Goal: Task Accomplishment & Management: Manage account settings

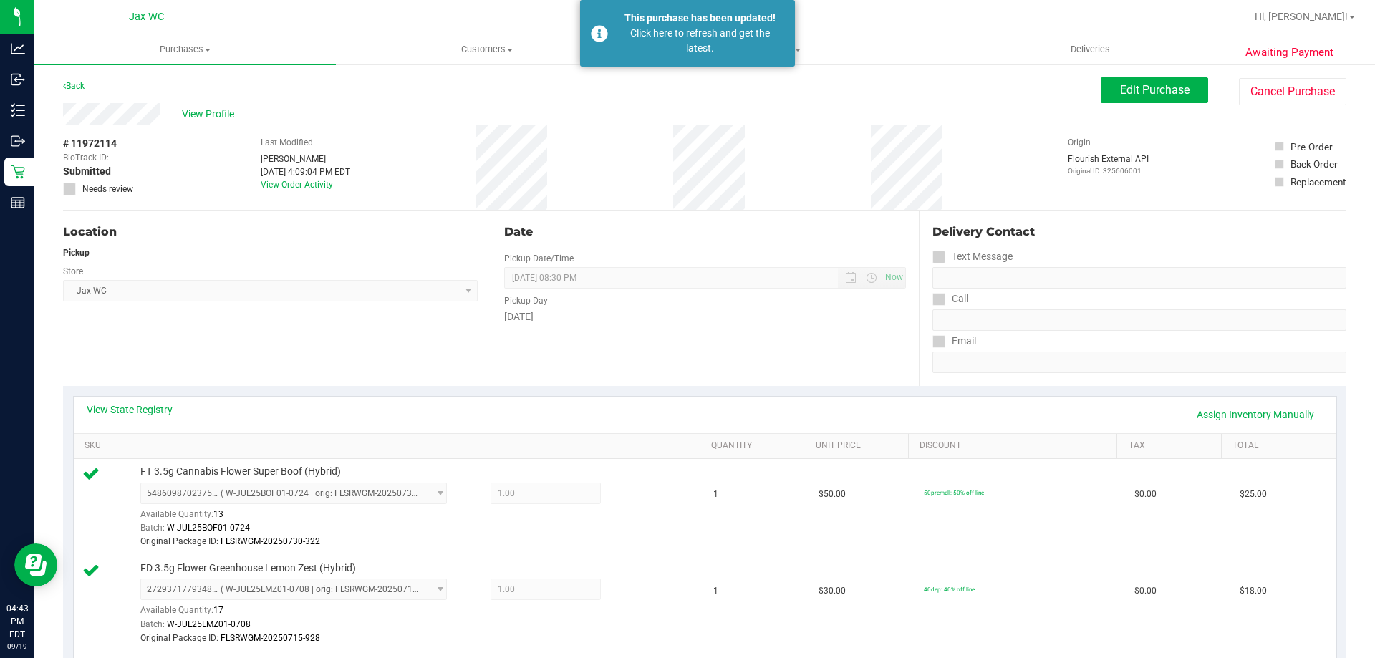
scroll to position [859, 0]
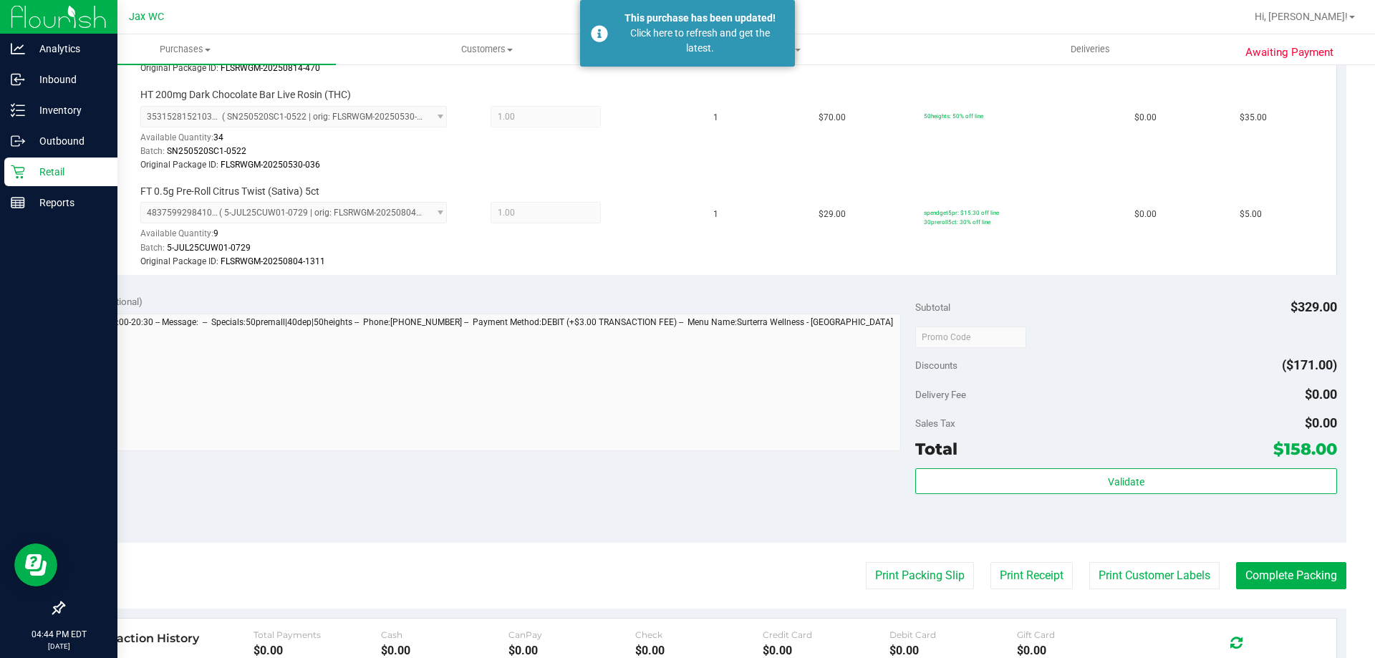
click at [27, 165] on p "Retail" at bounding box center [68, 171] width 86 height 17
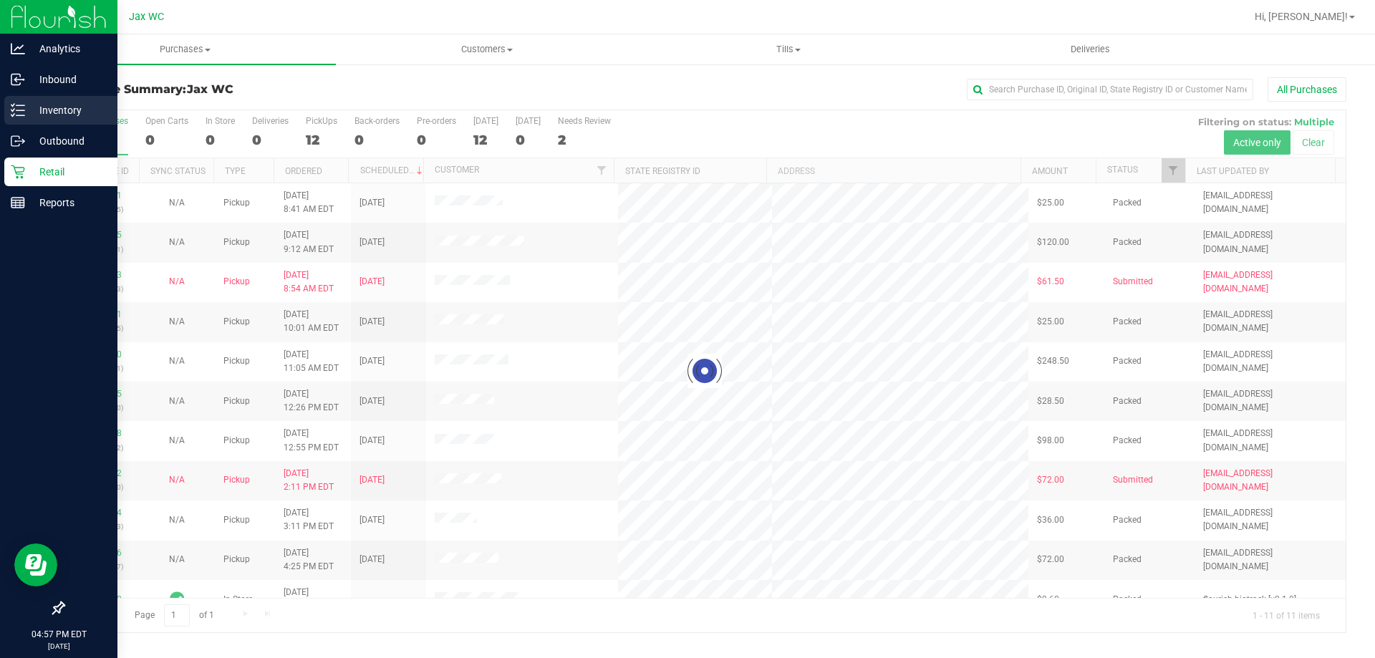
click at [23, 110] on line at bounding box center [20, 110] width 8 height 0
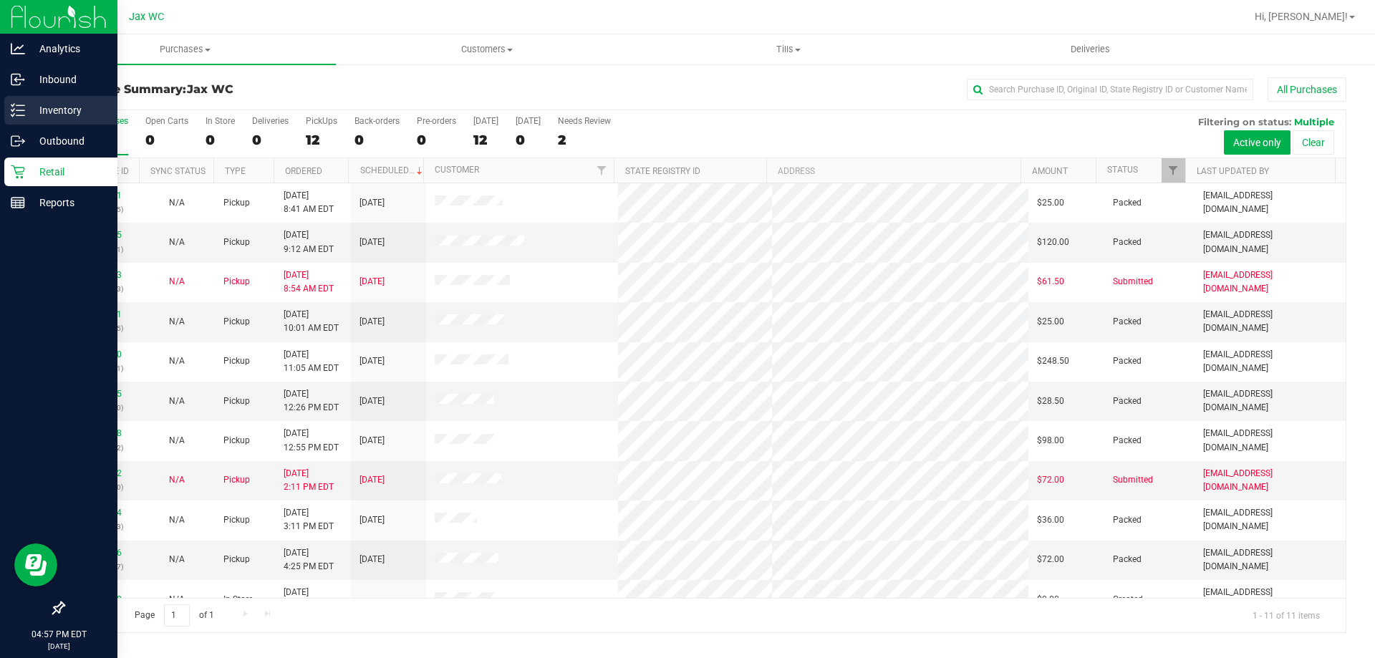
click at [102, 107] on p "Inventory" at bounding box center [68, 110] width 86 height 17
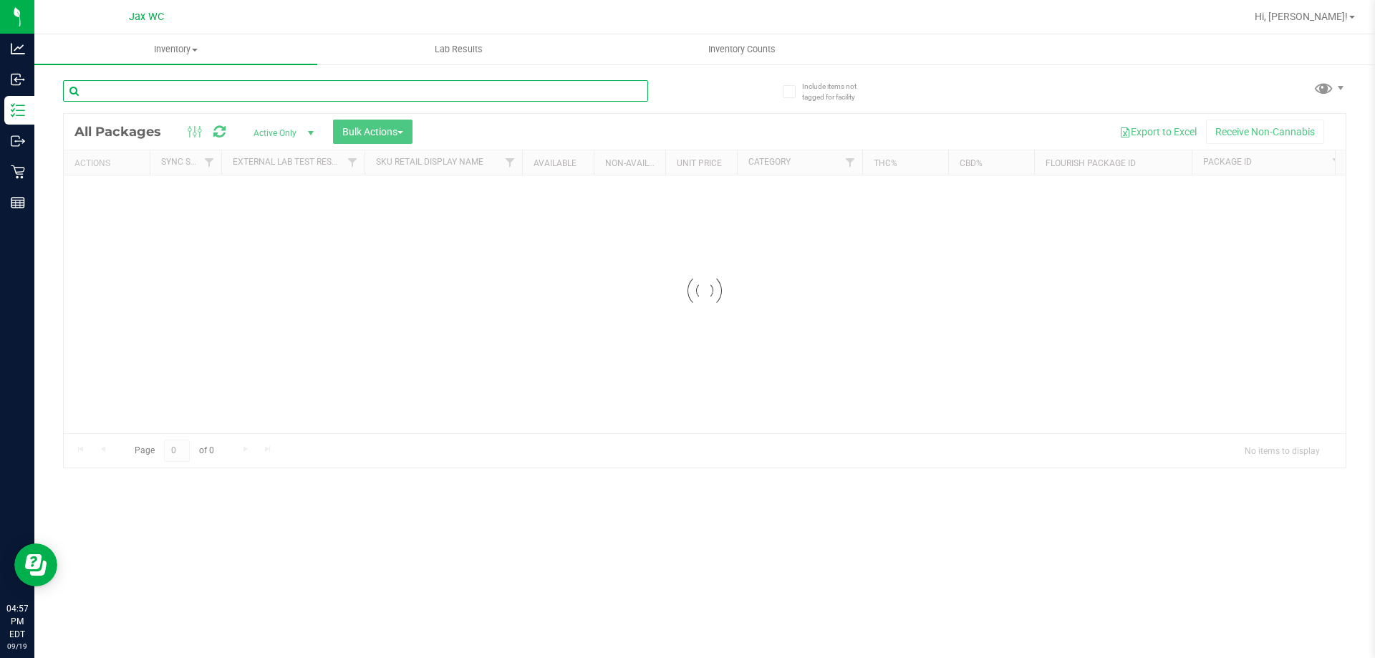
drag, startPoint x: 186, startPoint y: 80, endPoint x: 186, endPoint y: 89, distance: 8.6
click at [186, 89] on input "text" at bounding box center [355, 90] width 585 height 21
type input "pth"
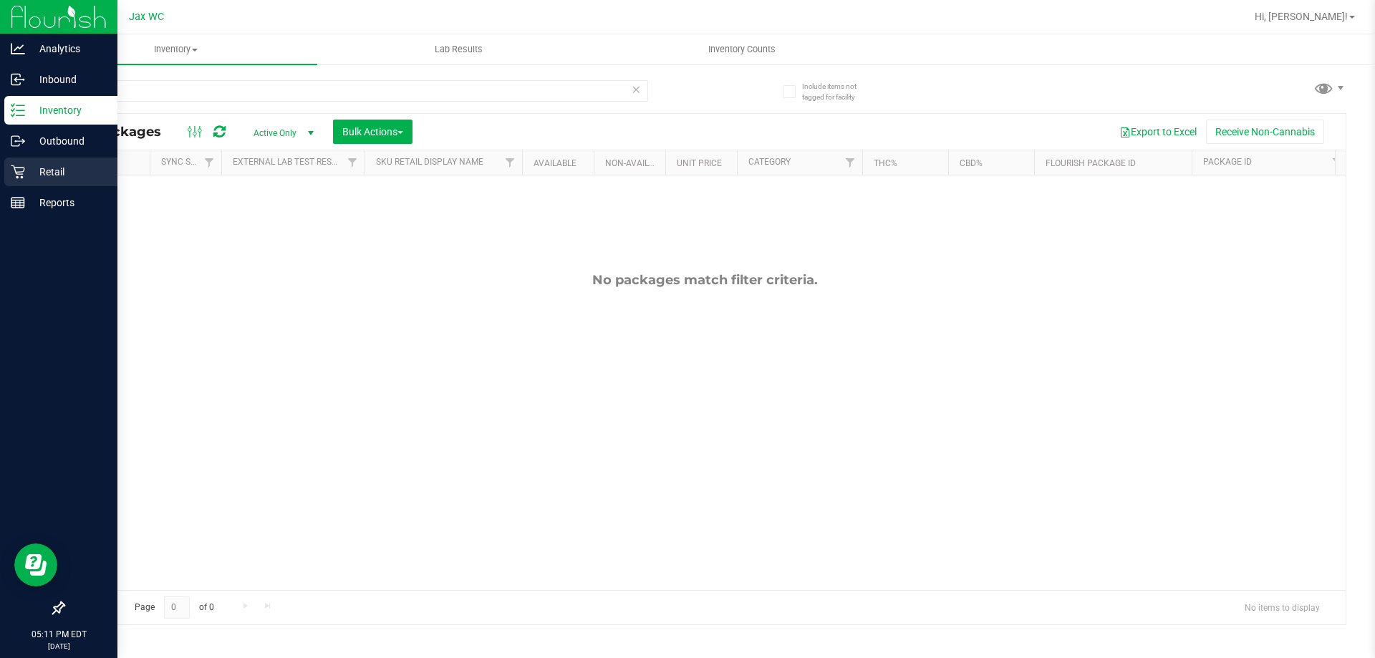
click at [47, 173] on p "Retail" at bounding box center [68, 171] width 86 height 17
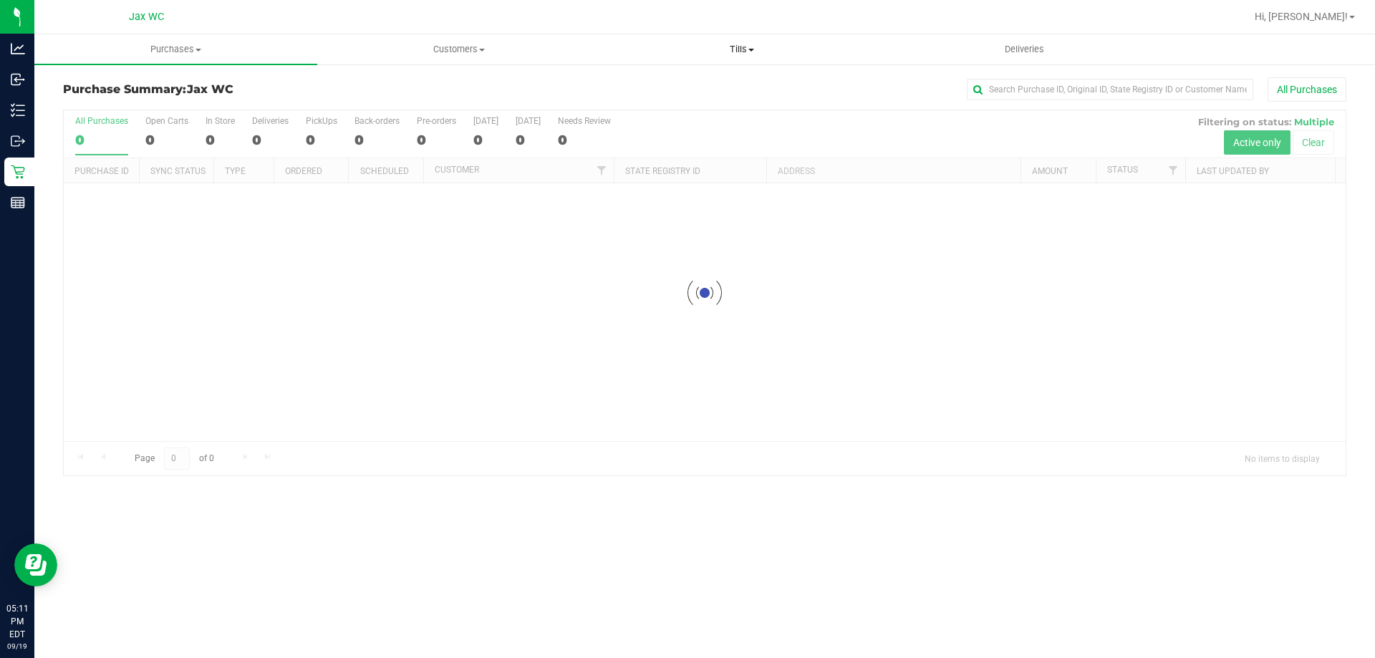
click at [742, 44] on span "Tills" at bounding box center [741, 49] width 281 height 13
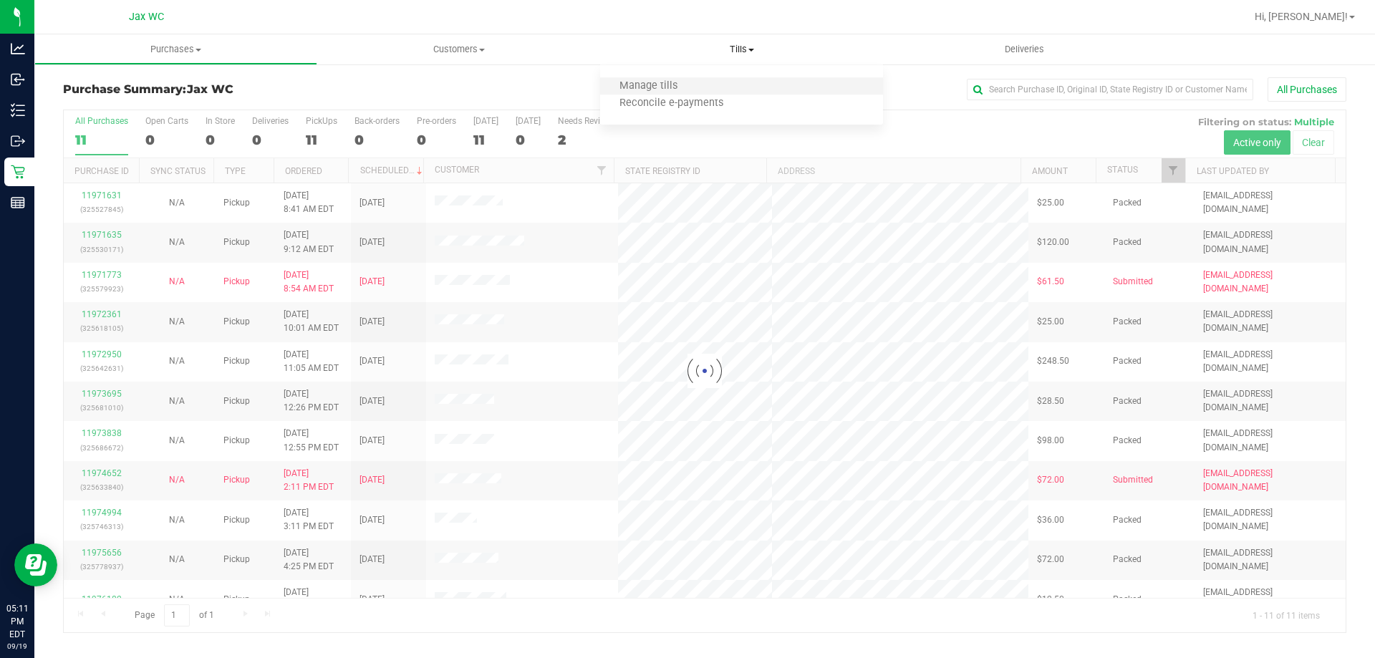
click at [717, 87] on li "Manage tills" at bounding box center [741, 86] width 283 height 17
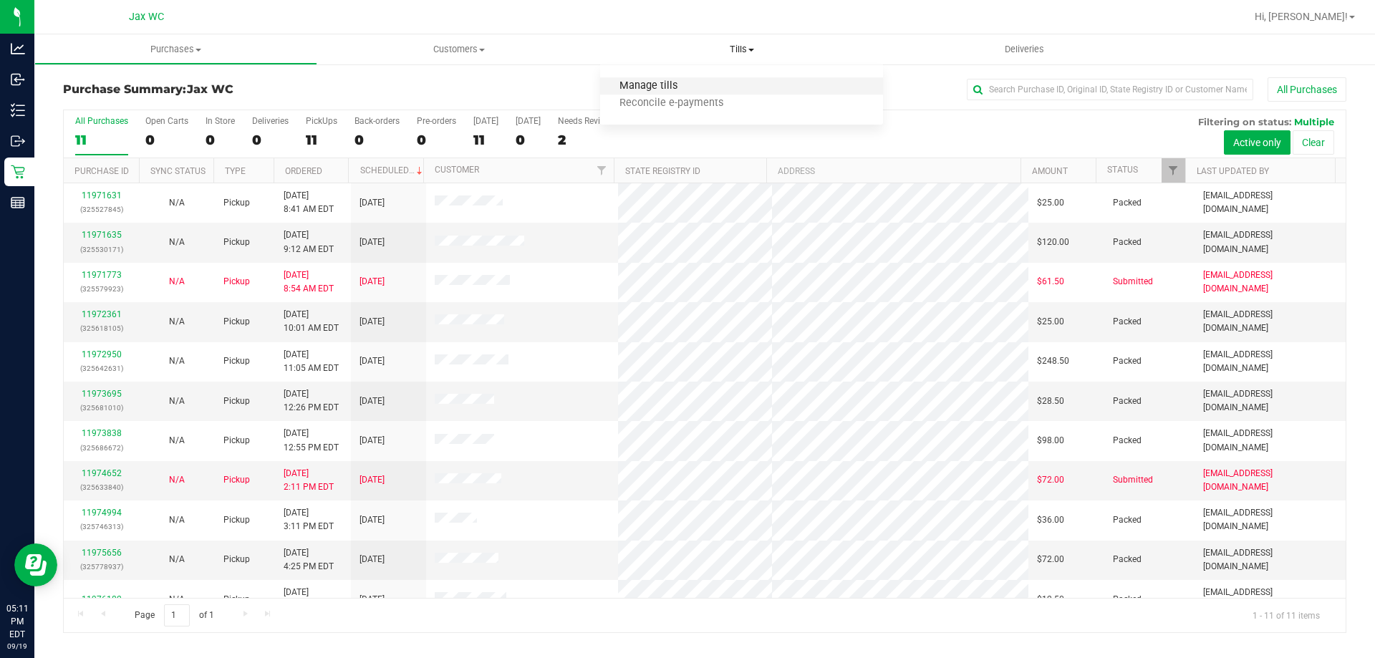
click at [692, 89] on span "Manage tills" at bounding box center [648, 86] width 97 height 12
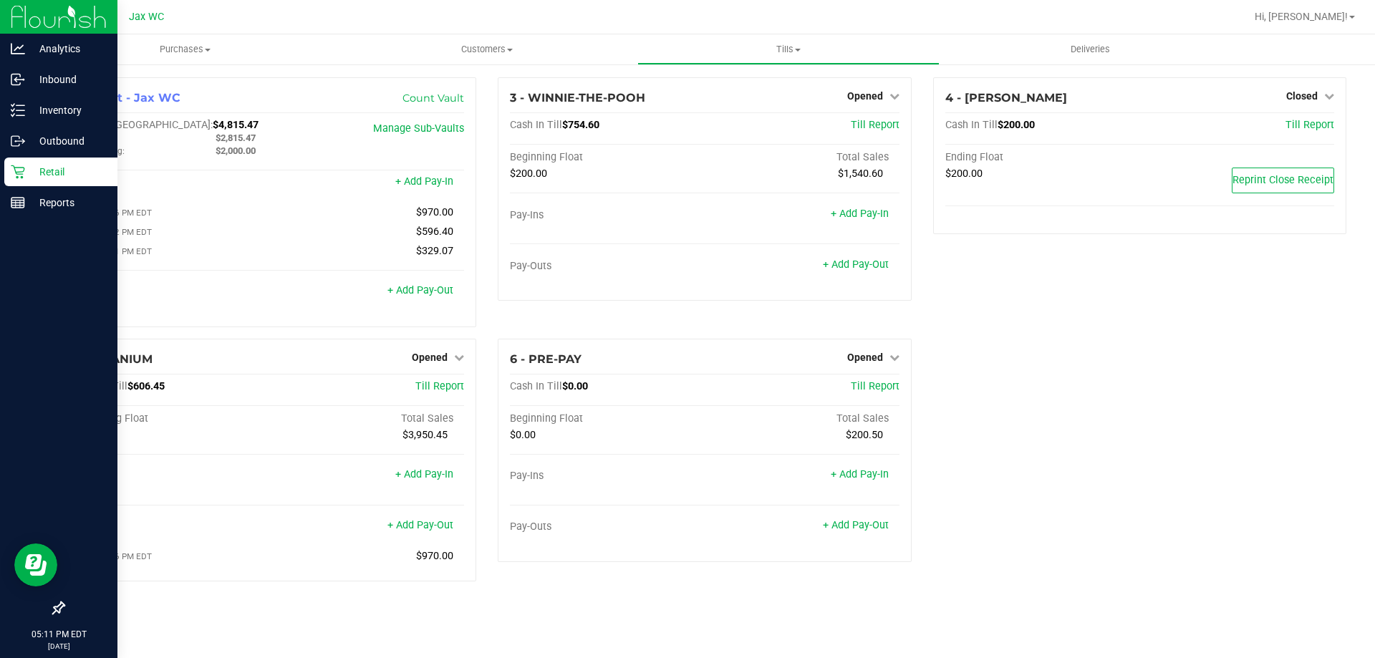
click at [35, 170] on p "Retail" at bounding box center [68, 171] width 86 height 17
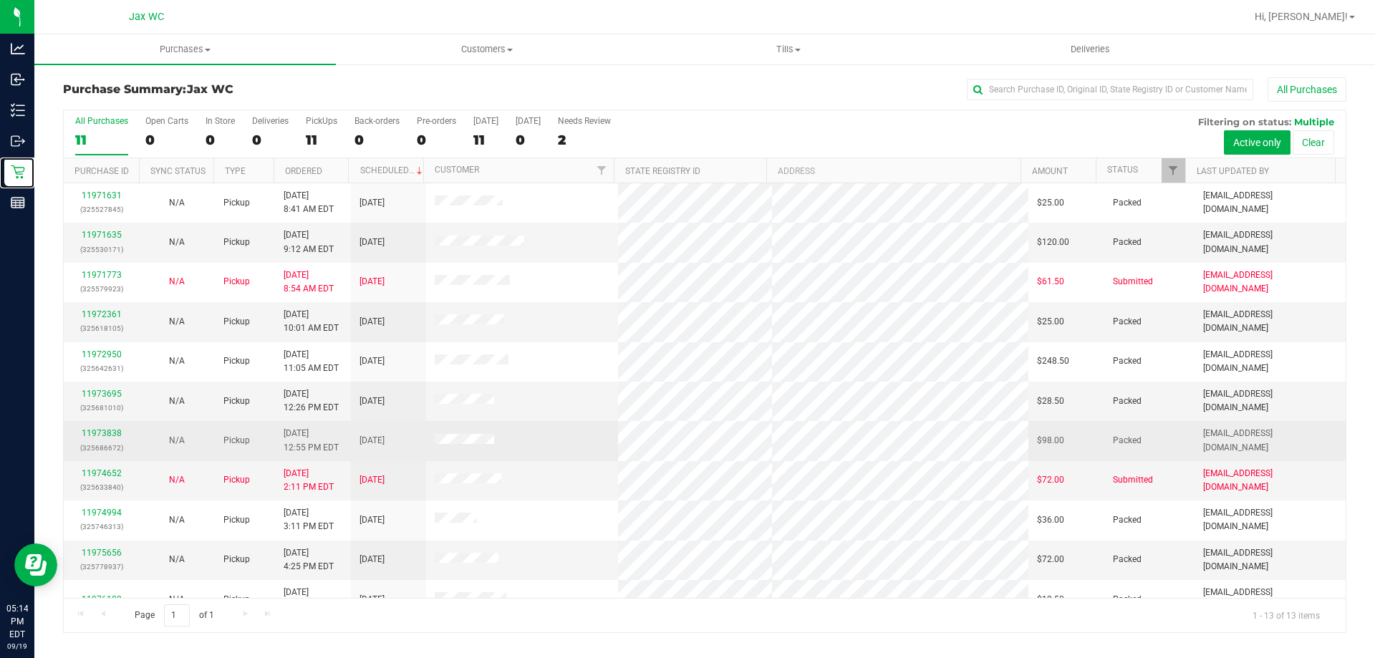
scroll to position [100, 0]
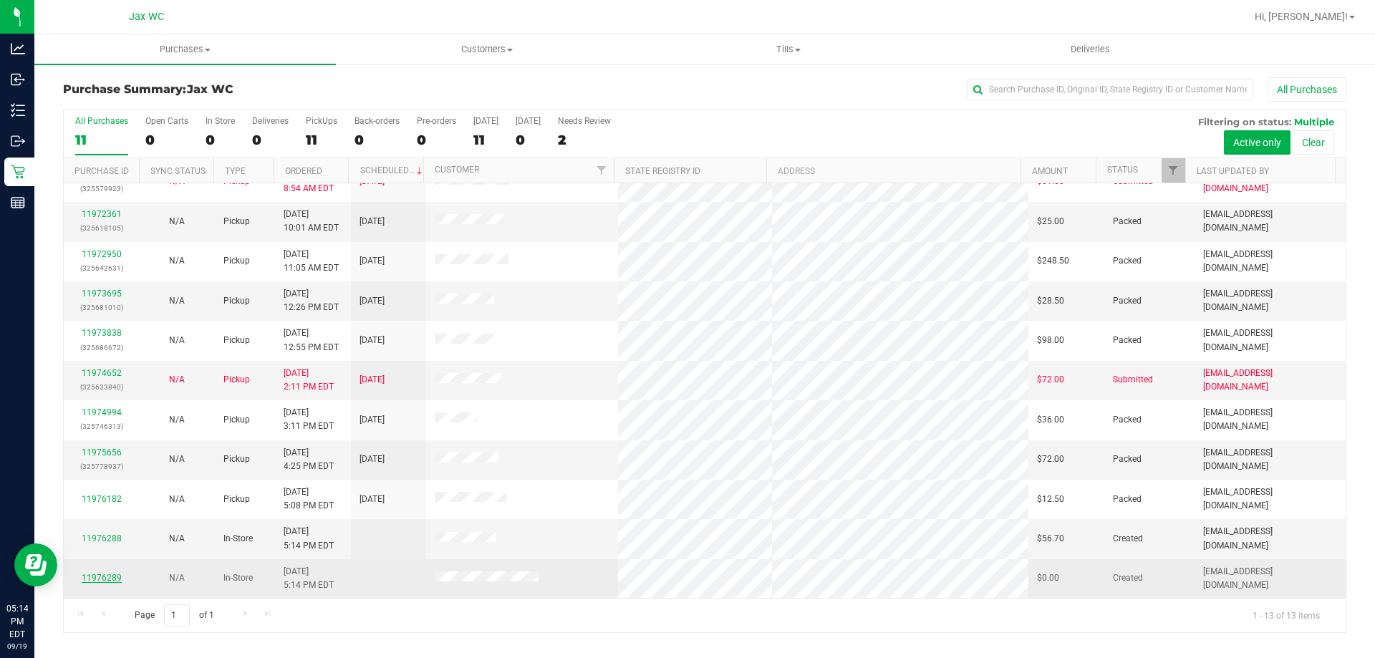
click at [90, 579] on link "11976289" at bounding box center [102, 578] width 40 height 10
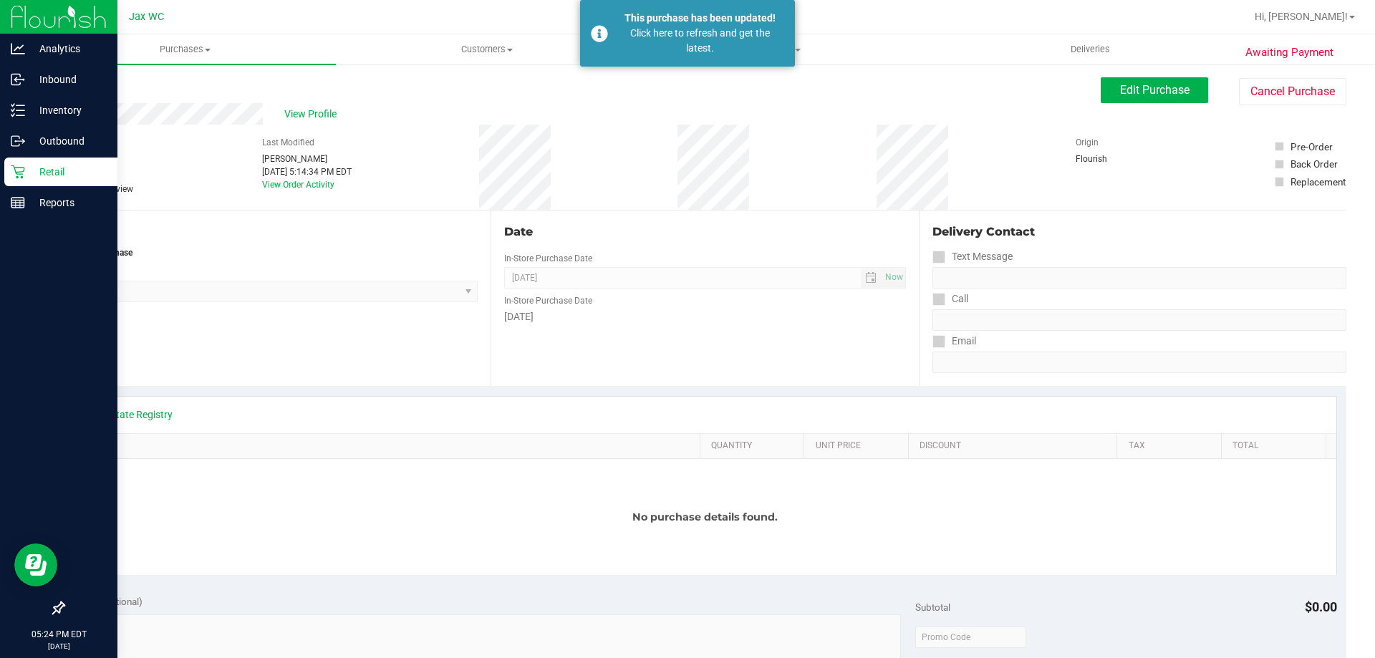
click at [10, 170] on div "Retail" at bounding box center [60, 172] width 113 height 29
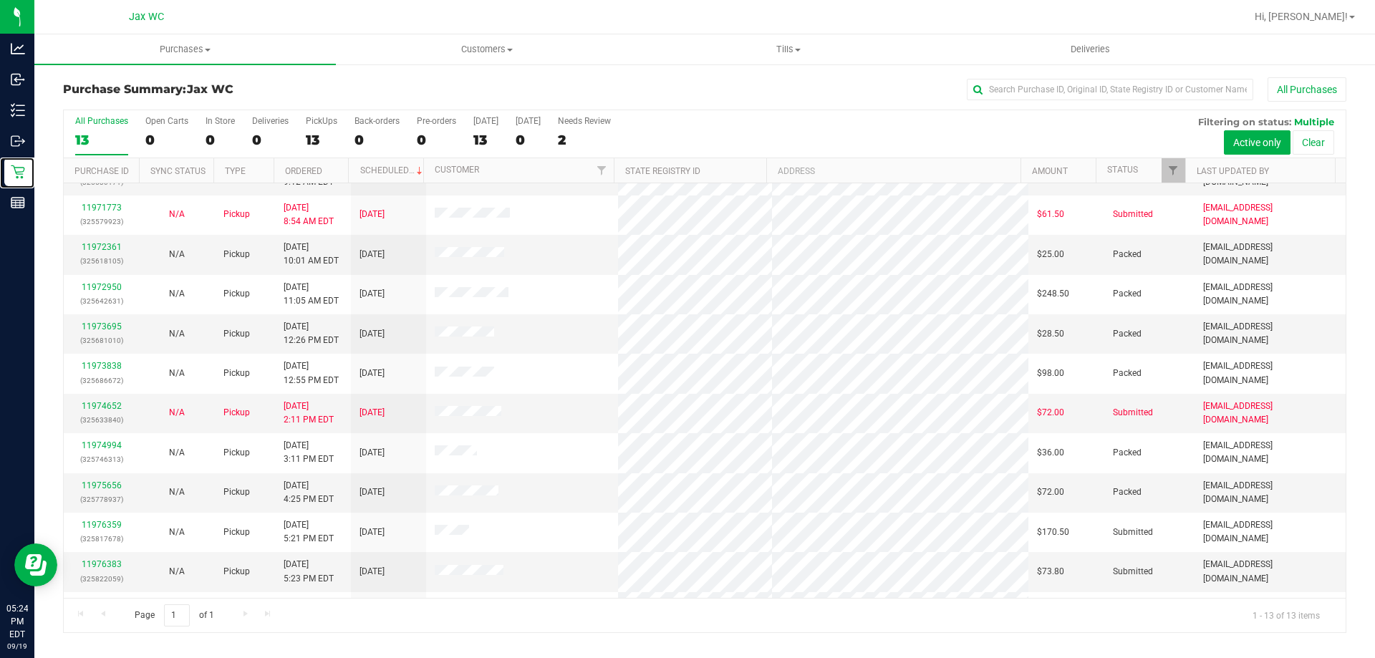
scroll to position [100, 0]
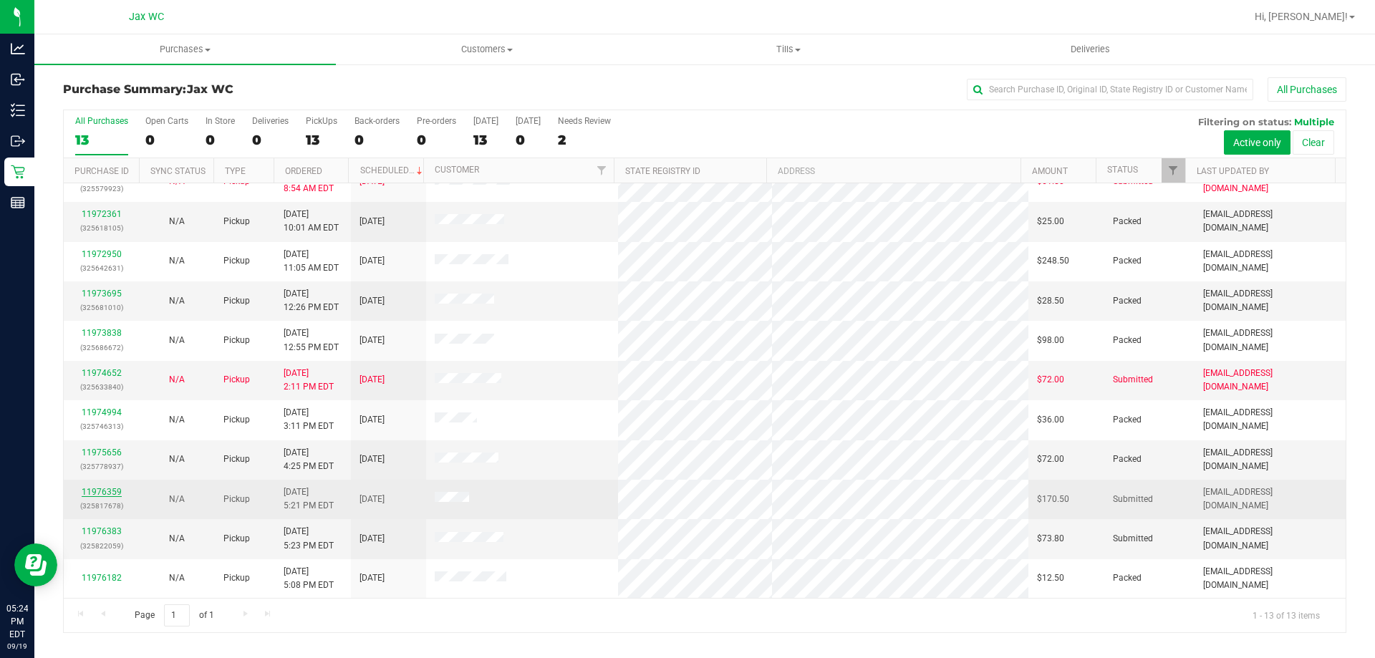
click at [87, 491] on link "11976359" at bounding box center [102, 492] width 40 height 10
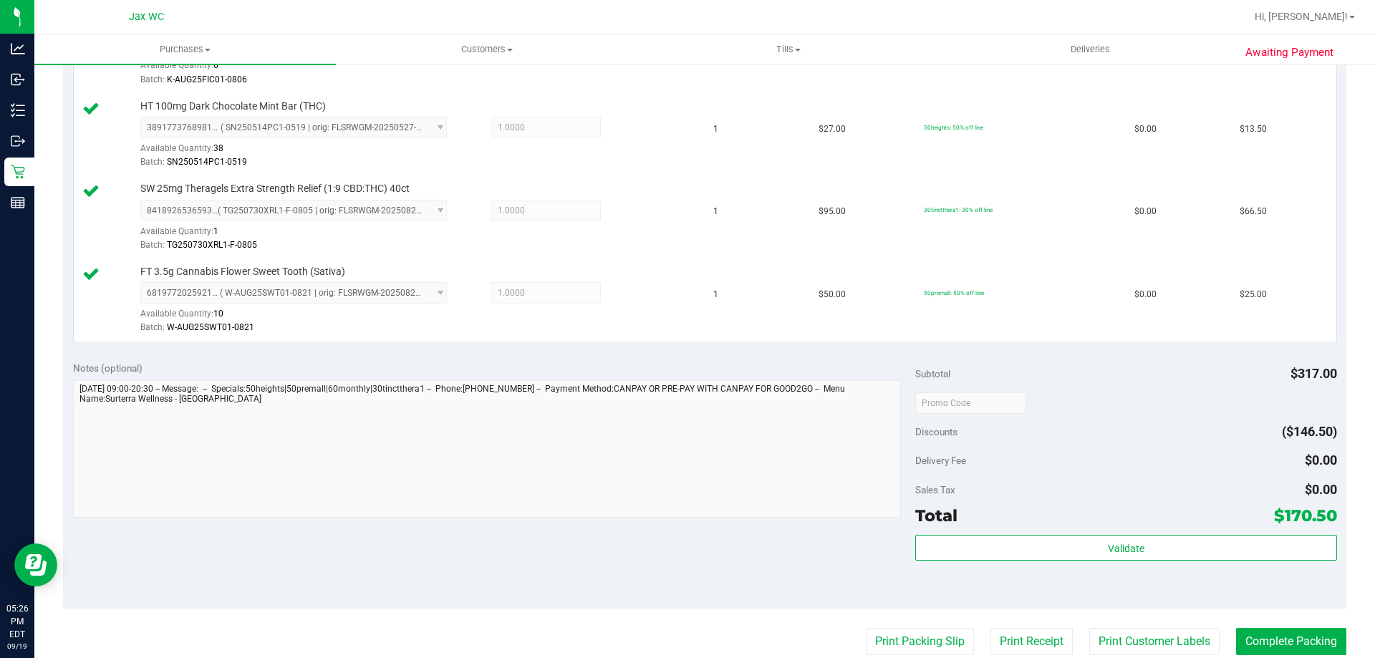
scroll to position [859, 0]
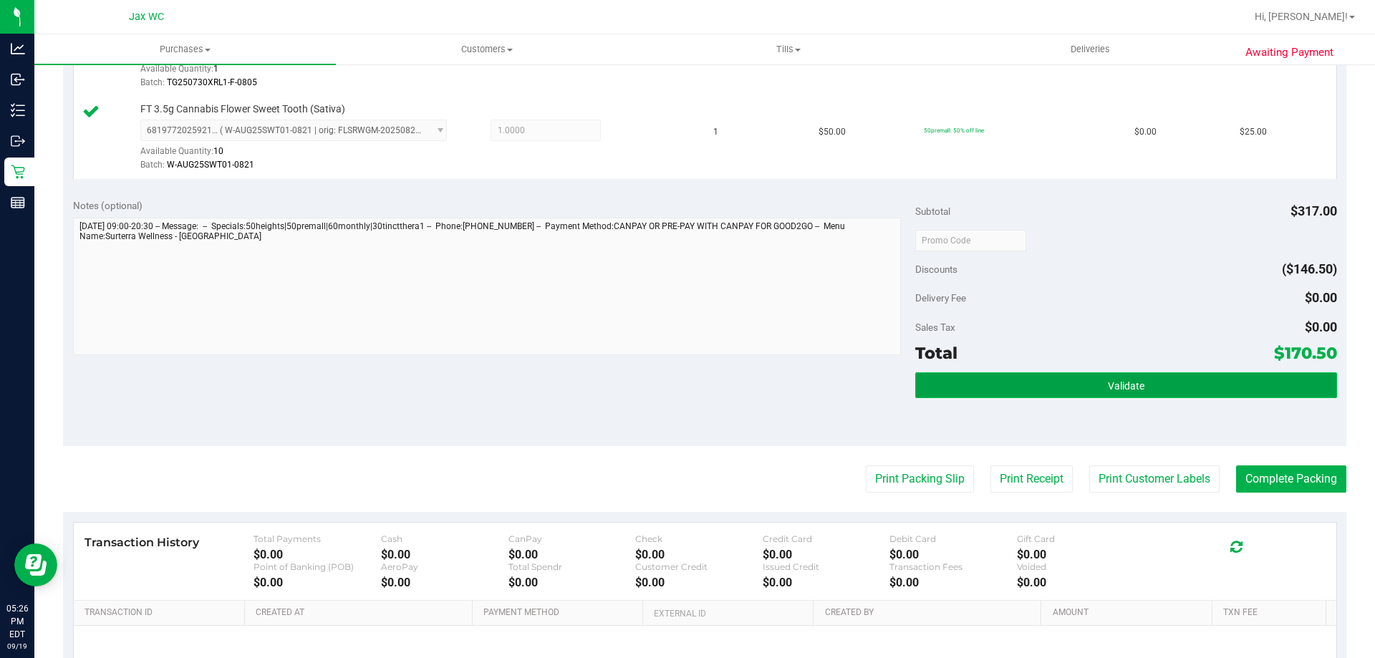
click at [1145, 395] on button "Validate" at bounding box center [1125, 385] width 421 height 26
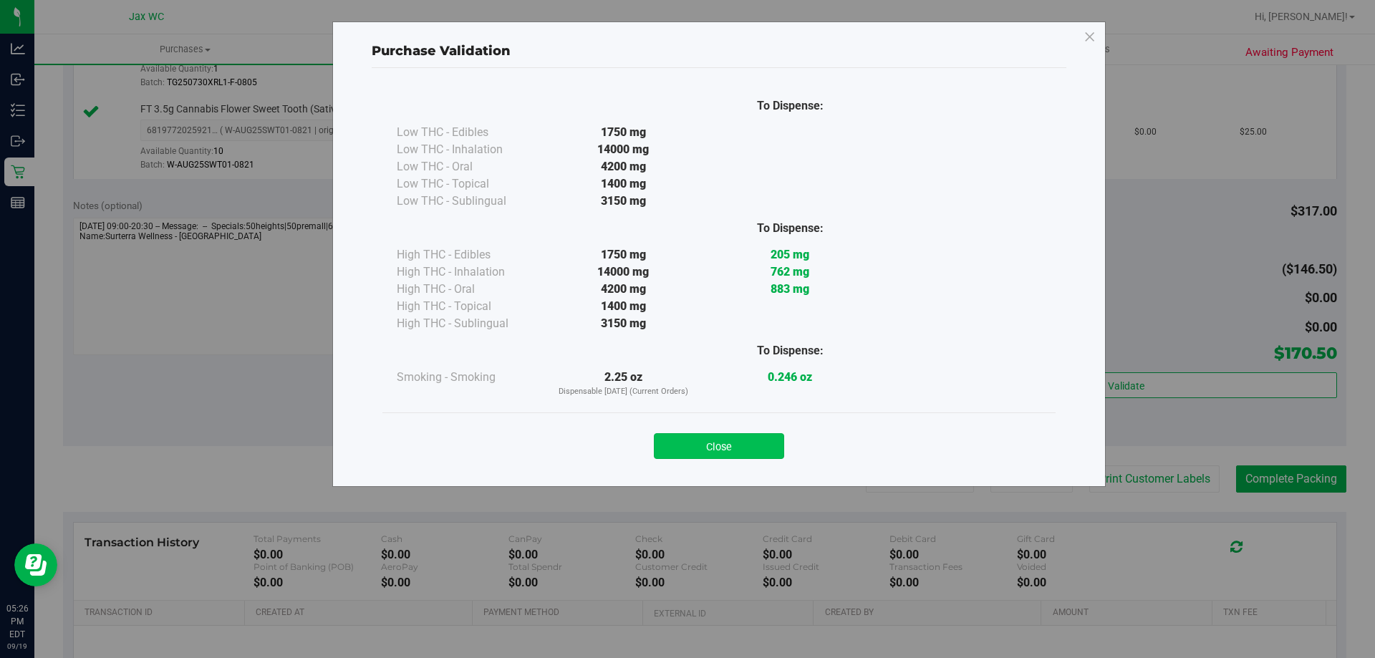
click at [724, 444] on button "Close" at bounding box center [719, 446] width 130 height 26
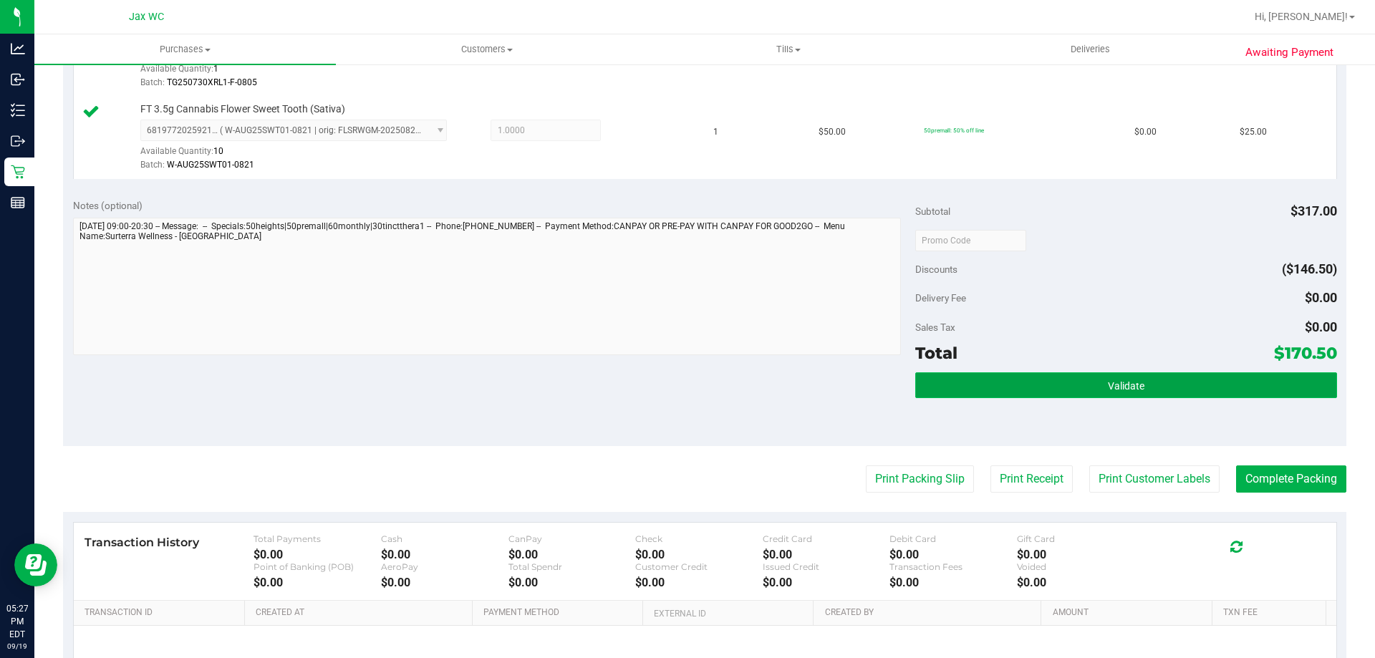
click at [942, 391] on button "Validate" at bounding box center [1125, 385] width 421 height 26
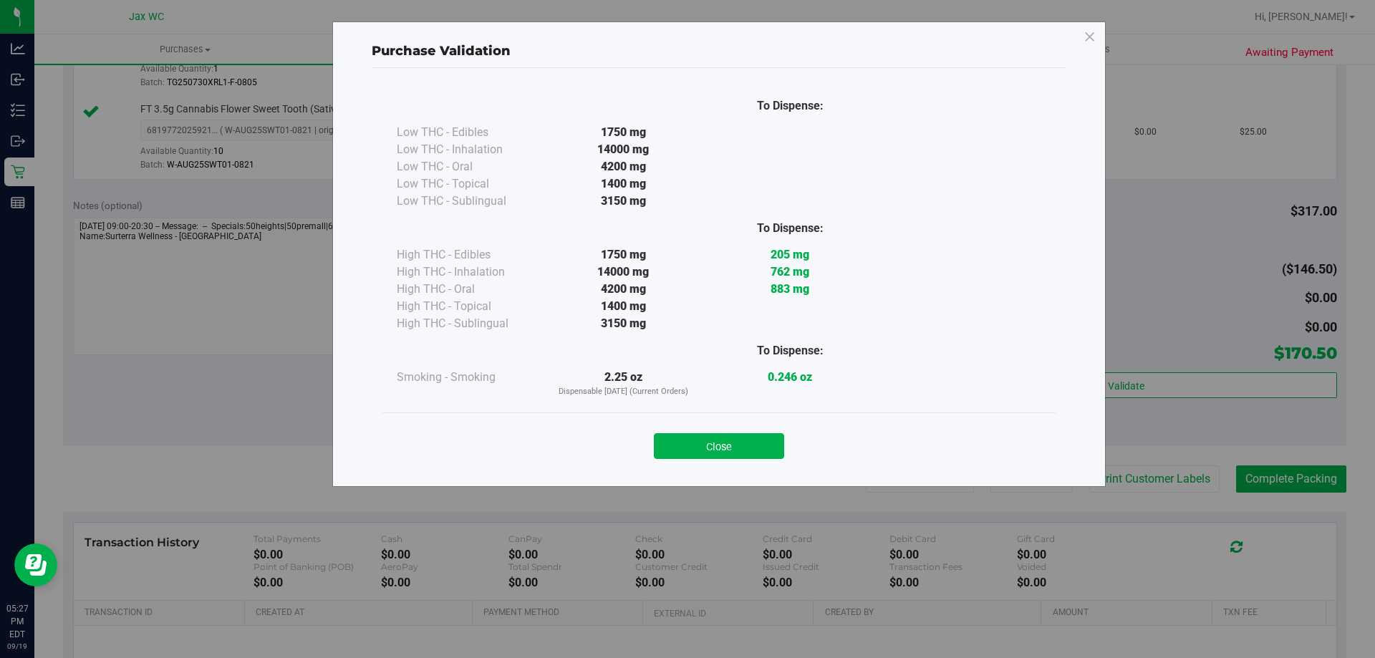
click at [685, 468] on div "Close" at bounding box center [718, 442] width 673 height 58
click at [726, 456] on button "Close" at bounding box center [719, 446] width 130 height 26
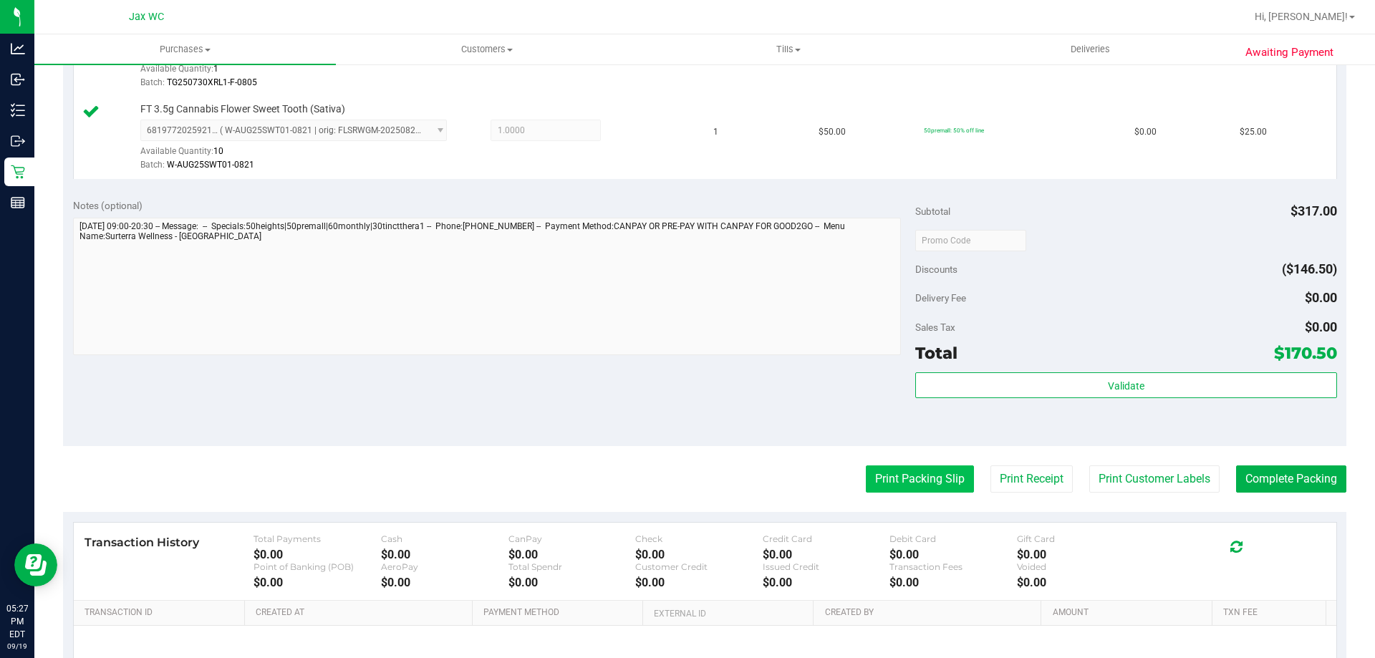
click at [914, 485] on button "Print Packing Slip" at bounding box center [920, 479] width 108 height 27
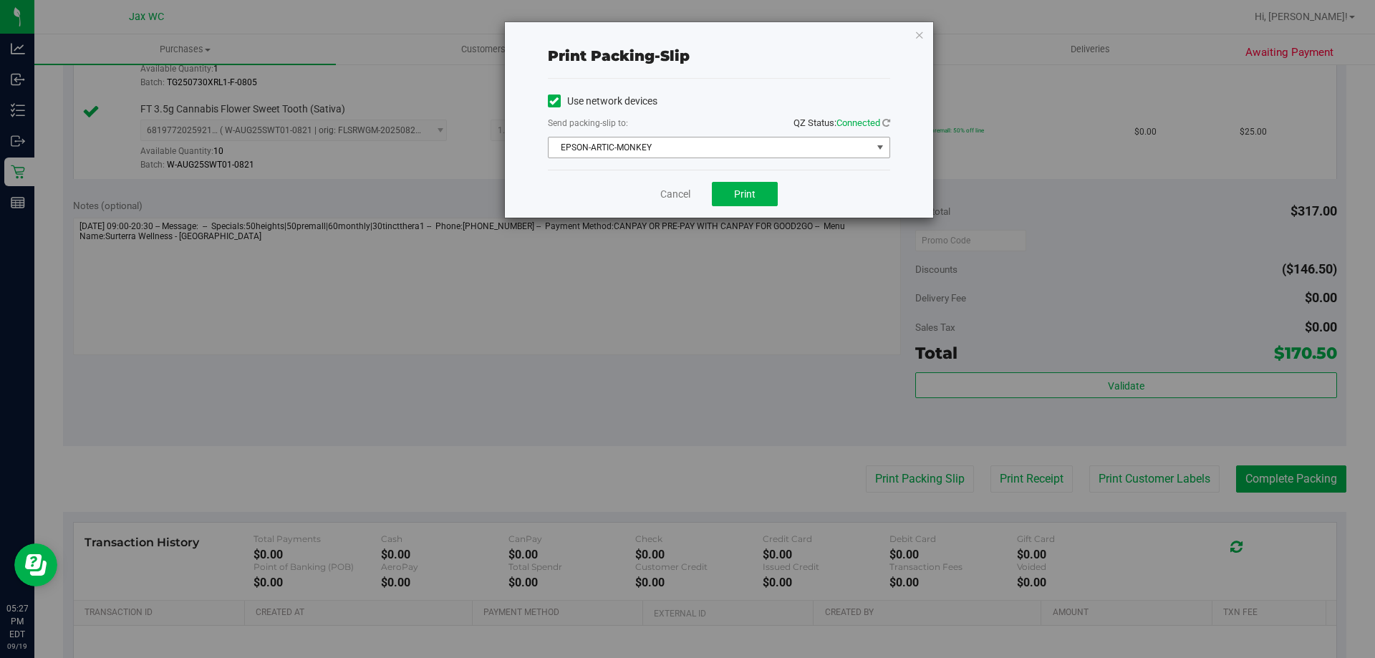
click at [691, 151] on span "EPSON-ARTIC-MONKEY" at bounding box center [710, 148] width 323 height 20
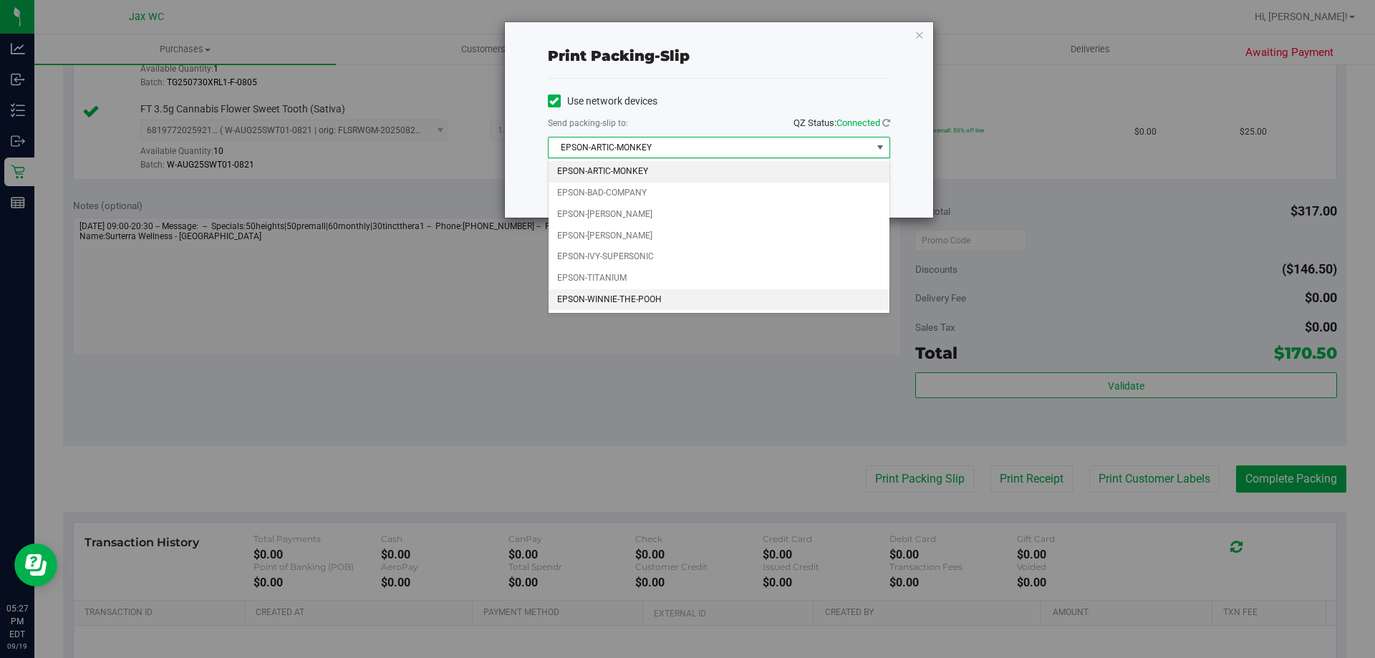
click at [655, 299] on li "EPSON-WINNIE-THE-POOH" at bounding box center [719, 299] width 341 height 21
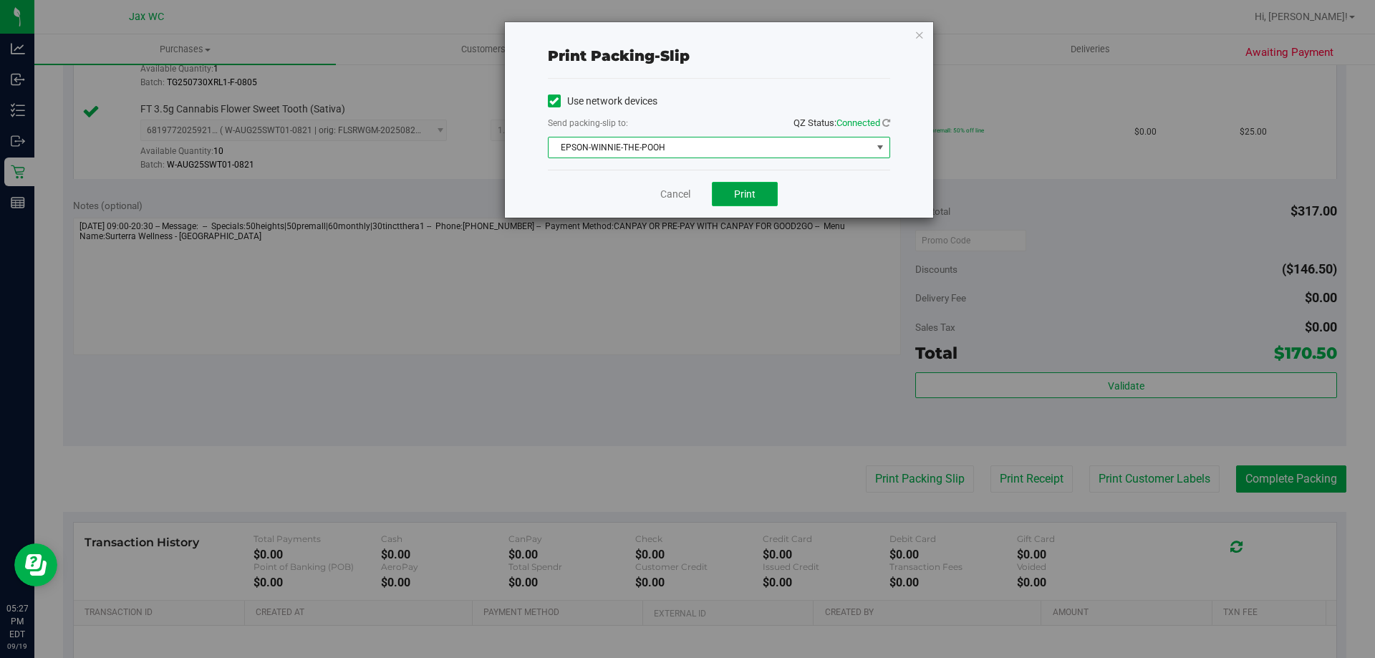
click at [745, 184] on button "Print" at bounding box center [745, 194] width 66 height 24
click at [666, 197] on link "Cancel" at bounding box center [675, 194] width 30 height 15
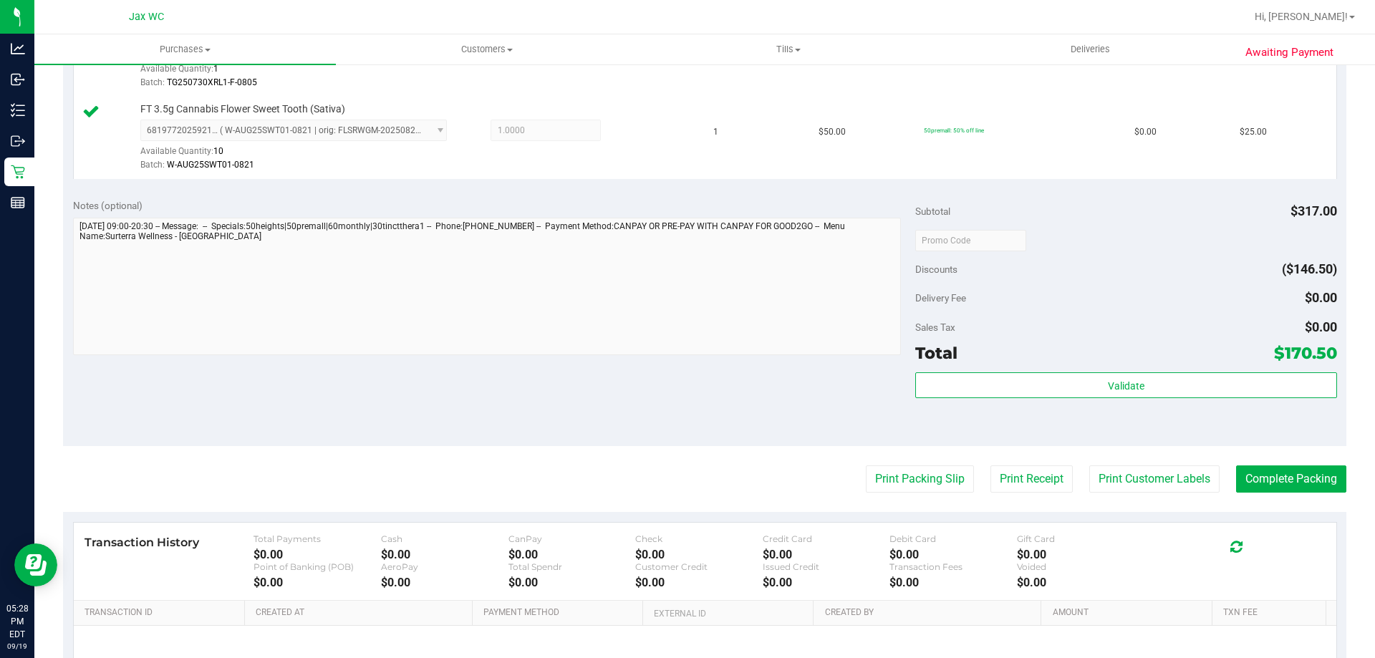
click at [1306, 479] on button "Complete Packing" at bounding box center [1291, 479] width 110 height 27
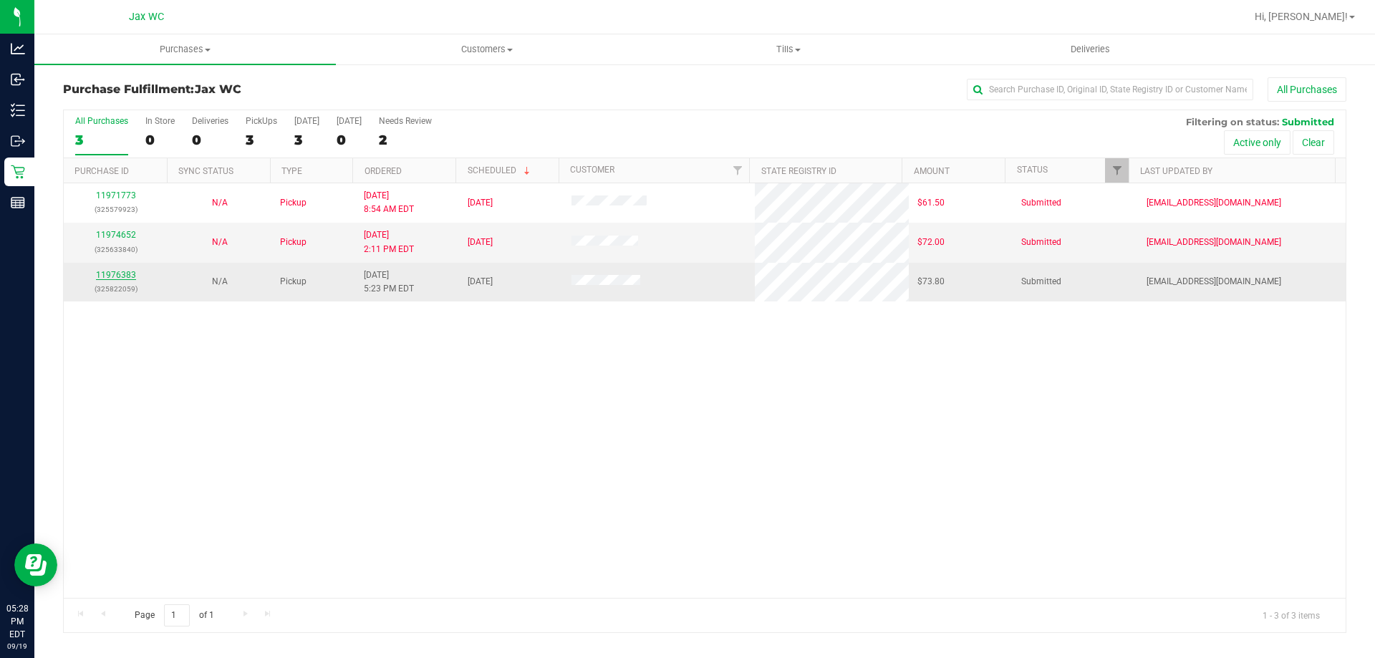
click at [123, 278] on link "11976383" at bounding box center [116, 275] width 40 height 10
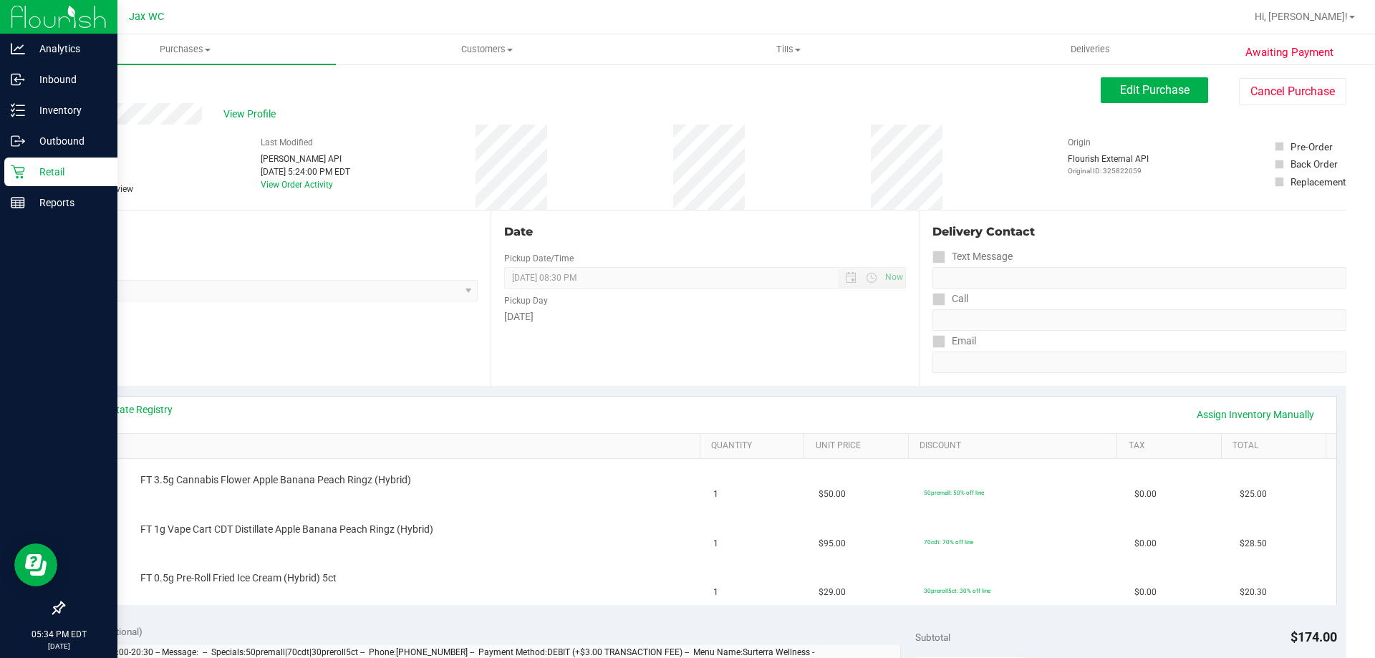
click at [24, 168] on icon at bounding box center [18, 172] width 14 height 14
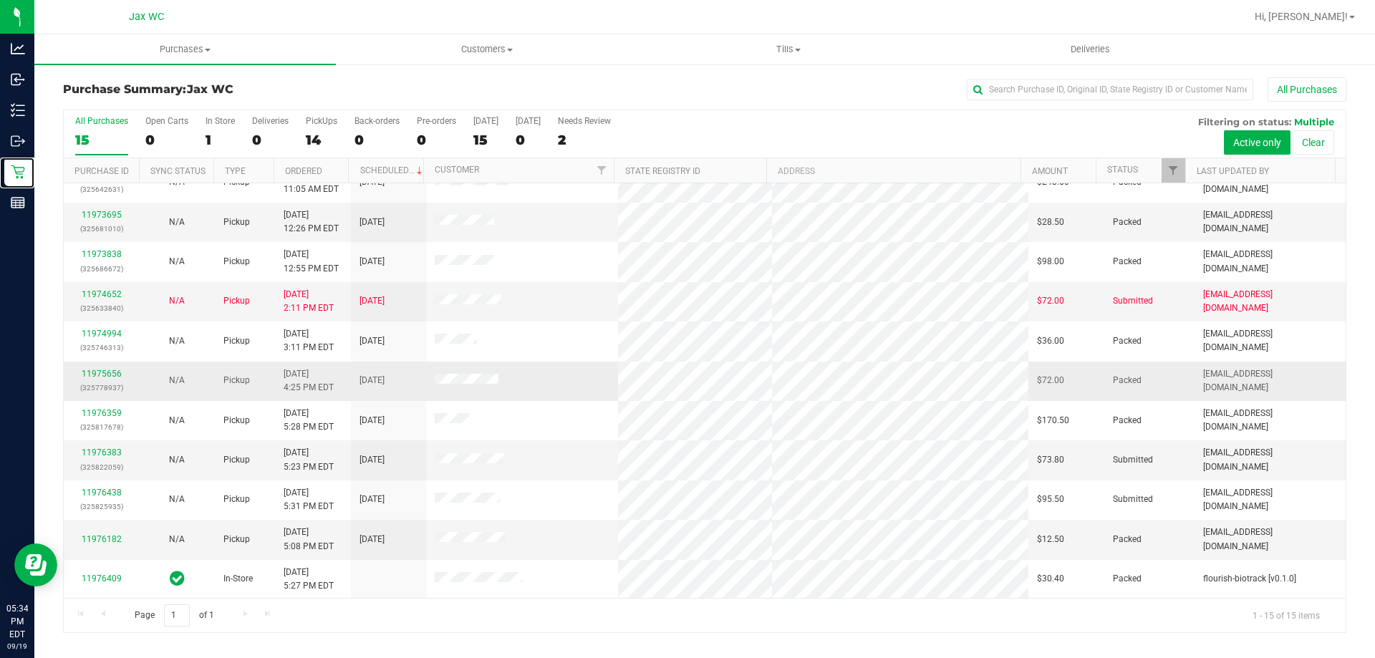
scroll to position [180, 0]
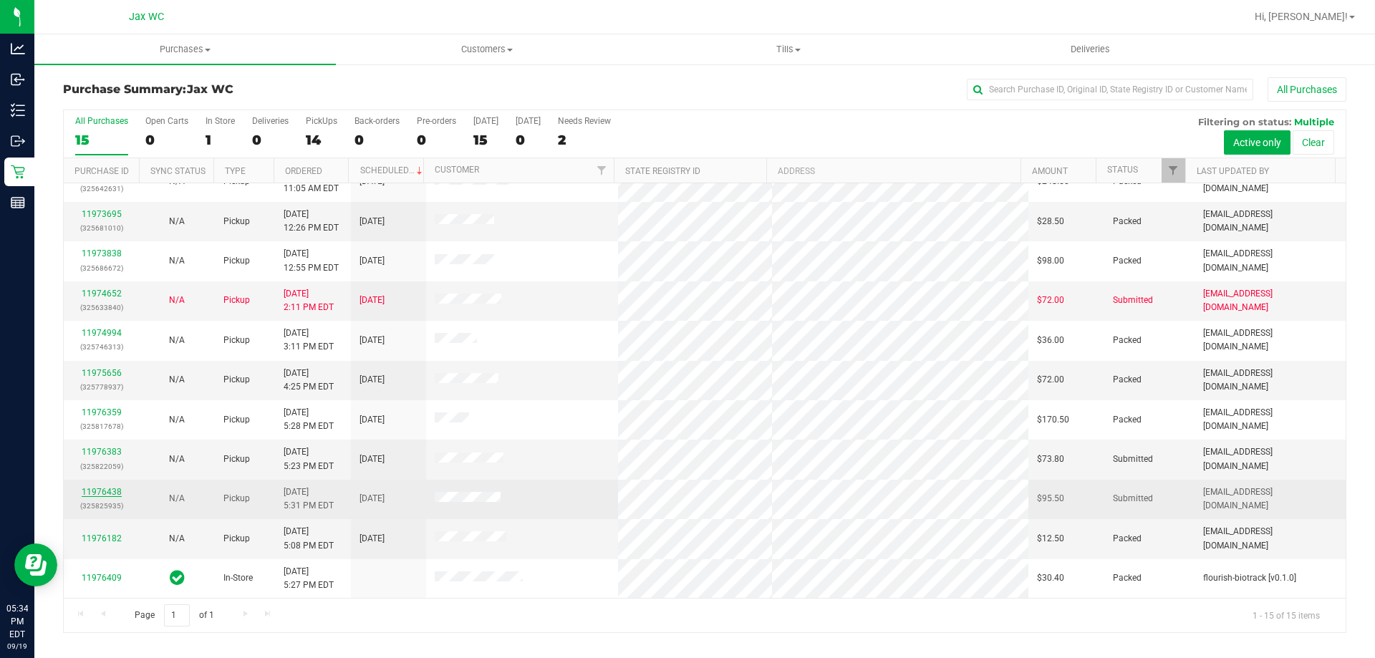
click at [102, 488] on link "11976438" at bounding box center [102, 492] width 40 height 10
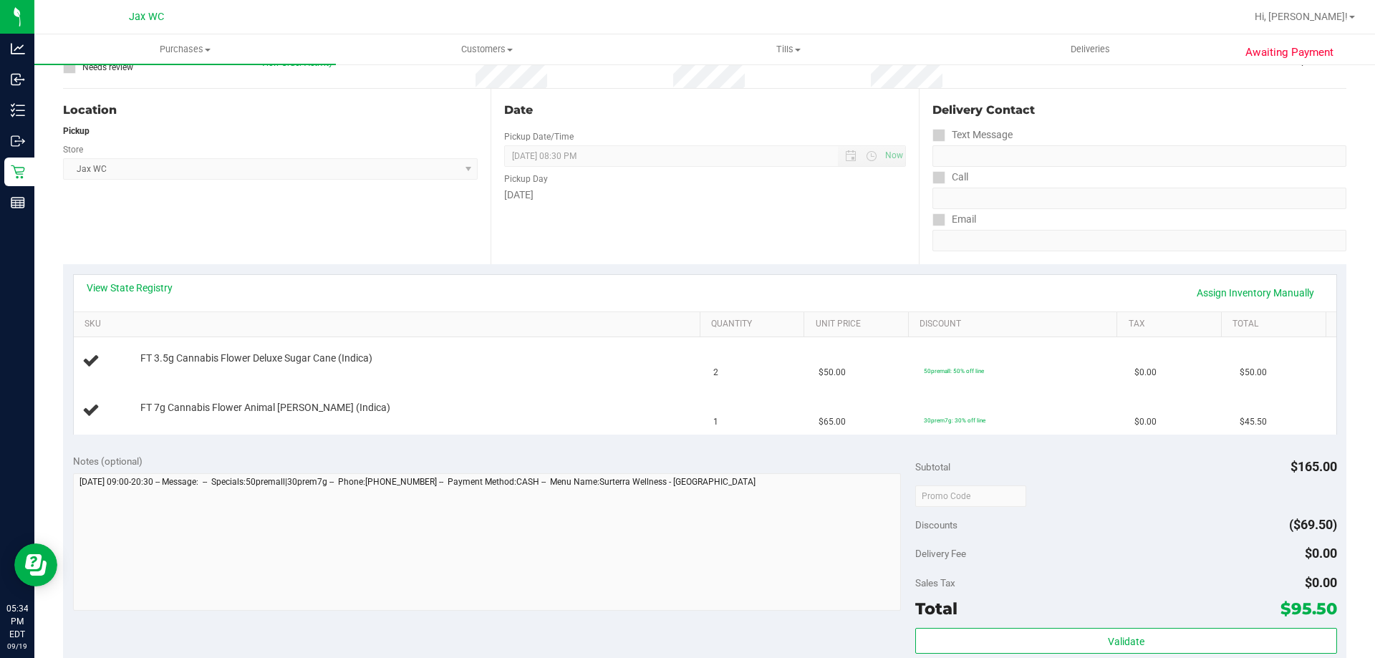
scroll to position [286, 0]
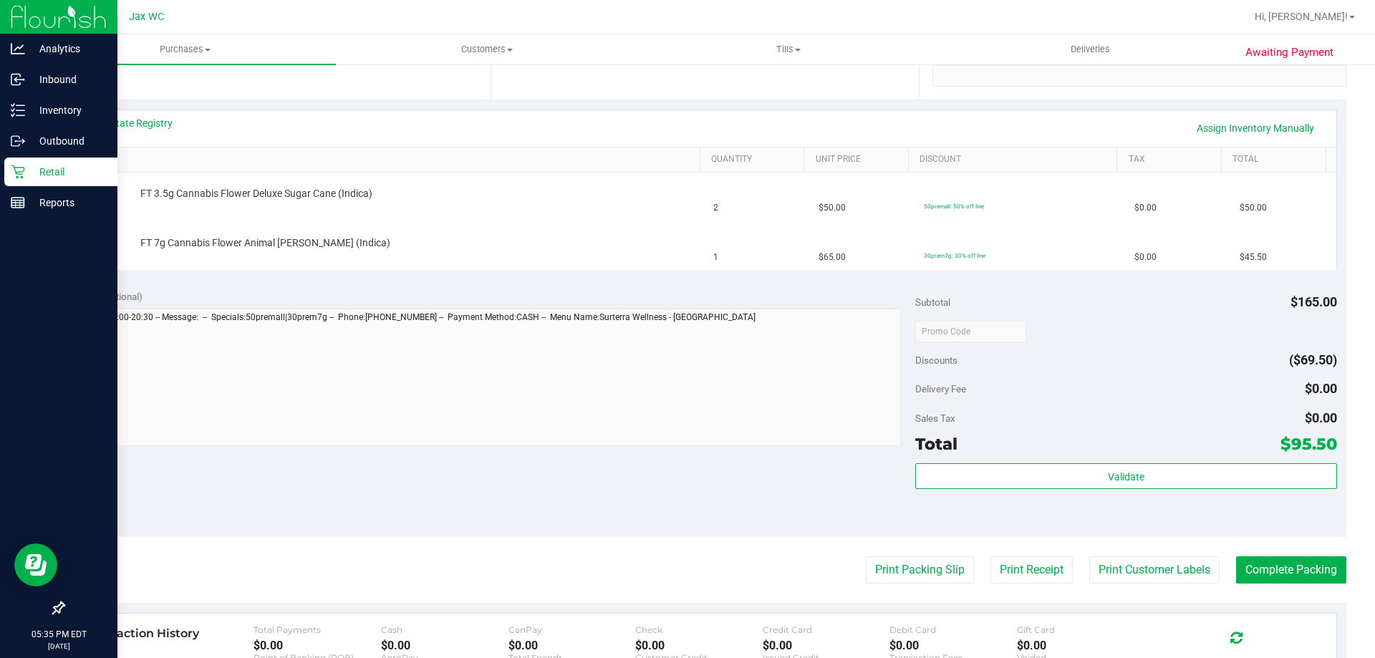
click at [62, 164] on p "Retail" at bounding box center [68, 171] width 86 height 17
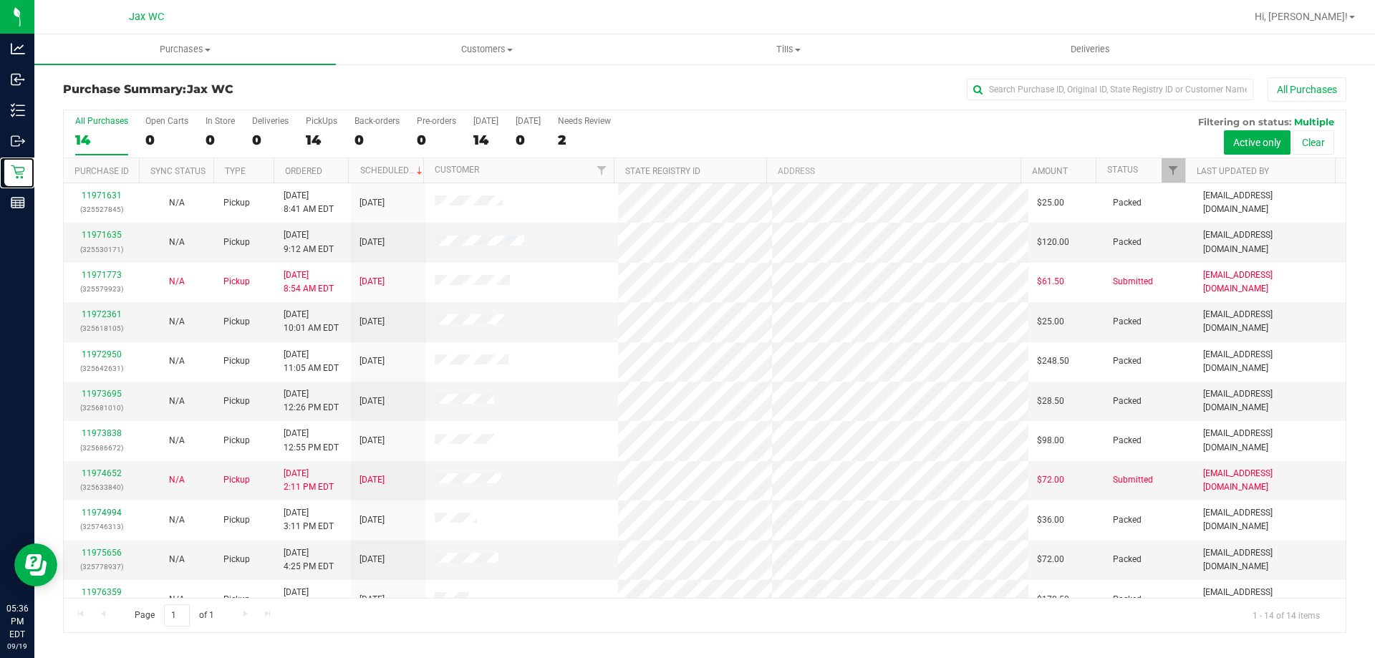
scroll to position [140, 0]
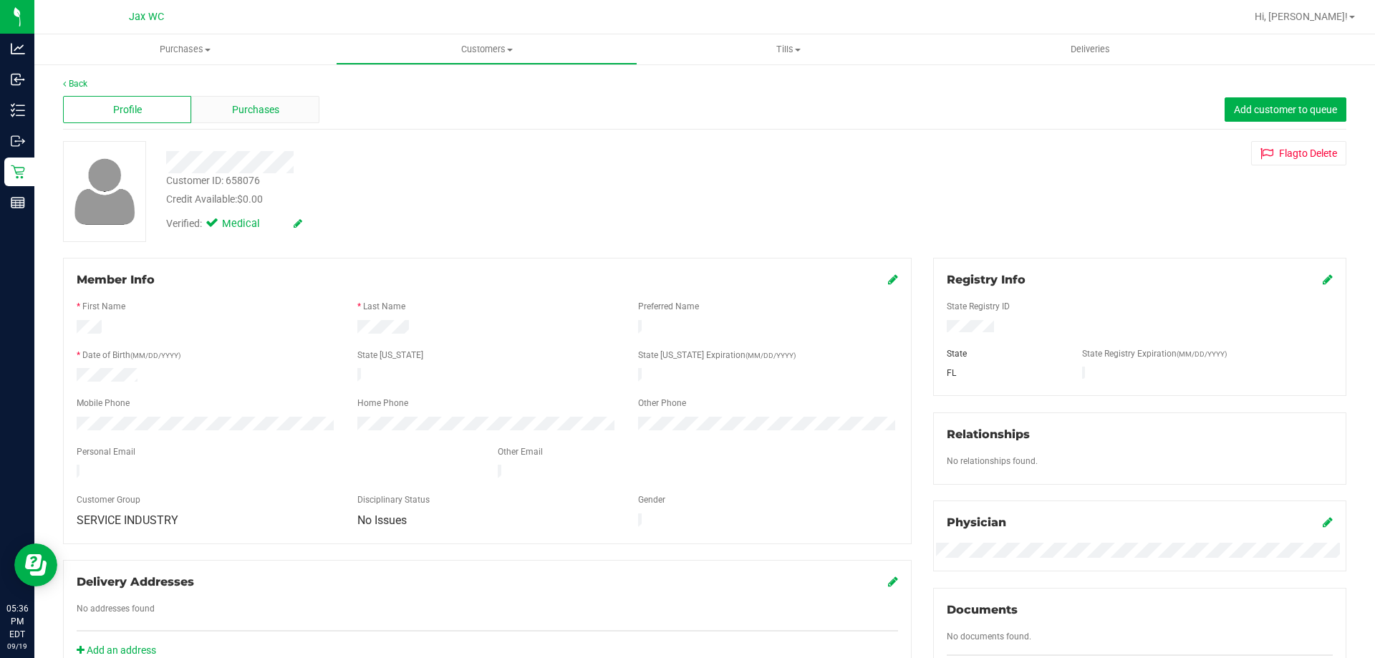
click at [254, 112] on span "Purchases" at bounding box center [255, 109] width 47 height 15
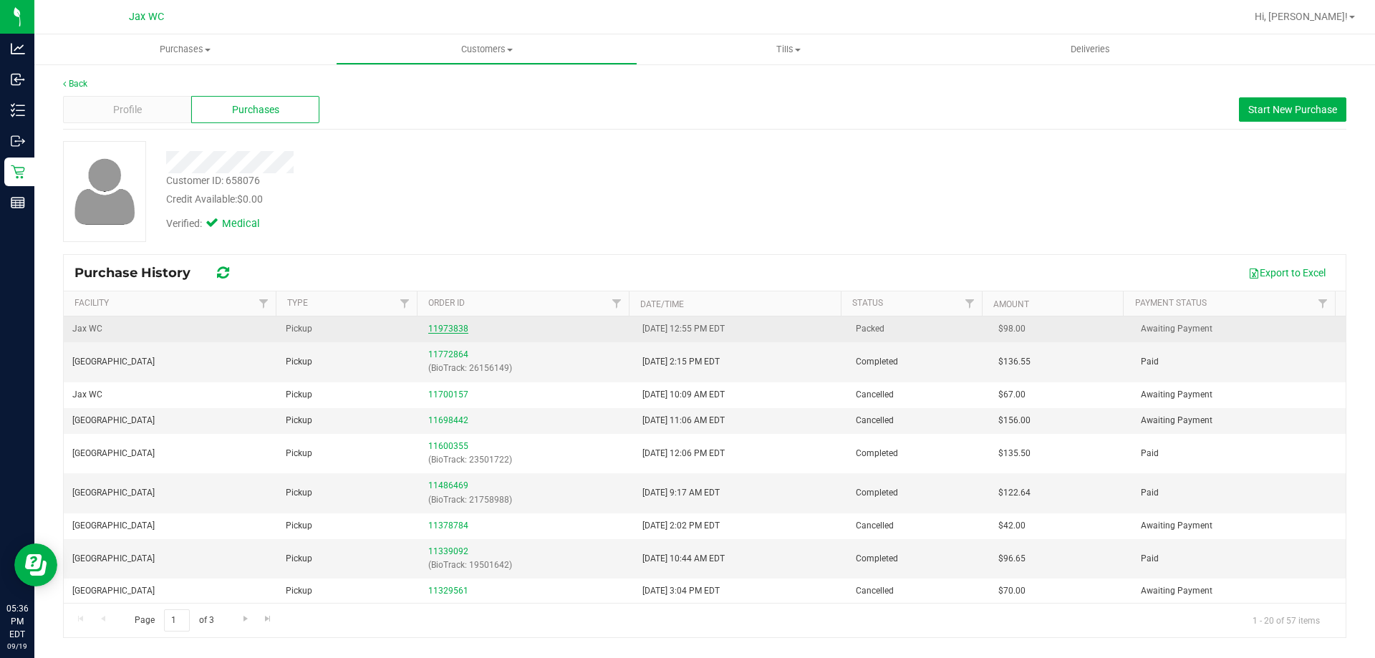
click at [445, 324] on link "11973838" at bounding box center [448, 329] width 40 height 10
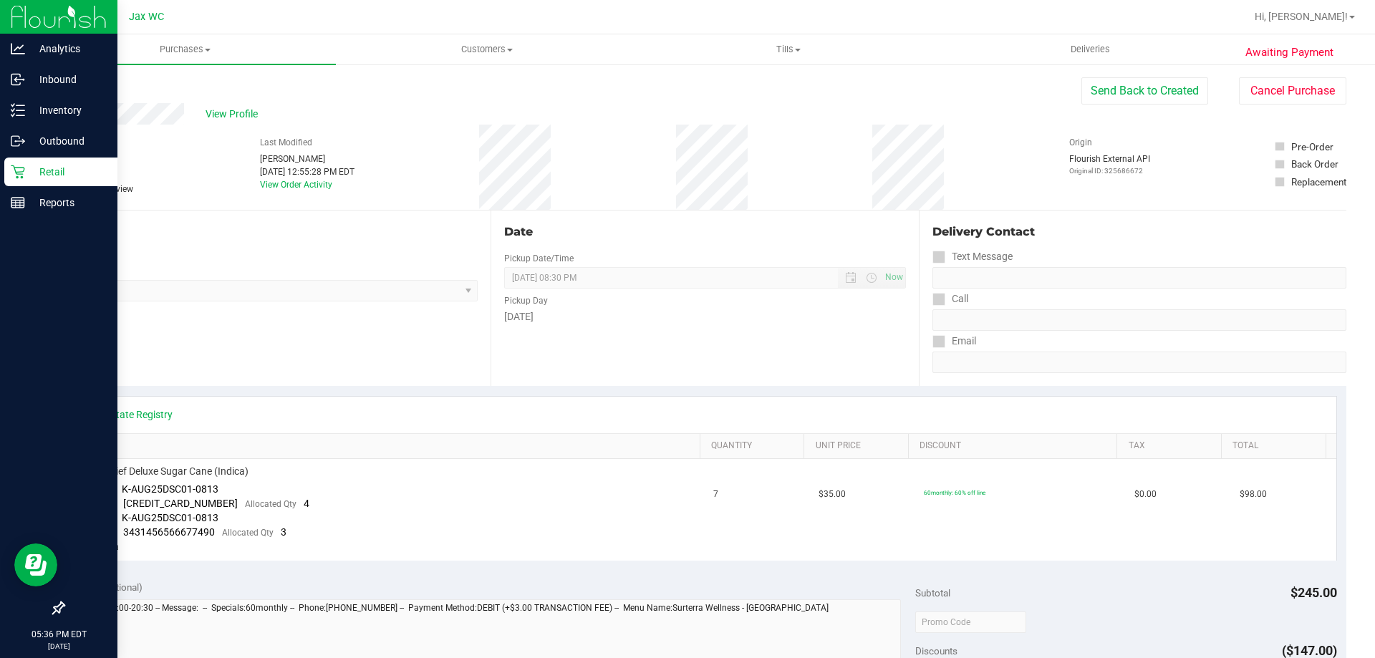
click at [20, 171] on icon at bounding box center [18, 172] width 14 height 14
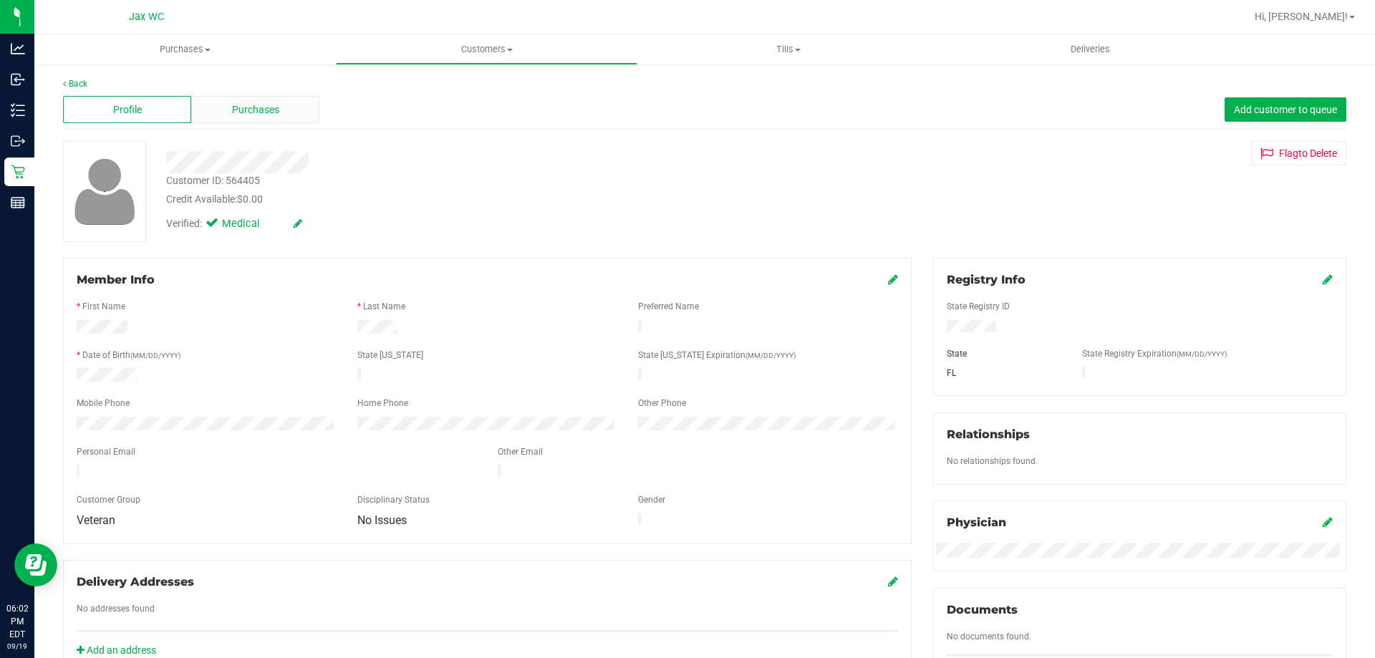
click at [256, 110] on span "Purchases" at bounding box center [255, 109] width 47 height 15
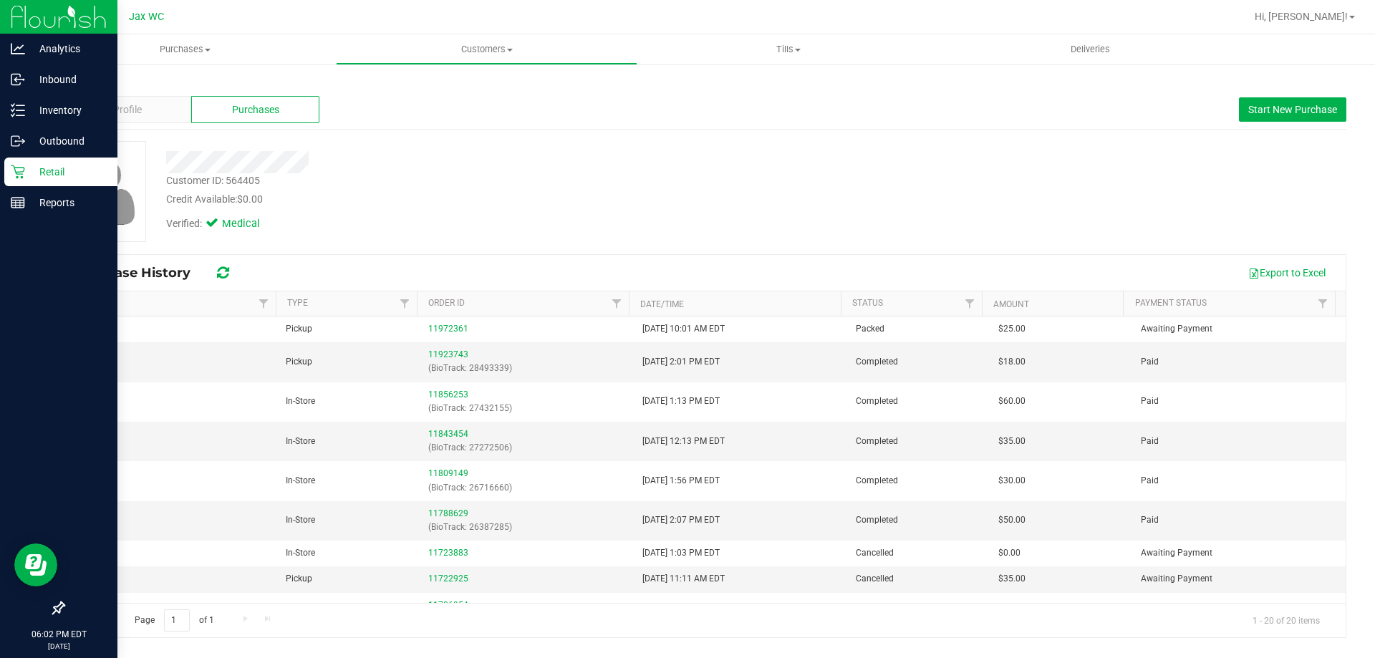
click at [10, 173] on div "Retail" at bounding box center [60, 172] width 113 height 29
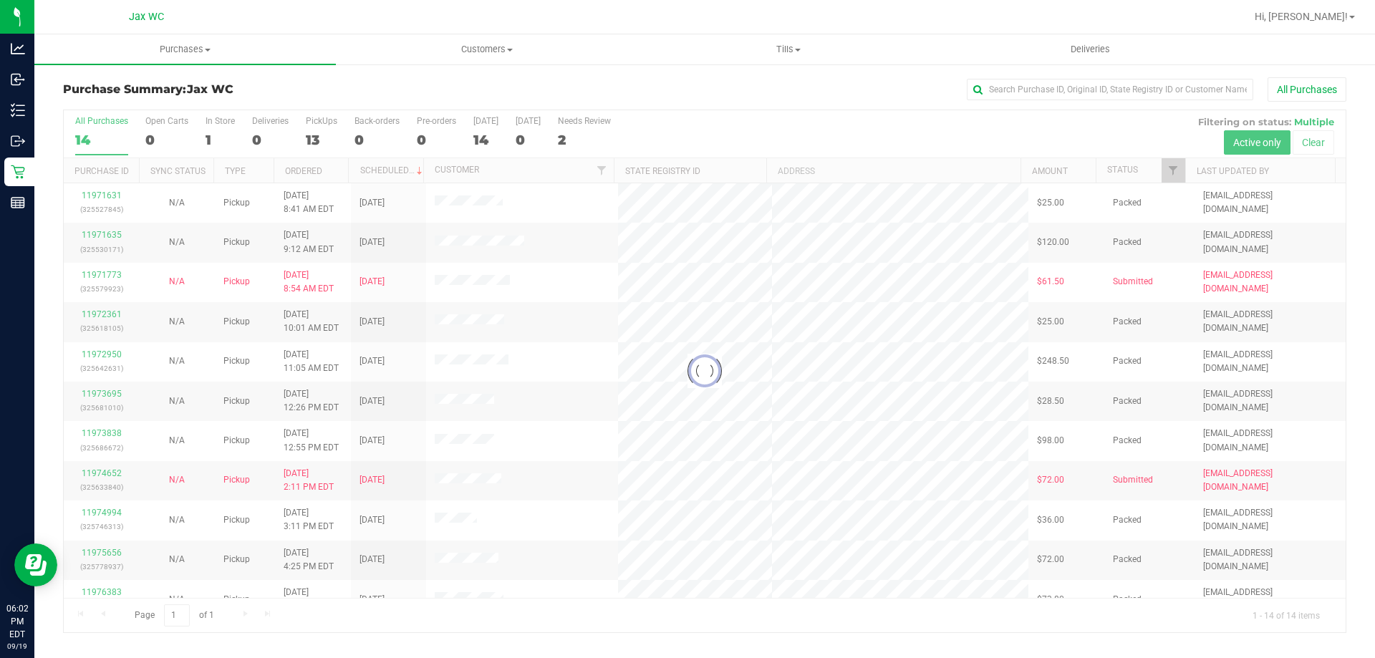
click at [464, 241] on div at bounding box center [705, 371] width 1282 height 522
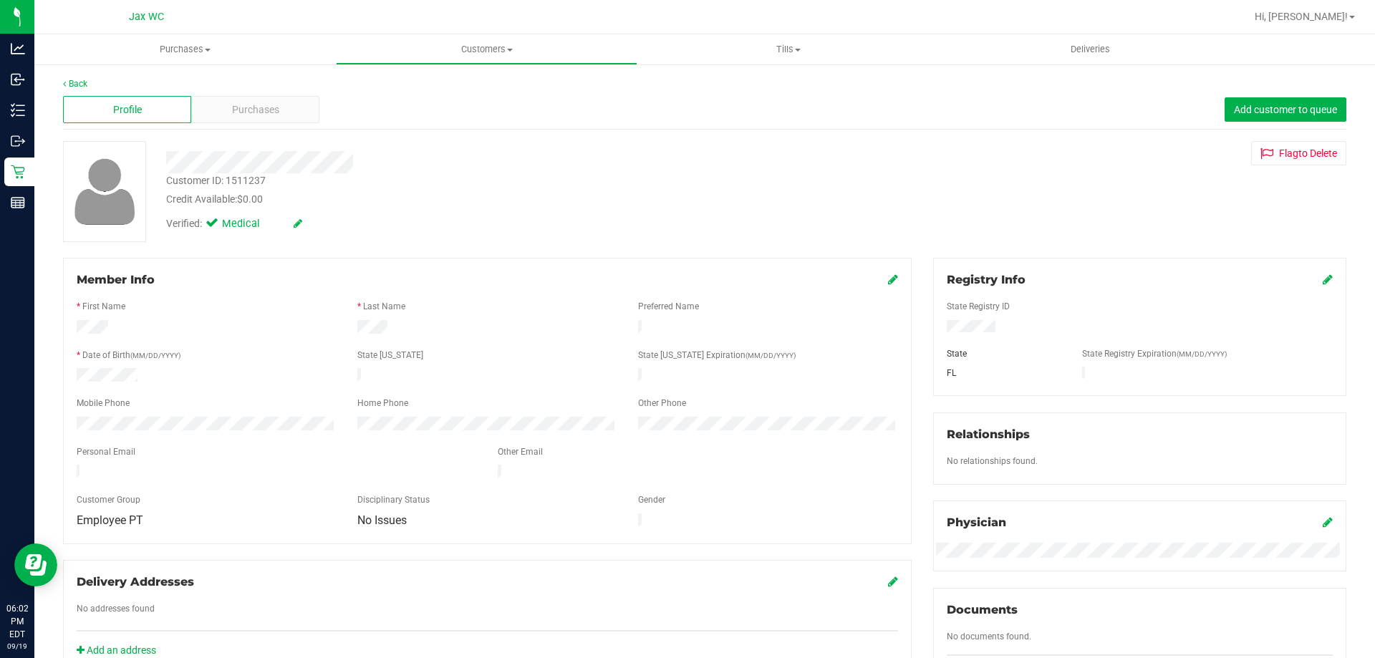
click at [294, 123] on div "Profile Purchases Add customer to queue" at bounding box center [704, 109] width 1283 height 39
click at [294, 110] on div "Purchases" at bounding box center [255, 109] width 128 height 27
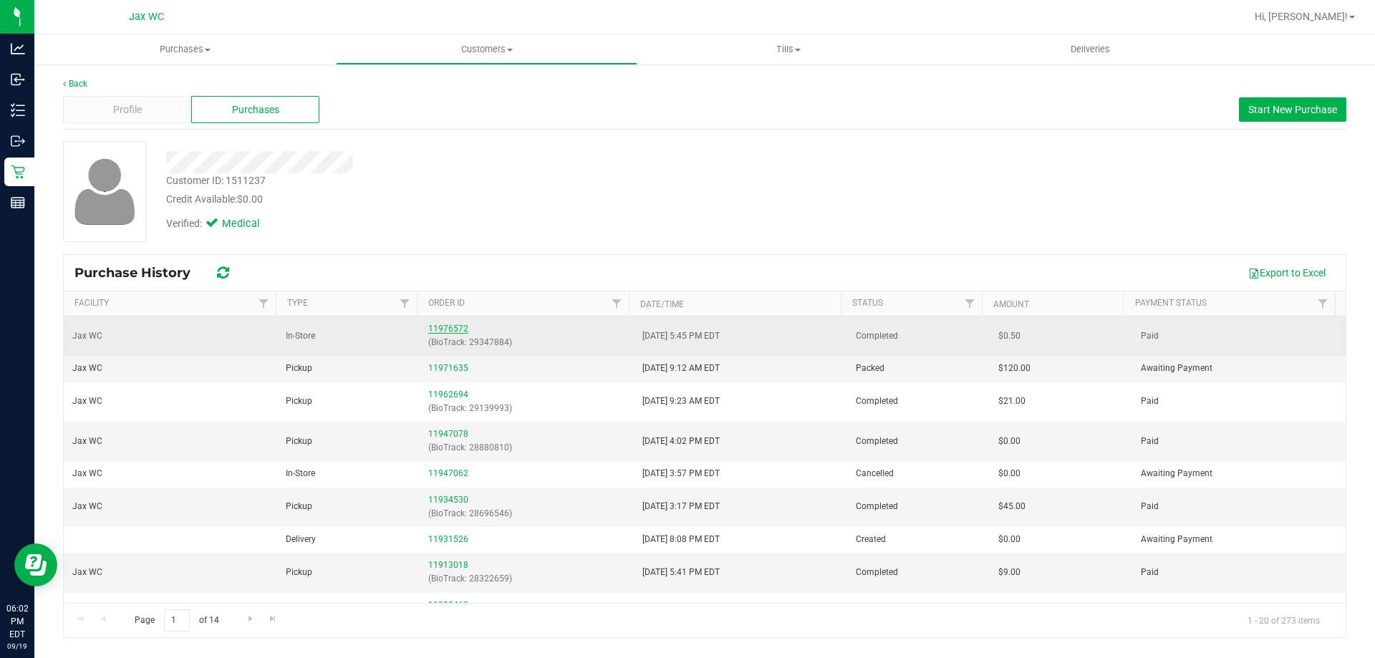
click at [452, 325] on link "11976572" at bounding box center [448, 329] width 40 height 10
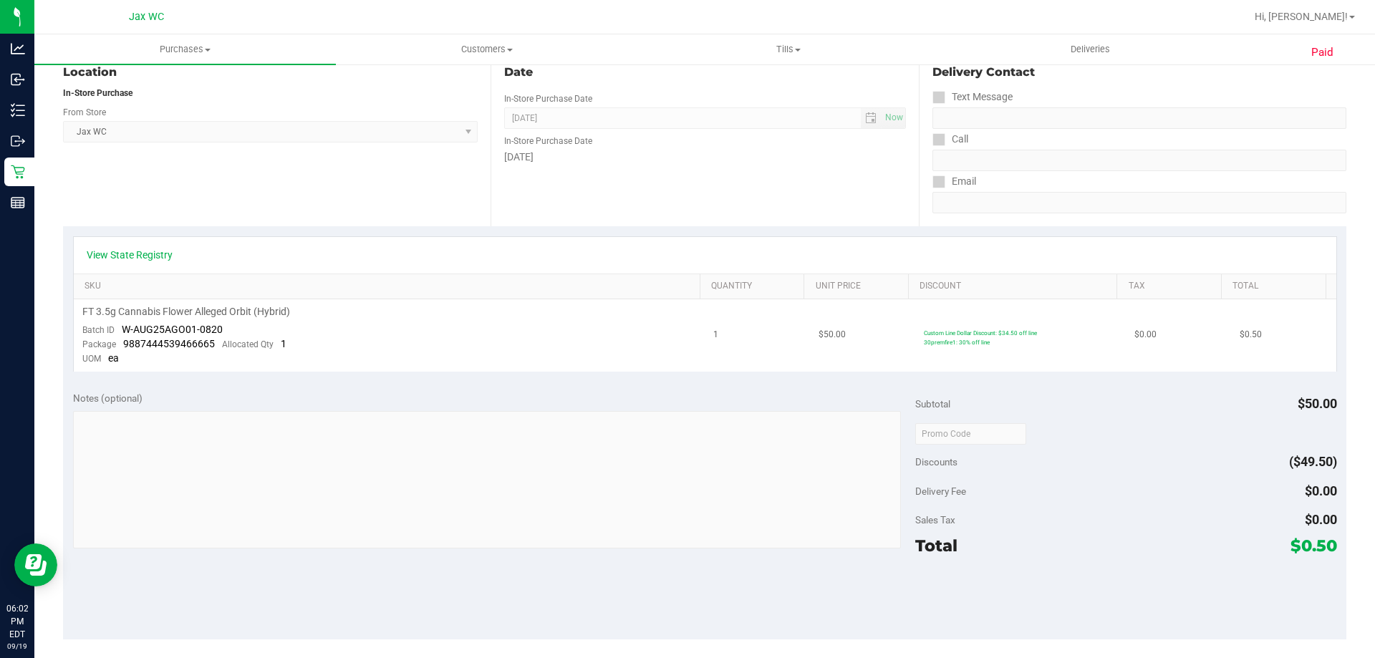
scroll to position [143, 0]
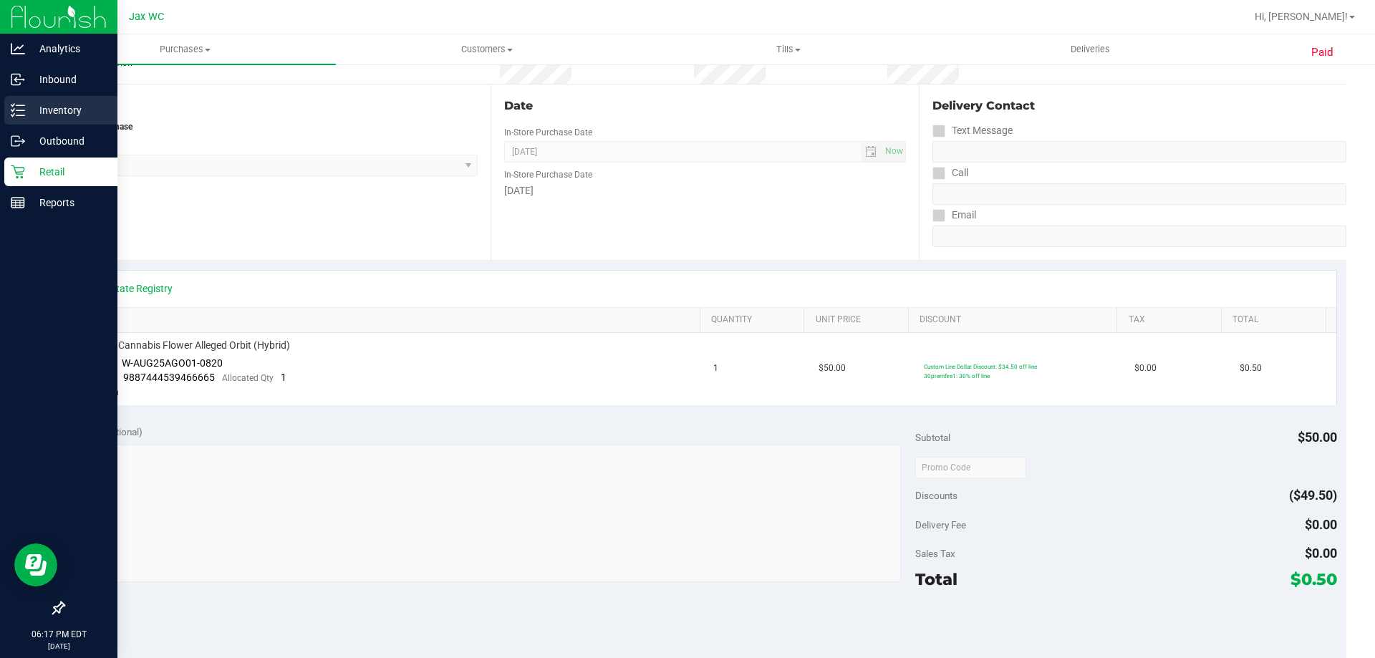
click at [33, 107] on p "Inventory" at bounding box center [68, 110] width 86 height 17
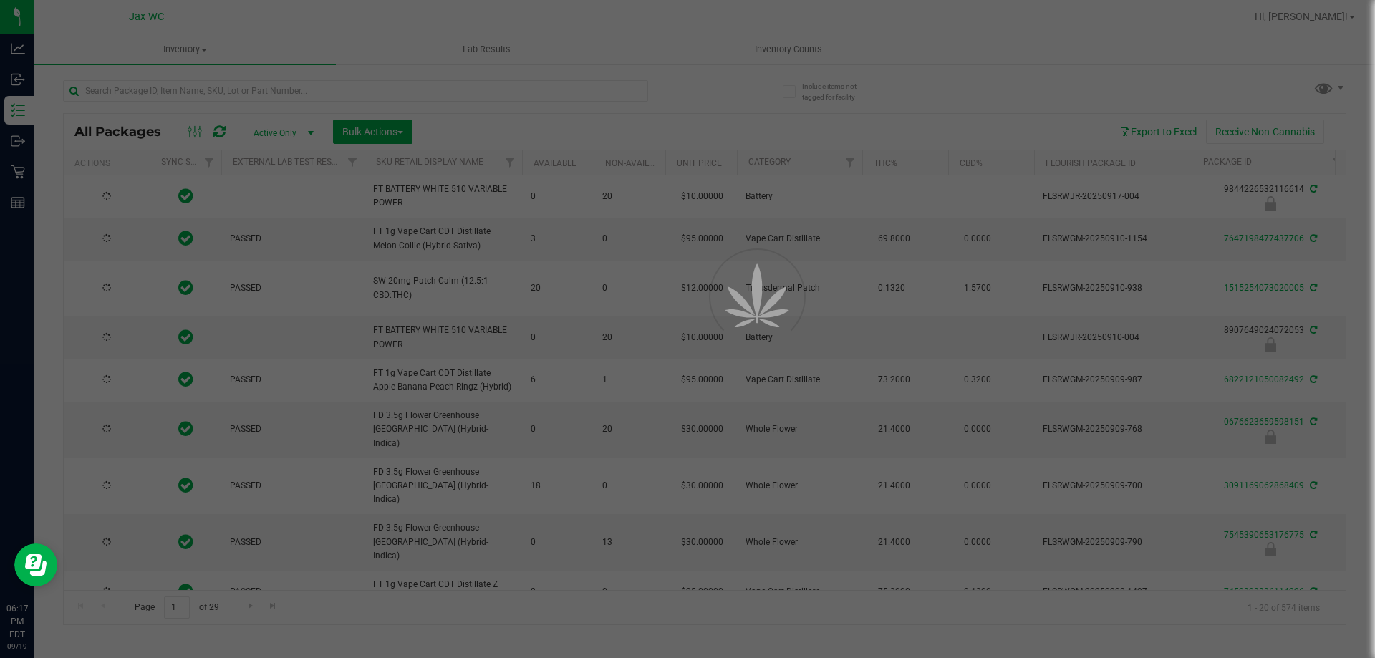
click at [122, 91] on div at bounding box center [687, 329] width 1375 height 658
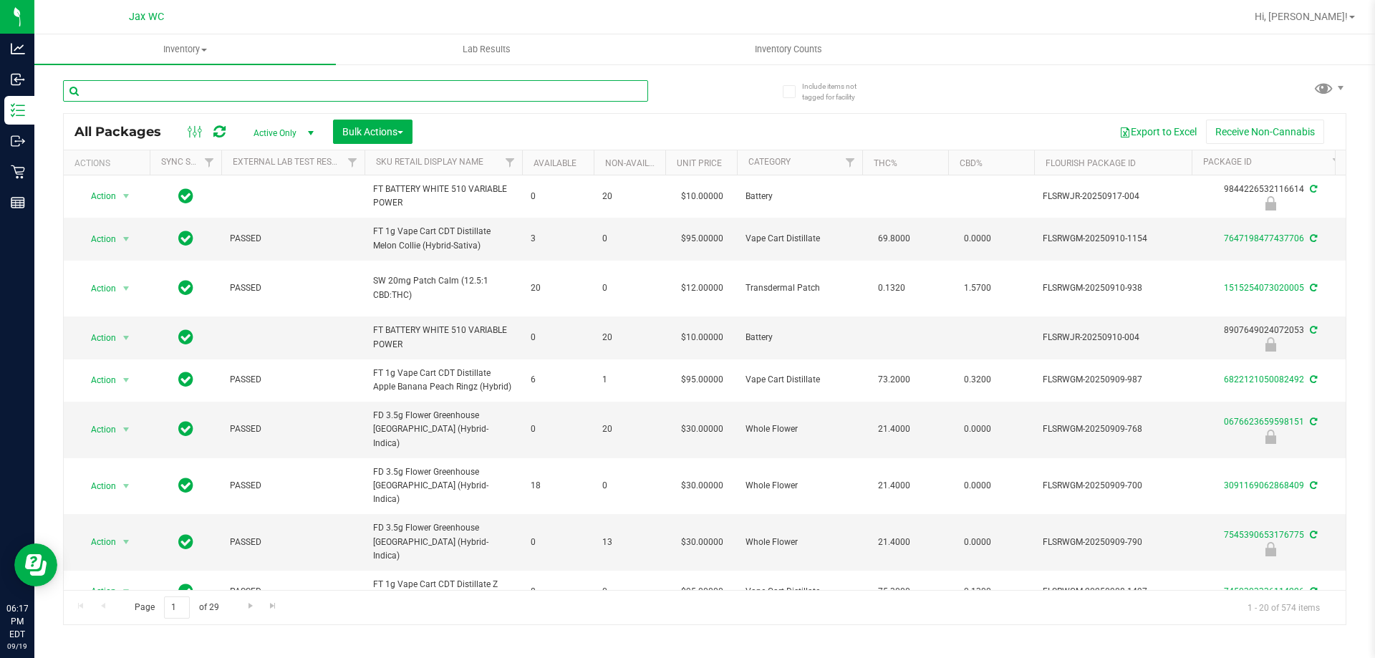
click at [122, 91] on input "text" at bounding box center [355, 90] width 585 height 21
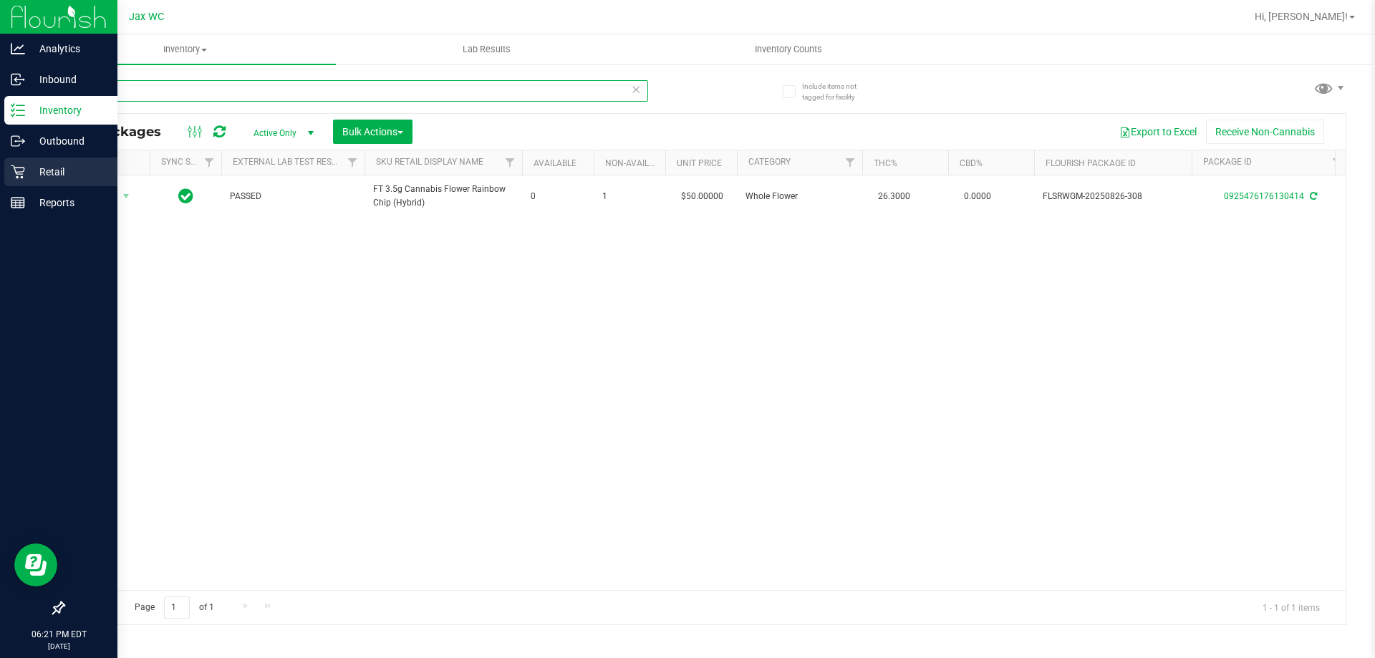
type input "rnc"
click at [64, 169] on p "Retail" at bounding box center [68, 171] width 86 height 17
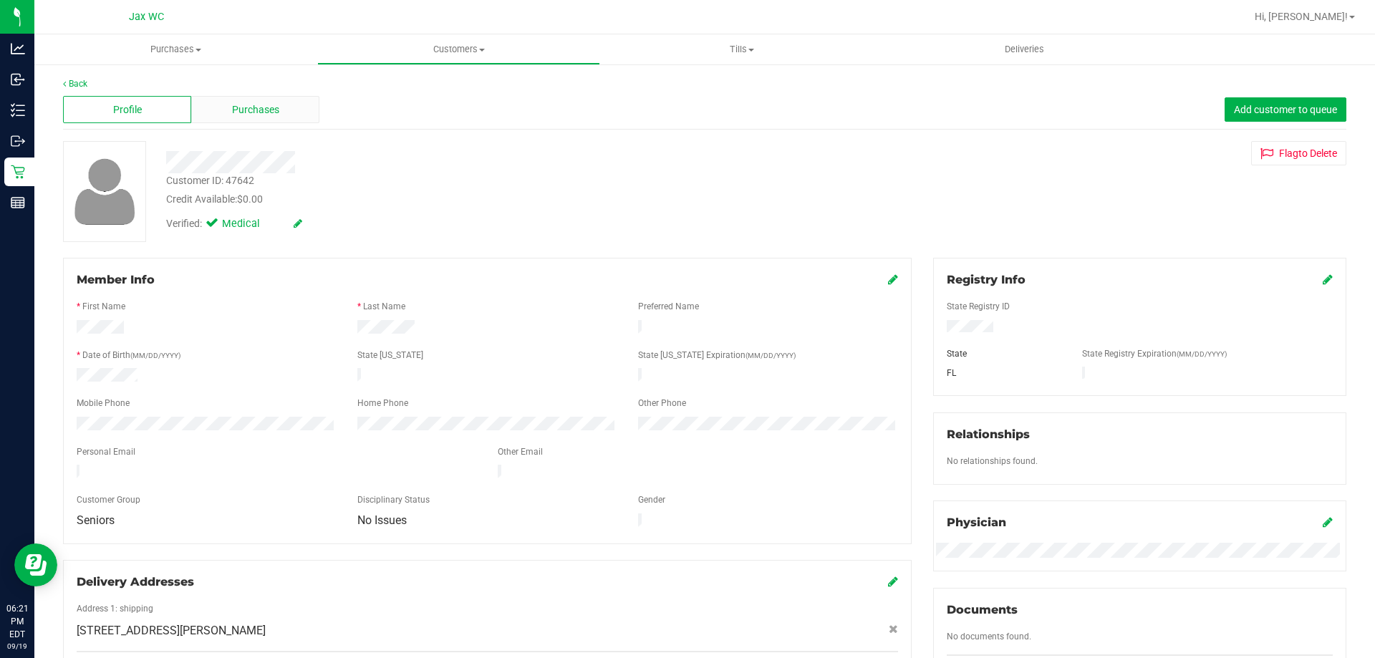
click at [276, 105] on span "Purchases" at bounding box center [255, 109] width 47 height 15
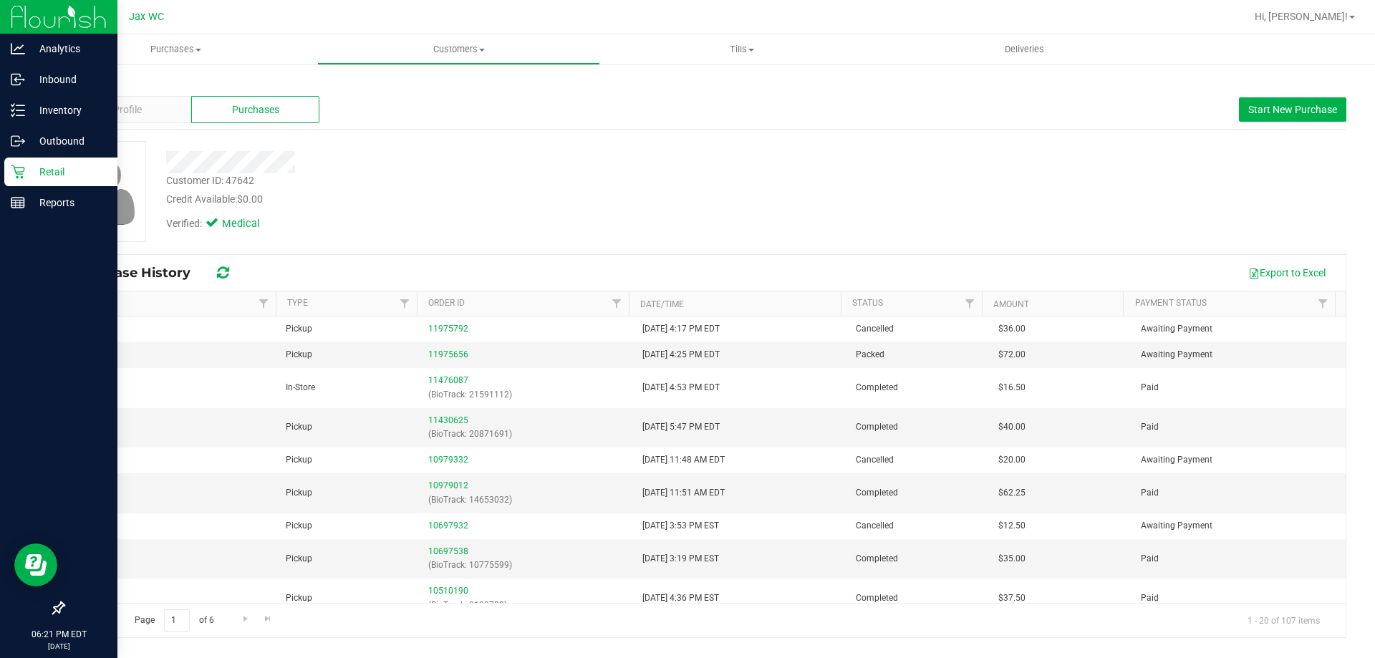
click at [39, 168] on p "Retail" at bounding box center [68, 171] width 86 height 17
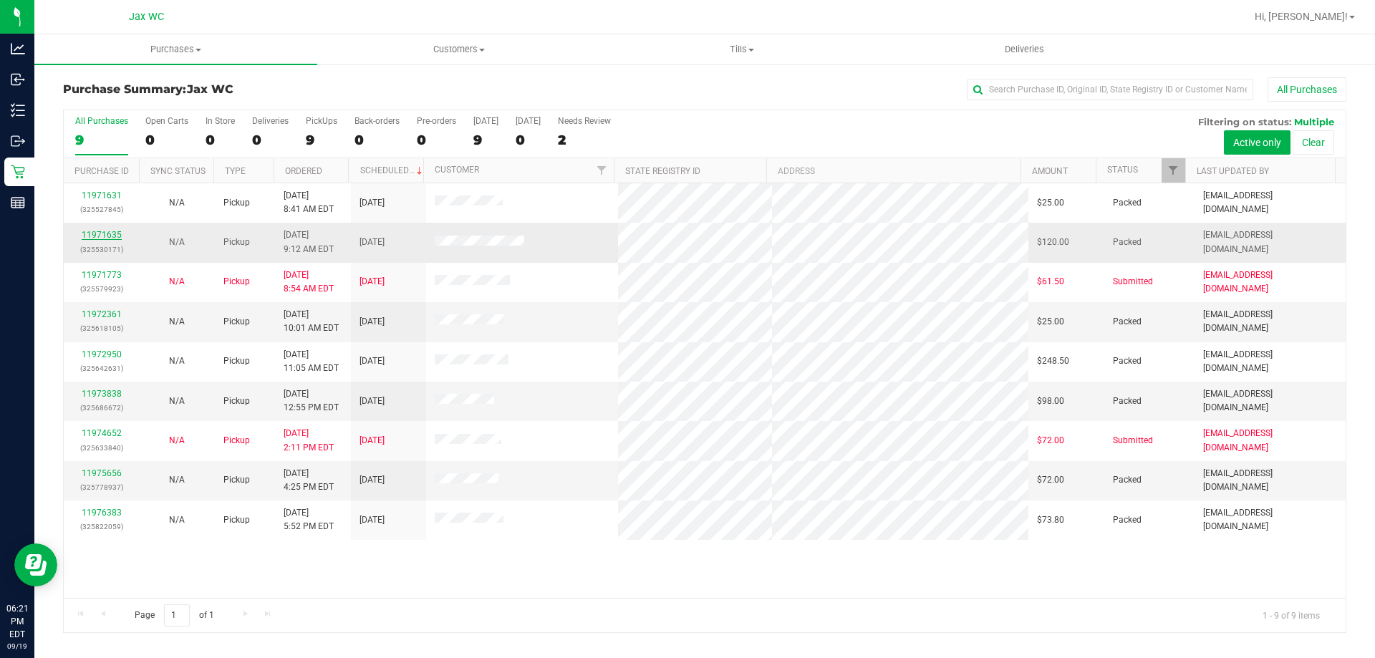
click at [99, 233] on link "11971635" at bounding box center [102, 235] width 40 height 10
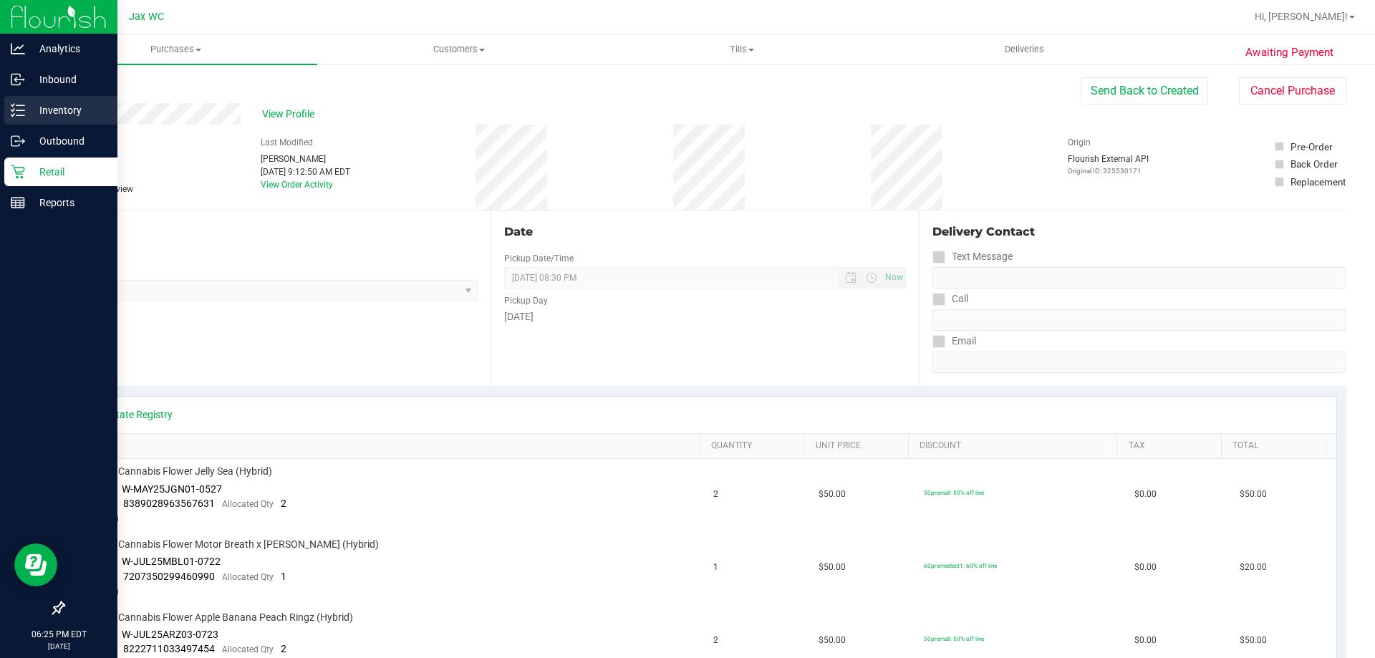
click at [26, 98] on div "Inventory" at bounding box center [60, 110] width 113 height 29
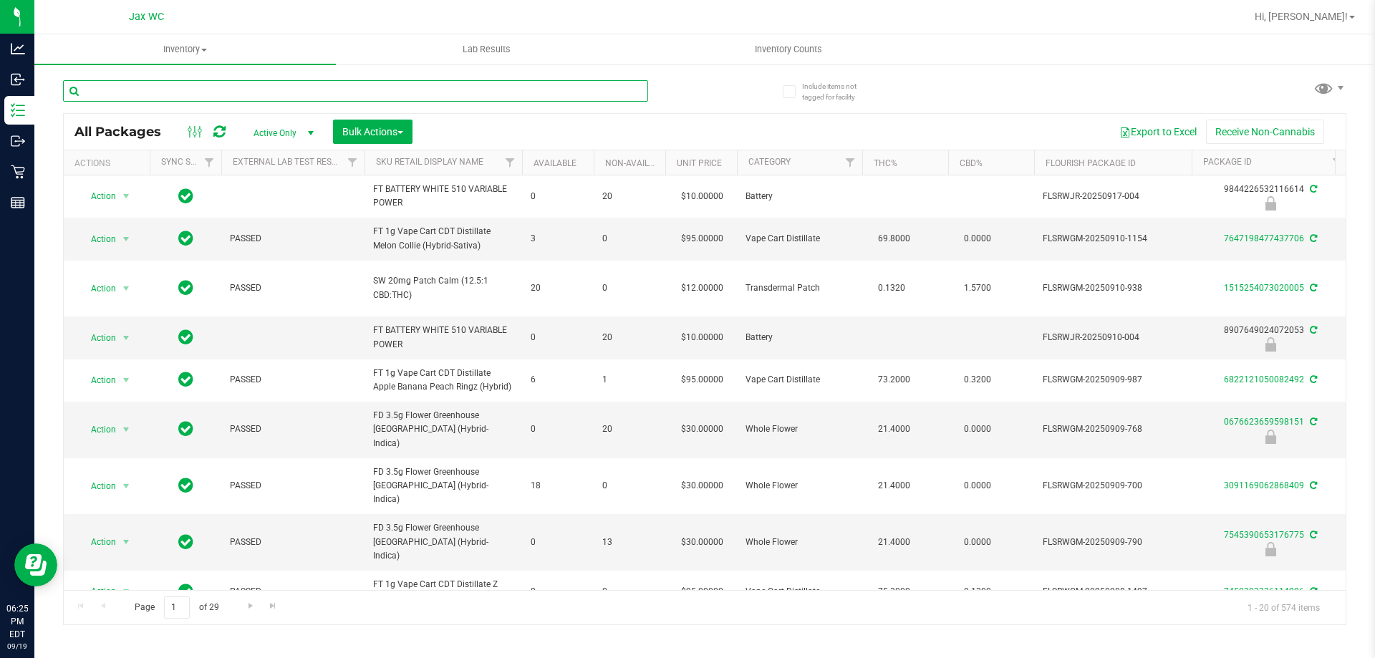
click at [130, 91] on input "text" at bounding box center [355, 90] width 585 height 21
type input "9844226532116614"
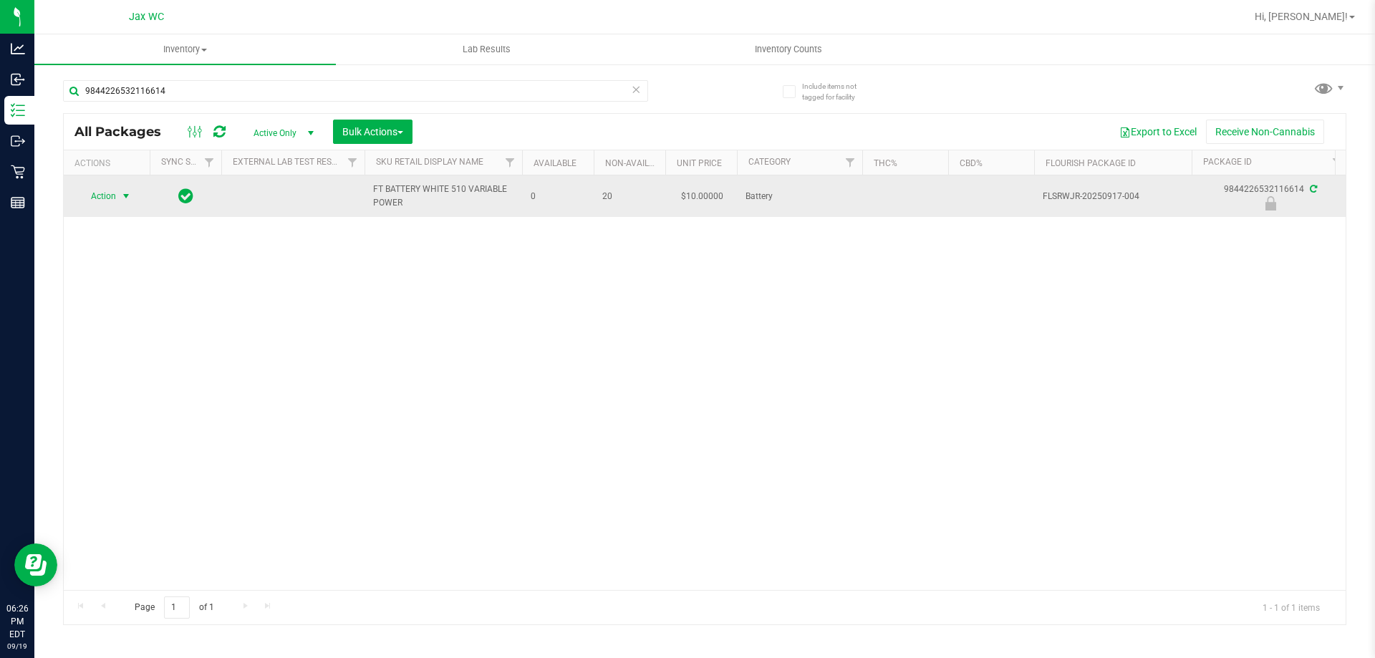
click at [123, 201] on span "select" at bounding box center [125, 196] width 11 height 11
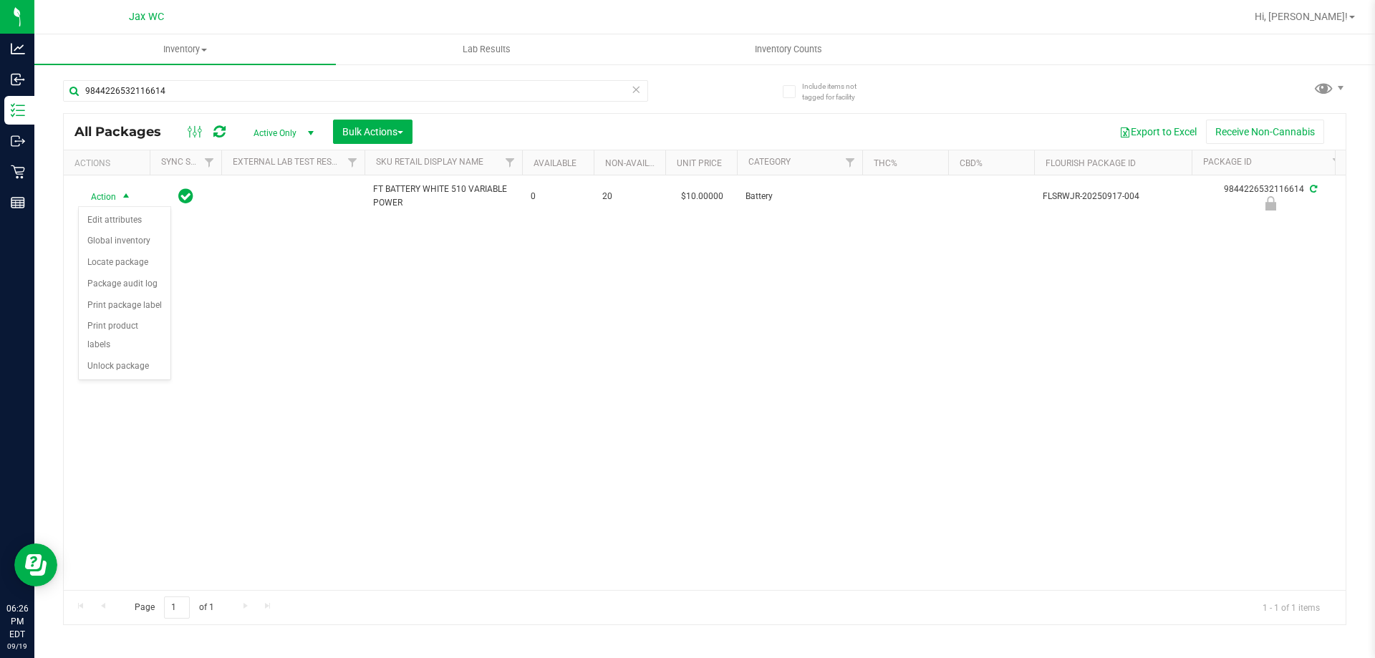
click at [153, 360] on div "Action Edit attributes Global inventory Locate package Package audit log Print …" at bounding box center [124, 293] width 93 height 174
click at [150, 356] on li "Unlock package" at bounding box center [125, 366] width 92 height 21
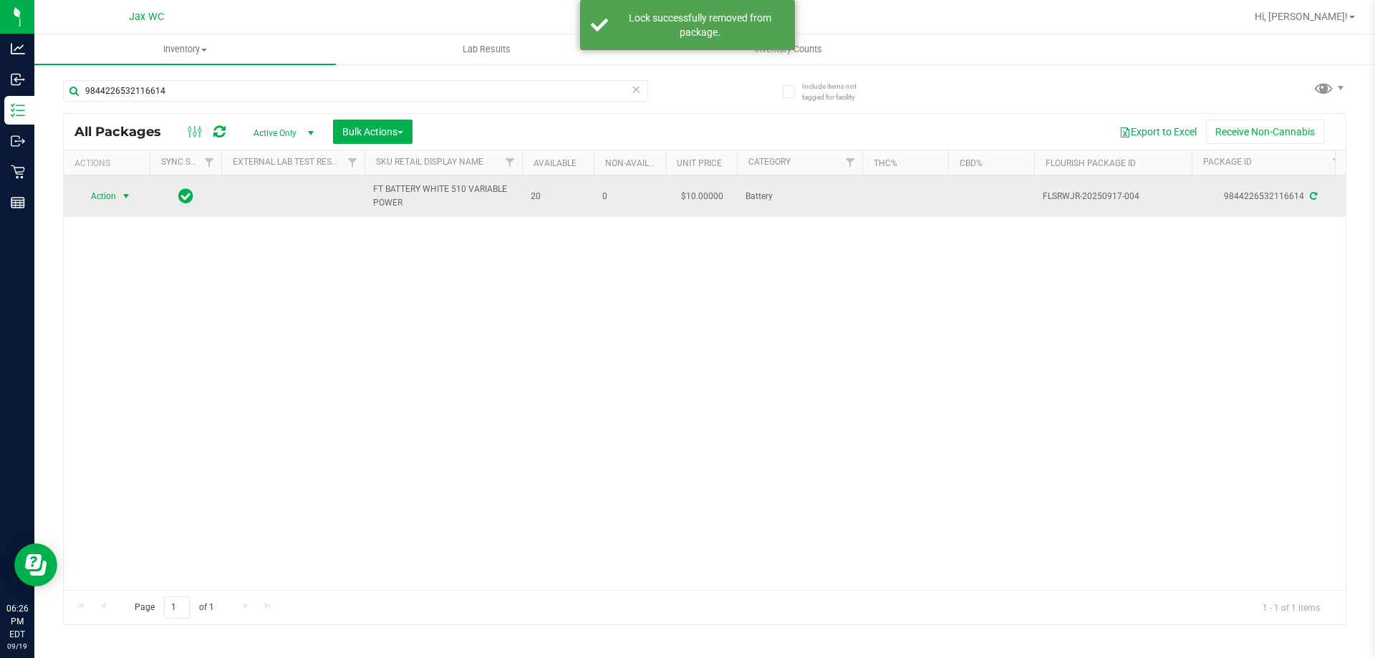
click at [117, 200] on span "select" at bounding box center [126, 196] width 18 height 20
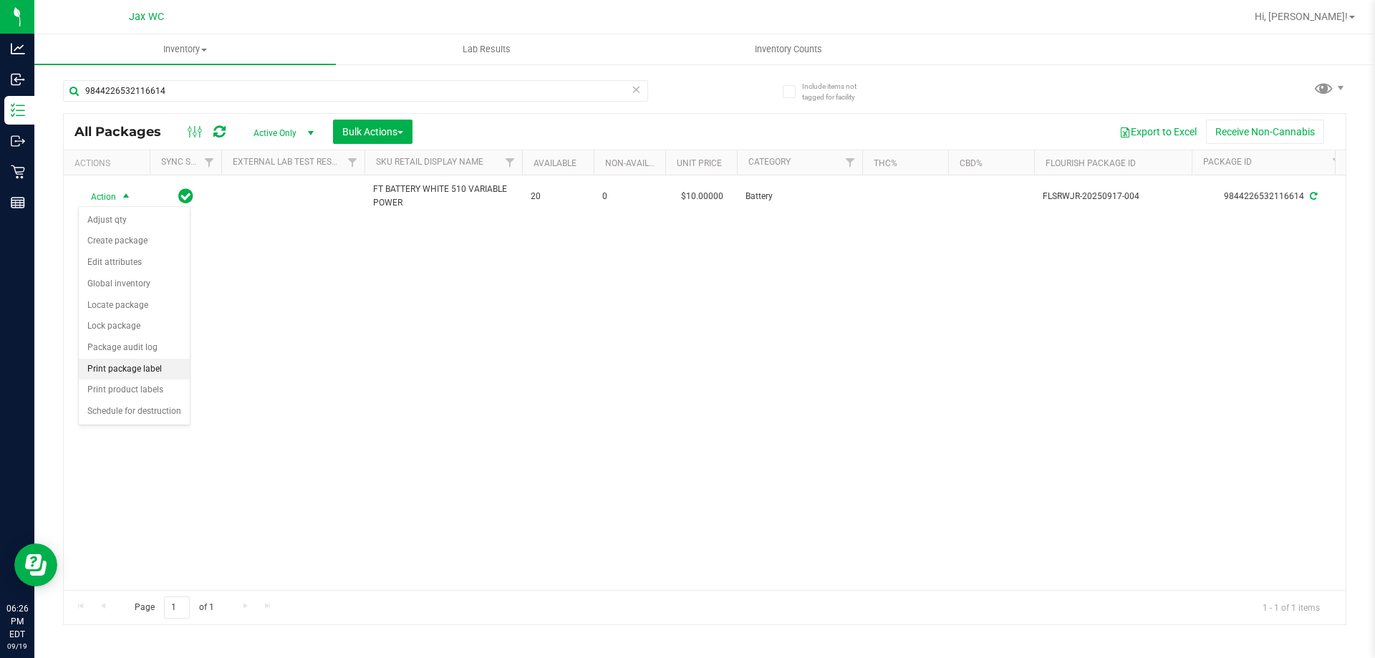
click at [165, 373] on li "Print package label" at bounding box center [134, 369] width 111 height 21
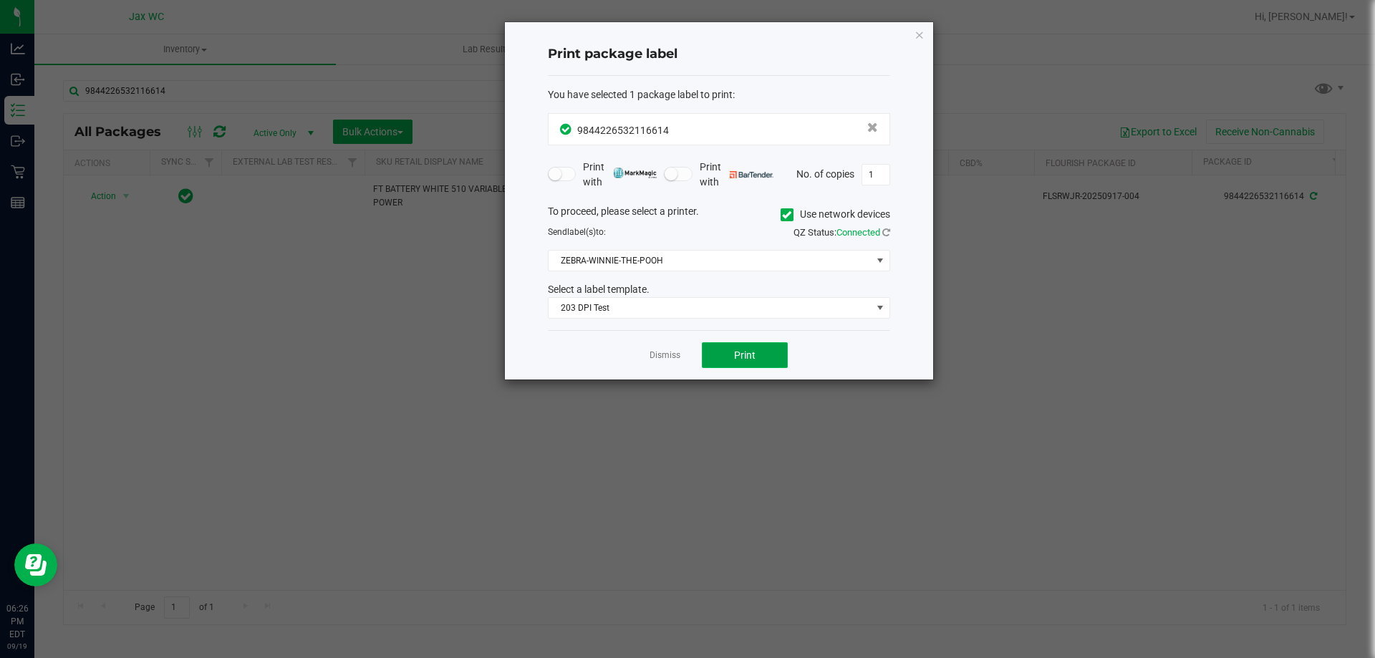
click at [750, 346] on button "Print" at bounding box center [745, 355] width 86 height 26
click at [659, 349] on app-cancel-button "Dismiss" at bounding box center [665, 355] width 31 height 15
click at [660, 354] on link "Dismiss" at bounding box center [665, 356] width 31 height 12
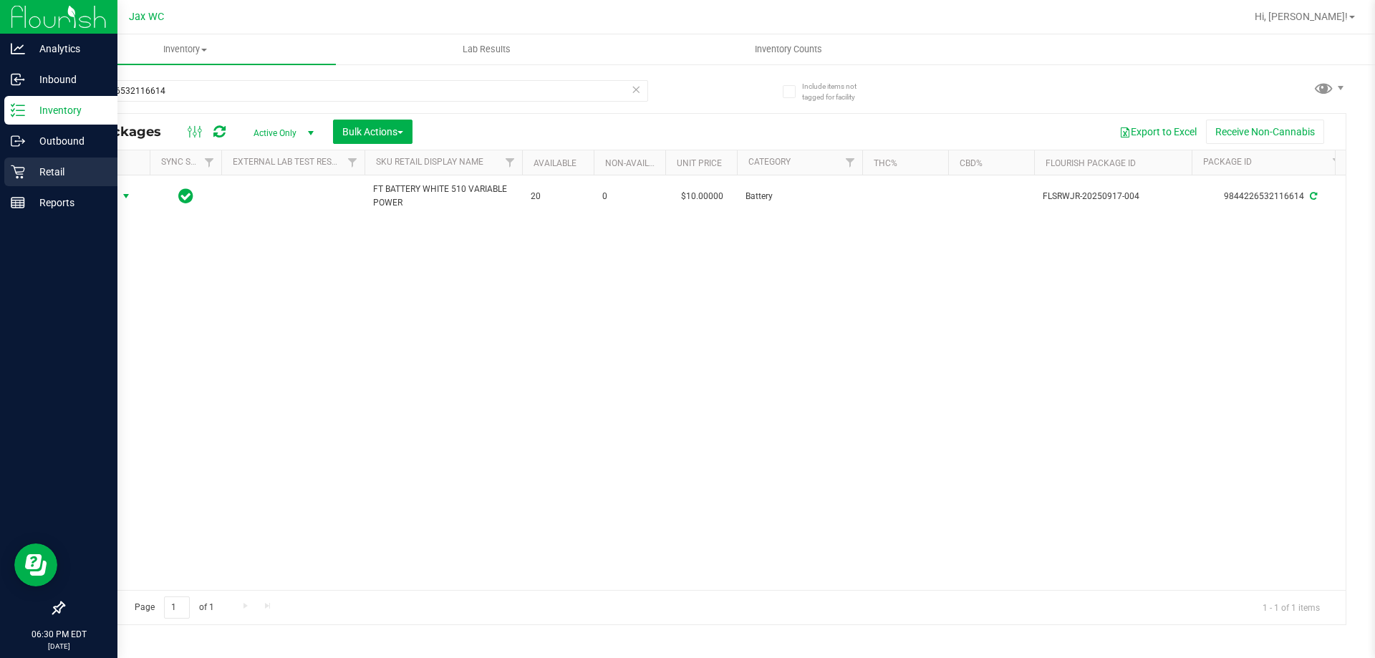
click at [57, 164] on p "Retail" at bounding box center [68, 171] width 86 height 17
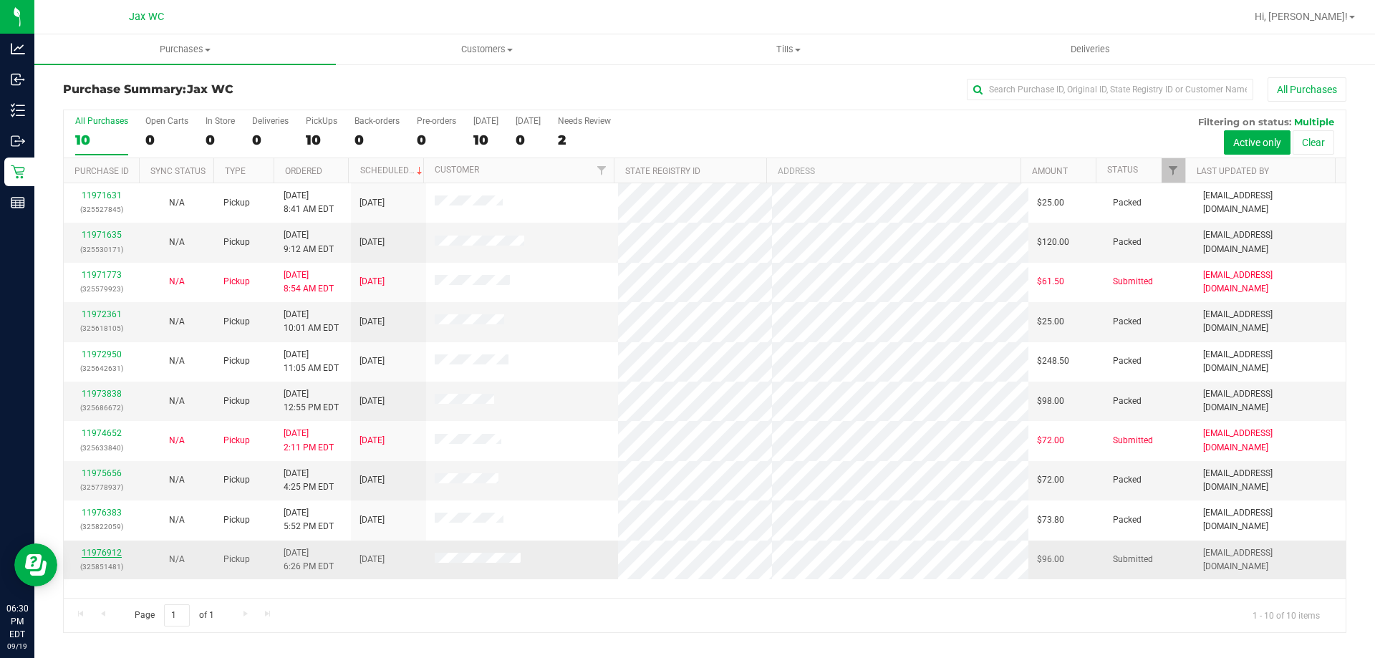
click at [90, 548] on link "11976912" at bounding box center [102, 553] width 40 height 10
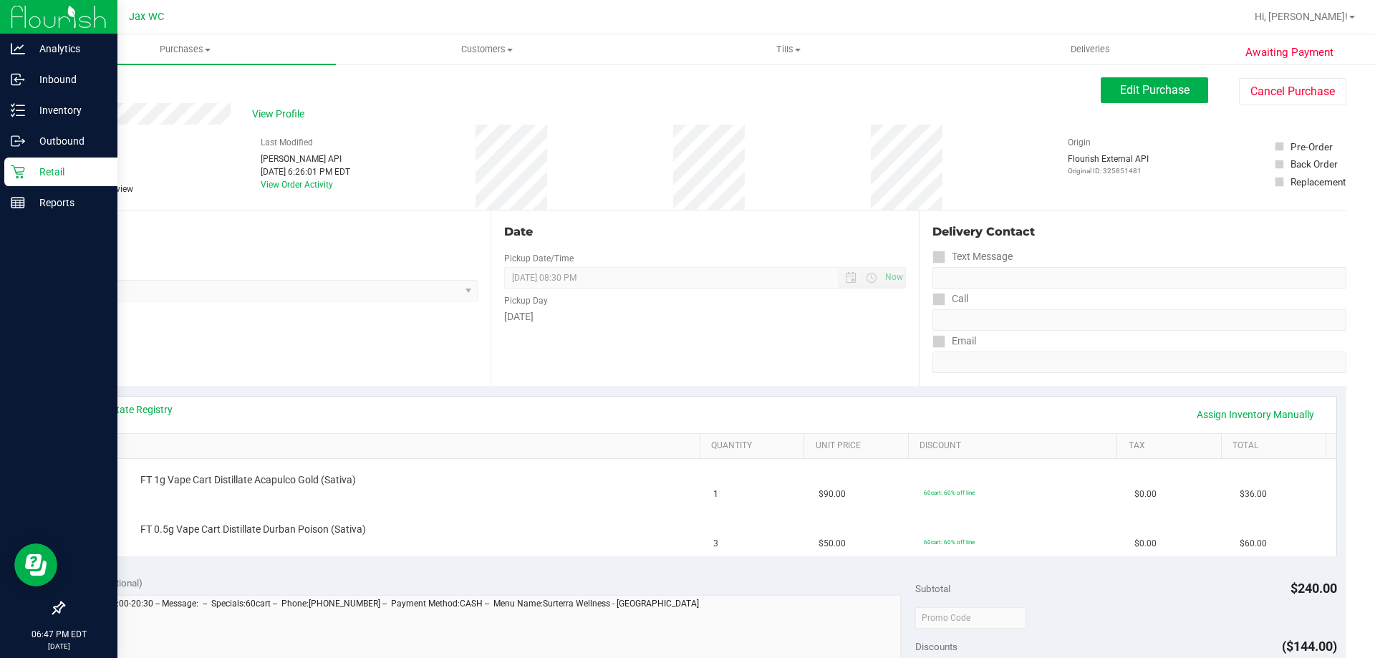
click at [10, 168] on div "Retail" at bounding box center [60, 172] width 113 height 29
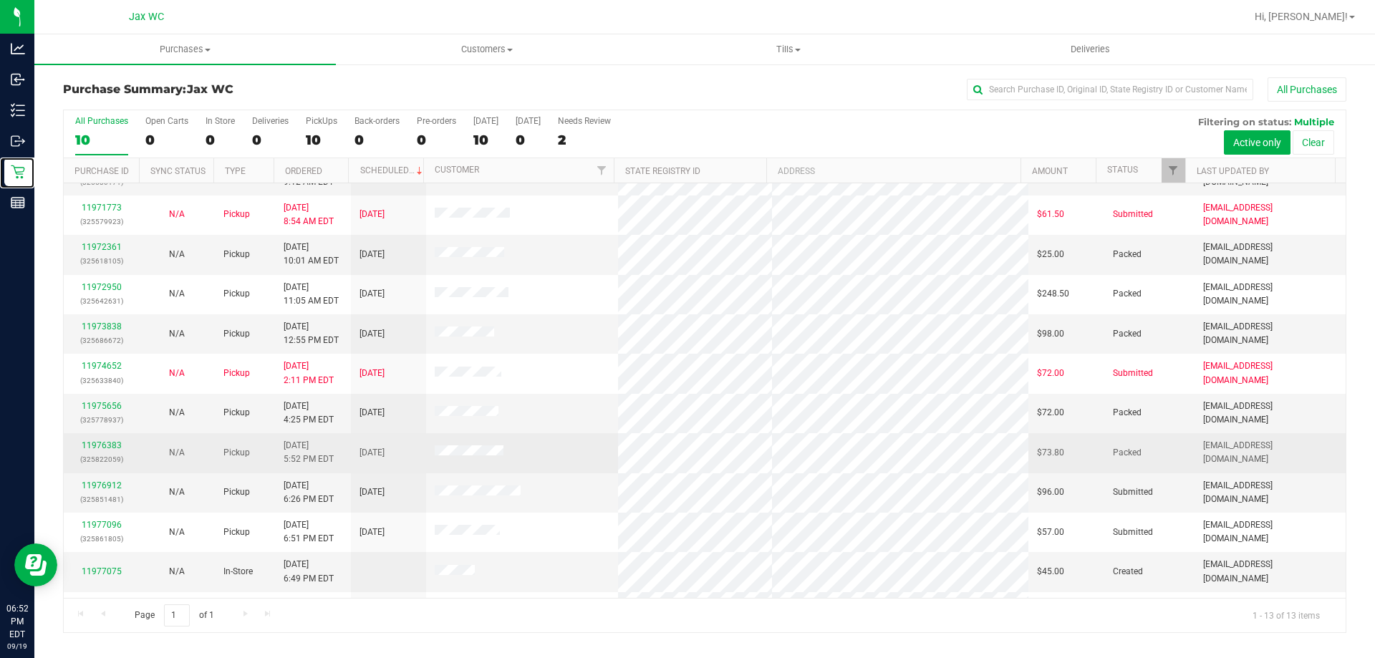
scroll to position [100, 0]
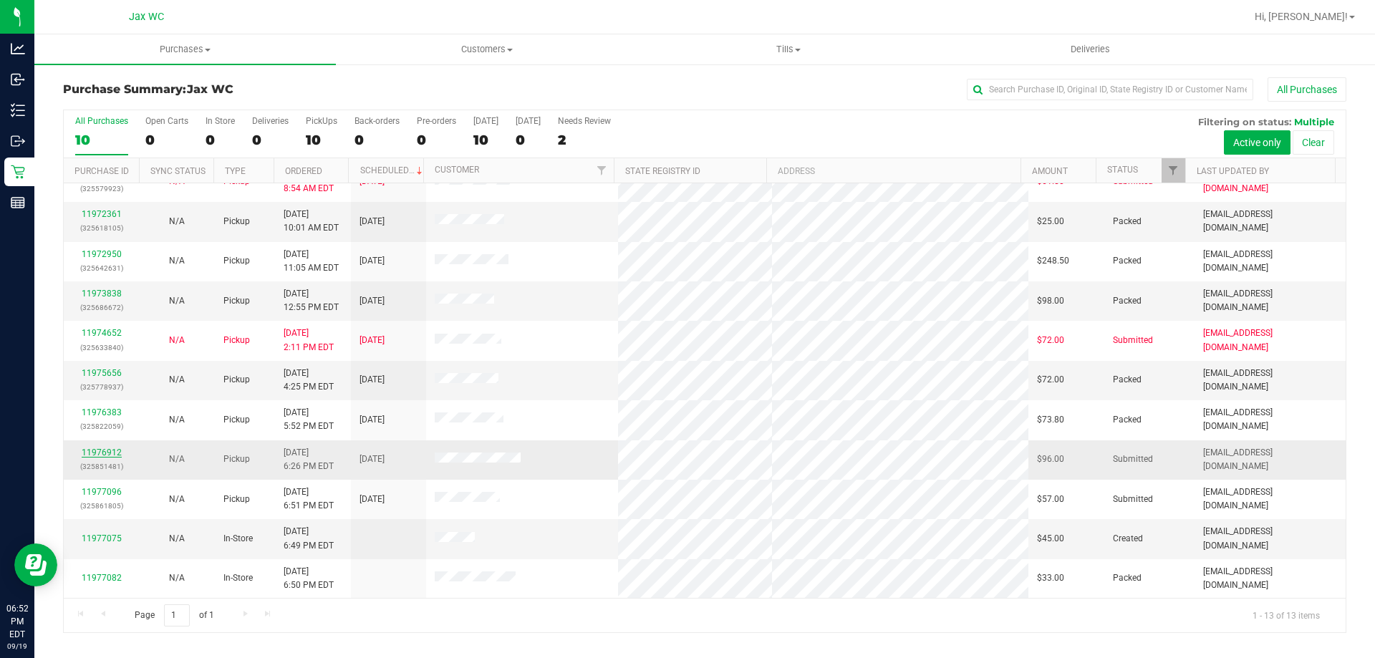
click at [109, 456] on link "11976912" at bounding box center [102, 453] width 40 height 10
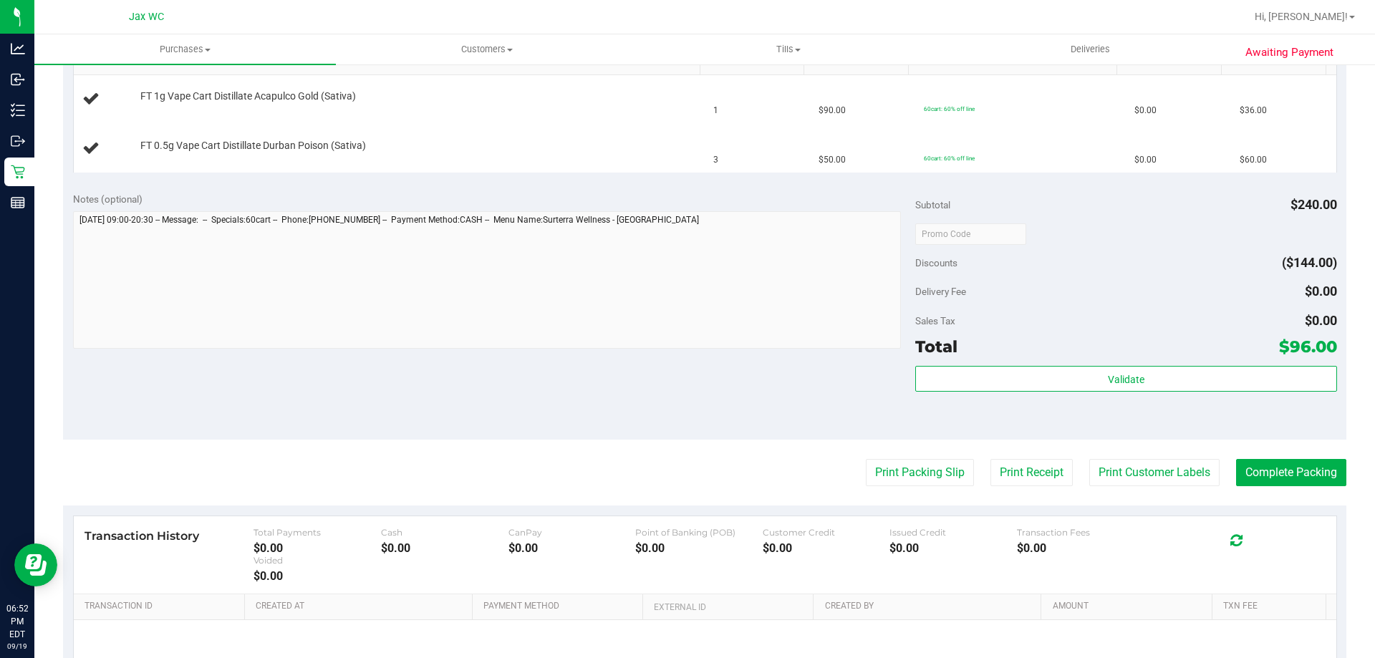
scroll to position [385, 0]
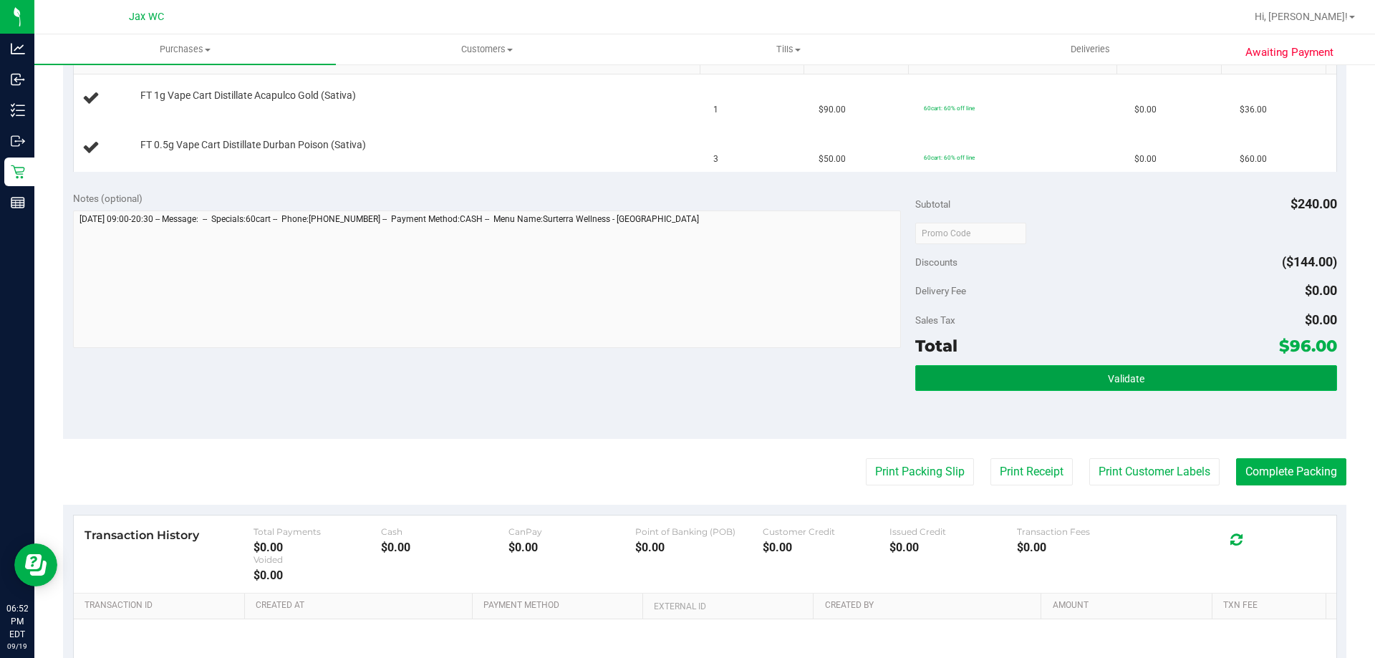
click at [1031, 378] on button "Validate" at bounding box center [1125, 378] width 421 height 26
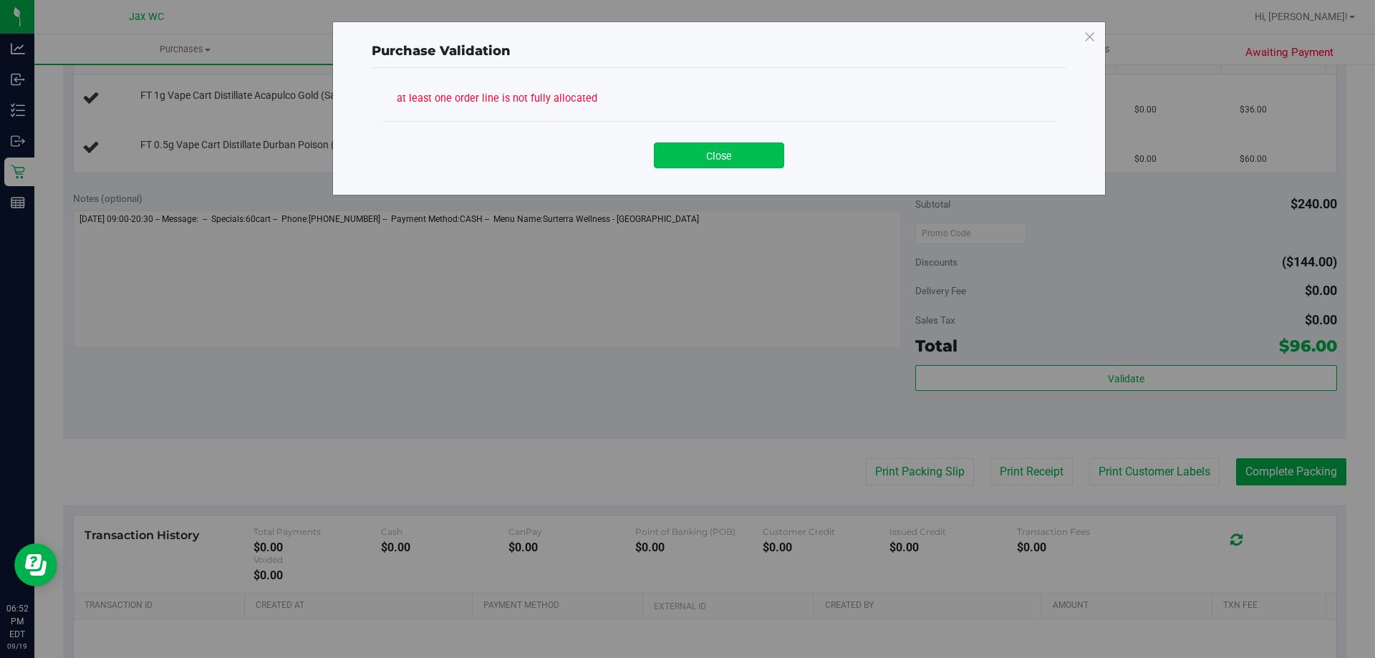
click at [731, 148] on button "Close" at bounding box center [719, 156] width 130 height 26
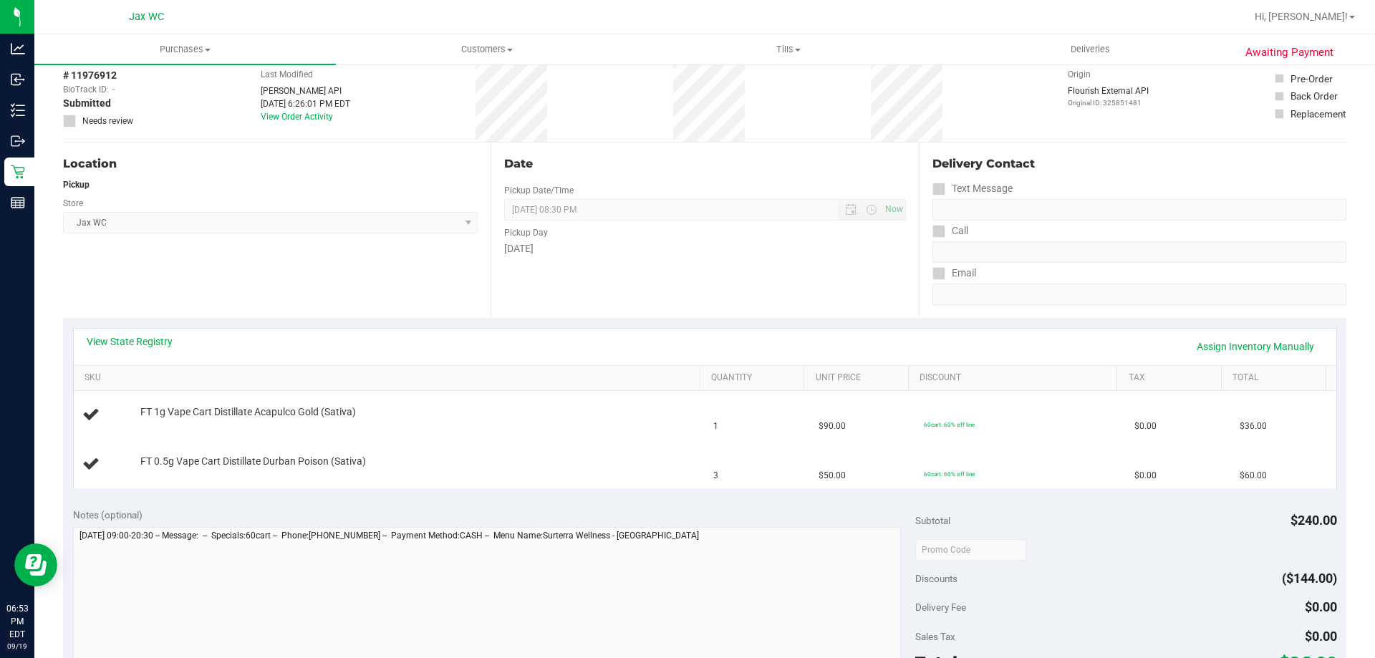
scroll to position [0, 0]
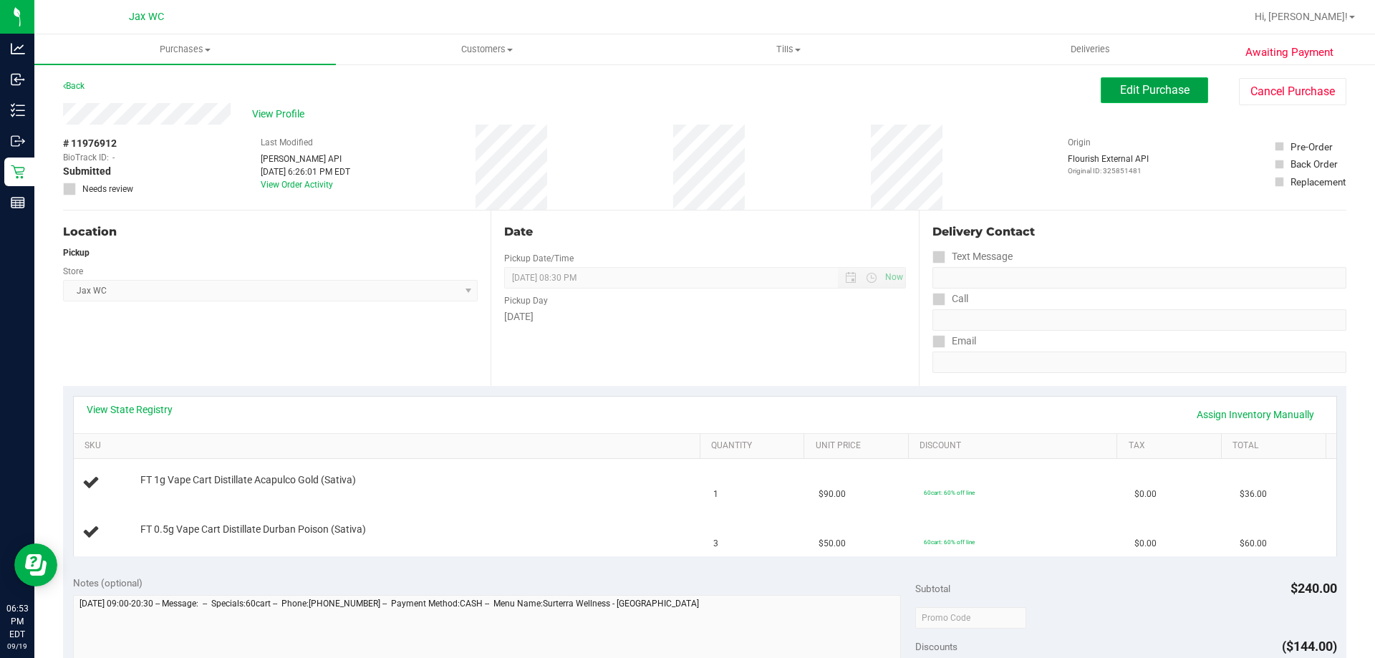
click at [1105, 91] on button "Edit Purchase" at bounding box center [1154, 90] width 107 height 26
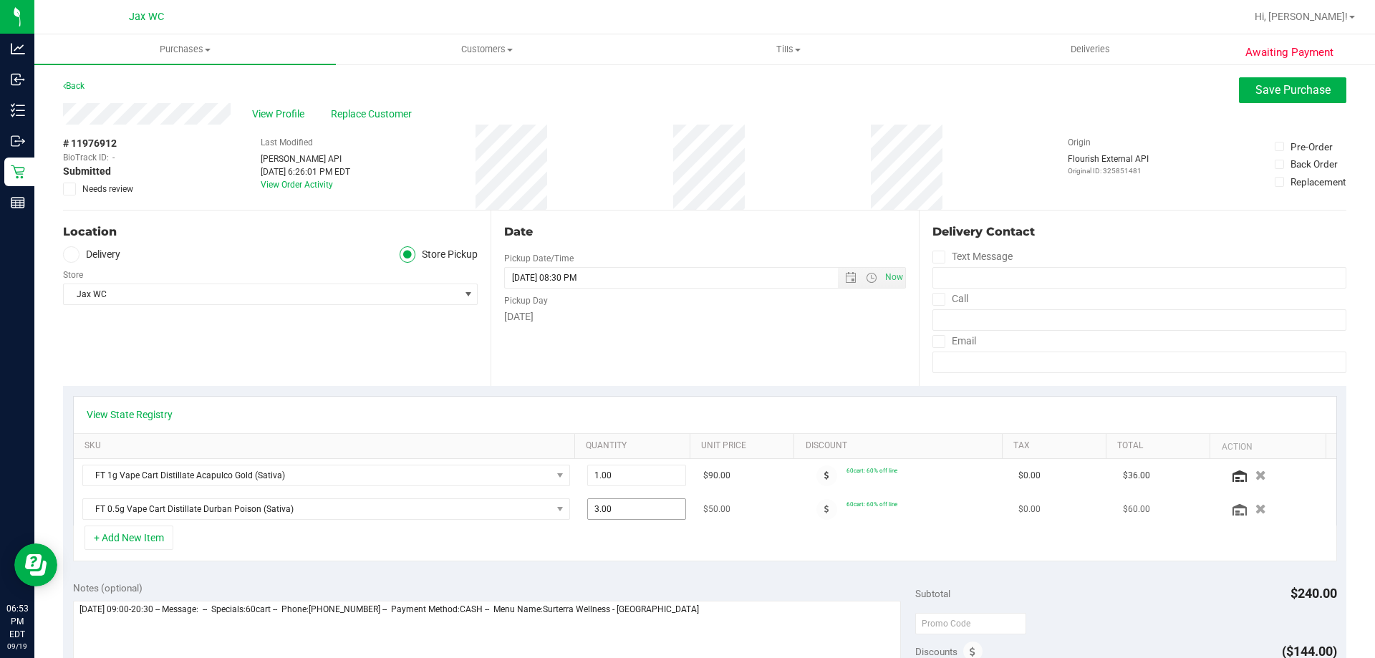
click at [665, 508] on span "3.00 3" at bounding box center [637, 508] width 100 height 21
click at [665, 508] on input "3" at bounding box center [637, 509] width 98 height 20
type input "2"
type input "2.00"
click at [638, 473] on span "1.00 1" at bounding box center [637, 475] width 100 height 21
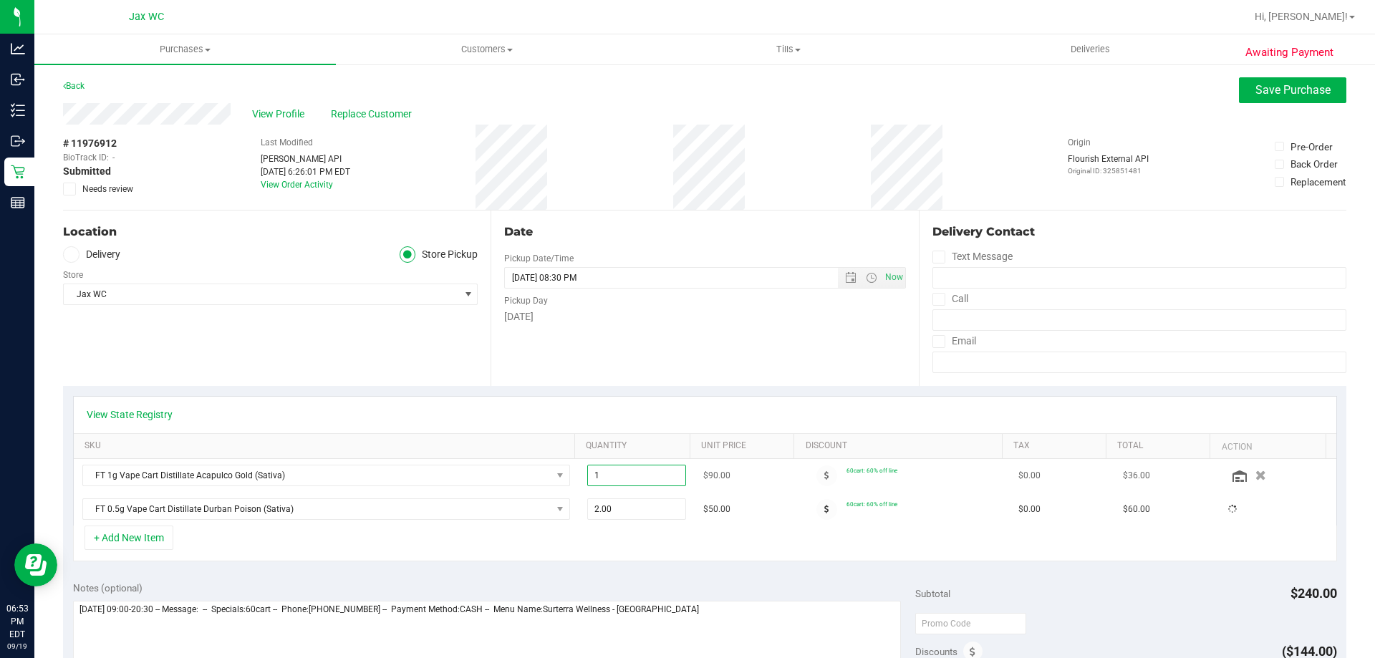
click at [638, 473] on input "1" at bounding box center [637, 476] width 98 height 20
click at [642, 476] on span "1.00 1" at bounding box center [637, 475] width 100 height 21
click at [641, 476] on input "1" at bounding box center [637, 476] width 98 height 20
type input "2"
type input "2.00"
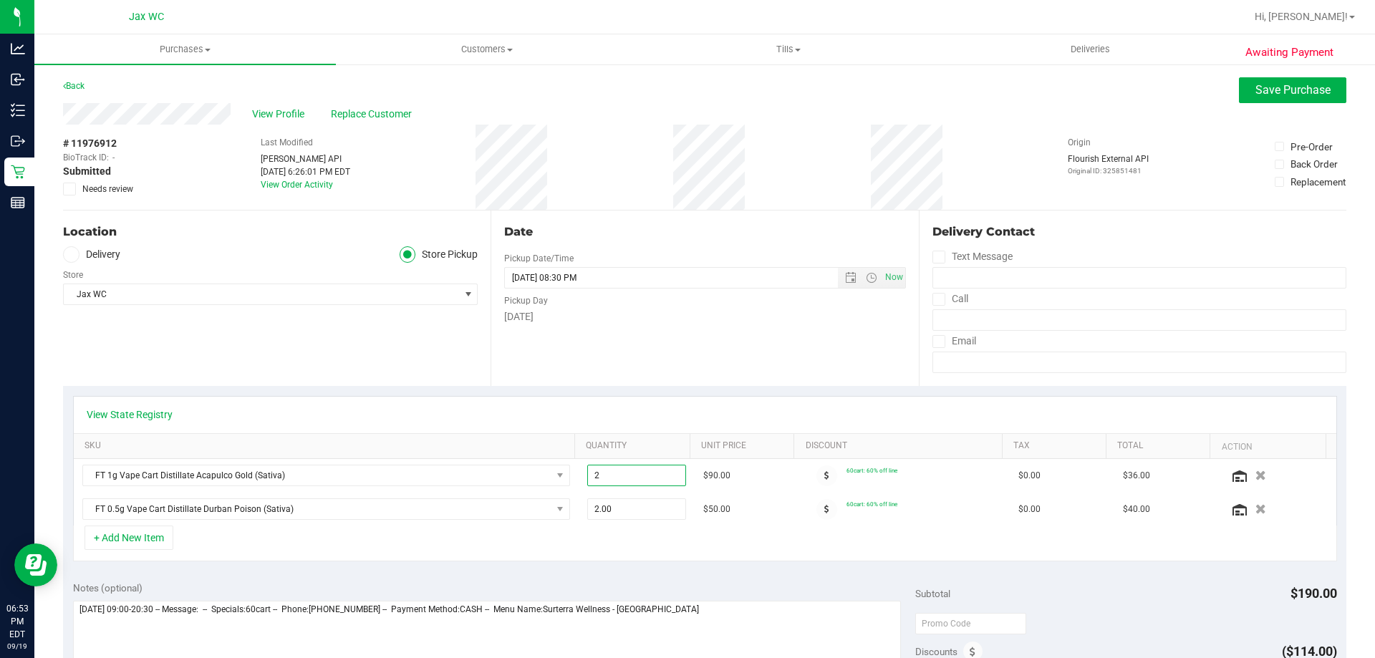
click at [663, 407] on div "View State Registry" at bounding box center [705, 415] width 1263 height 37
click at [1268, 74] on div "Awaiting Payment Back Save Purchase View Profile Replace Customer # 11976912 Bi…" at bounding box center [704, 627] width 1341 height 1129
click at [1266, 94] on span "Save Purchase" at bounding box center [1293, 90] width 75 height 14
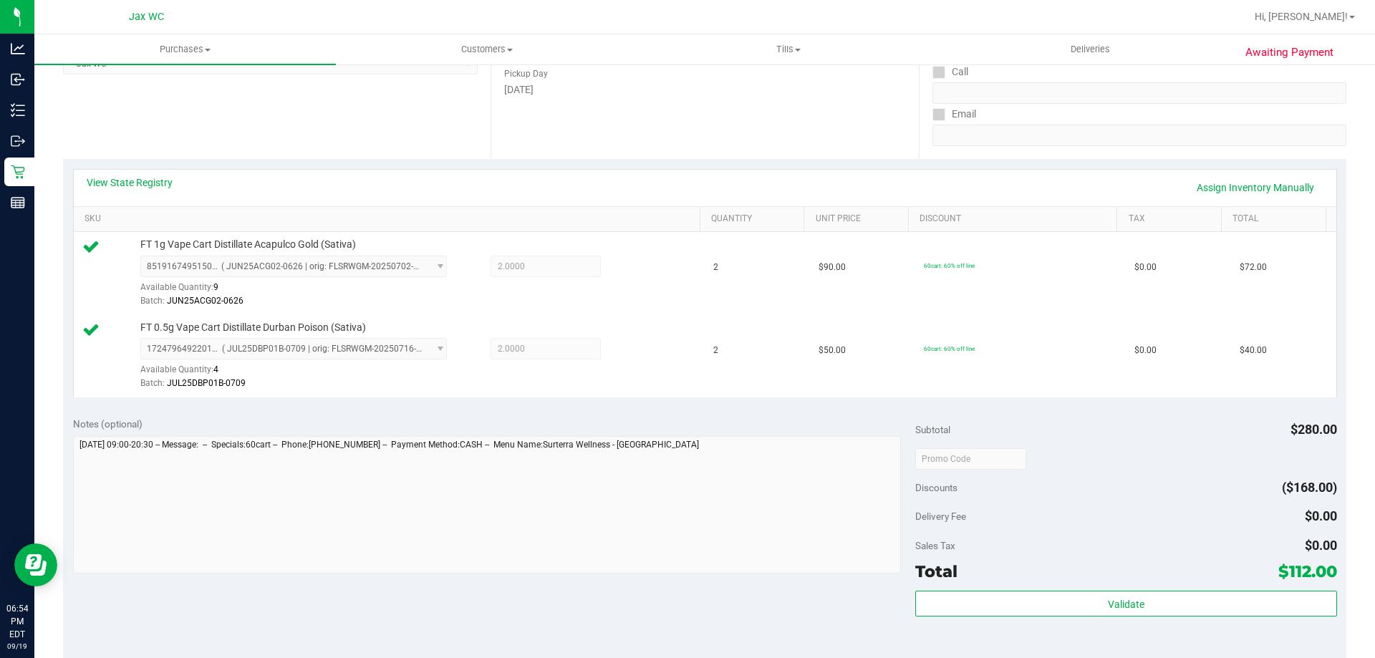
scroll to position [430, 0]
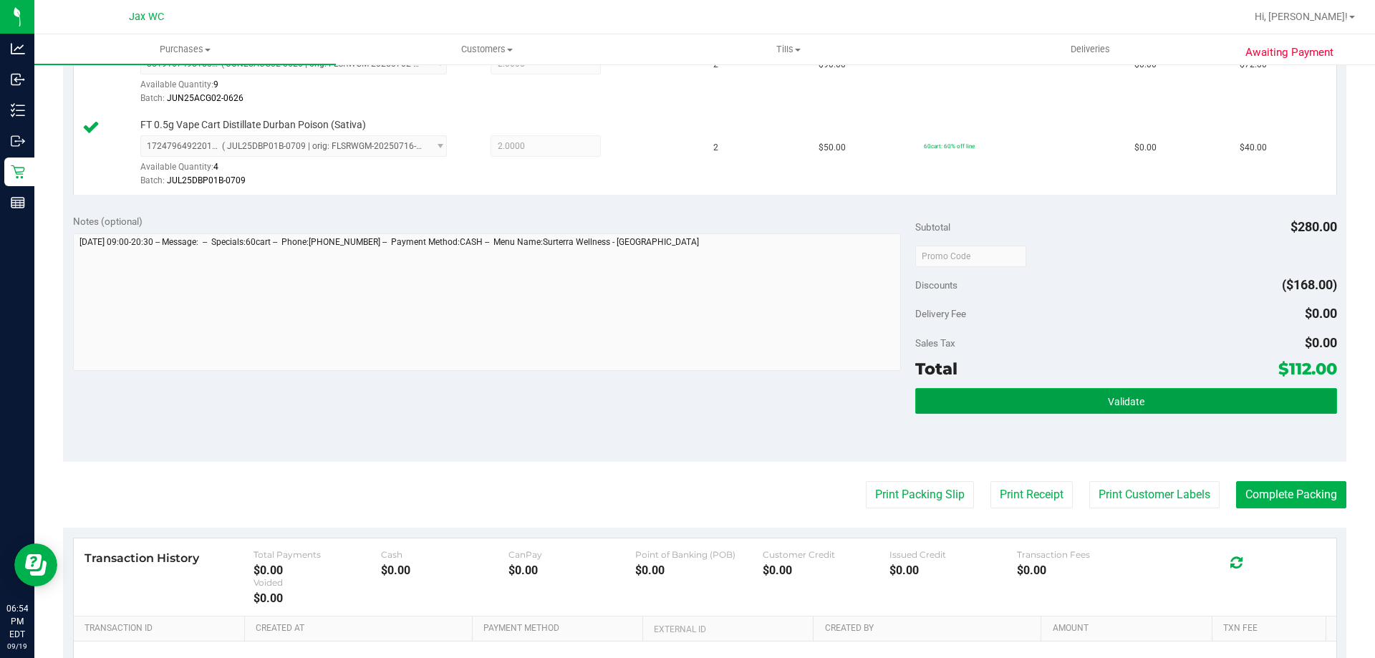
click at [1238, 396] on button "Validate" at bounding box center [1125, 401] width 421 height 26
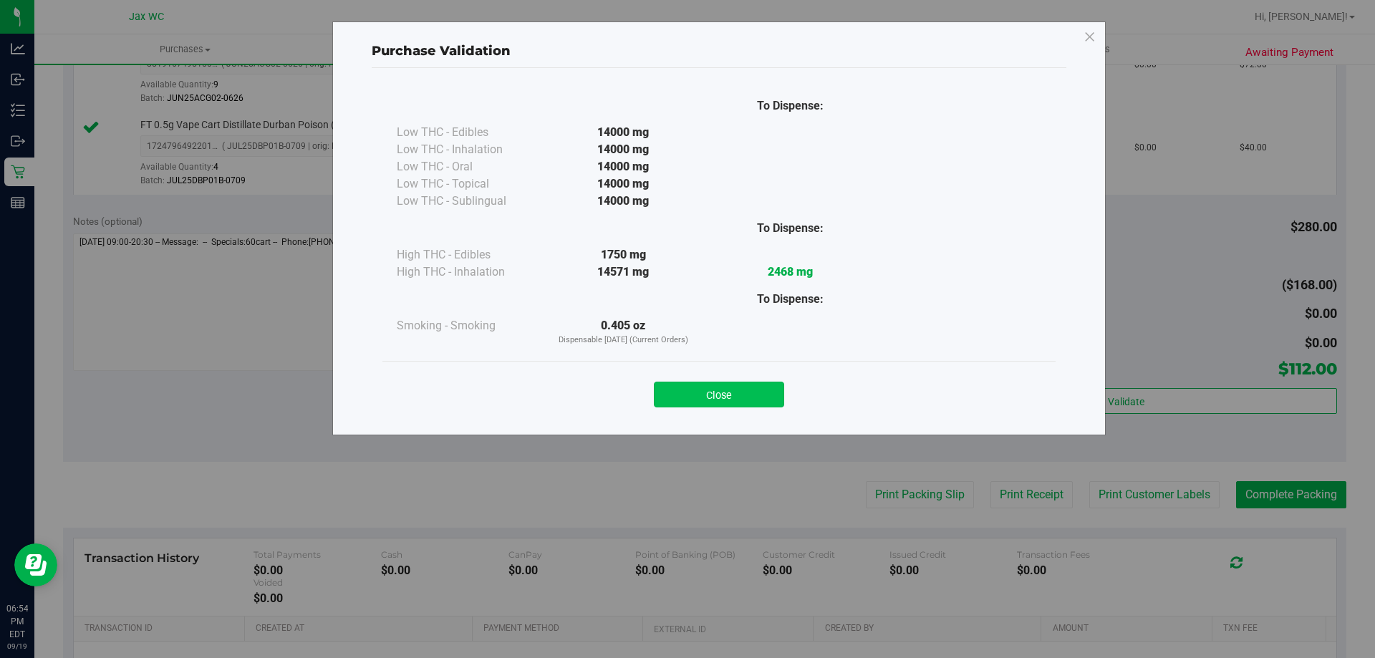
drag, startPoint x: 763, startPoint y: 364, endPoint x: 746, endPoint y: 387, distance: 28.6
click at [761, 365] on div "Close" at bounding box center [718, 390] width 673 height 58
click at [743, 392] on button "Close" at bounding box center [719, 395] width 130 height 26
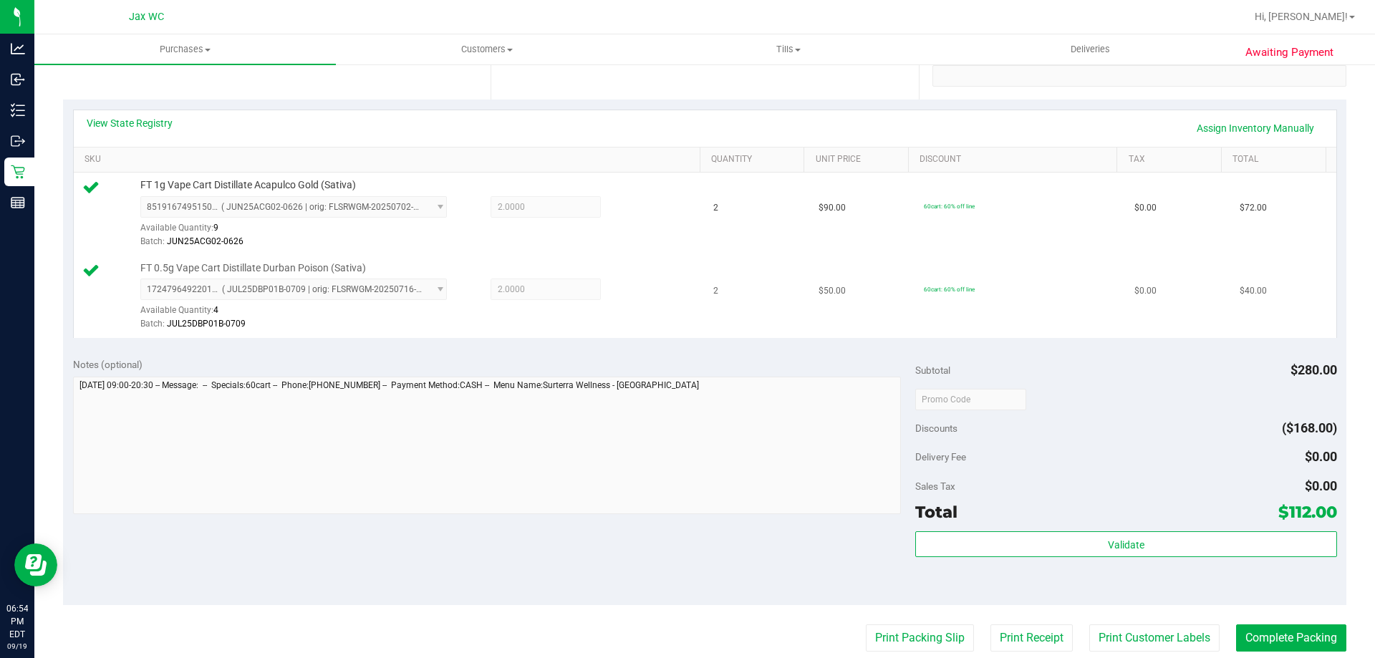
scroll to position [0, 0]
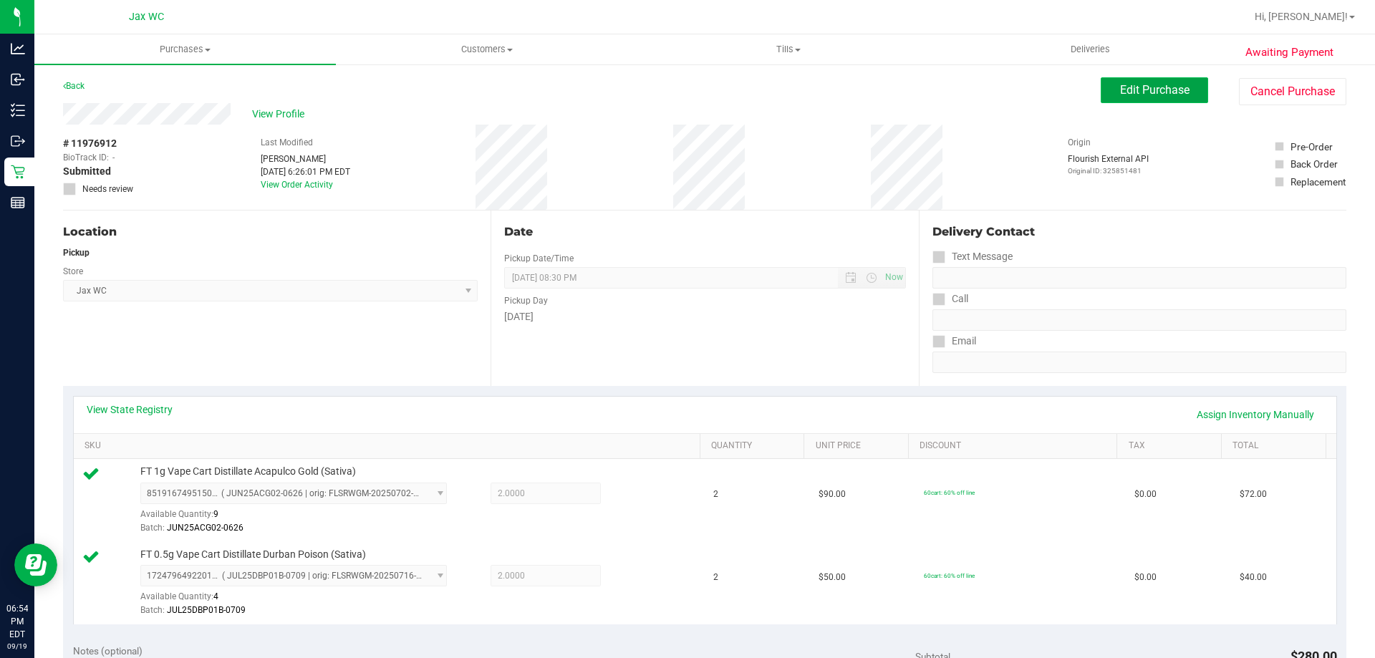
click at [1120, 90] on span "Edit Purchase" at bounding box center [1154, 90] width 69 height 14
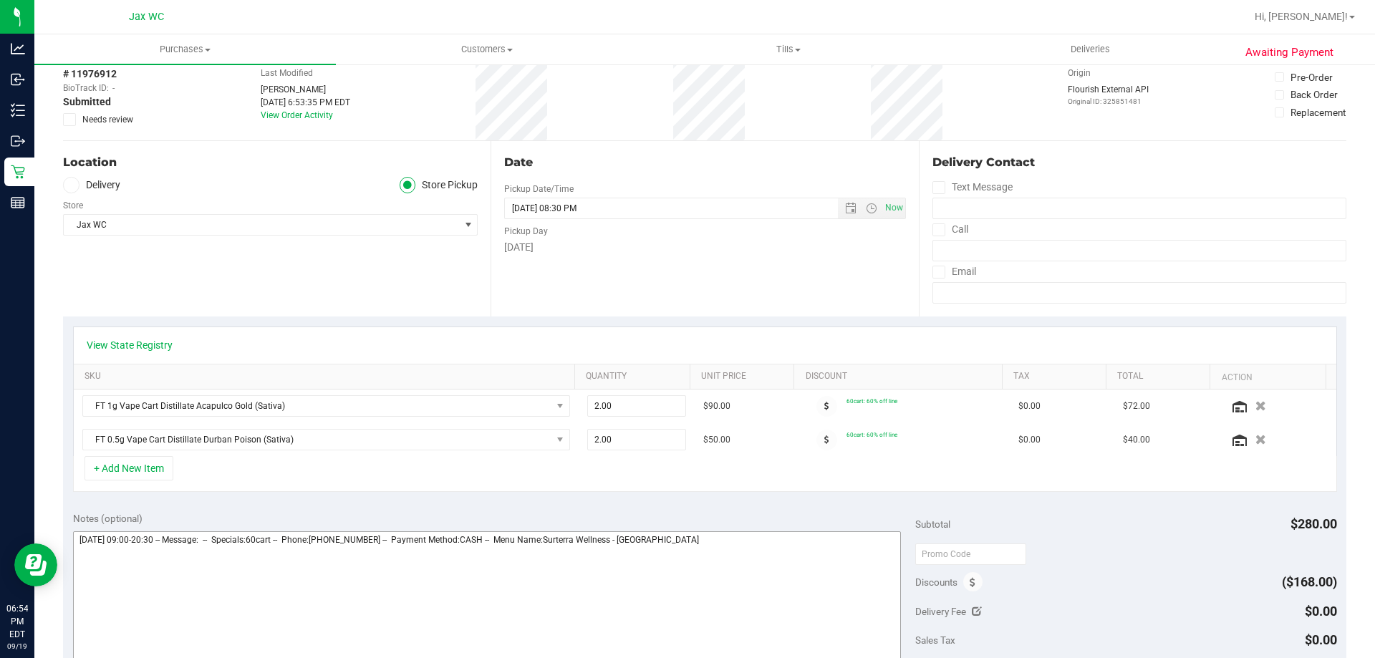
scroll to position [143, 0]
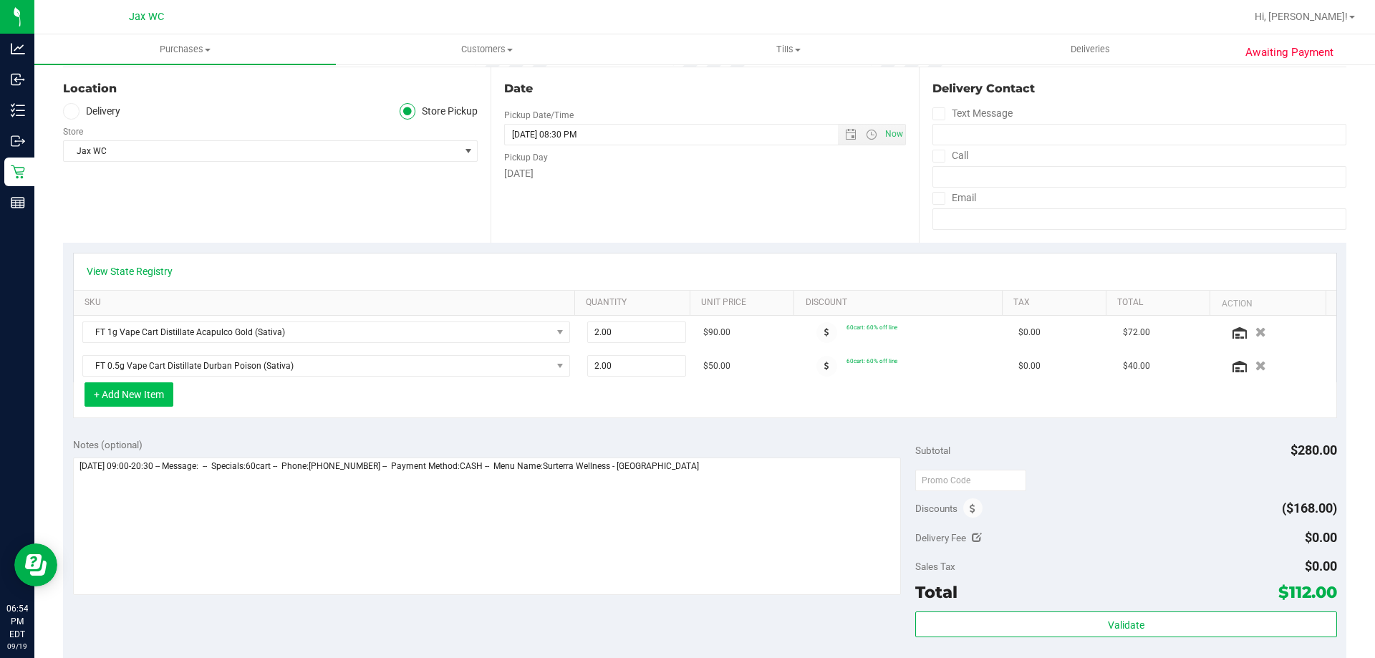
click at [124, 393] on button "+ Add New Item" at bounding box center [129, 394] width 89 height 24
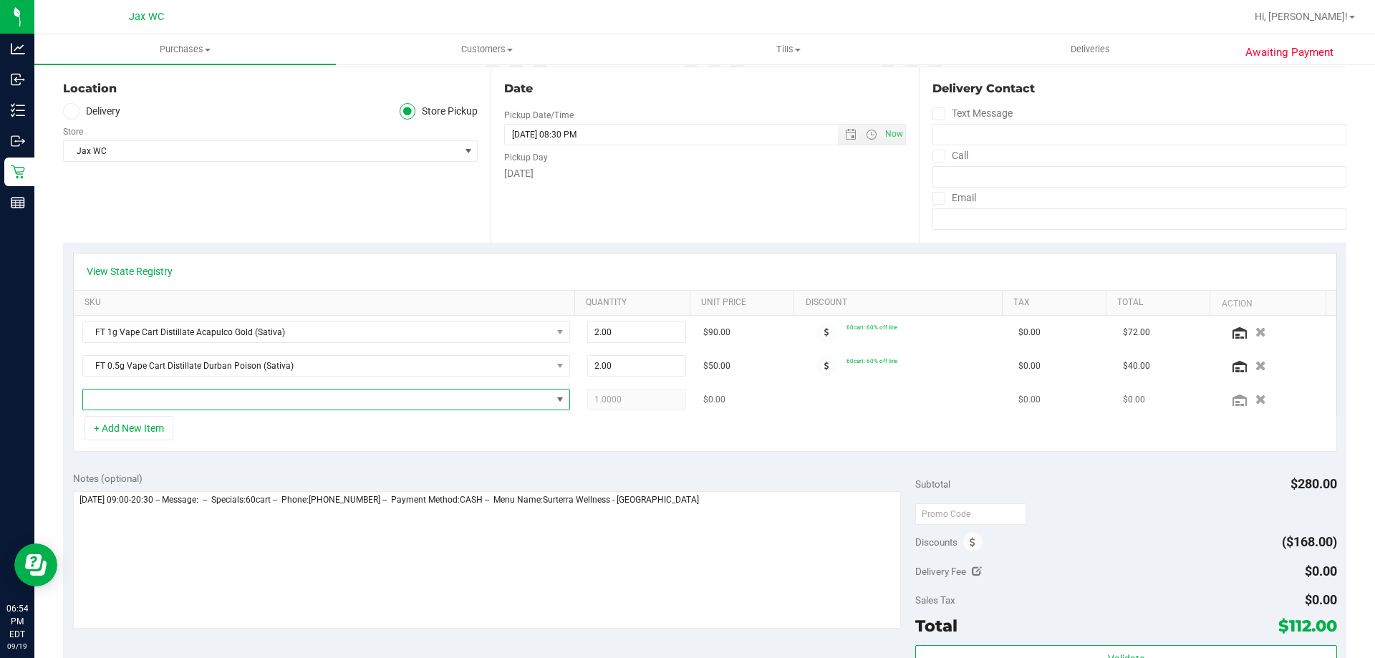
click at [250, 402] on span "NO DATA FOUND" at bounding box center [317, 400] width 468 height 20
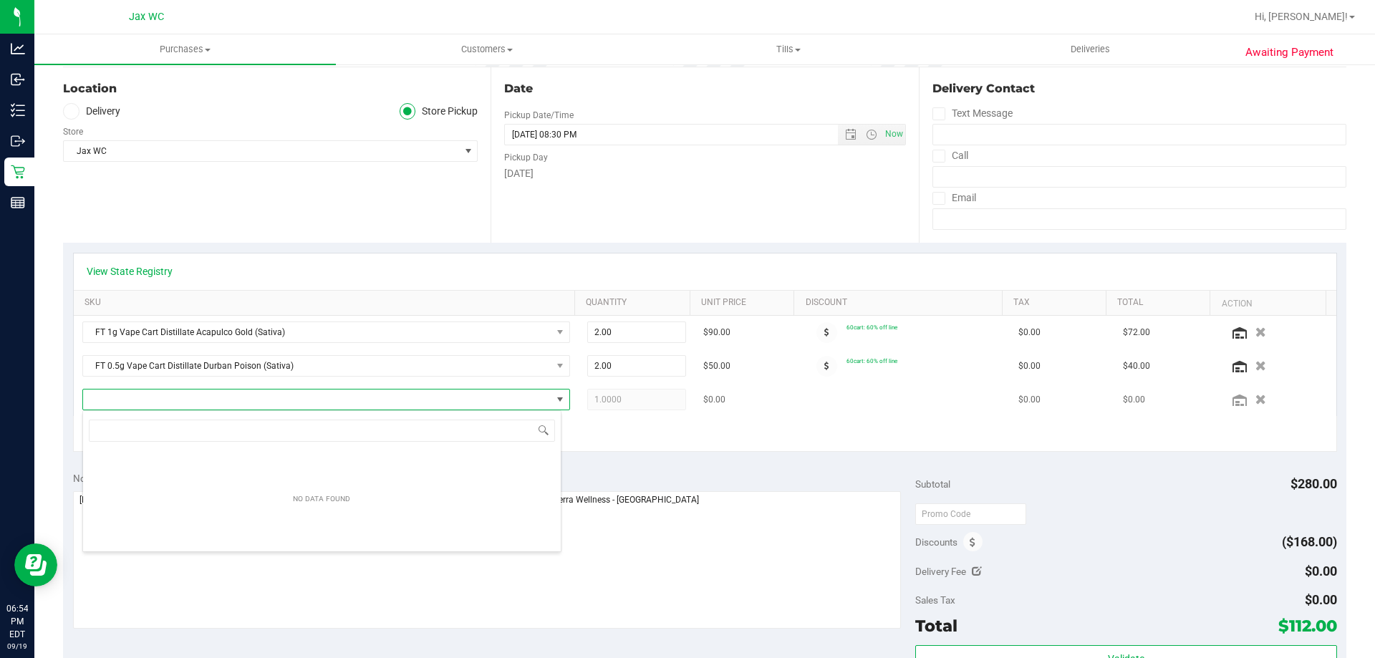
scroll to position [21, 475]
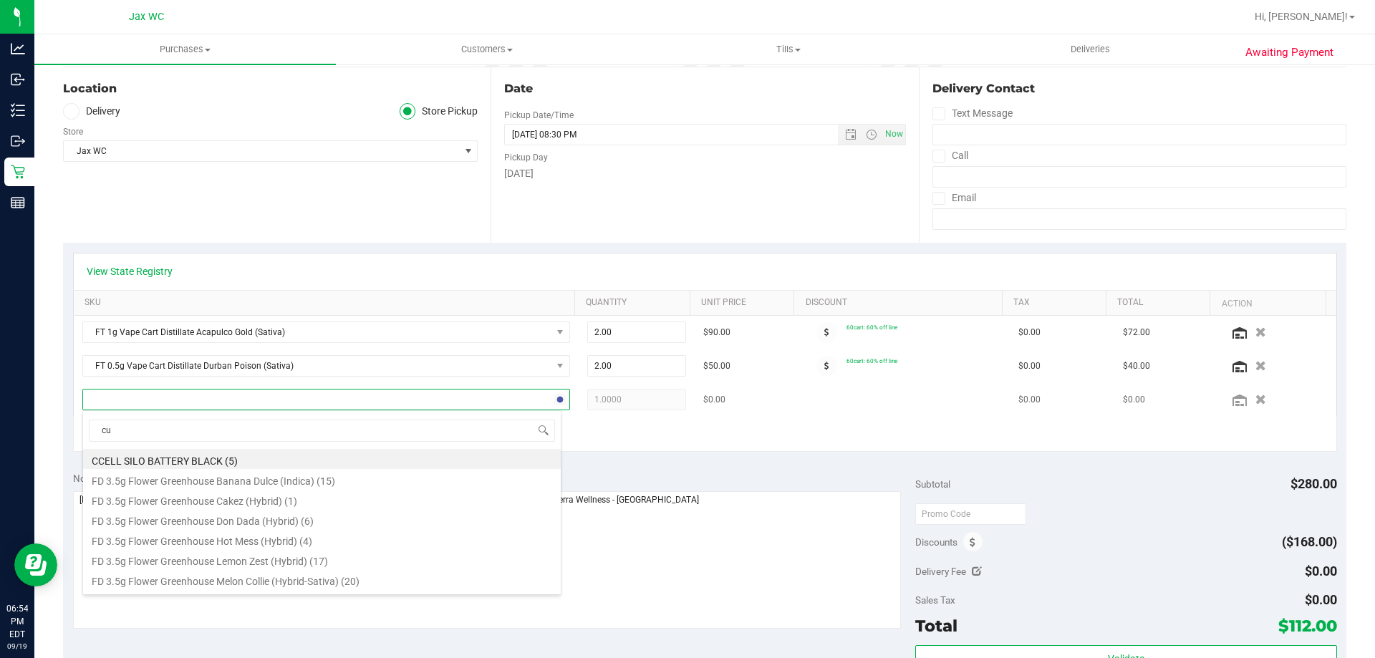
type input "cuw"
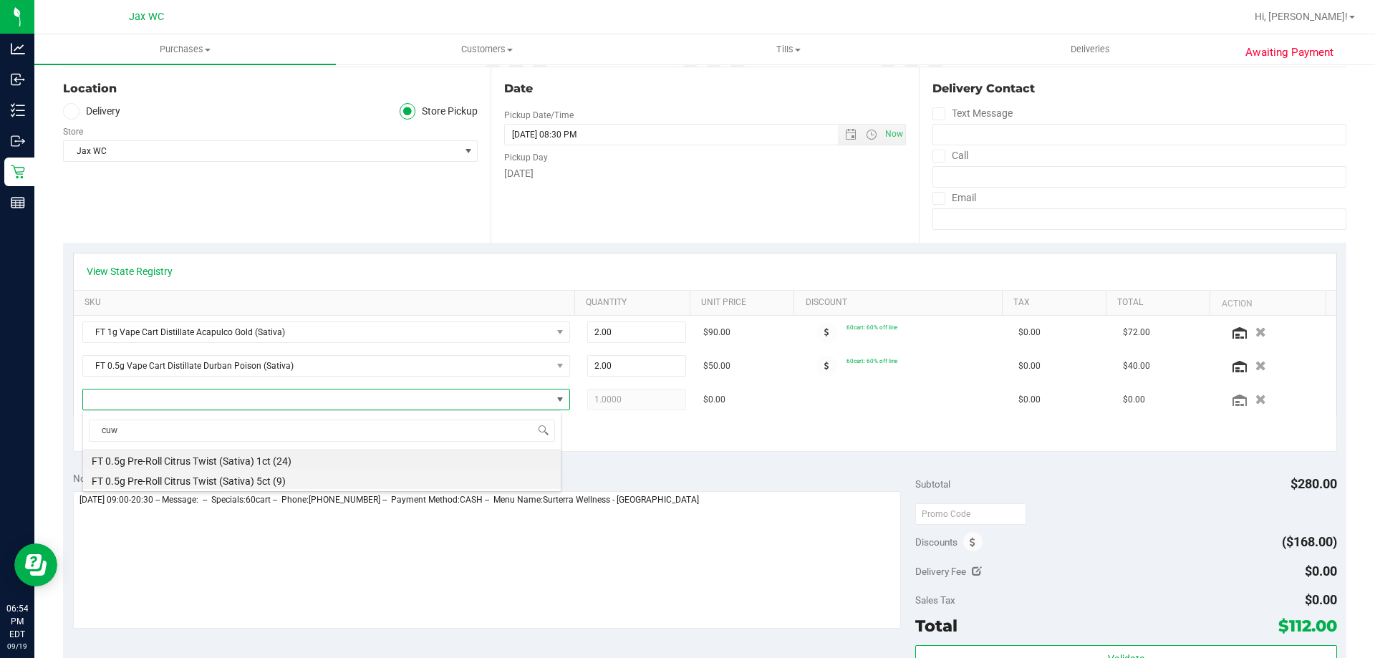
click at [267, 478] on li "FT 0.5g Pre-Roll Citrus Twist (Sativa) 5ct (9)" at bounding box center [322, 479] width 478 height 20
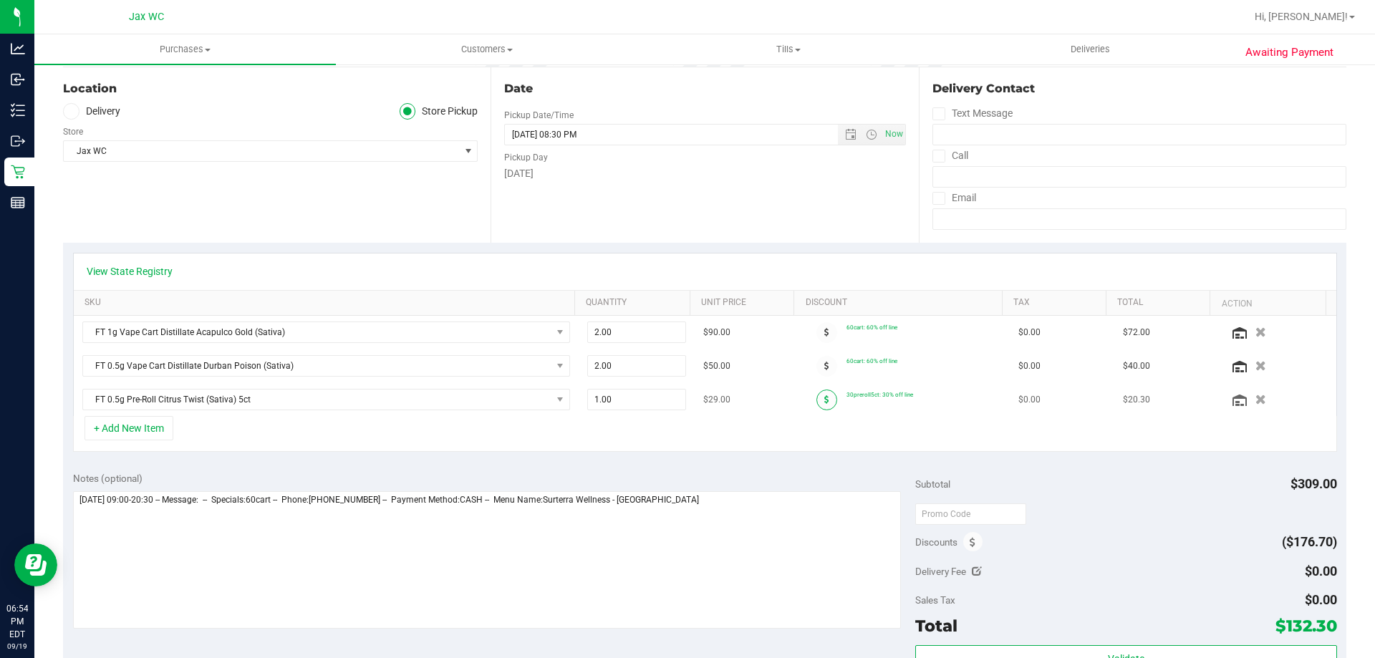
click at [816, 401] on span at bounding box center [826, 400] width 21 height 21
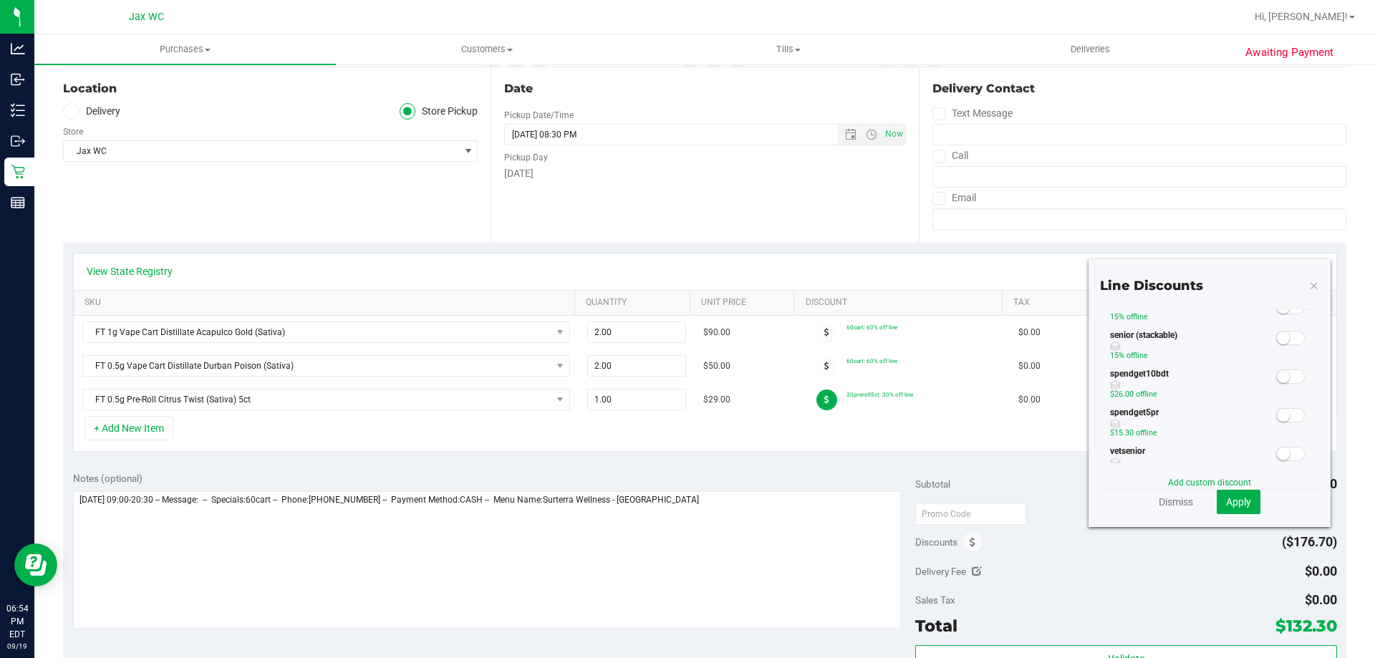
scroll to position [286, 0]
click at [1283, 451] on span at bounding box center [1290, 450] width 29 height 14
click at [1238, 502] on span "Apply" at bounding box center [1238, 501] width 25 height 11
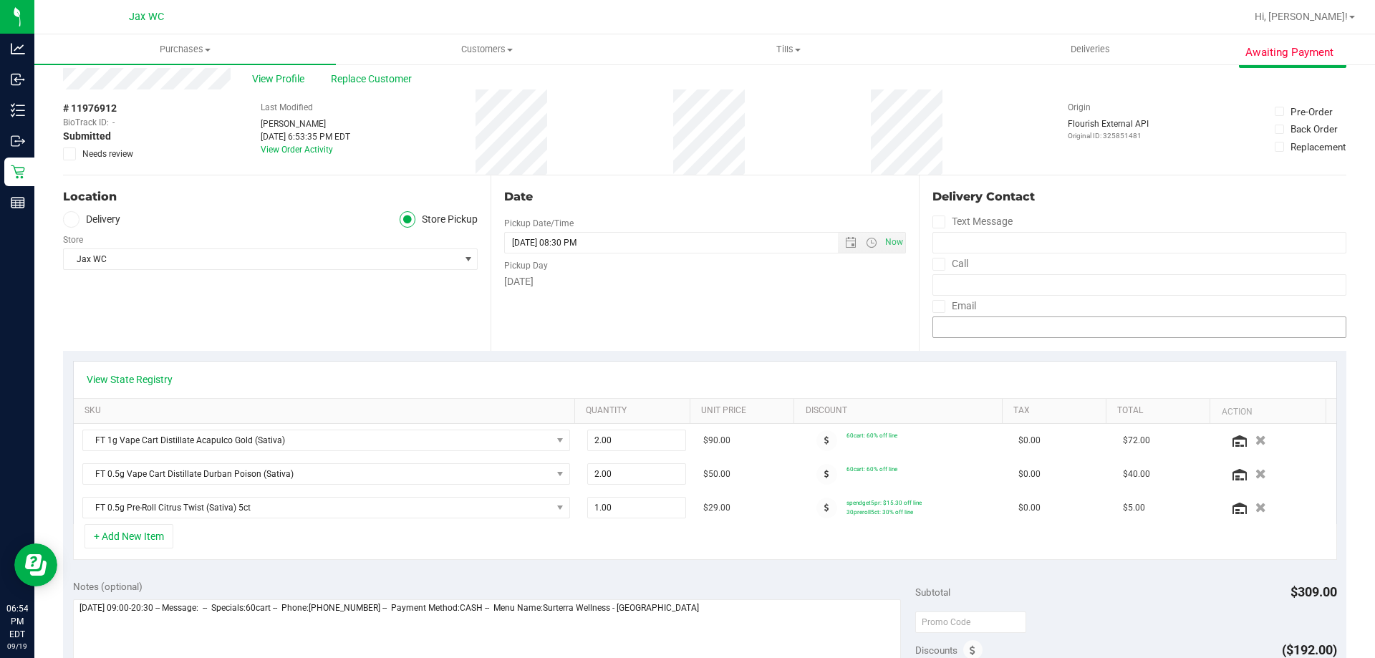
scroll to position [0, 0]
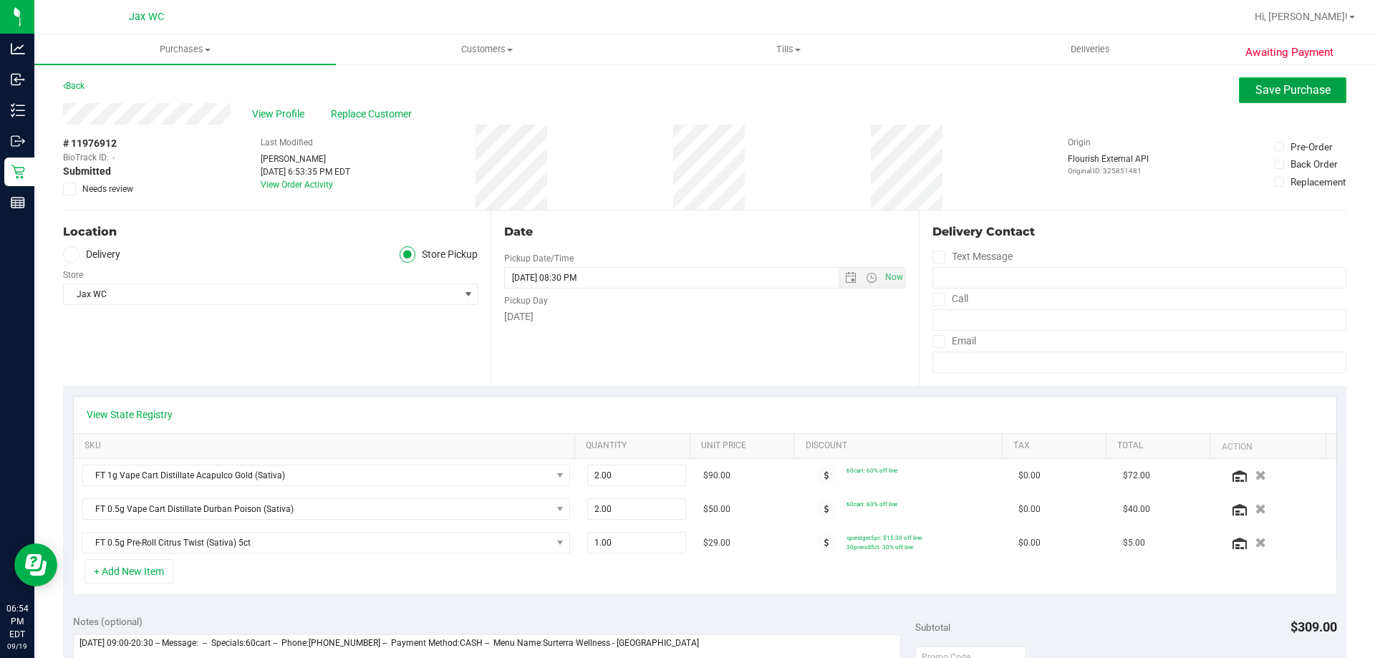
click at [1303, 92] on span "Save Purchase" at bounding box center [1293, 90] width 75 height 14
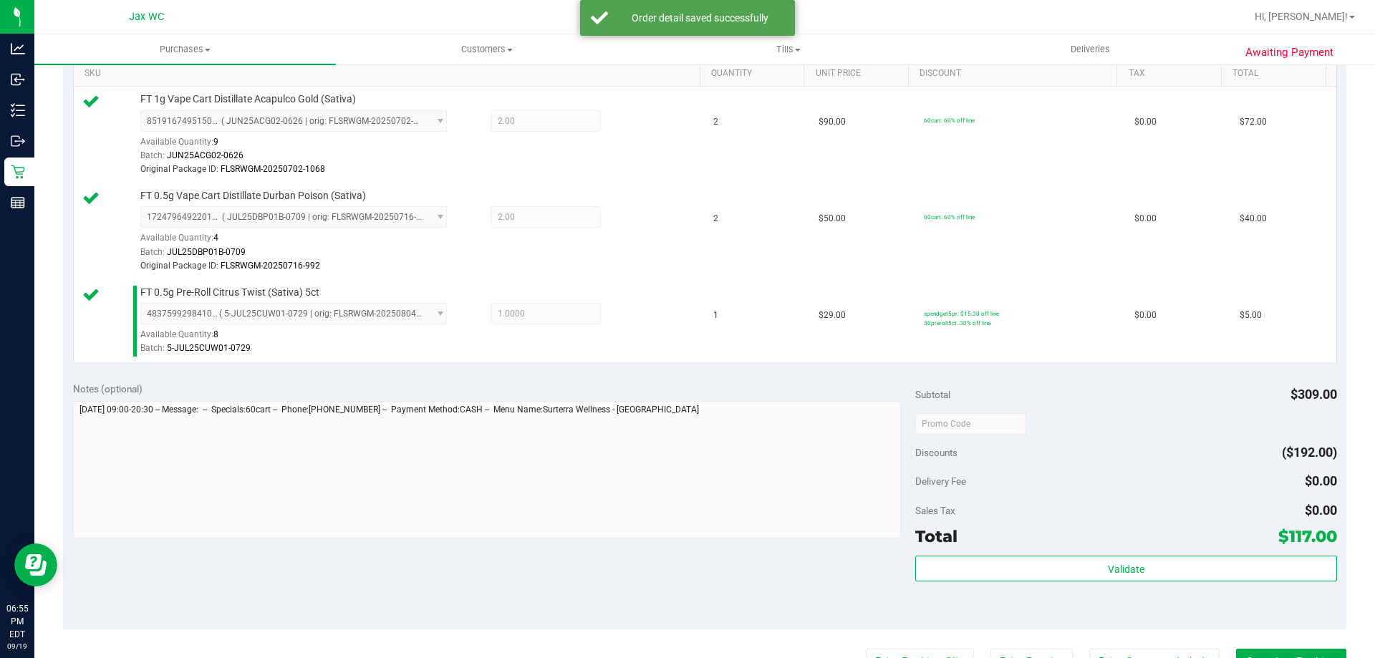
scroll to position [430, 0]
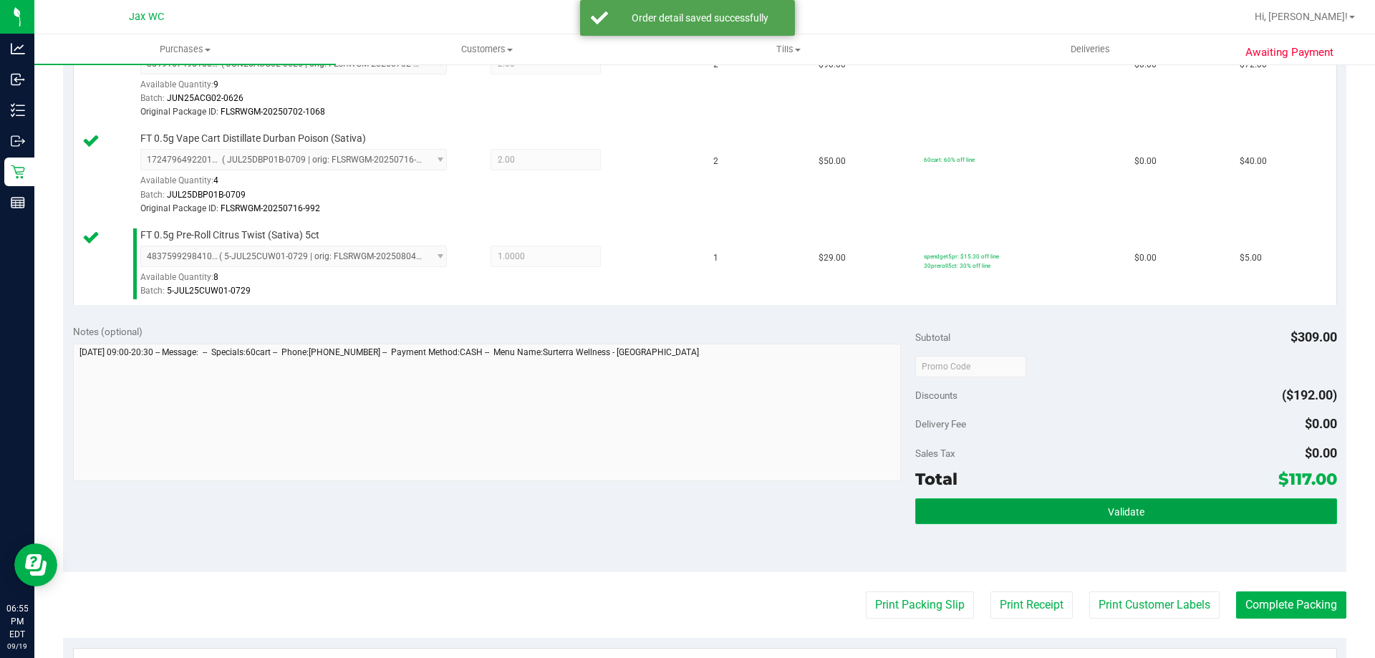
click at [1066, 502] on button "Validate" at bounding box center [1125, 511] width 421 height 26
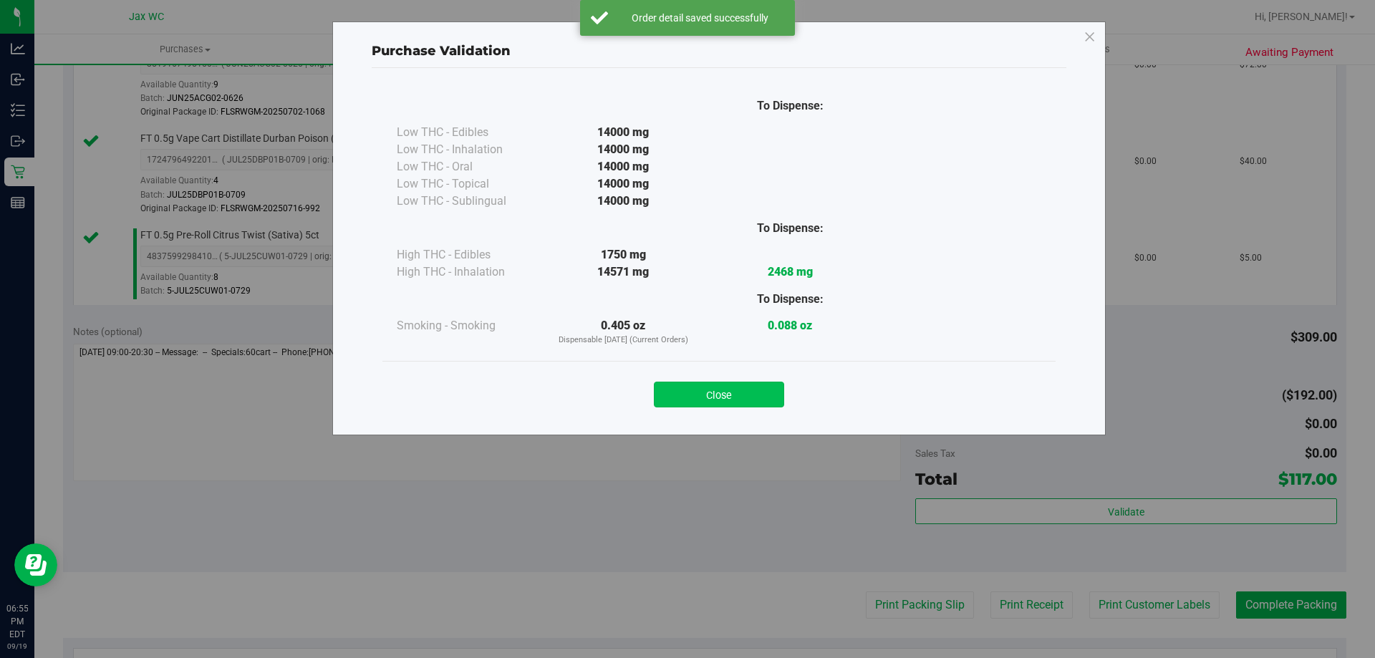
click at [695, 395] on button "Close" at bounding box center [719, 395] width 130 height 26
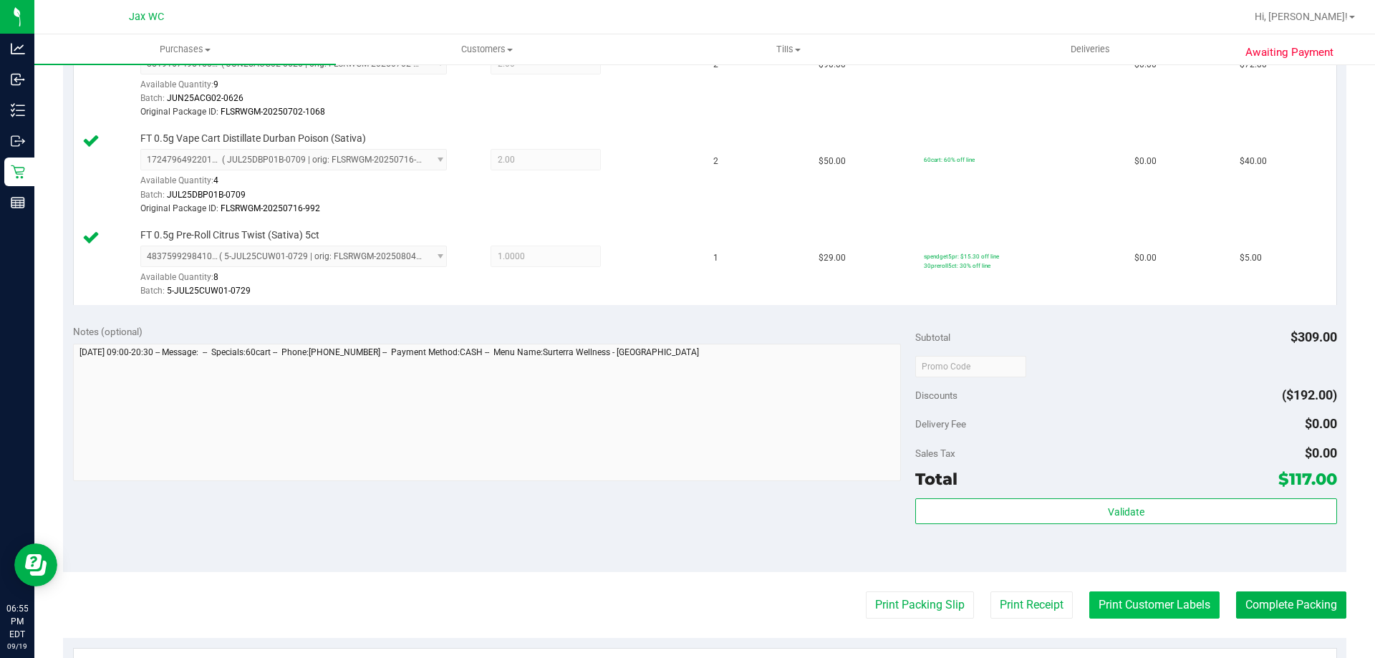
click at [1129, 607] on button "Print Customer Labels" at bounding box center [1154, 605] width 130 height 27
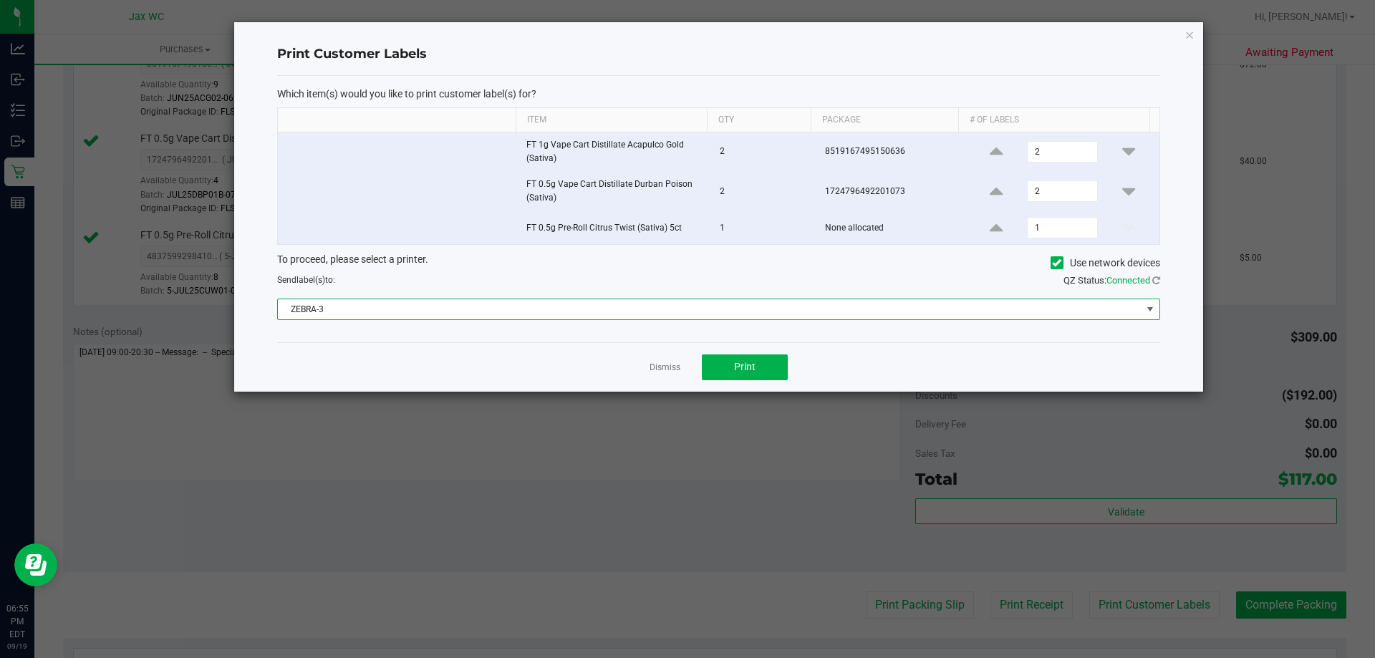
click at [600, 307] on span "ZEBRA-3" at bounding box center [710, 309] width 864 height 20
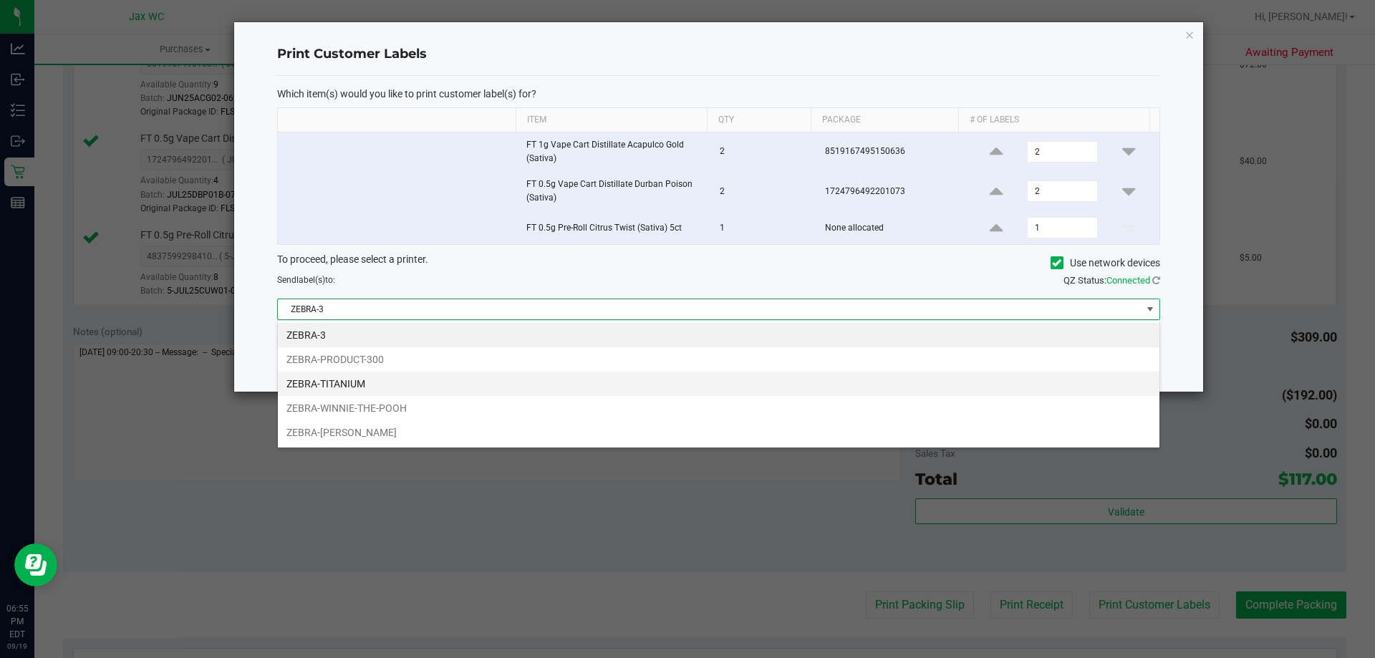
scroll to position [21, 882]
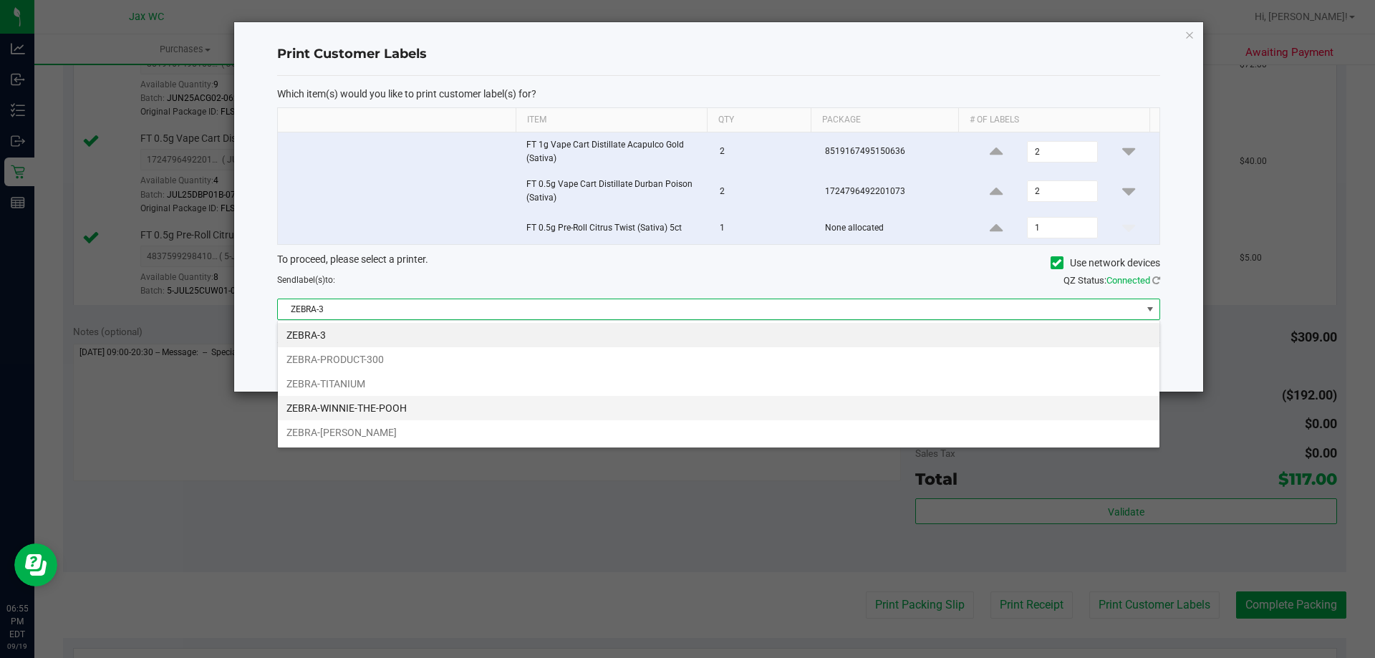
click at [408, 403] on li "ZEBRA-WINNIE-THE-POOH" at bounding box center [719, 408] width 882 height 24
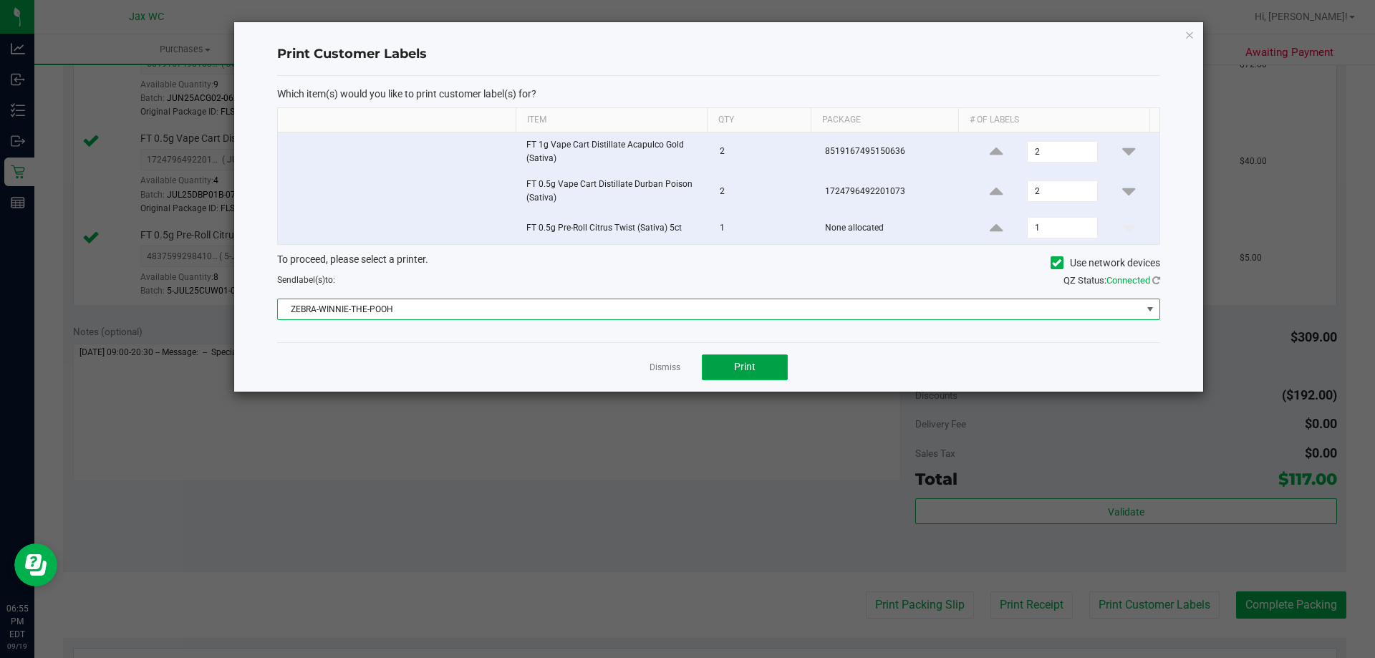
click at [738, 365] on span "Print" at bounding box center [744, 366] width 21 height 11
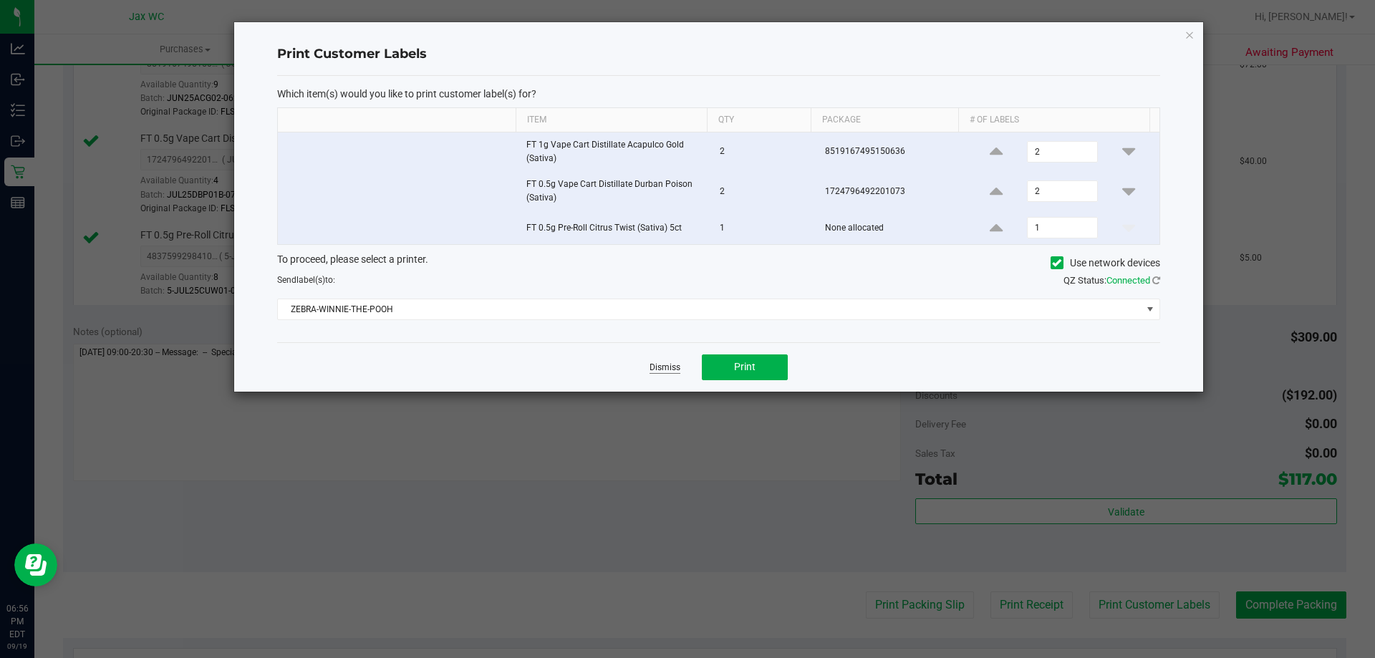
click at [665, 367] on link "Dismiss" at bounding box center [665, 368] width 31 height 12
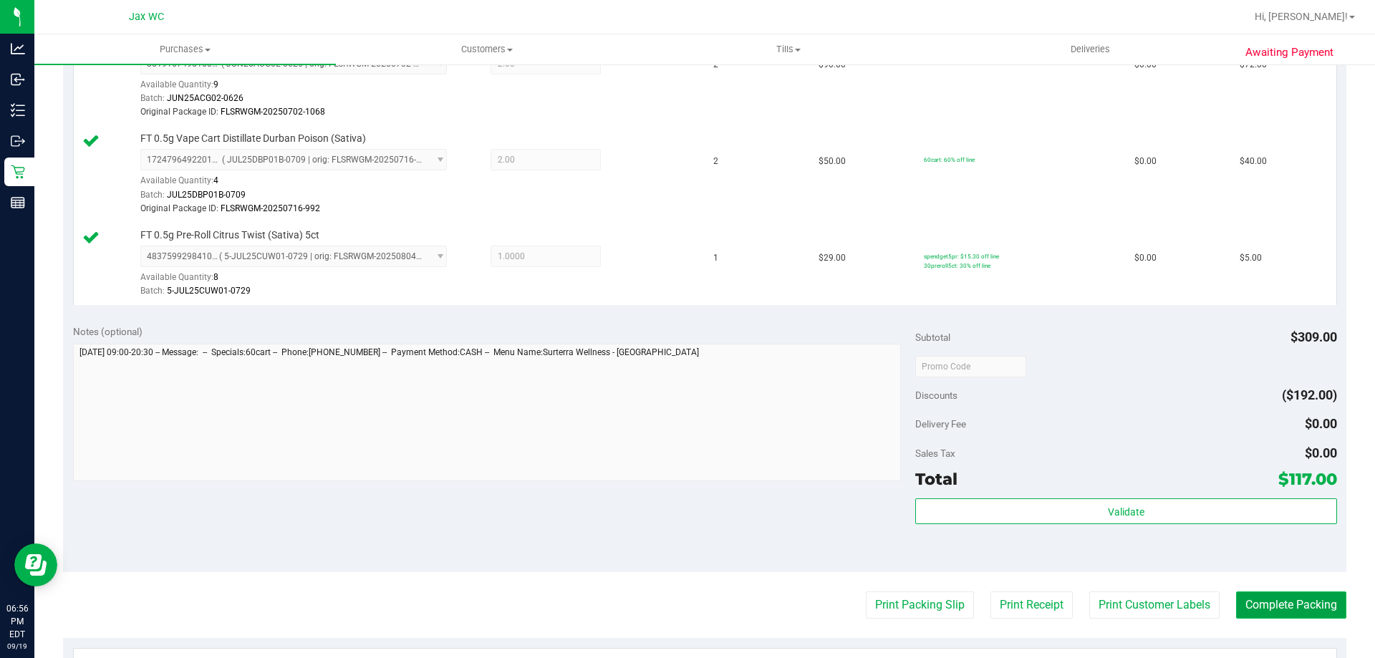
click at [1299, 608] on button "Complete Packing" at bounding box center [1291, 605] width 110 height 27
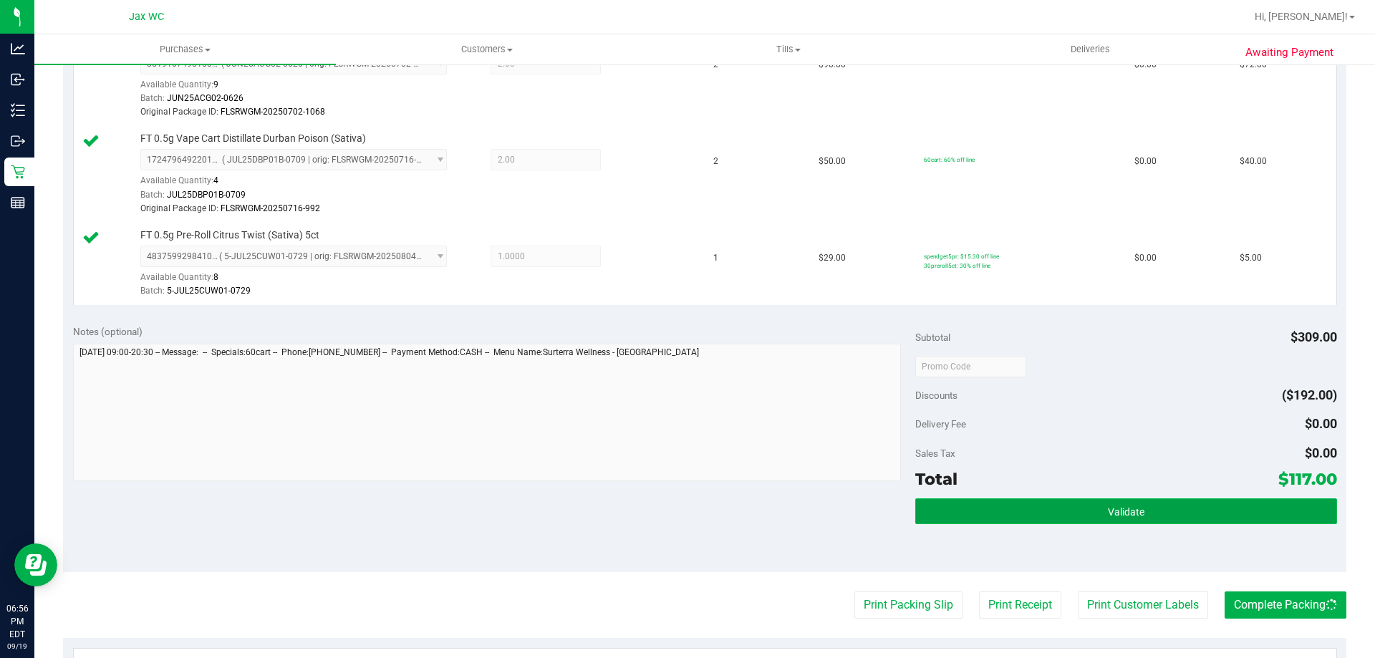
click at [1183, 524] on button "Validate" at bounding box center [1125, 511] width 421 height 26
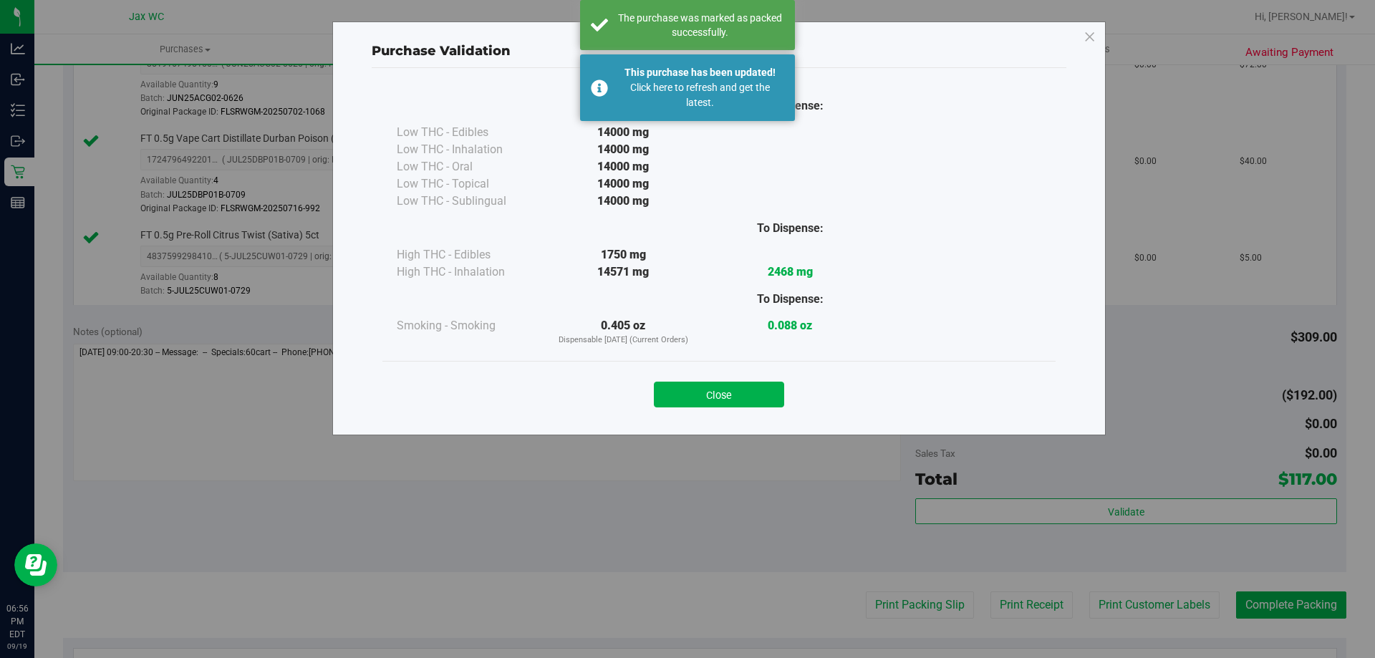
click at [747, 395] on button "Close" at bounding box center [719, 395] width 130 height 26
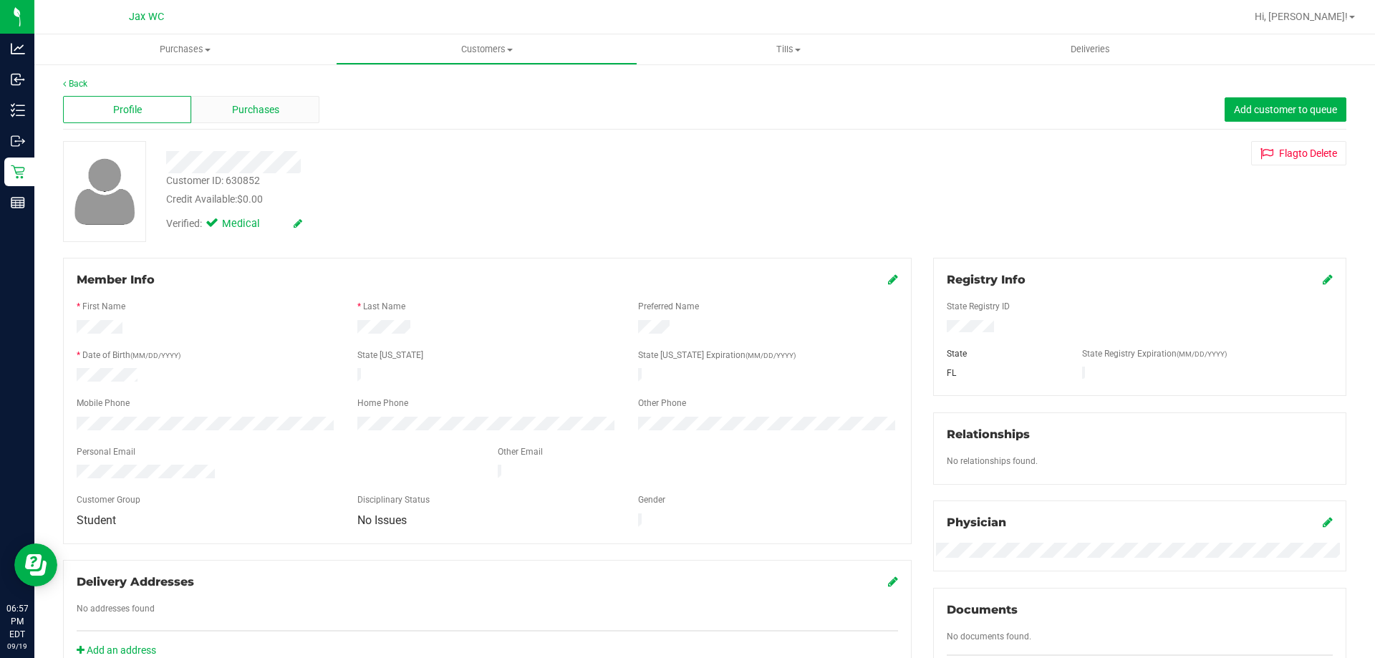
click at [257, 115] on span "Purchases" at bounding box center [255, 109] width 47 height 15
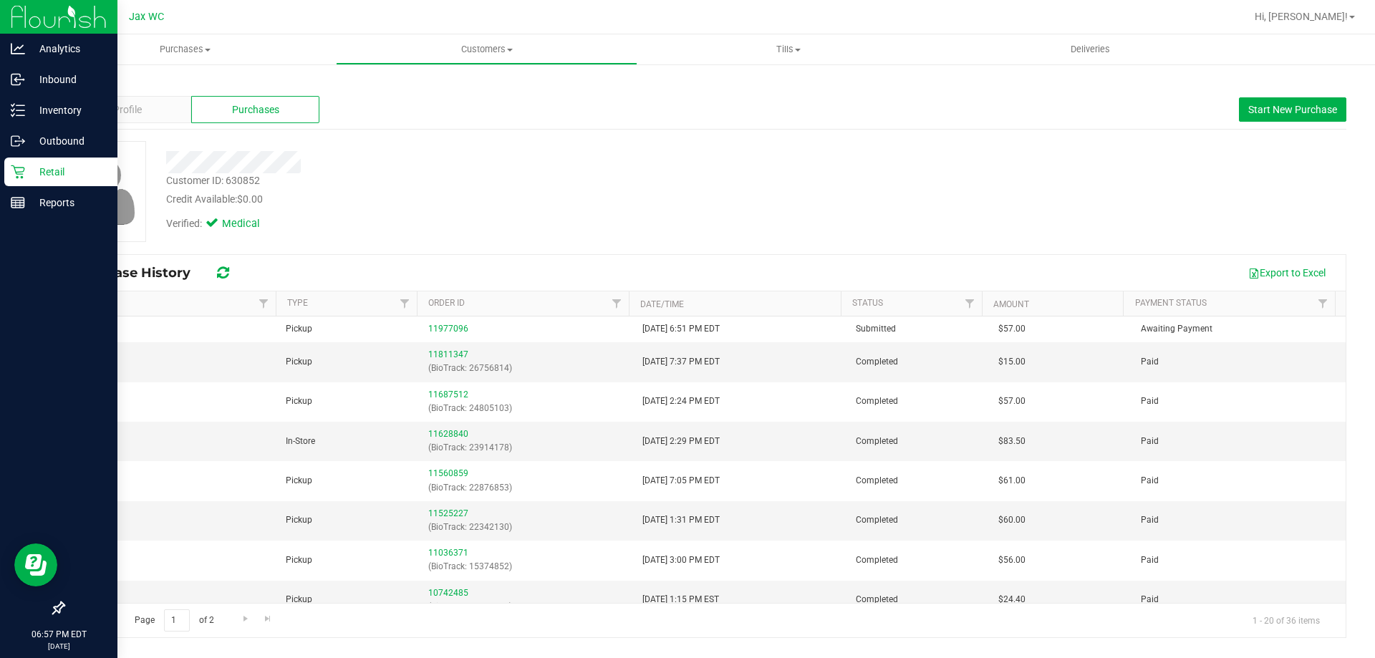
click at [55, 178] on p "Retail" at bounding box center [68, 171] width 86 height 17
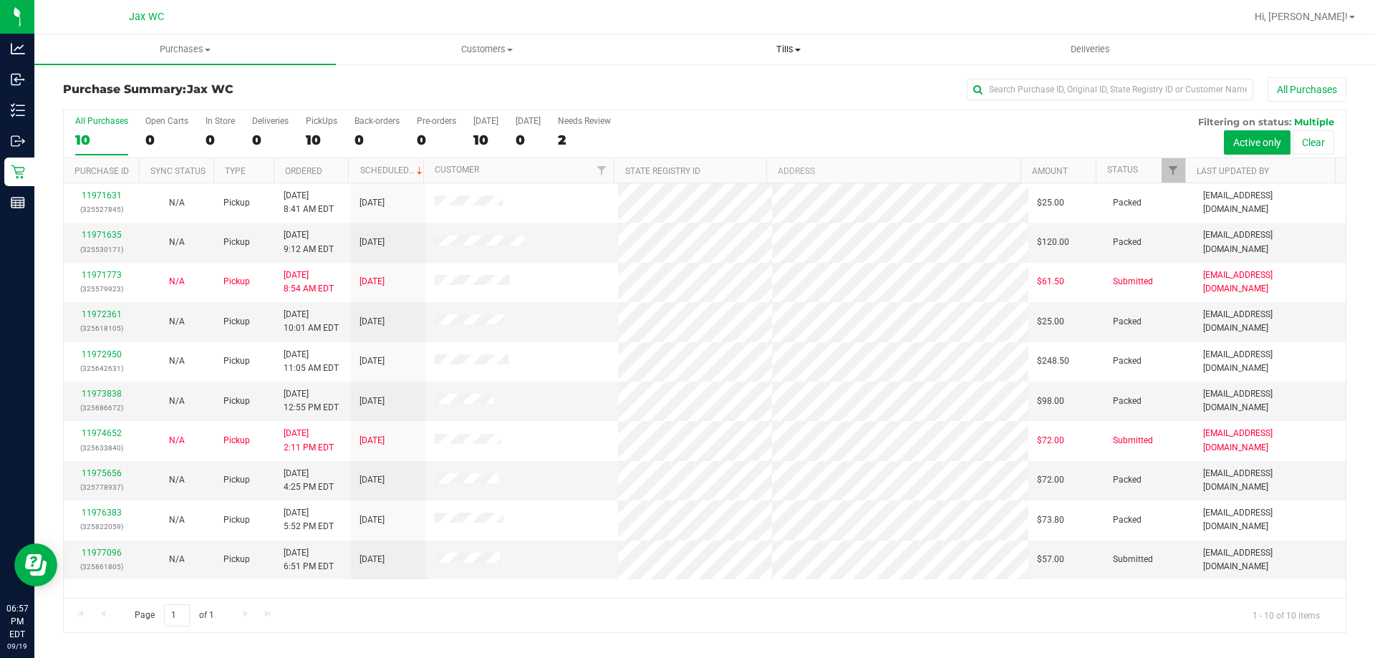
click at [814, 44] on span "Tills" at bounding box center [788, 49] width 300 height 13
click at [717, 80] on span "Manage tills" at bounding box center [685, 86] width 97 height 12
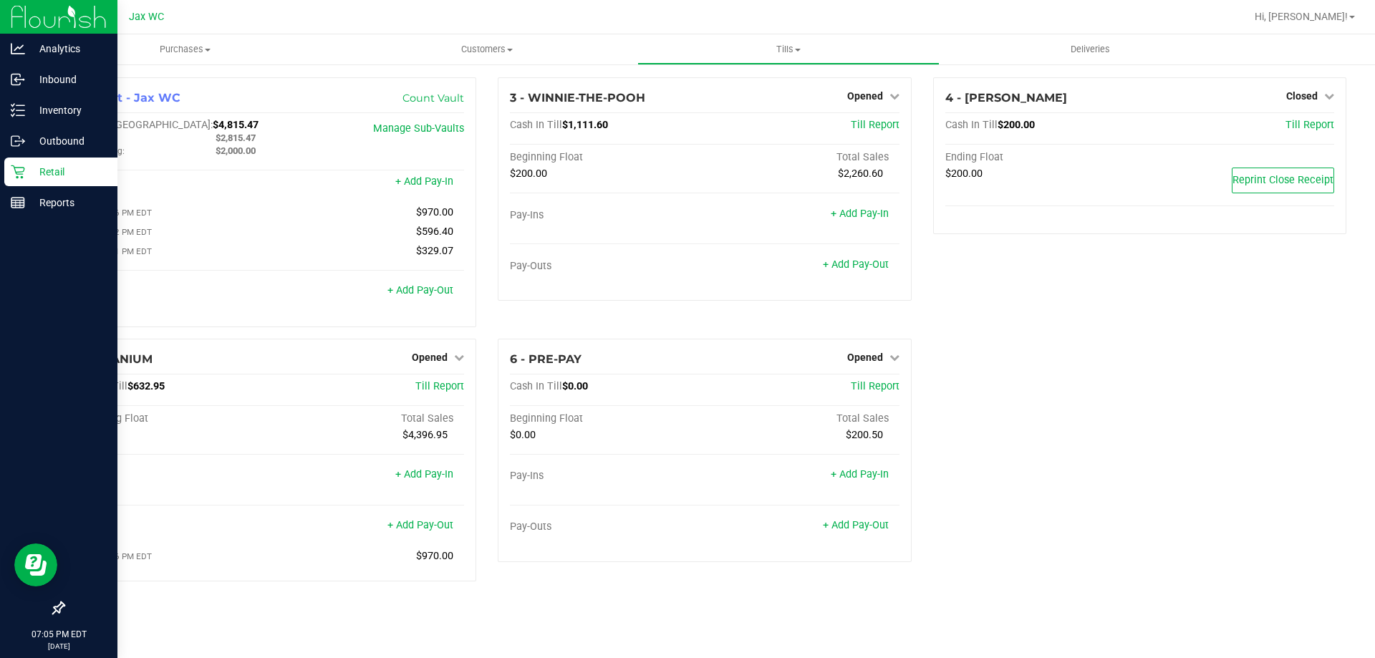
click at [2, 173] on link "Retail" at bounding box center [58, 173] width 117 height 31
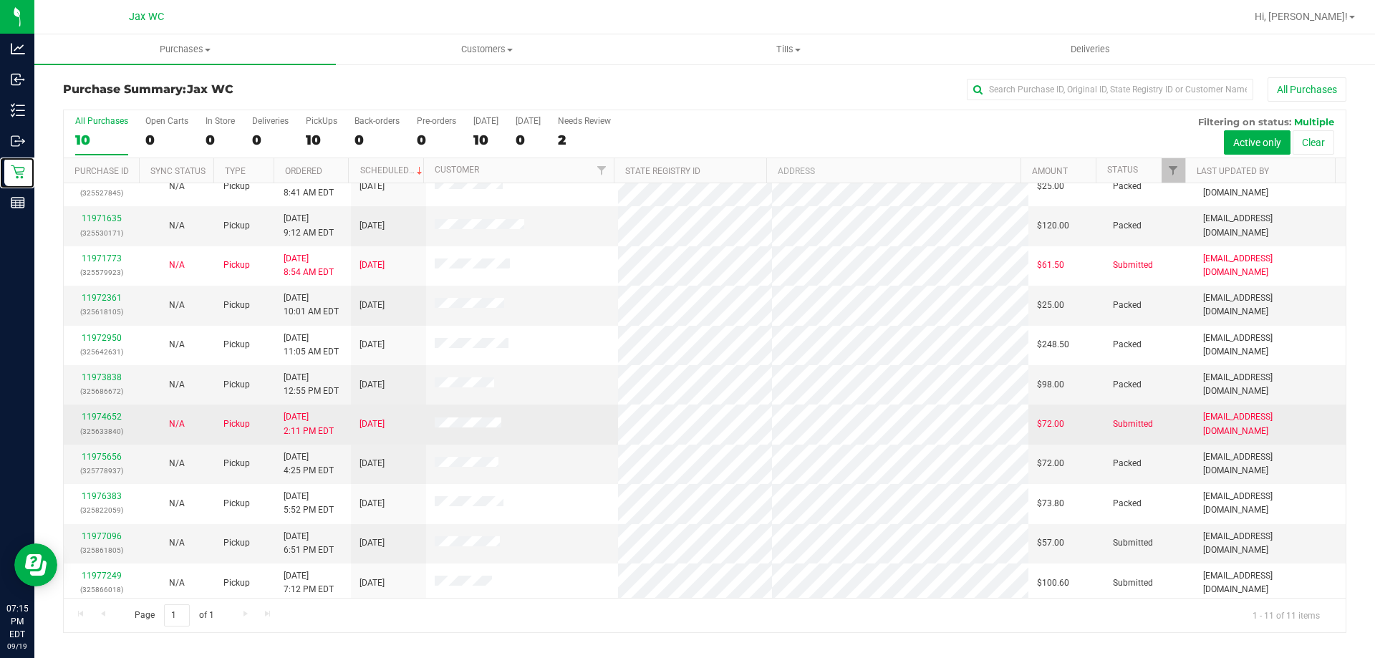
scroll to position [21, 0]
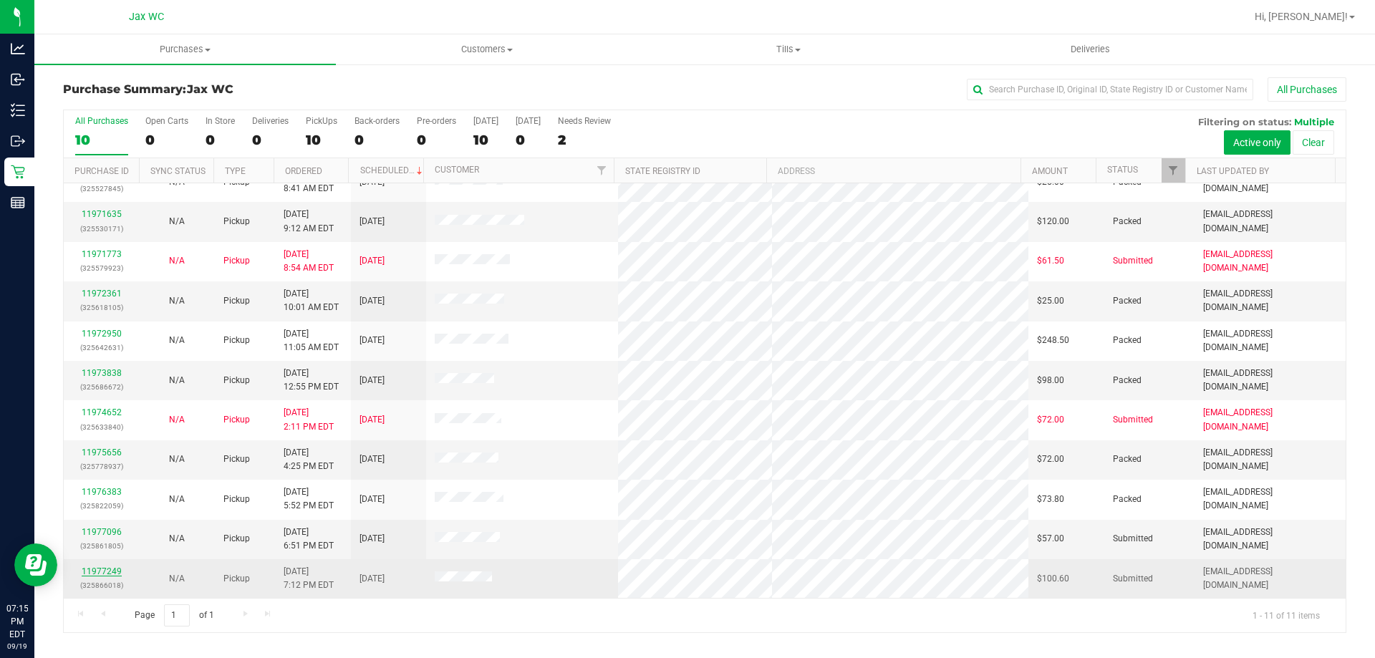
click at [107, 575] on link "11977249" at bounding box center [102, 572] width 40 height 10
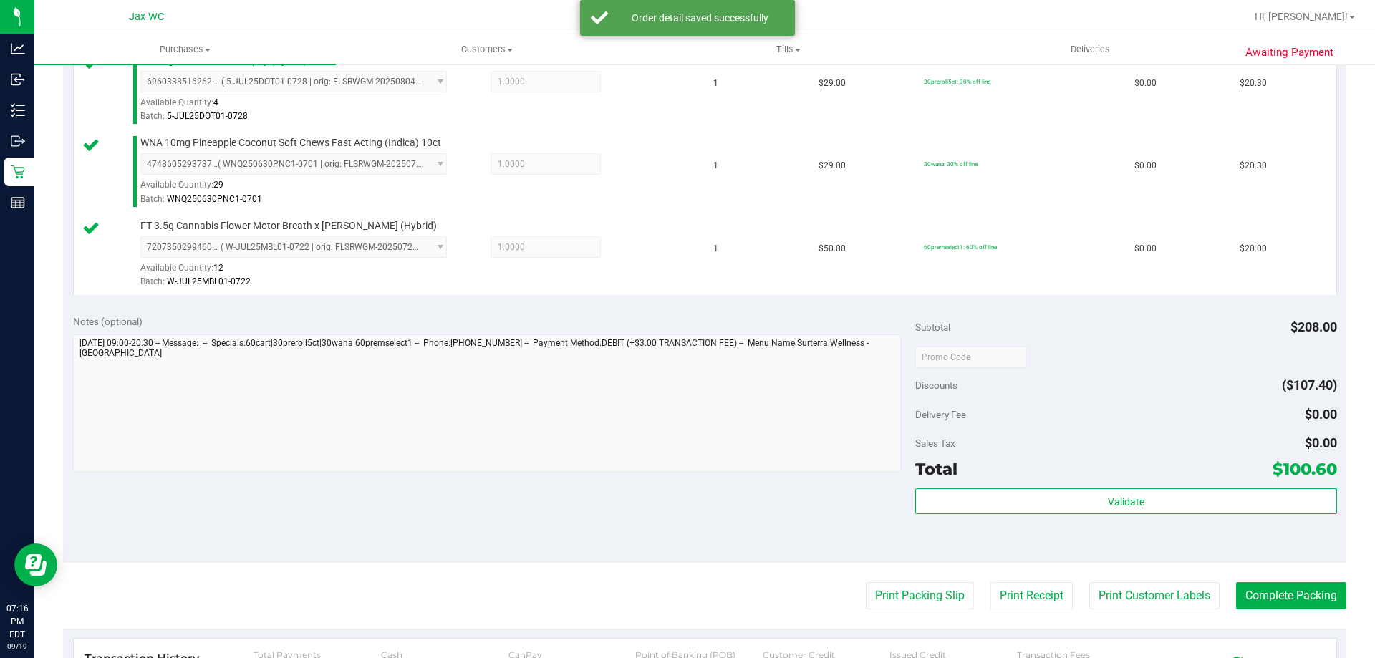
scroll to position [844, 0]
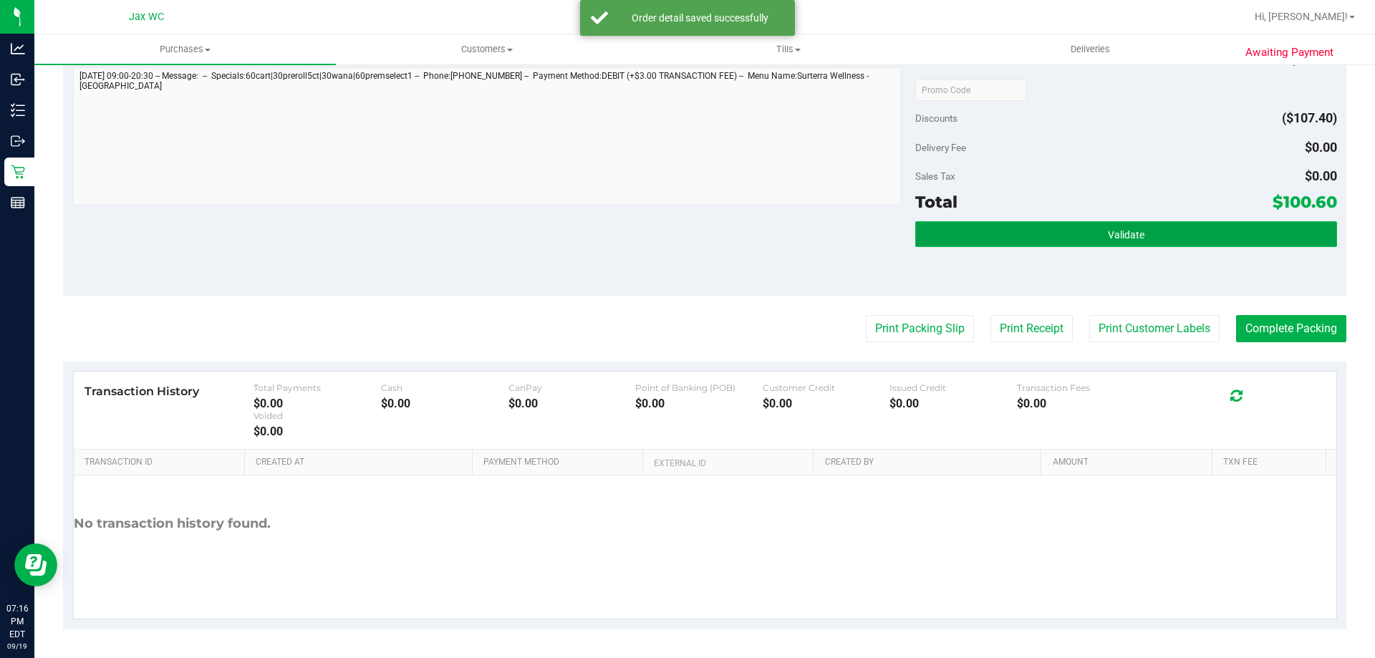
click at [1093, 239] on button "Validate" at bounding box center [1125, 234] width 421 height 26
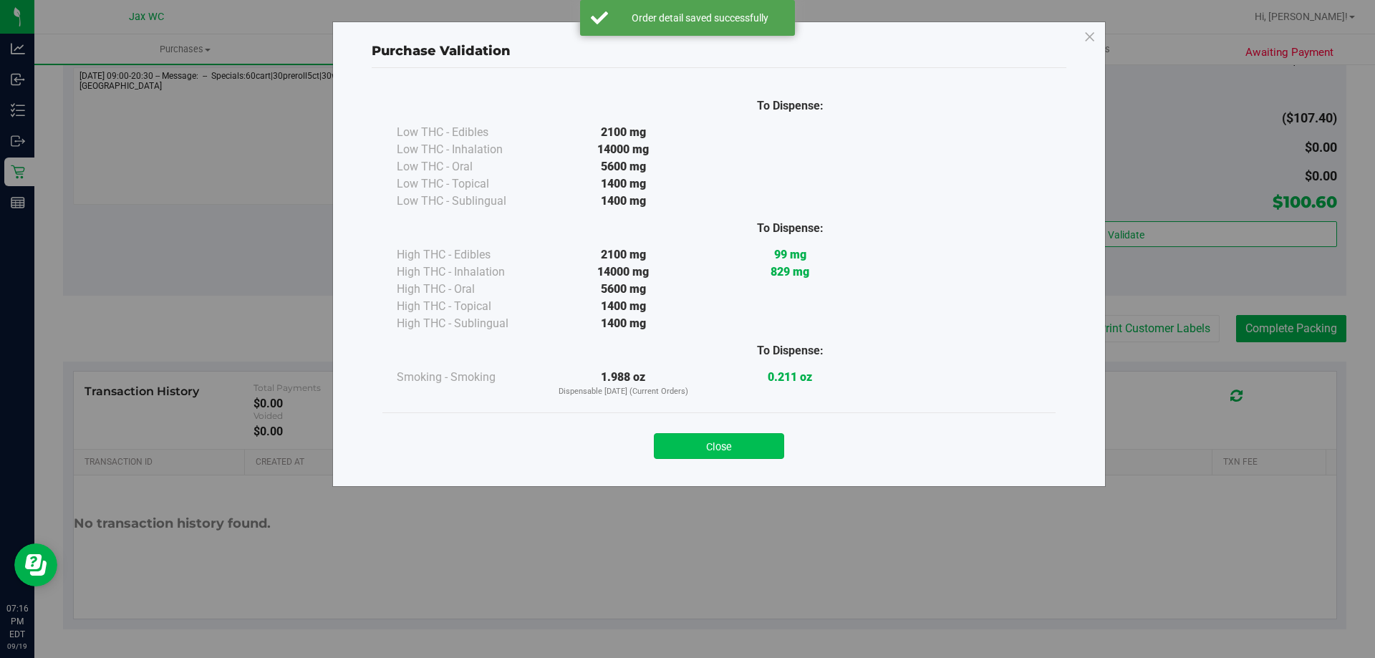
click at [697, 440] on button "Close" at bounding box center [719, 446] width 130 height 26
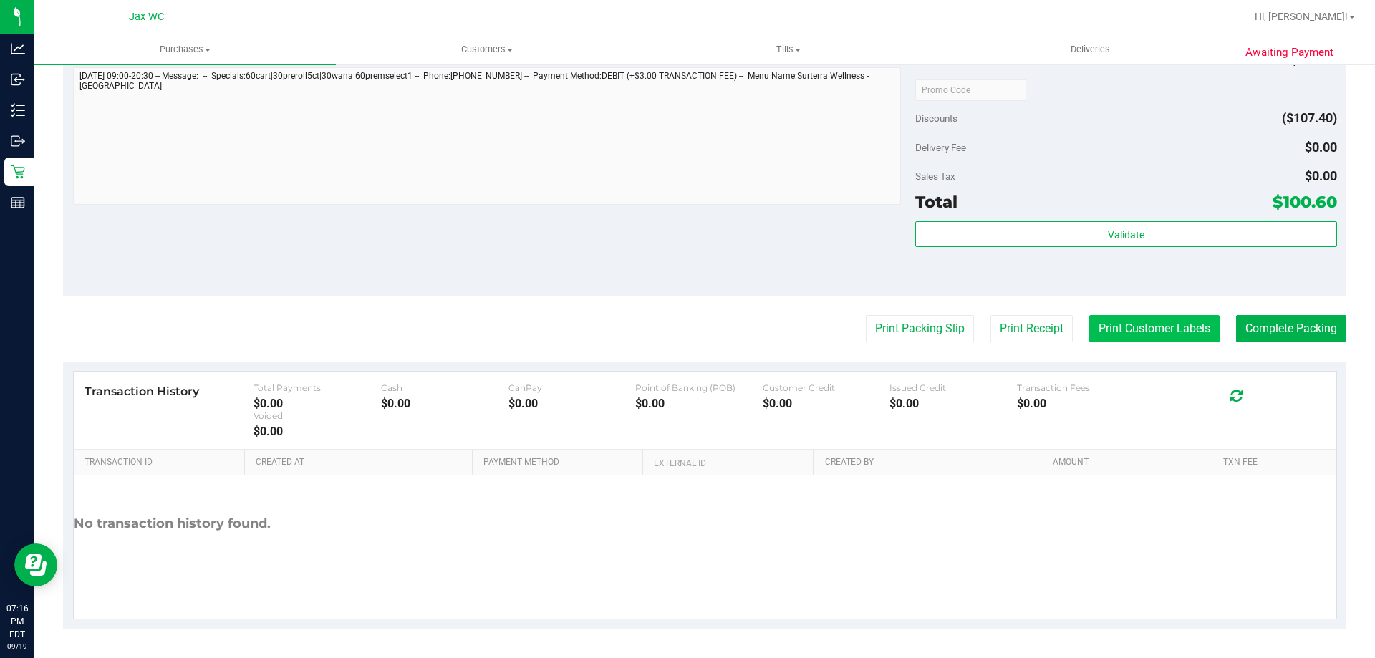
click at [1127, 324] on button "Print Customer Labels" at bounding box center [1154, 328] width 130 height 27
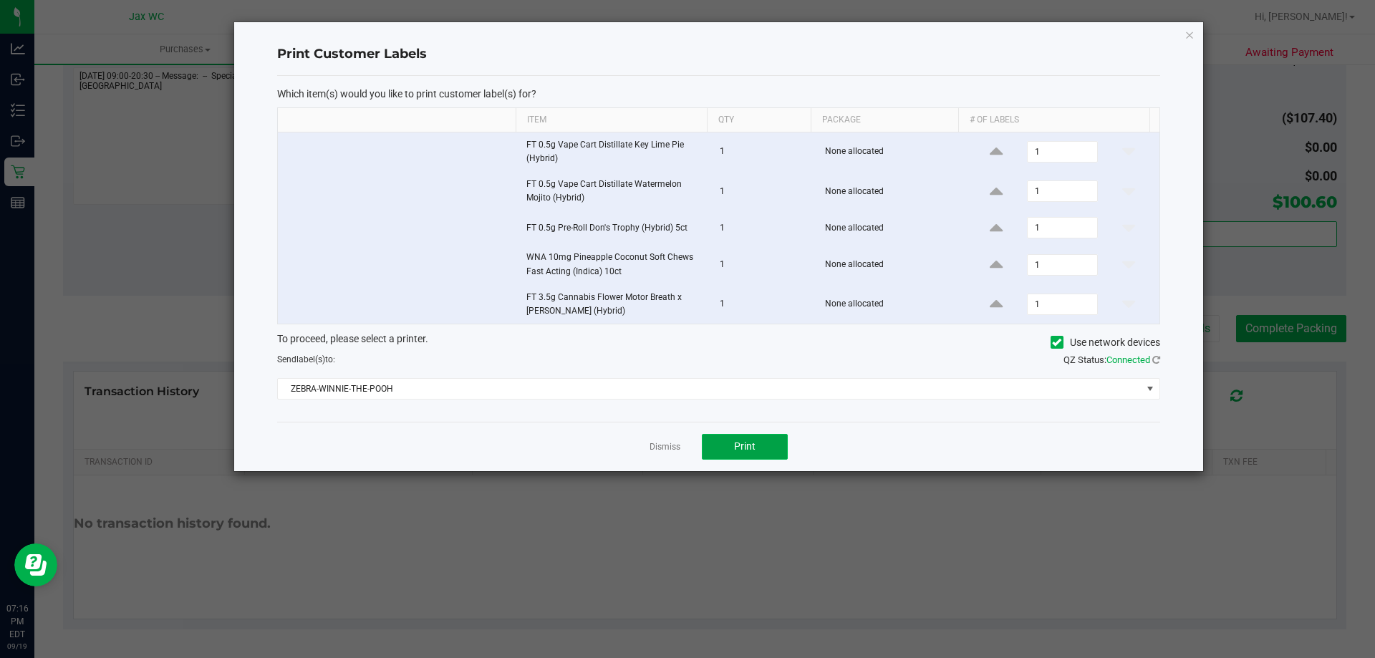
click at [753, 447] on span "Print" at bounding box center [744, 445] width 21 height 11
click at [652, 442] on link "Dismiss" at bounding box center [665, 447] width 31 height 12
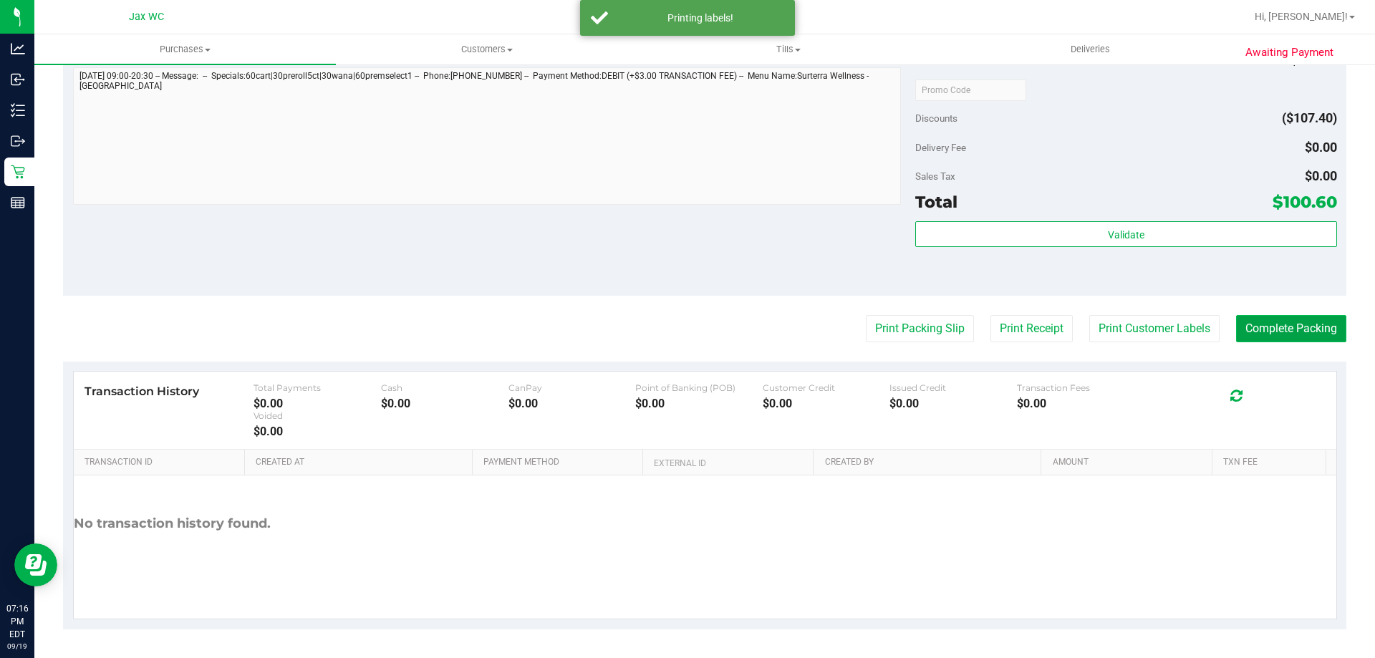
click at [1246, 333] on button "Complete Packing" at bounding box center [1291, 328] width 110 height 27
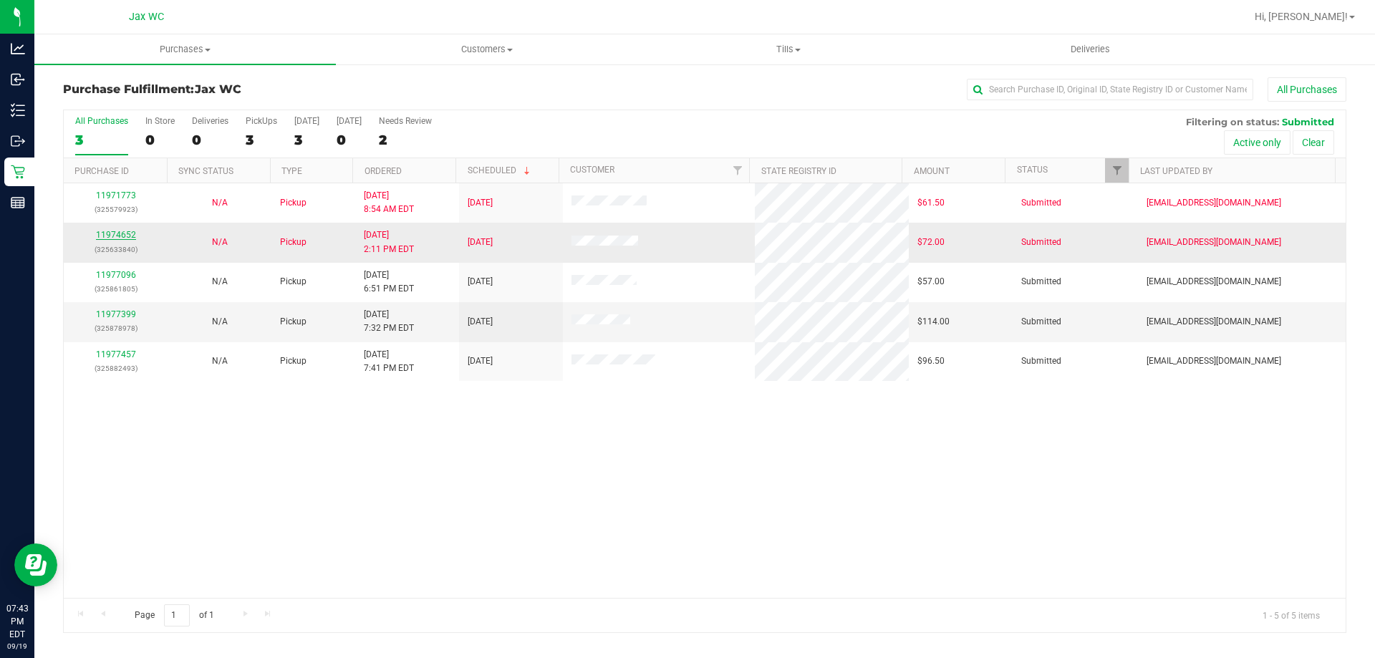
click at [110, 232] on link "11974652" at bounding box center [116, 235] width 40 height 10
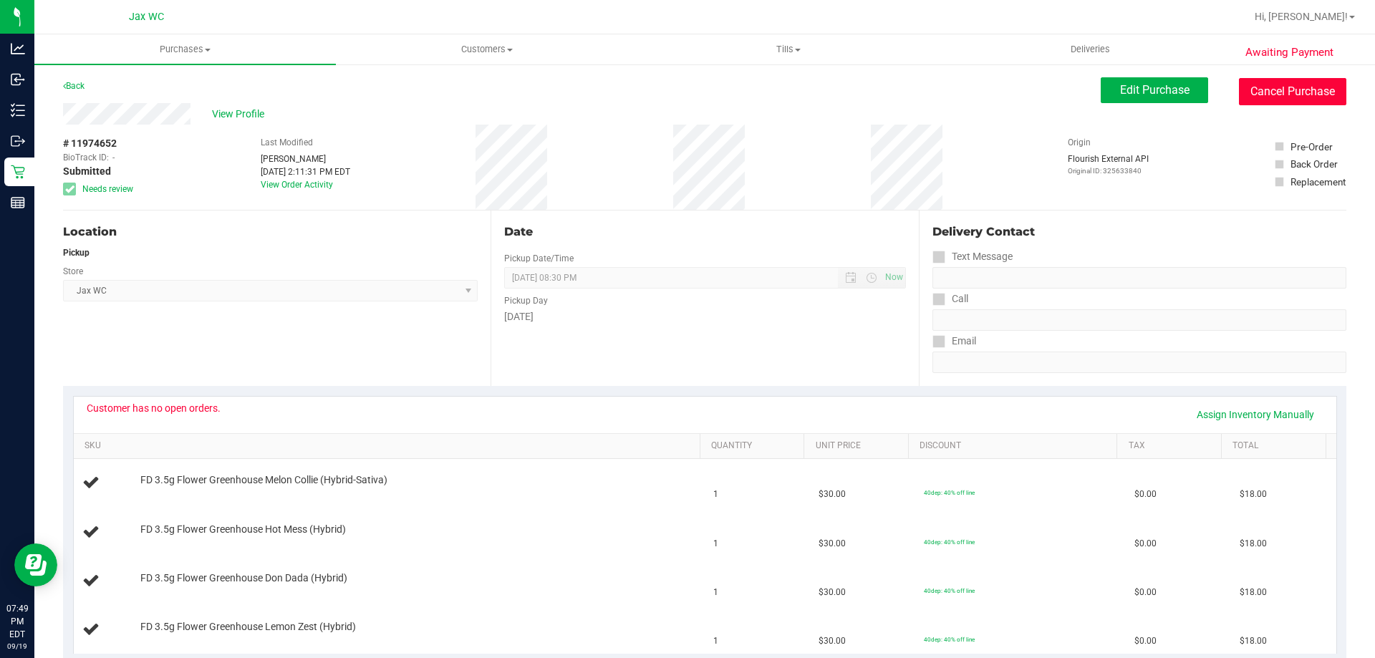
click at [1289, 82] on button "Cancel Purchase" at bounding box center [1292, 91] width 107 height 27
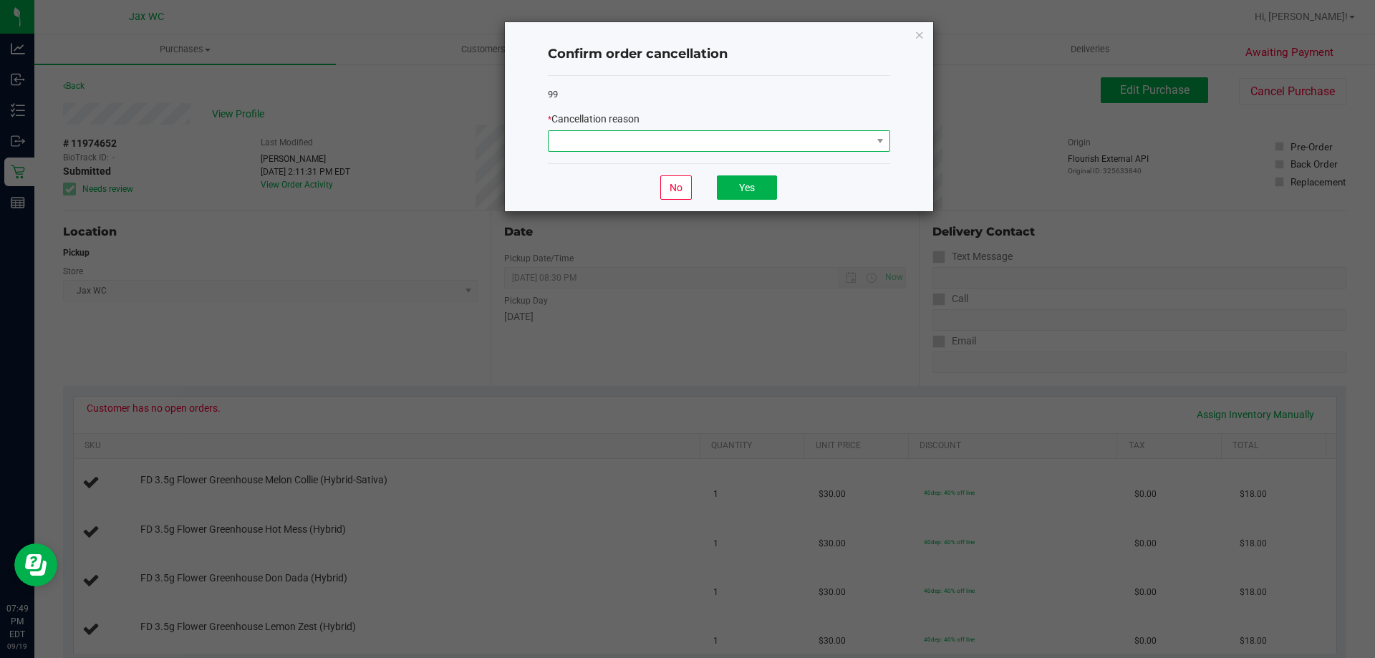
click at [735, 137] on span at bounding box center [710, 141] width 323 height 20
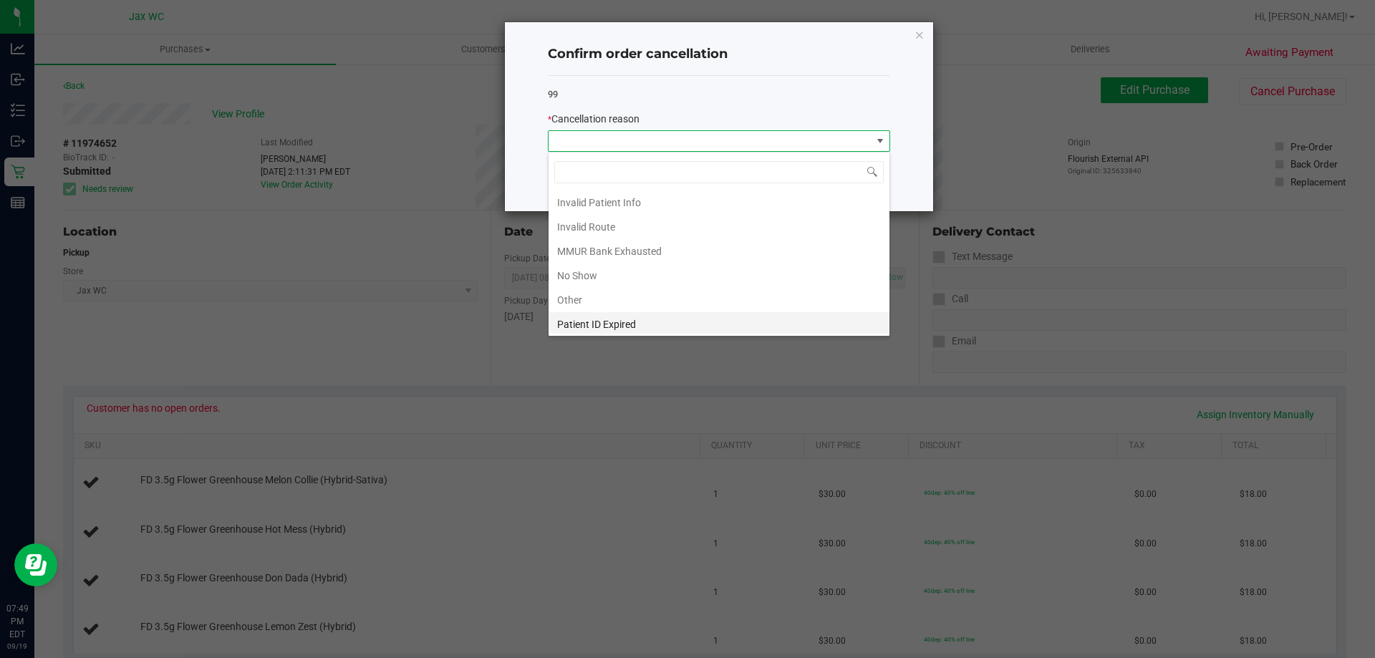
scroll to position [76, 0]
click at [617, 293] on li "Patient ID Expired" at bounding box center [719, 297] width 341 height 24
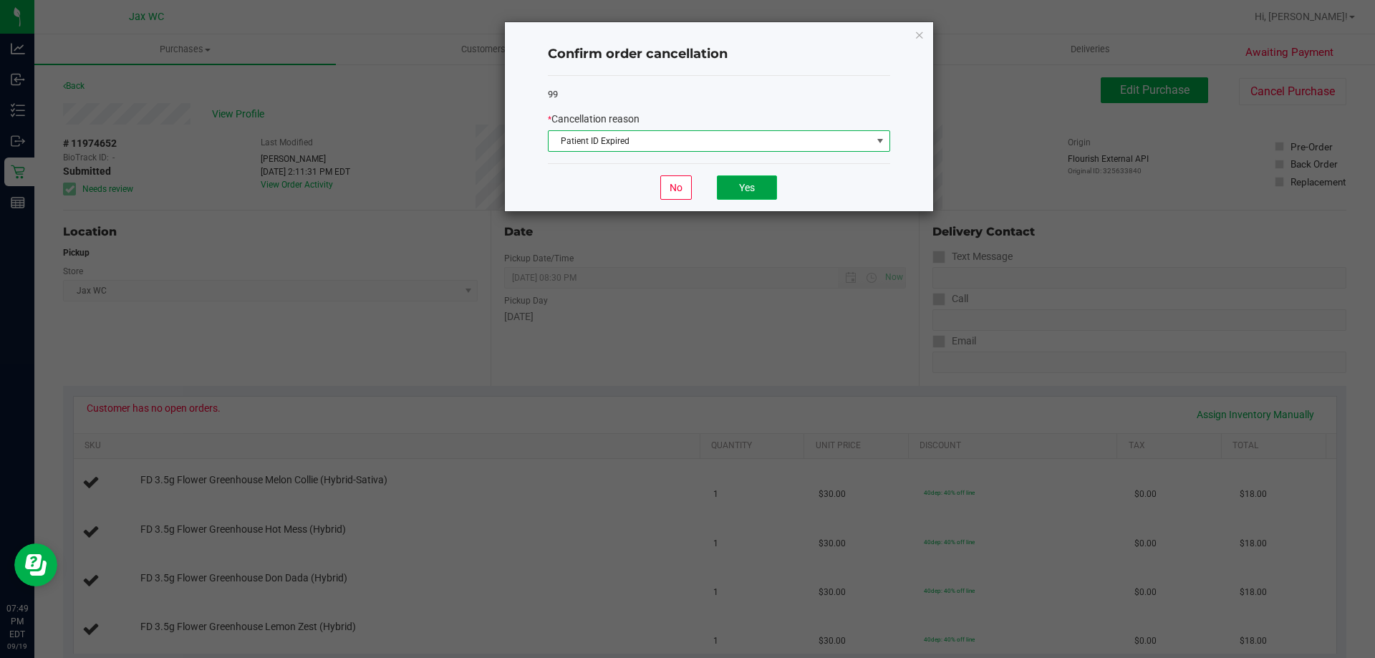
click at [742, 193] on button "Yes" at bounding box center [747, 187] width 60 height 24
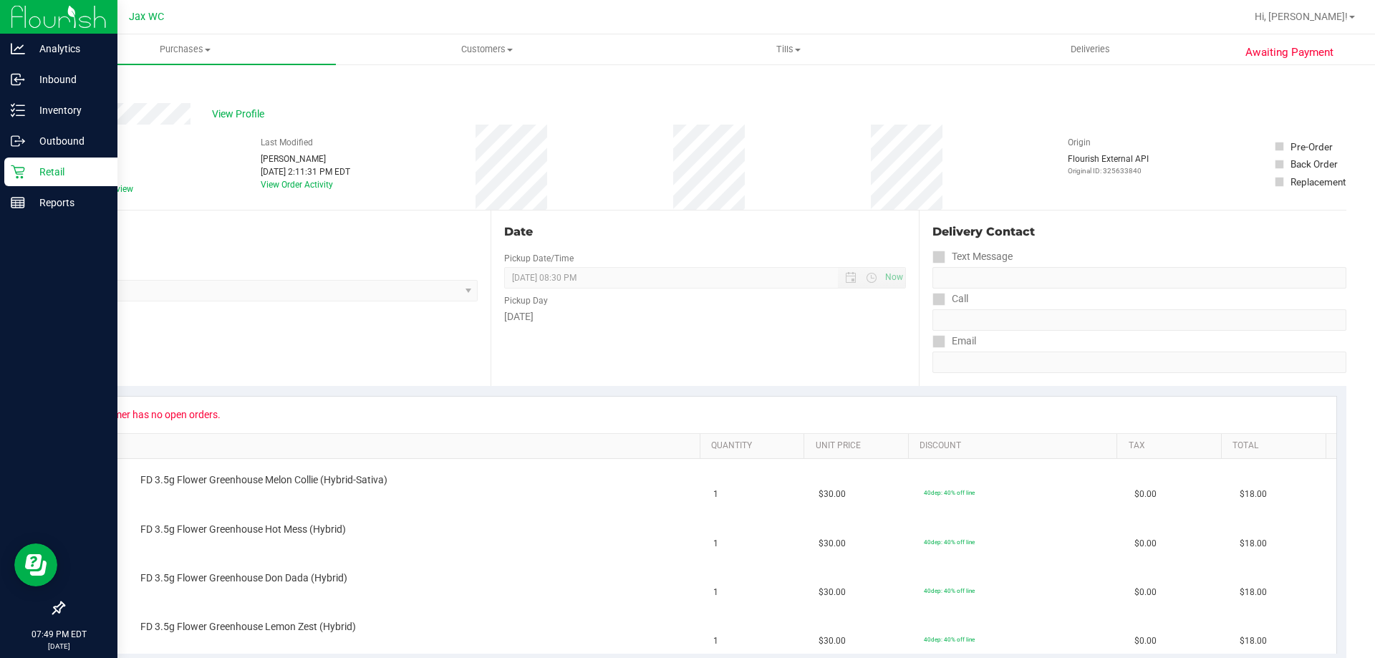
click at [27, 173] on p "Retail" at bounding box center [68, 171] width 86 height 17
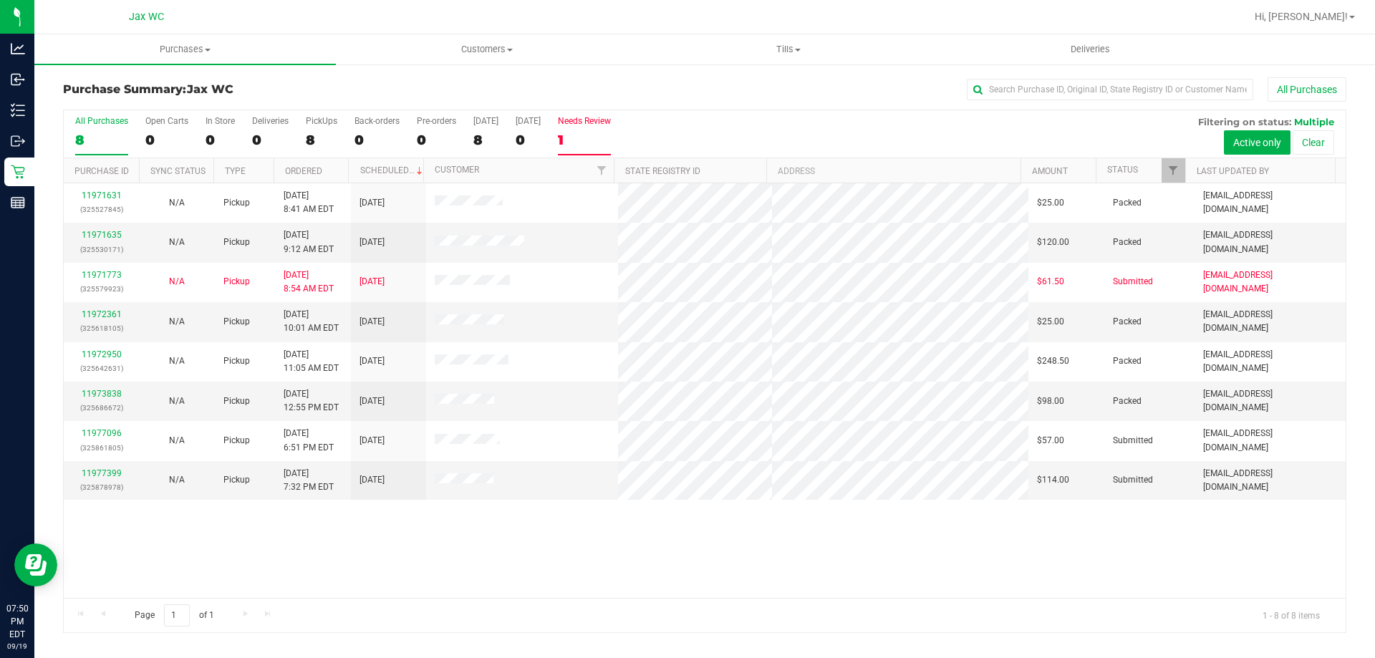
click at [576, 117] on div "Needs Review" at bounding box center [584, 121] width 53 height 10
click at [0, 0] on input "Needs Review 1" at bounding box center [0, 0] width 0 height 0
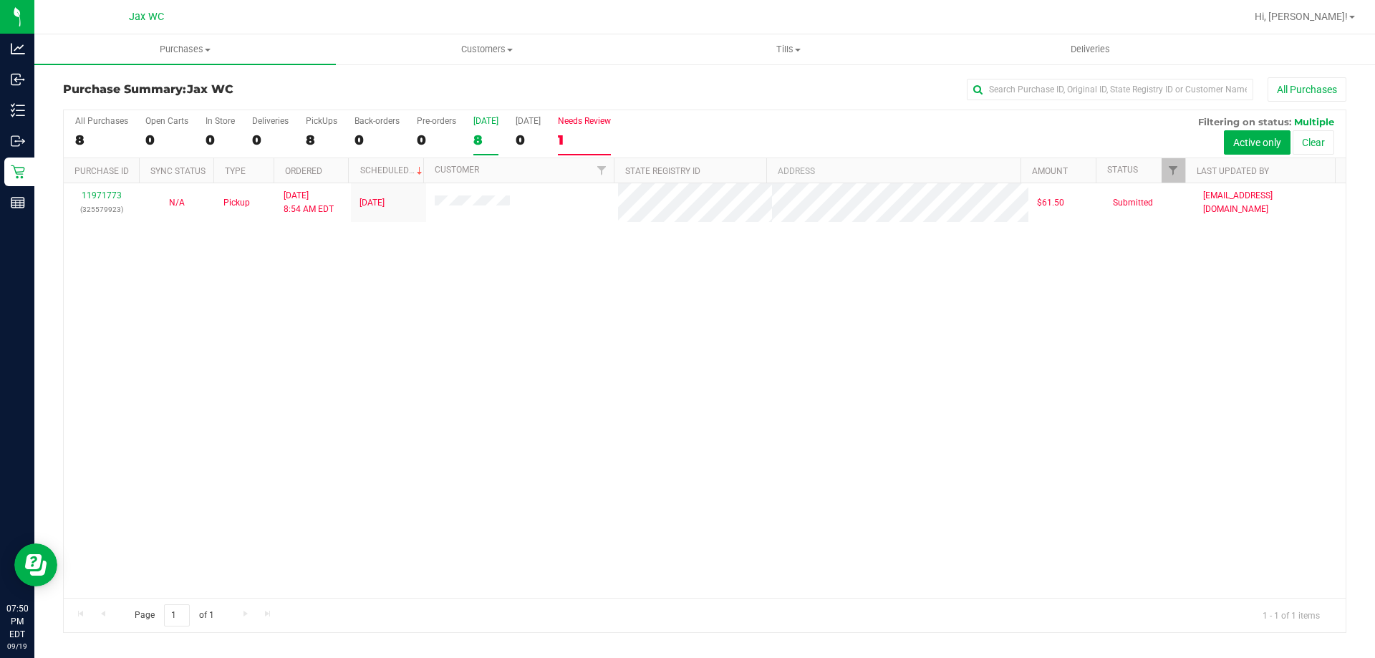
click at [478, 138] on div "8" at bounding box center [485, 140] width 25 height 16
click at [0, 0] on input "Today 8" at bounding box center [0, 0] width 0 height 0
click at [399, 119] on div at bounding box center [705, 371] width 1282 height 522
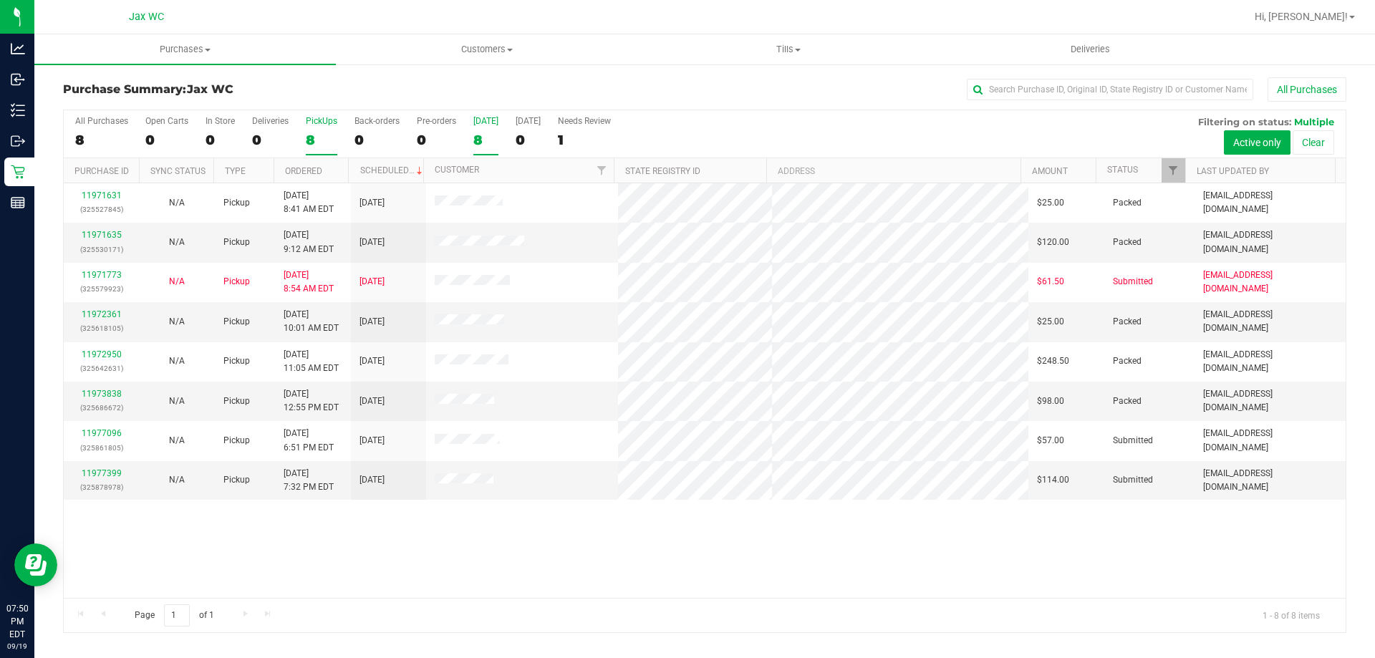
click at [313, 136] on div "8" at bounding box center [322, 140] width 32 height 16
click at [0, 0] on input "PickUps 8" at bounding box center [0, 0] width 0 height 0
click at [103, 477] on link "11977399" at bounding box center [102, 473] width 40 height 10
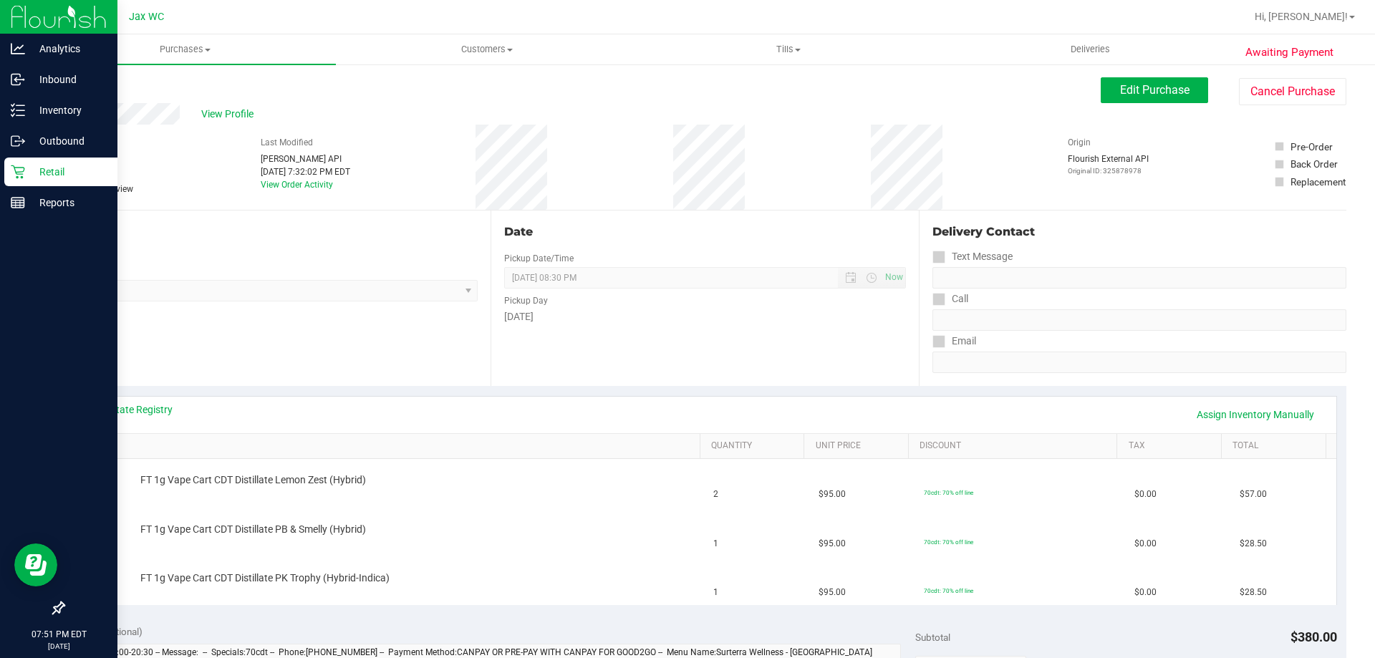
click at [60, 159] on div "Retail" at bounding box center [60, 172] width 113 height 29
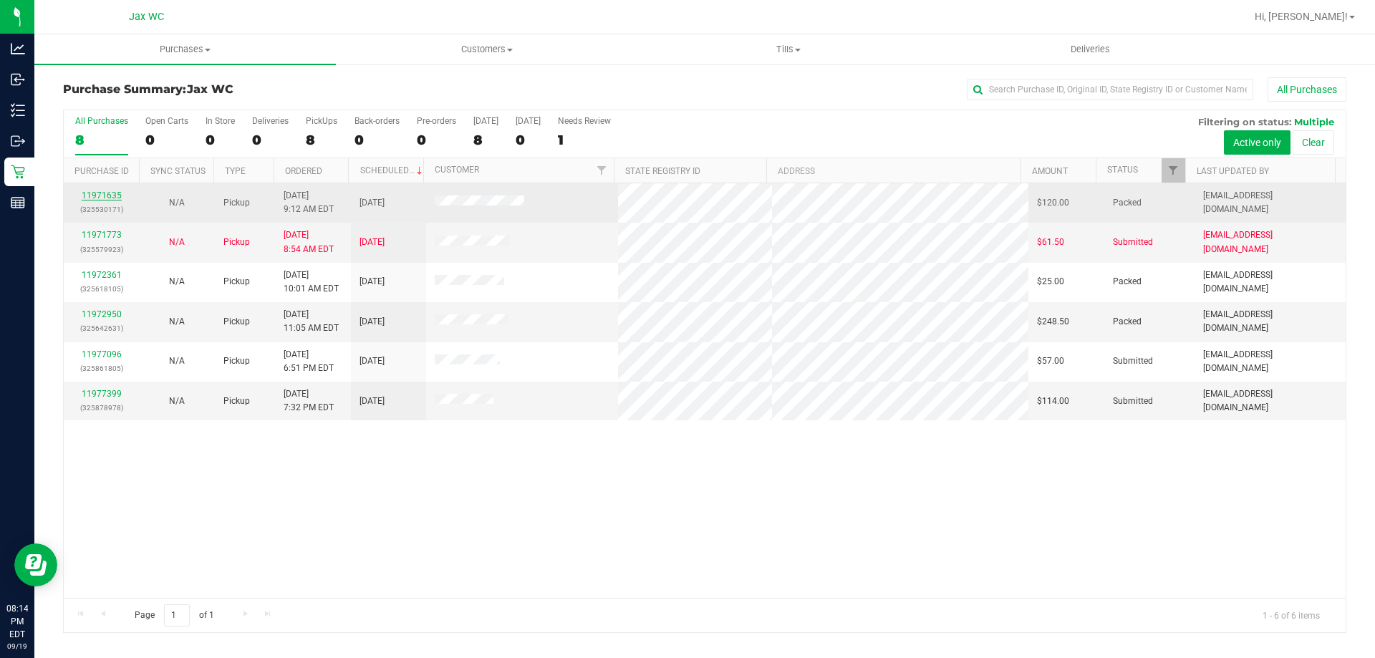
click at [113, 193] on link "11971635" at bounding box center [102, 196] width 40 height 10
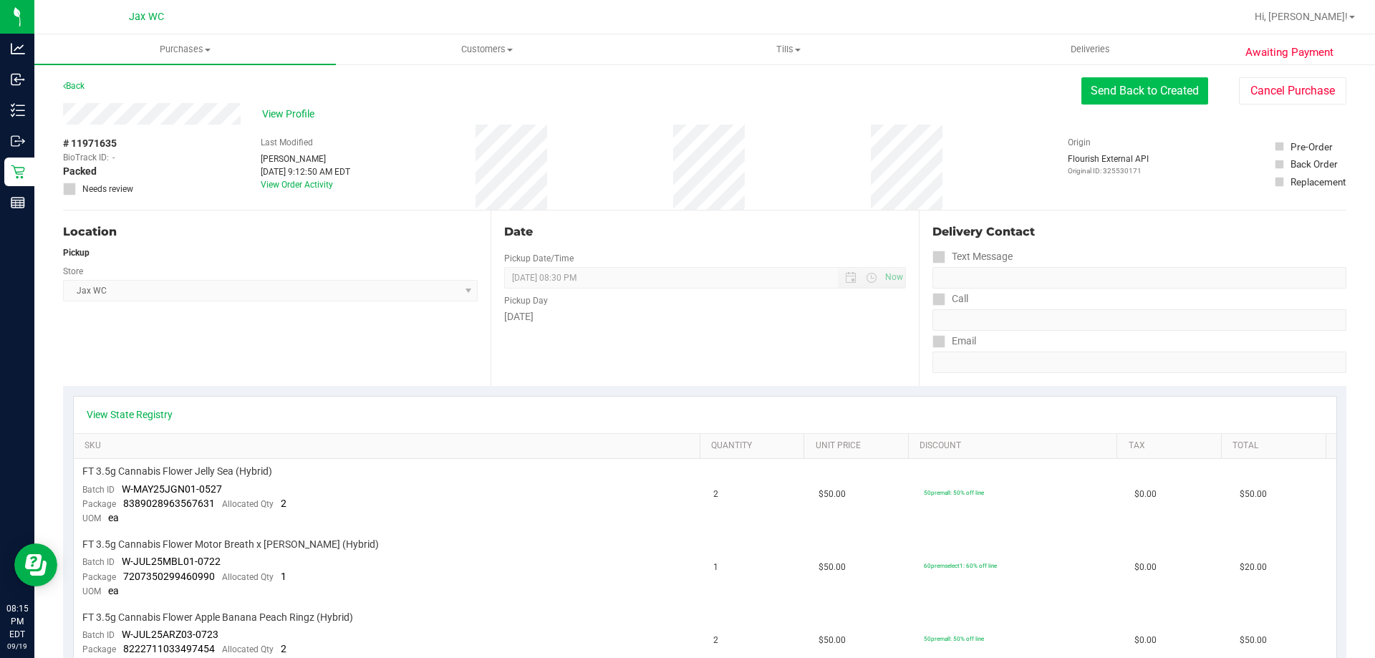
click at [1147, 93] on button "Send Back to Created" at bounding box center [1144, 90] width 127 height 27
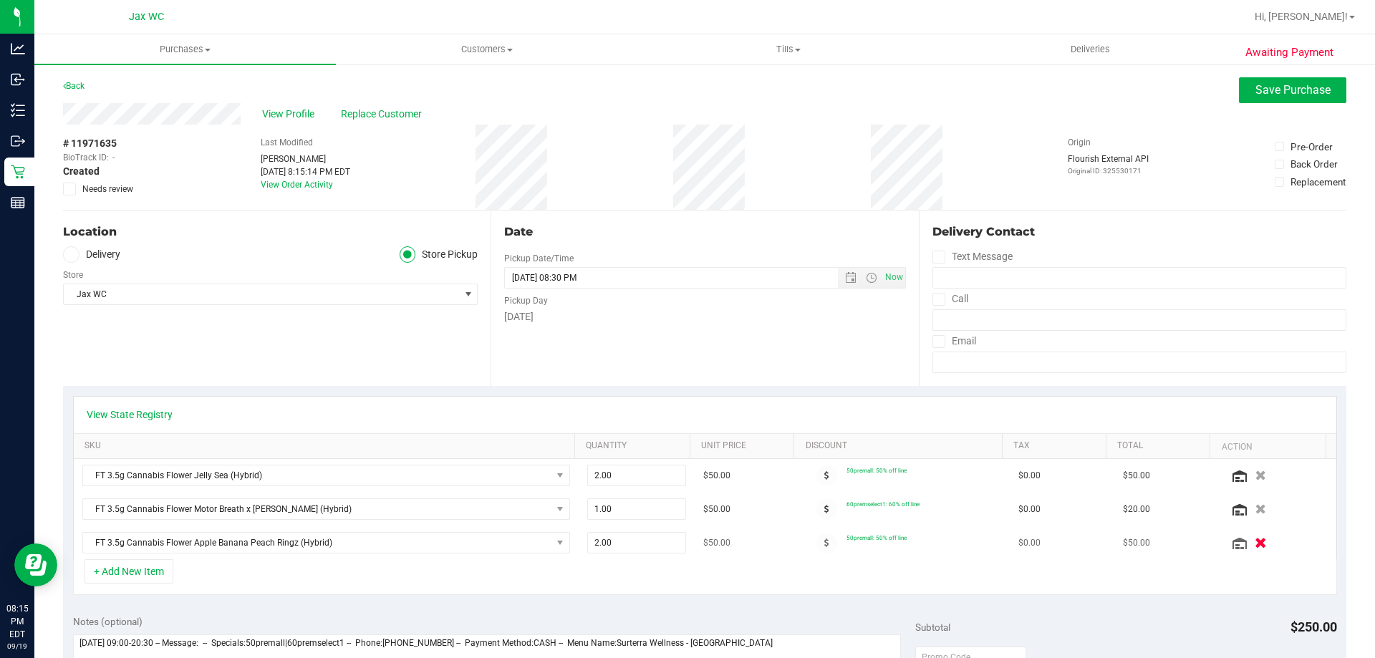
click at [1239, 549] on div at bounding box center [1278, 543] width 100 height 14
click at [1255, 541] on icon "button" at bounding box center [1261, 543] width 12 height 11
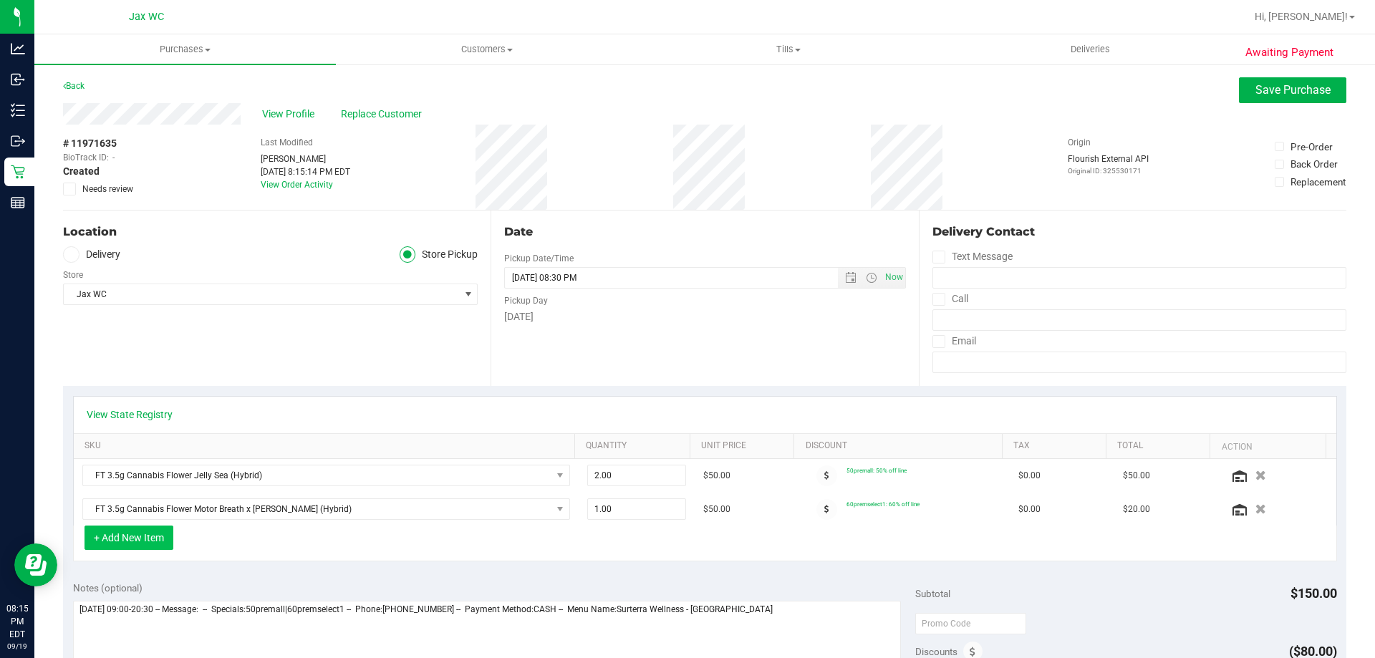
click at [113, 541] on button "+ Add New Item" at bounding box center [129, 538] width 89 height 24
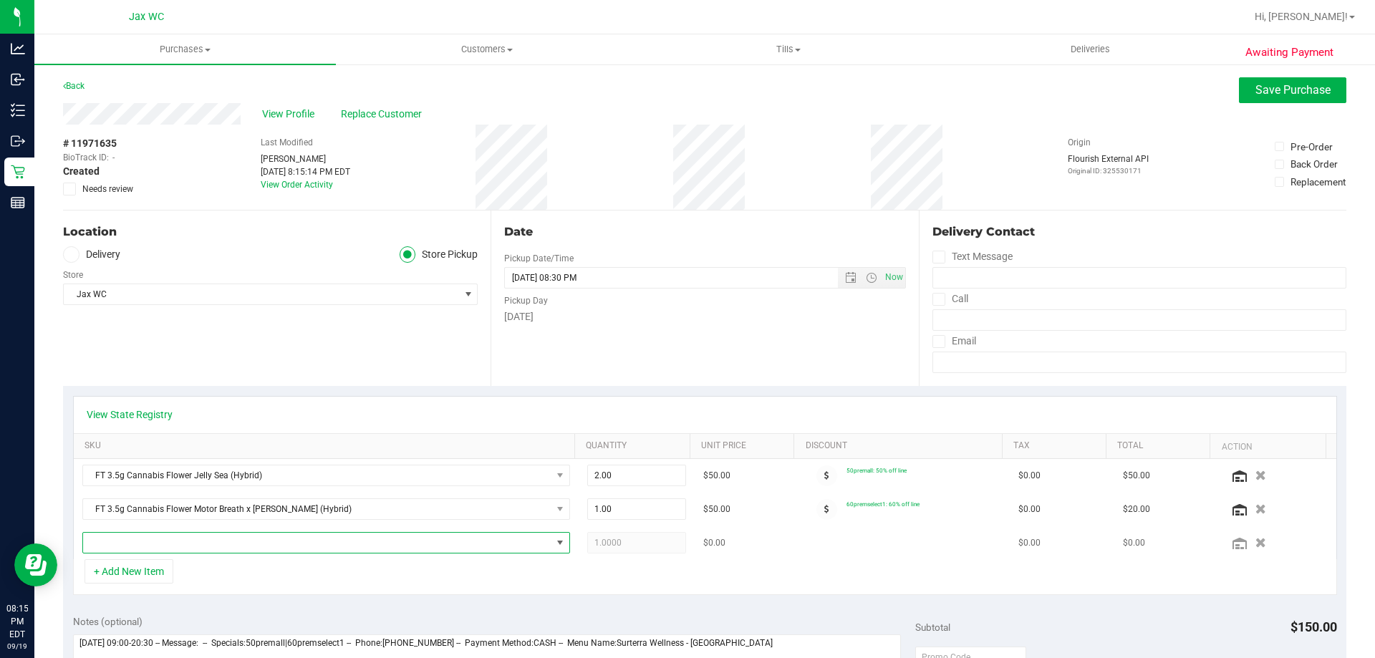
click at [138, 541] on span "NO DATA FOUND" at bounding box center [317, 543] width 468 height 20
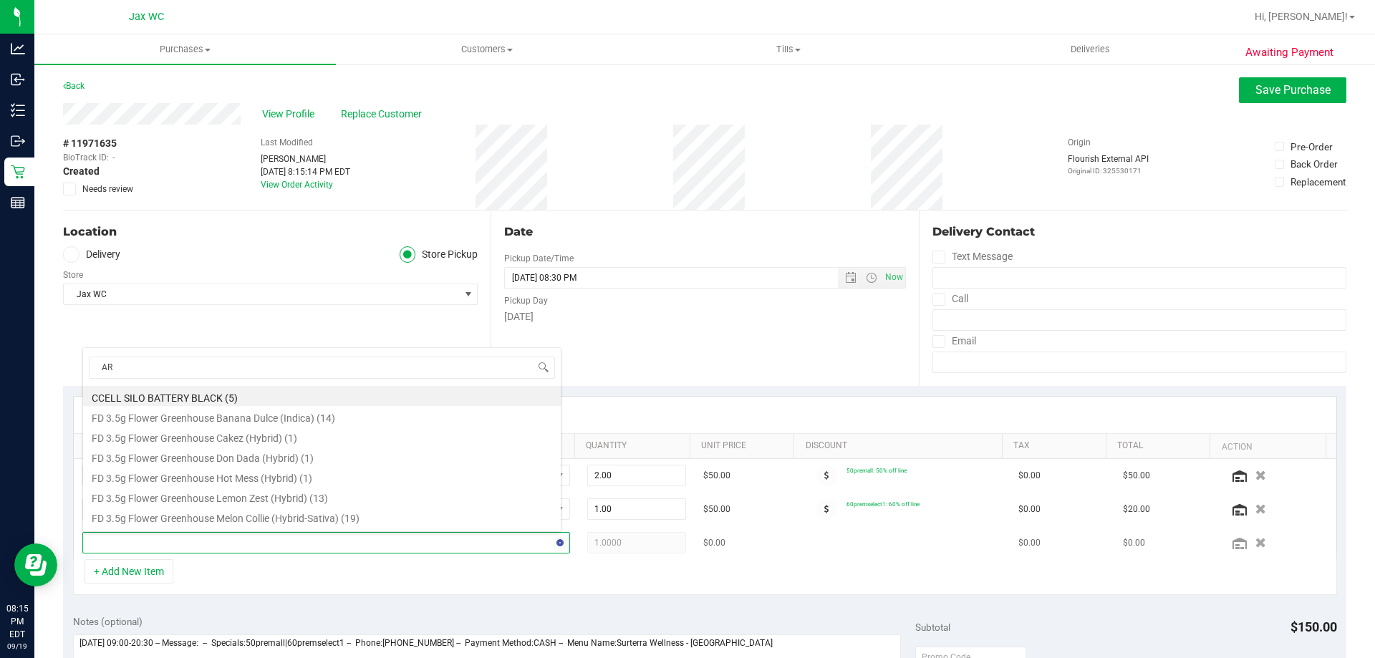
type input "ARZ"
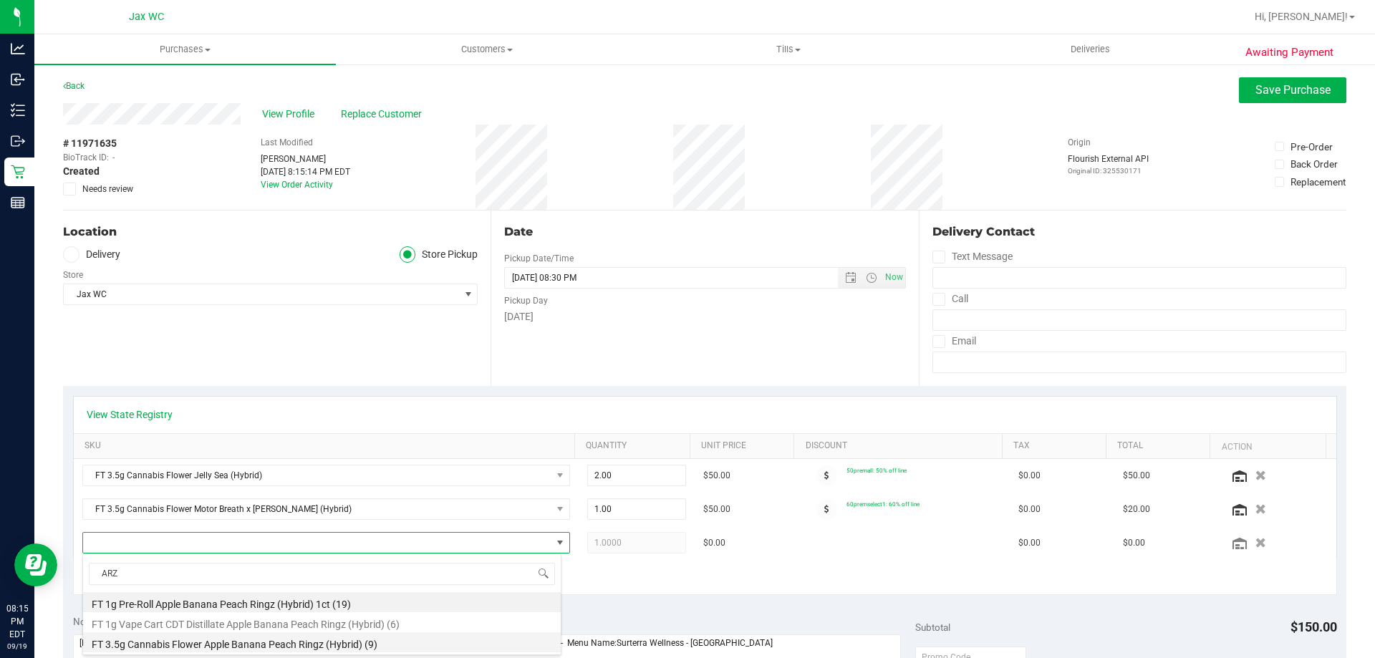
click at [482, 639] on li "FT 3.5g Cannabis Flower Apple Banana Peach Ringz (Hybrid) (9)" at bounding box center [322, 642] width 478 height 20
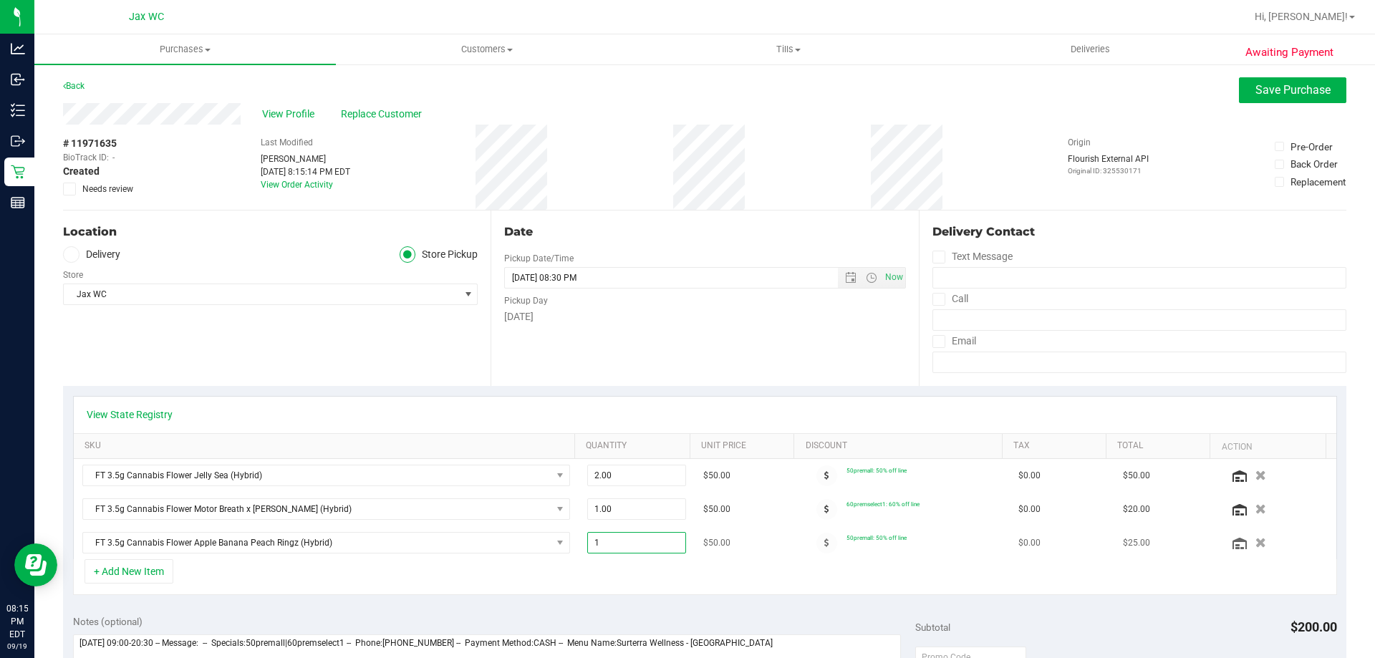
click at [645, 549] on span "1.00 1" at bounding box center [637, 542] width 100 height 21
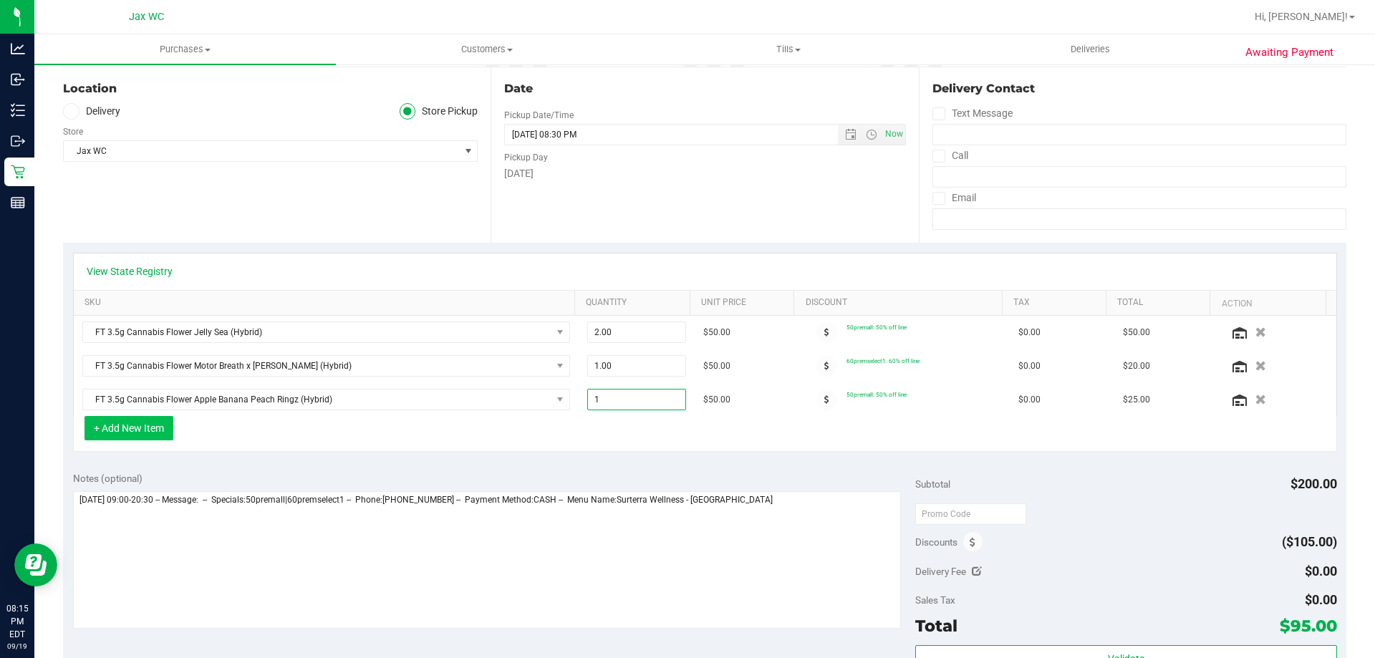
drag, startPoint x: 155, startPoint y: 429, endPoint x: 160, endPoint y: 435, distance: 7.6
click at [160, 435] on button "+ Add New Item" at bounding box center [129, 428] width 89 height 24
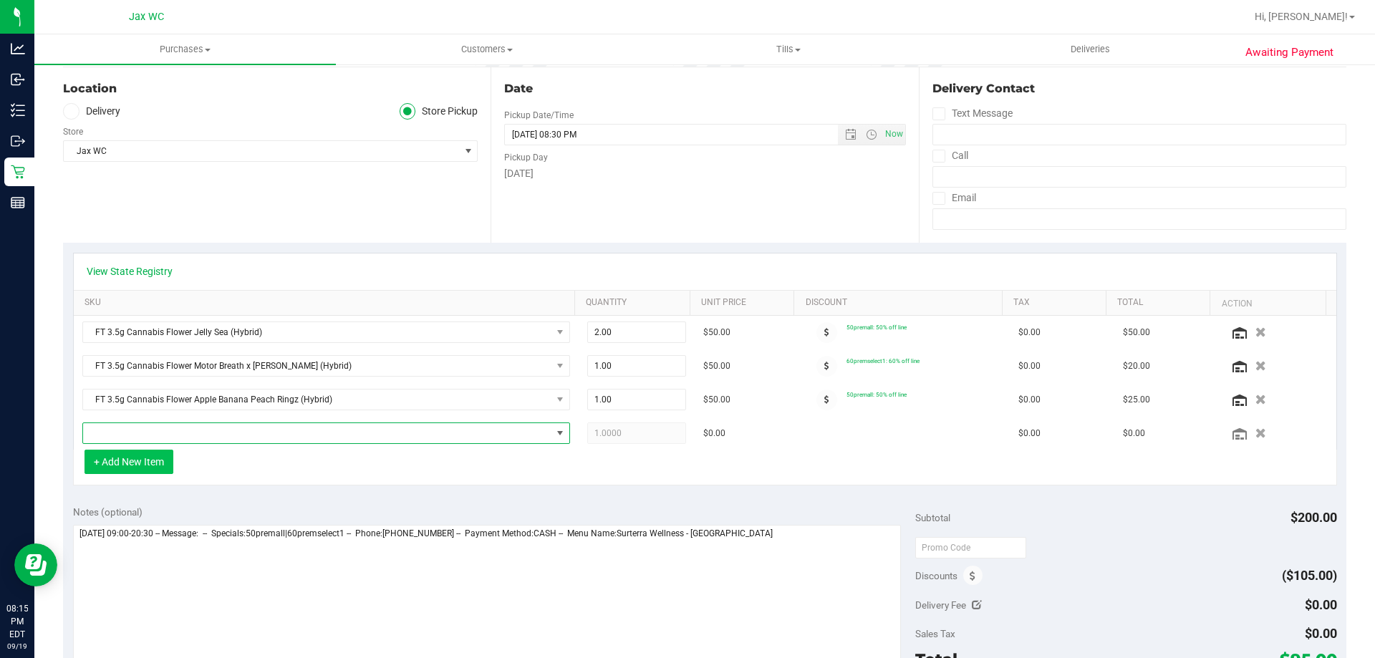
click at [160, 435] on span "NO DATA FOUND" at bounding box center [317, 433] width 468 height 20
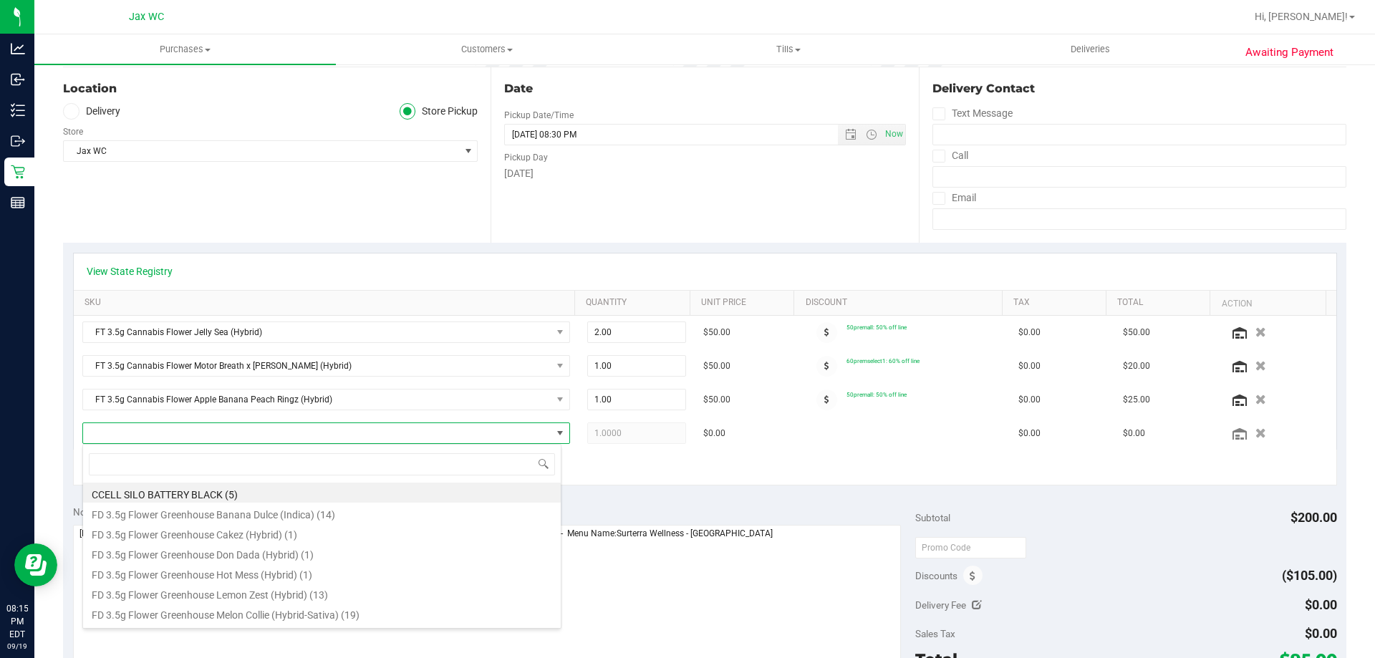
scroll to position [21, 475]
type input "ARZ"
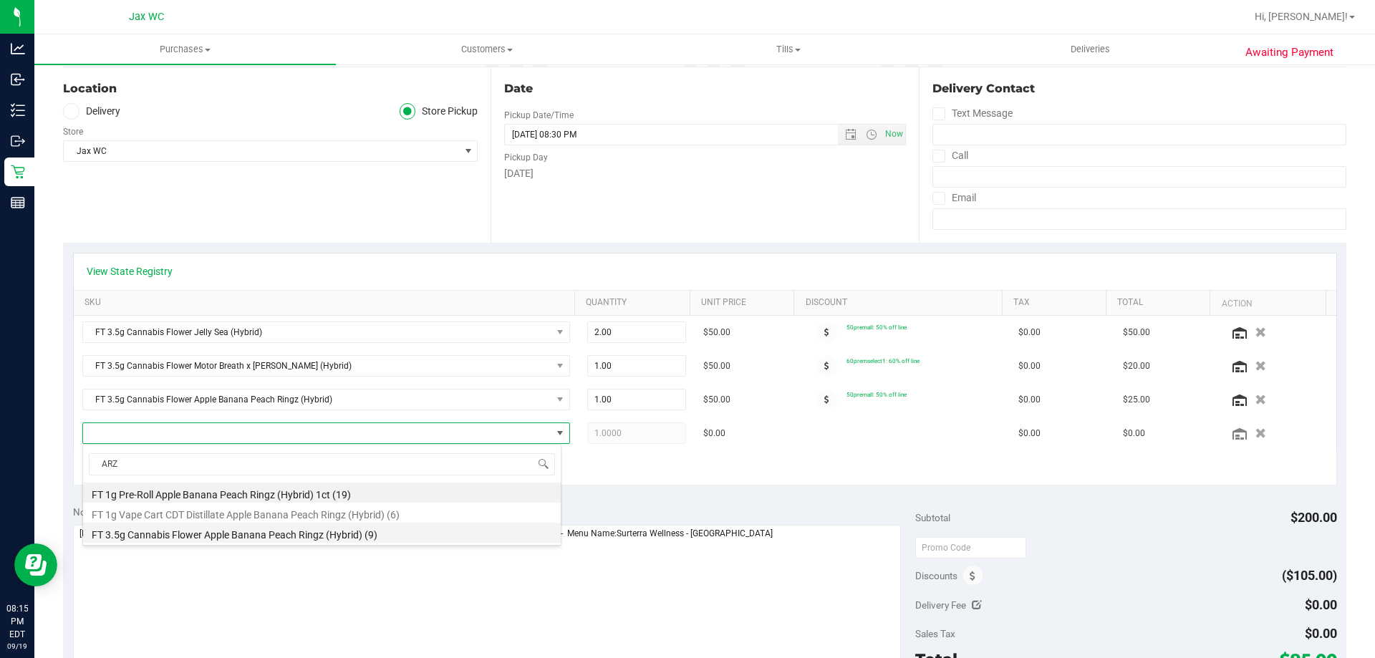
click at [280, 540] on li "FT 3.5g Cannabis Flower Apple Banana Peach Ringz (Hybrid) (9)" at bounding box center [322, 533] width 478 height 20
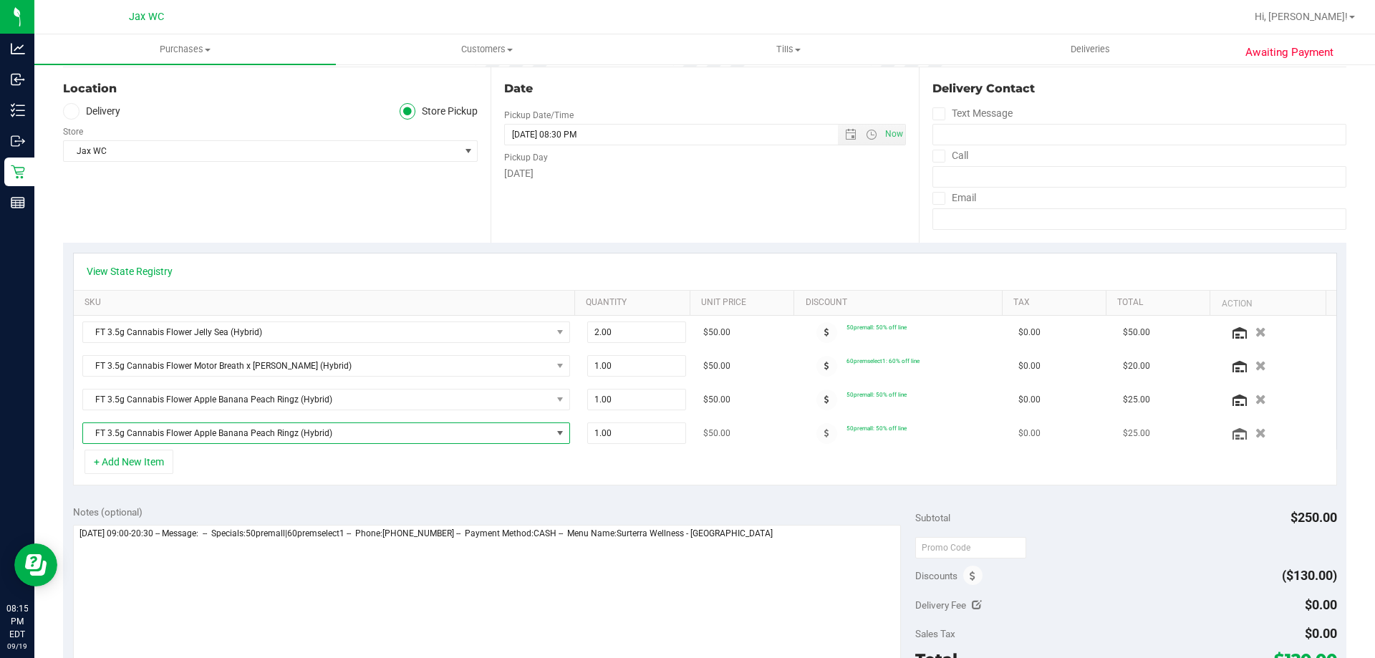
click at [443, 425] on span "FT 3.5g Cannabis Flower Apple Banana Peach Ringz (Hybrid)" at bounding box center [317, 433] width 468 height 20
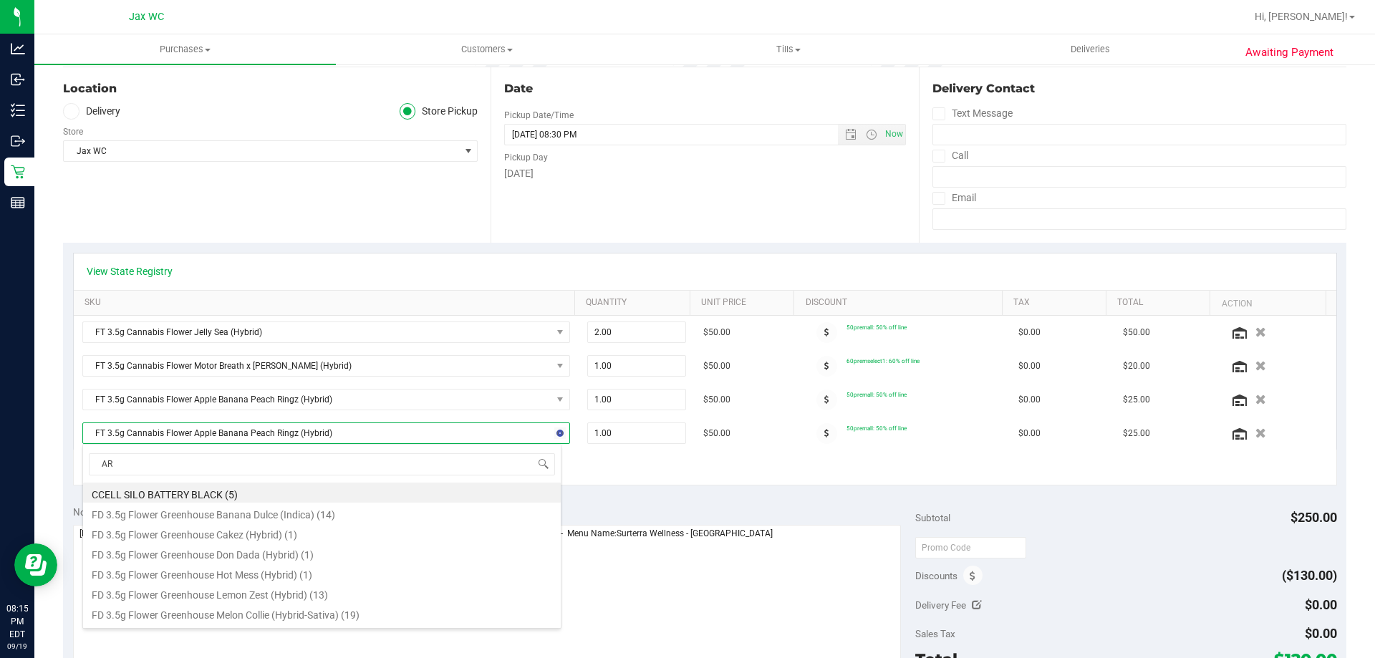
type input "ARZ"
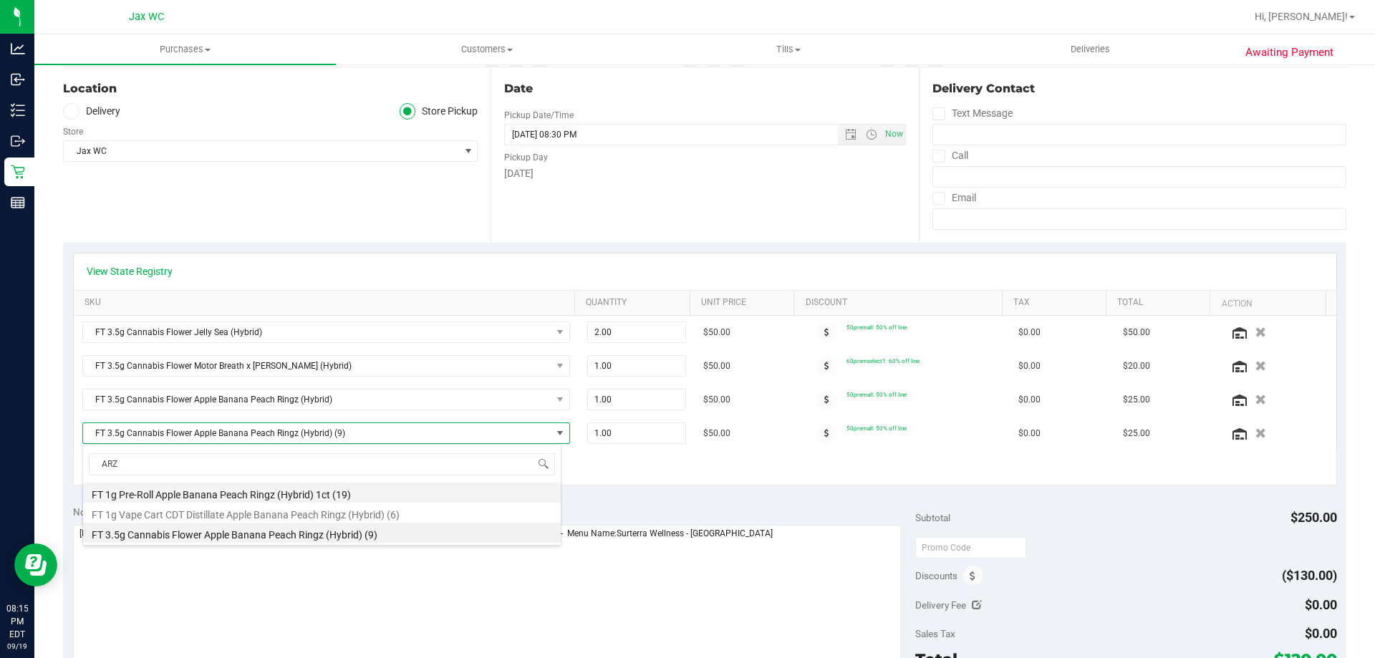
click at [414, 495] on li "FT 1g Pre-Roll Apple Banana Peach Ringz (Hybrid) 1ct (19)" at bounding box center [322, 493] width 478 height 20
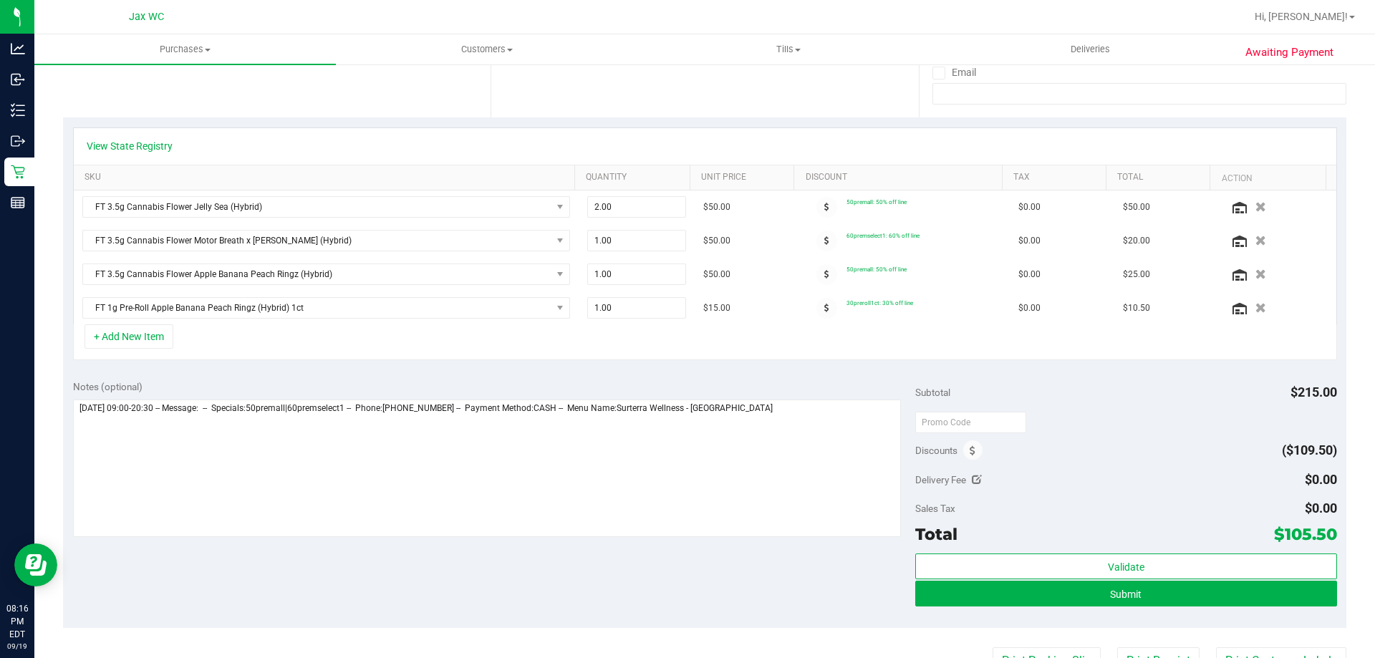
scroll to position [286, 0]
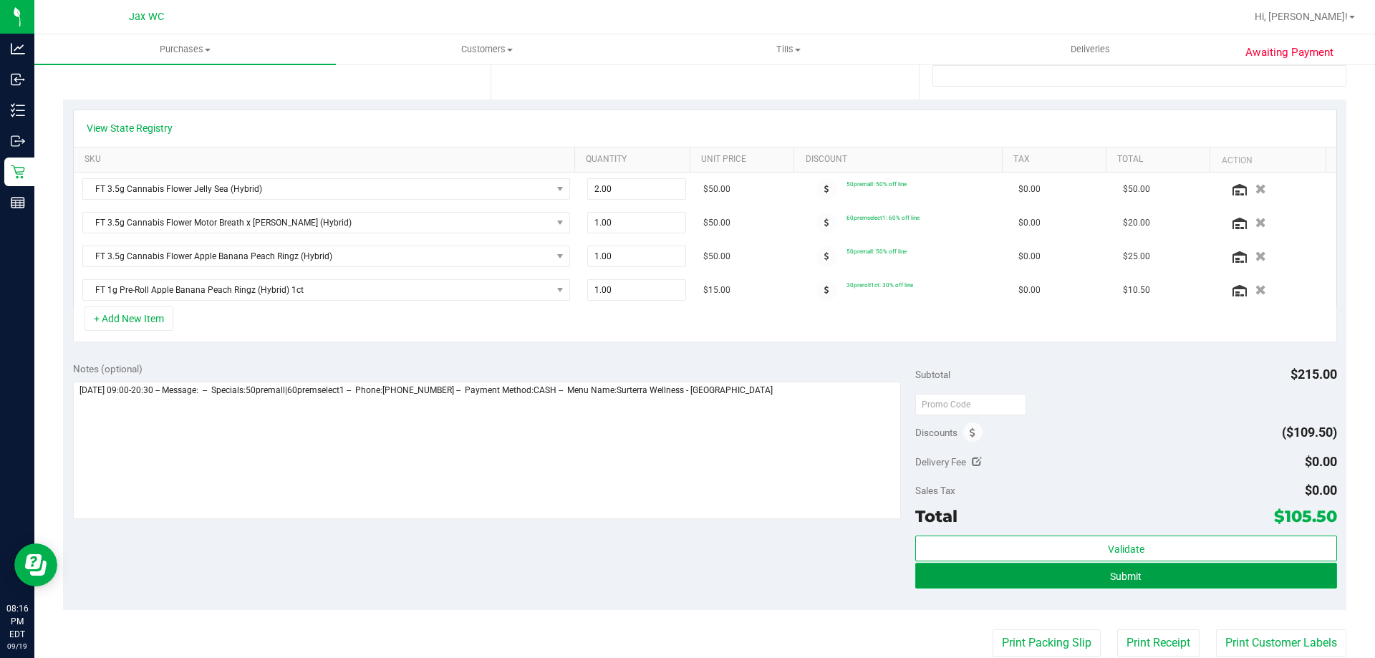
click at [954, 569] on button "Submit" at bounding box center [1125, 576] width 421 height 26
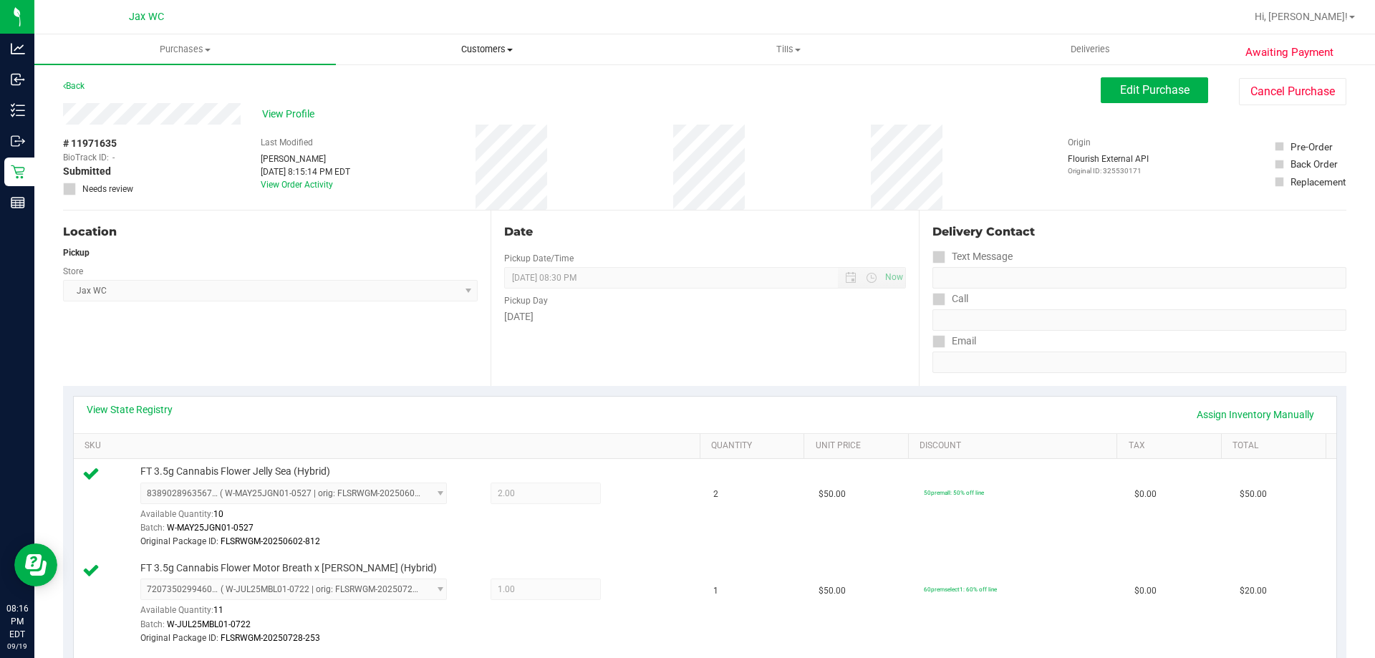
click at [471, 52] on span "Customers" at bounding box center [487, 49] width 300 height 13
click at [453, 89] on li "All customers" at bounding box center [487, 86] width 302 height 17
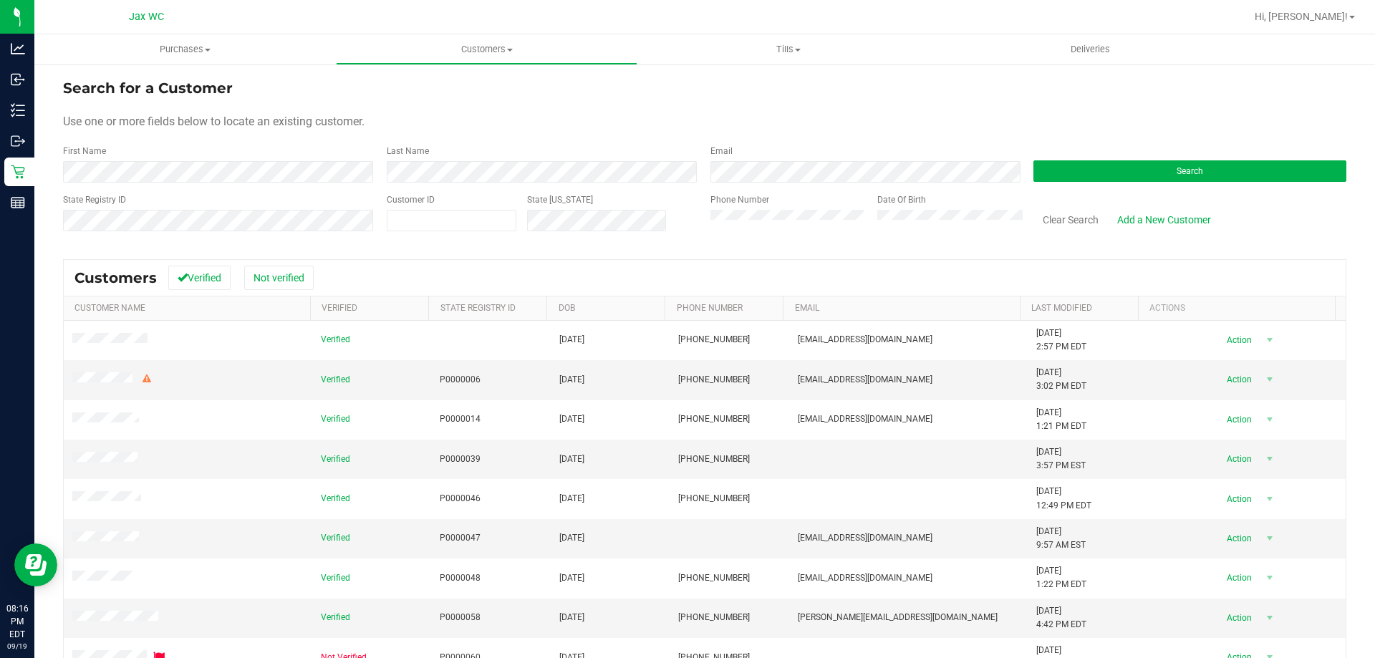
click at [171, 241] on div "State Registry ID" at bounding box center [219, 218] width 313 height 51
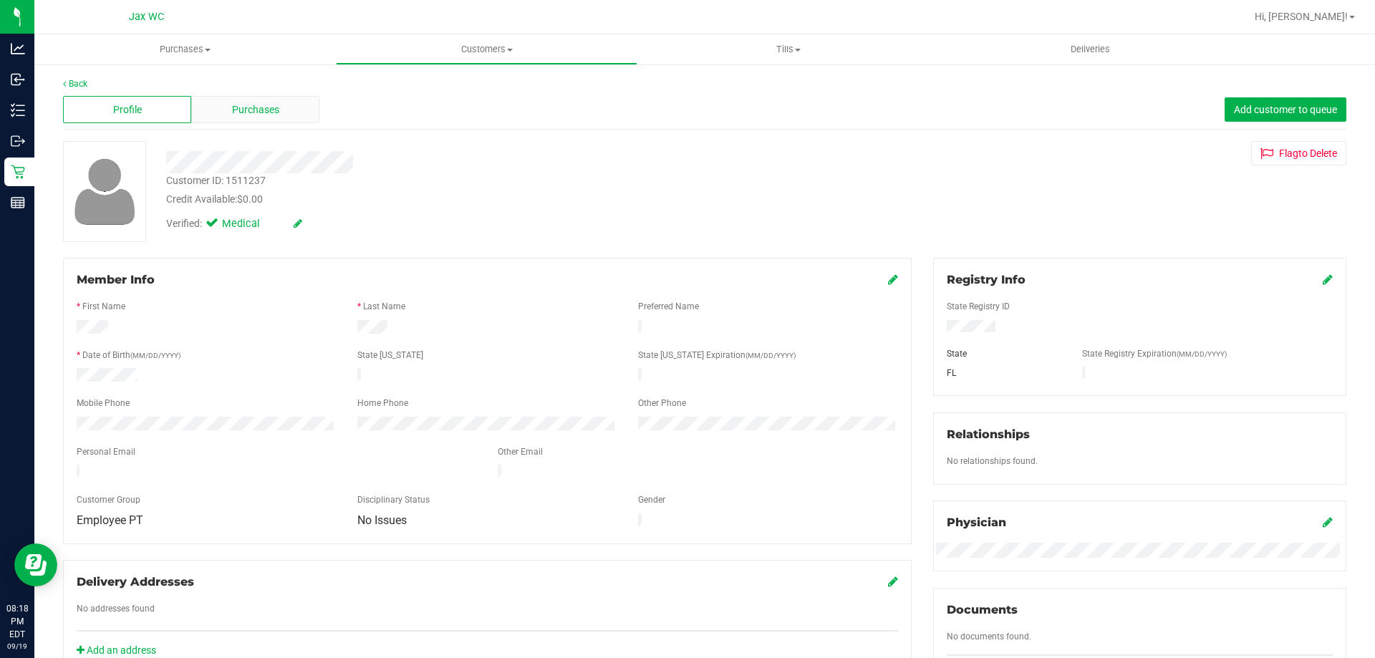
click at [249, 99] on div "Purchases" at bounding box center [255, 109] width 128 height 27
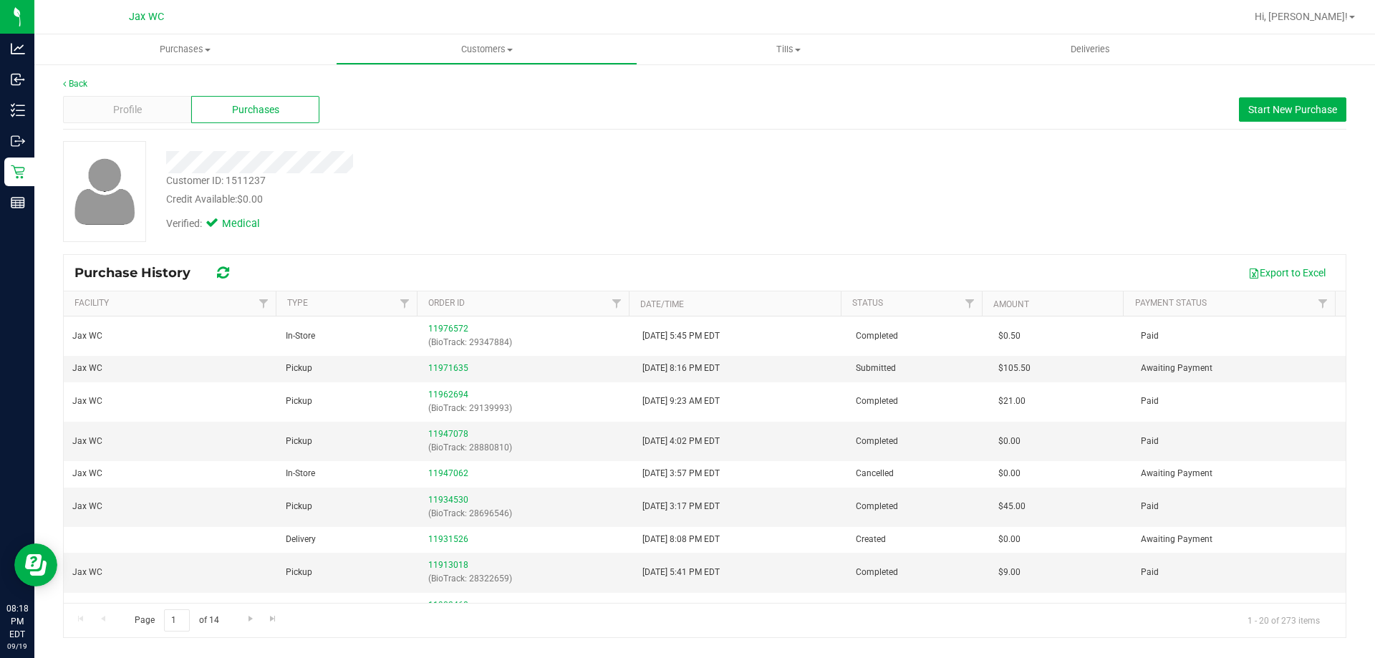
click at [1316, 95] on div "Profile Purchases Start New Purchase" at bounding box center [704, 109] width 1283 height 39
click at [1301, 109] on span "Start New Purchase" at bounding box center [1292, 109] width 89 height 11
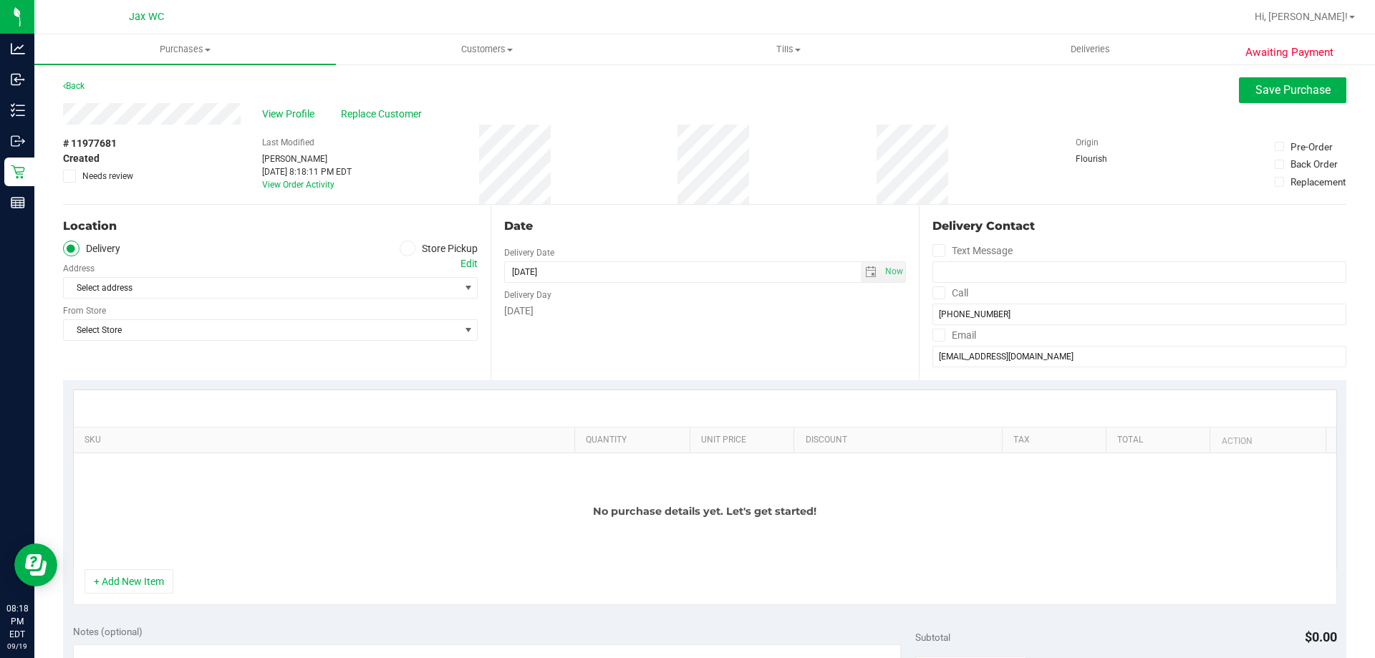
click at [404, 239] on div "Location Delivery Store Pickup Address Edit Select address Select address From …" at bounding box center [277, 292] width 428 height 175
click at [405, 249] on icon at bounding box center [407, 249] width 9 height 0
click at [0, 0] on input "Store Pickup" at bounding box center [0, 0] width 0 height 0
click at [338, 301] on div "Location Delivery Store Pickup Store Select Store Select Store Bonita Springs W…" at bounding box center [277, 292] width 428 height 175
click at [328, 292] on span "Select Store" at bounding box center [261, 288] width 395 height 20
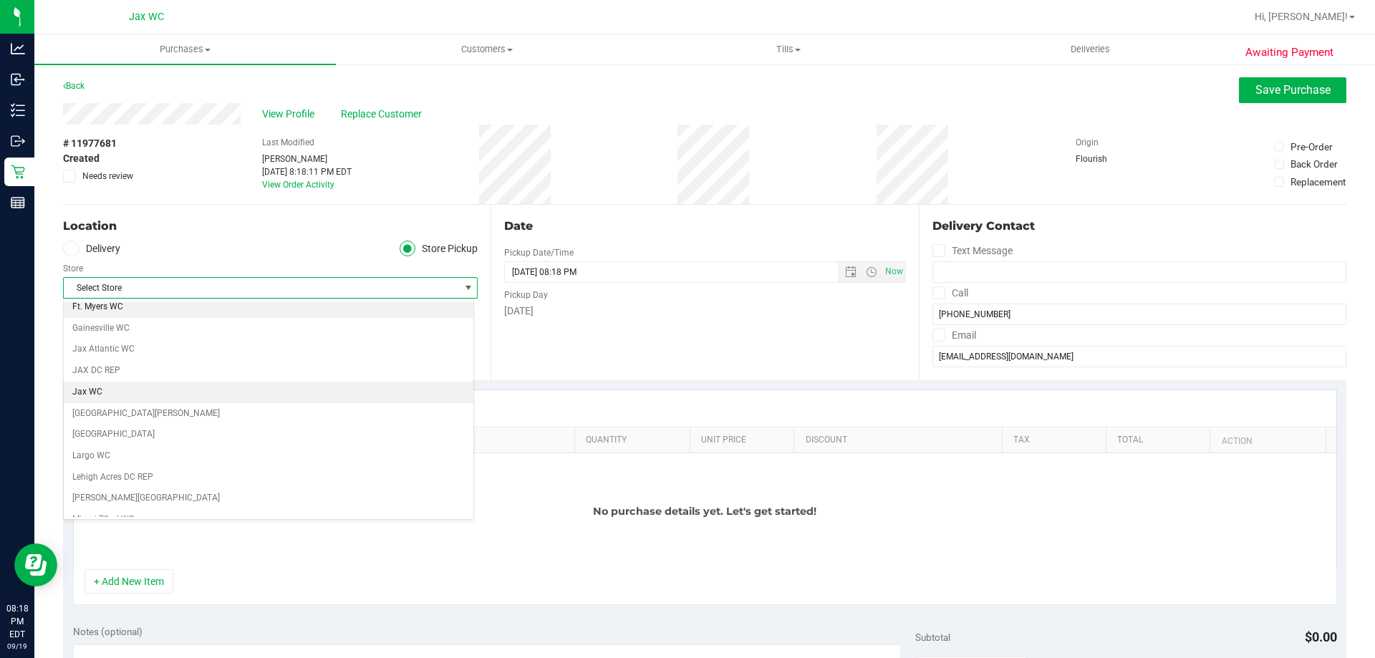
scroll to position [286, 0]
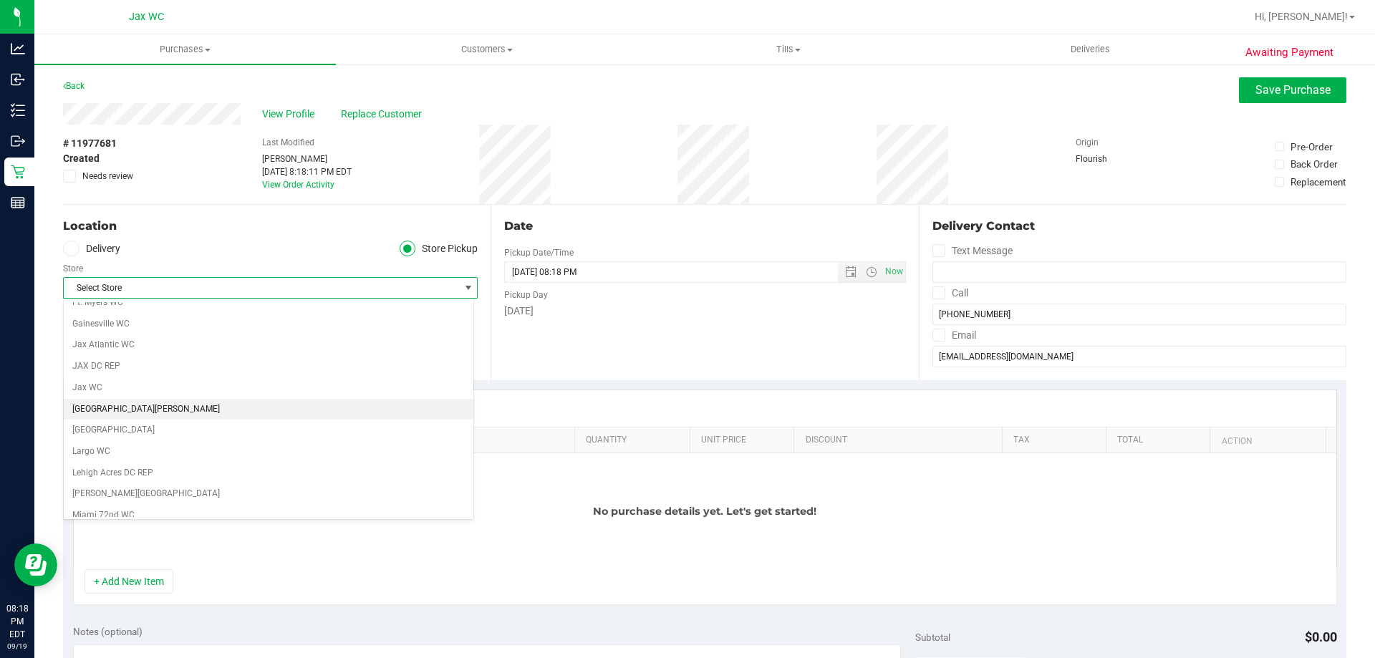
click at [163, 400] on li "[GEOGRAPHIC_DATA][PERSON_NAME]" at bounding box center [269, 409] width 410 height 21
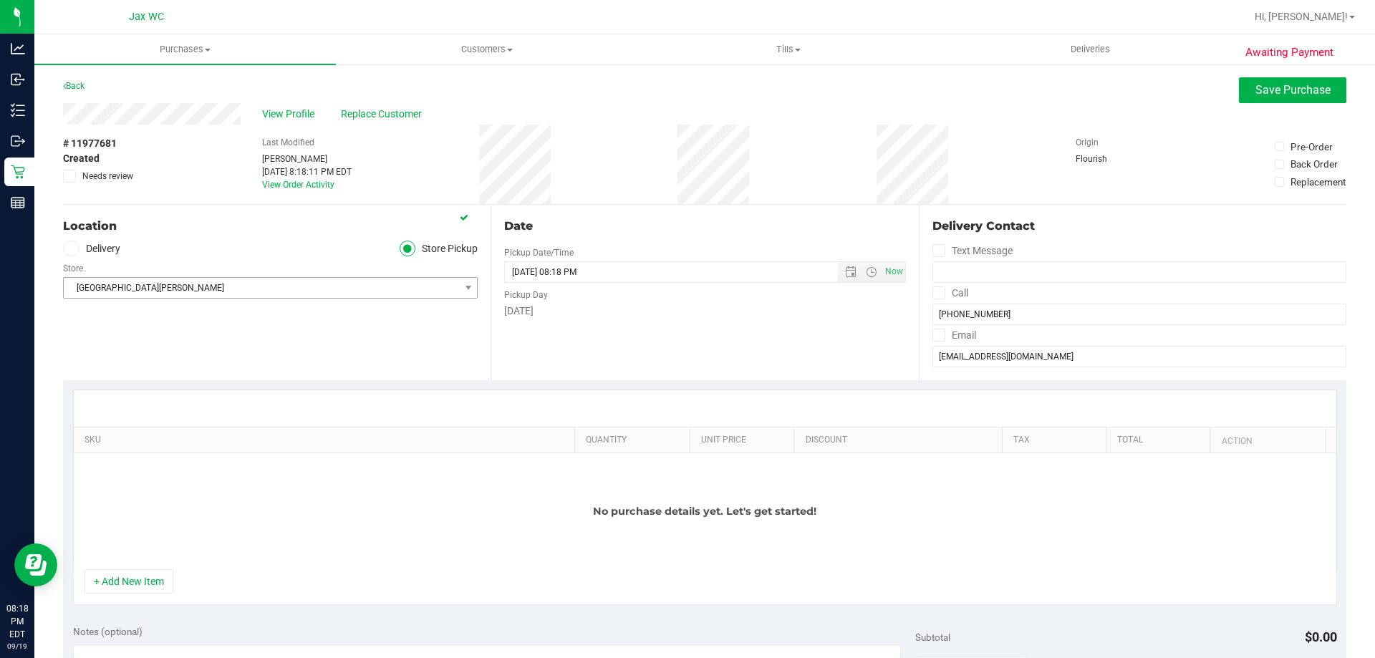
drag, startPoint x: 182, startPoint y: 272, endPoint x: 169, endPoint y: 294, distance: 25.1
click at [181, 276] on div "Store" at bounding box center [270, 266] width 415 height 21
click at [169, 294] on span "[GEOGRAPHIC_DATA][PERSON_NAME]" at bounding box center [261, 288] width 395 height 20
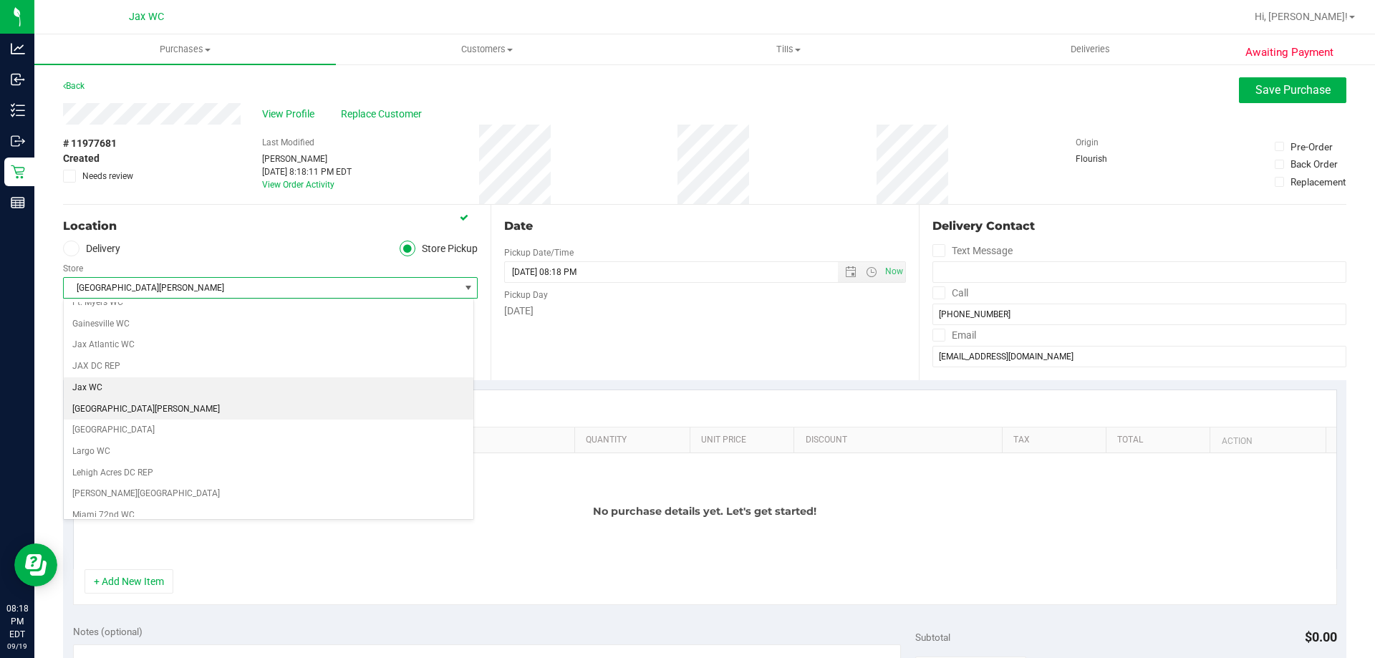
click at [129, 397] on li "Jax WC" at bounding box center [269, 387] width 410 height 21
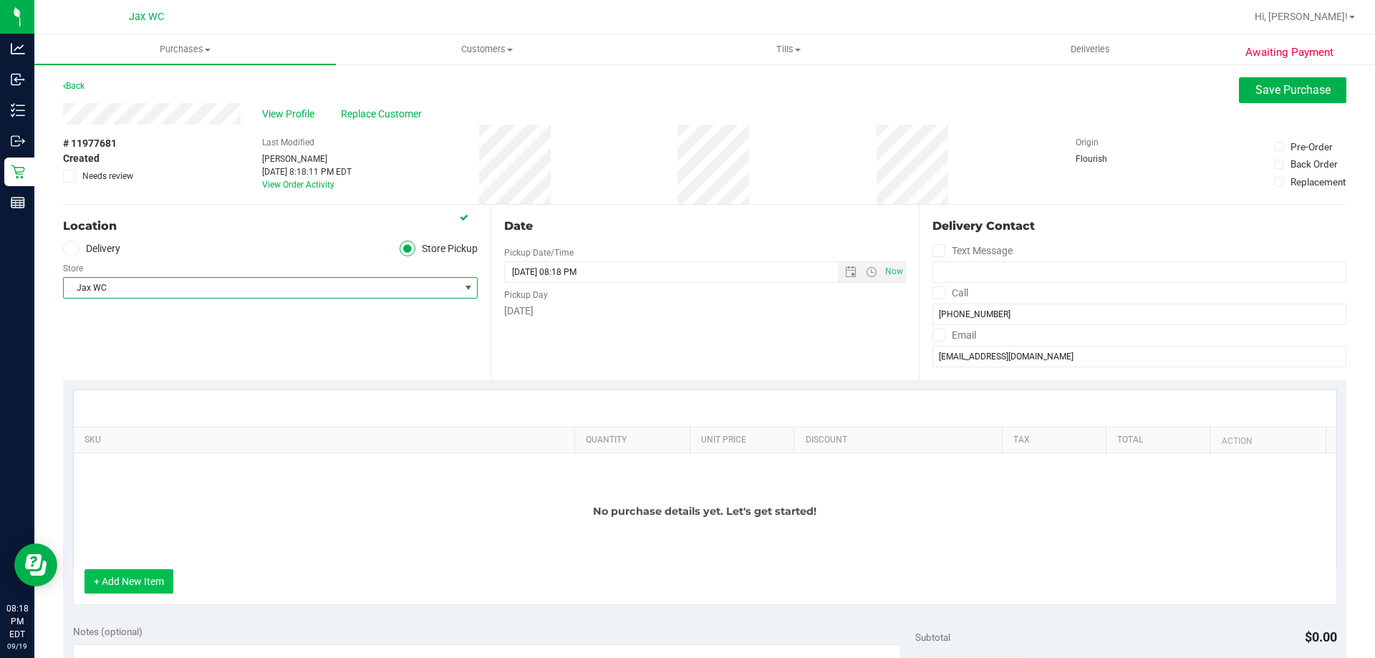
drag, startPoint x: 156, startPoint y: 579, endPoint x: 150, endPoint y: 559, distance: 21.7
click at [151, 574] on button "+ Add New Item" at bounding box center [129, 581] width 89 height 24
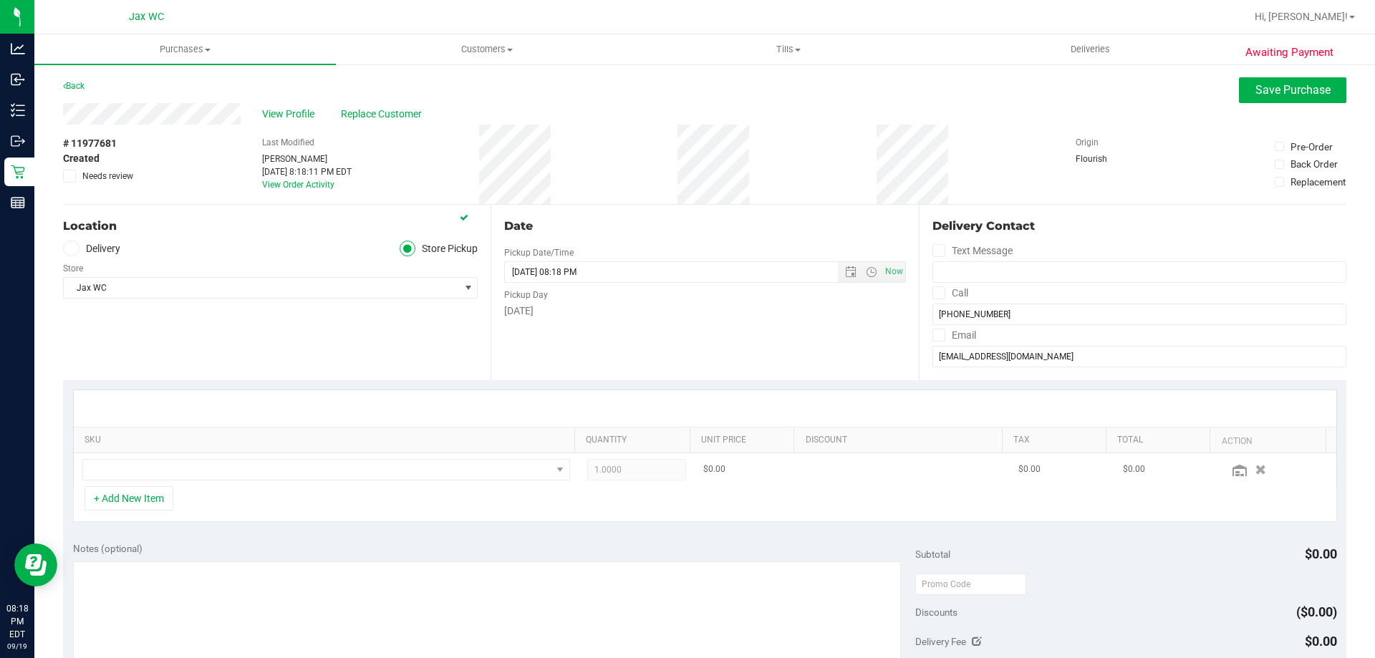
click at [168, 458] on td at bounding box center [326, 469] width 505 height 33
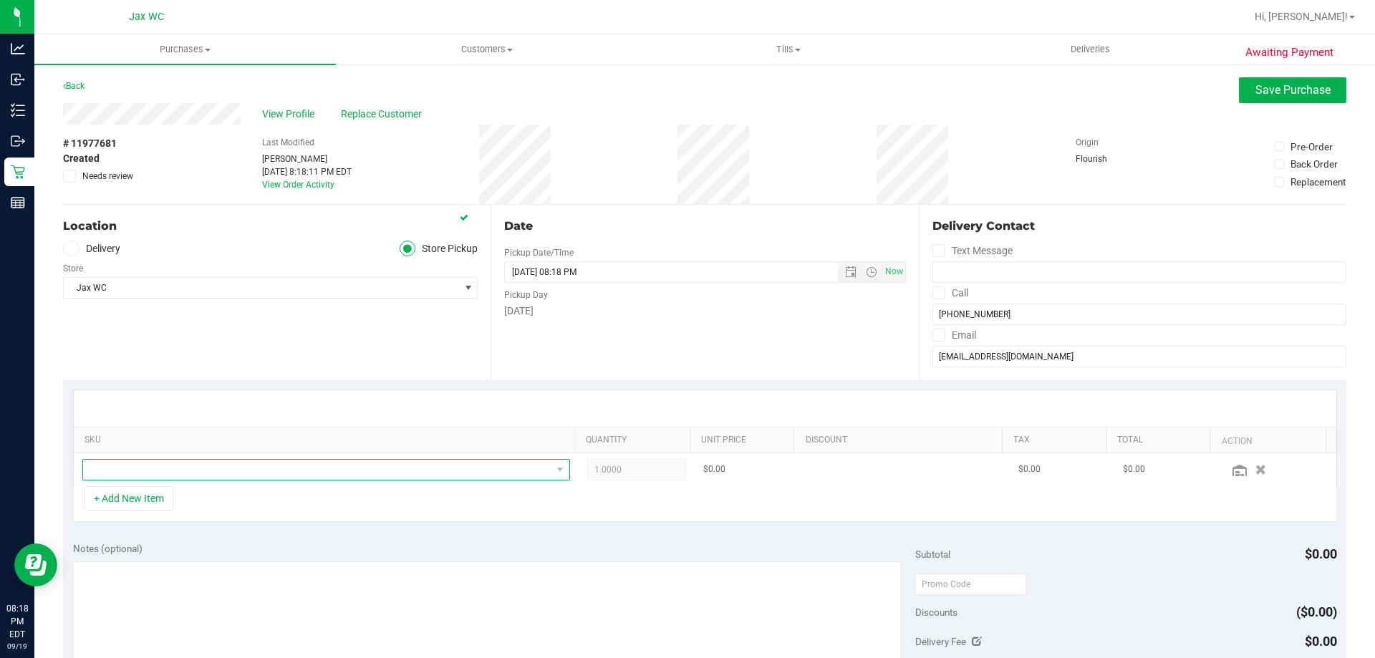
click at [180, 463] on span "NO DATA FOUND" at bounding box center [317, 470] width 468 height 20
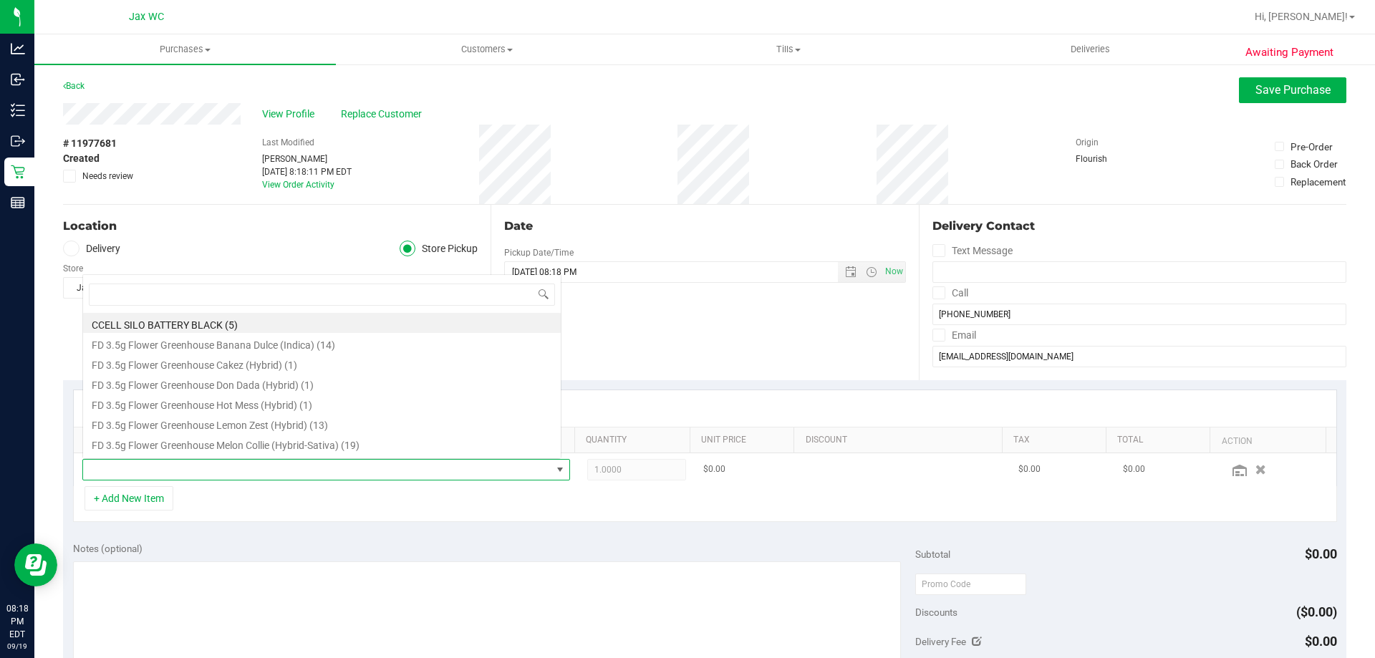
scroll to position [21, 475]
type input "ARZ"
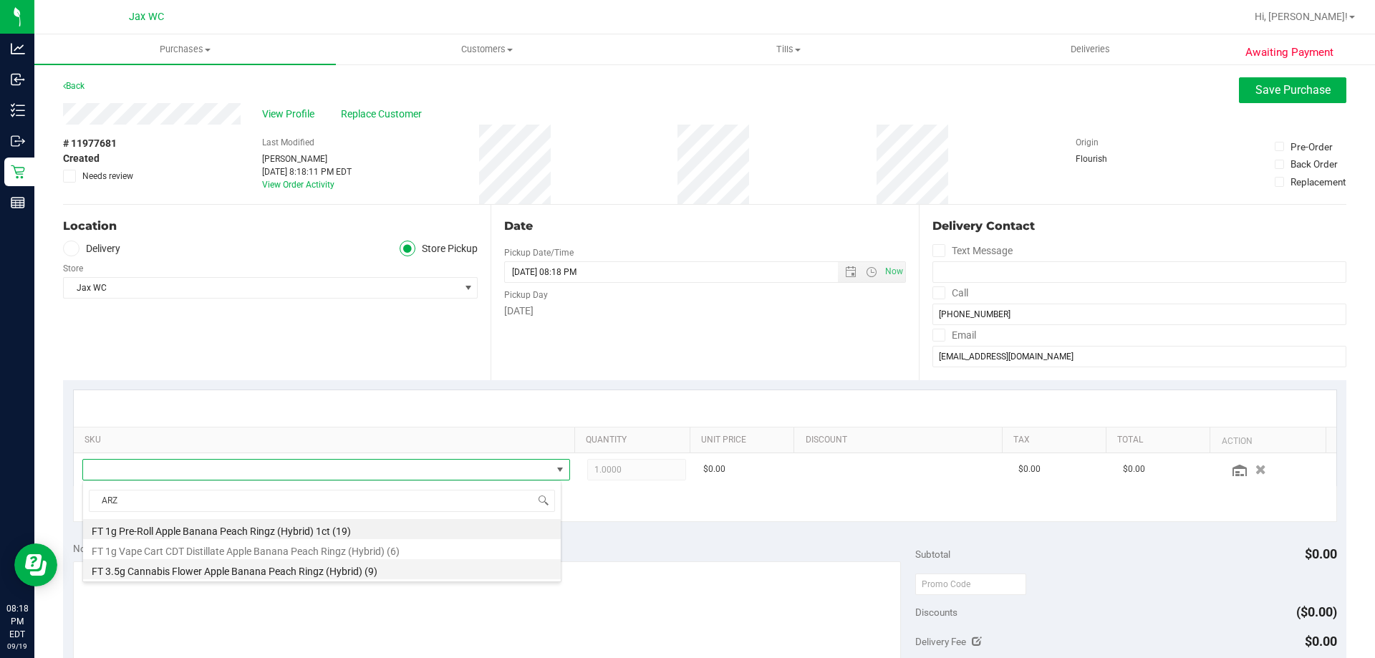
click at [244, 565] on li "FT 3.5g Cannabis Flower Apple Banana Peach Ringz (Hybrid) (9)" at bounding box center [322, 569] width 478 height 20
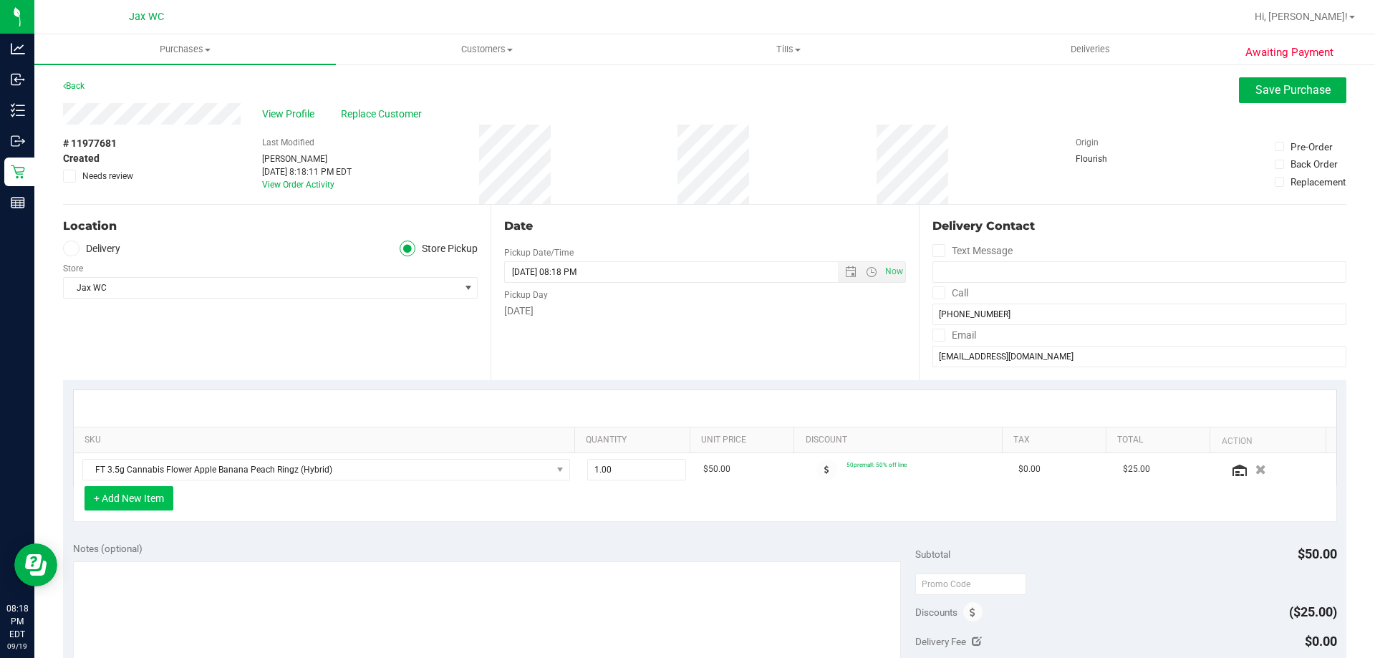
click at [161, 504] on button "+ Add New Item" at bounding box center [129, 498] width 89 height 24
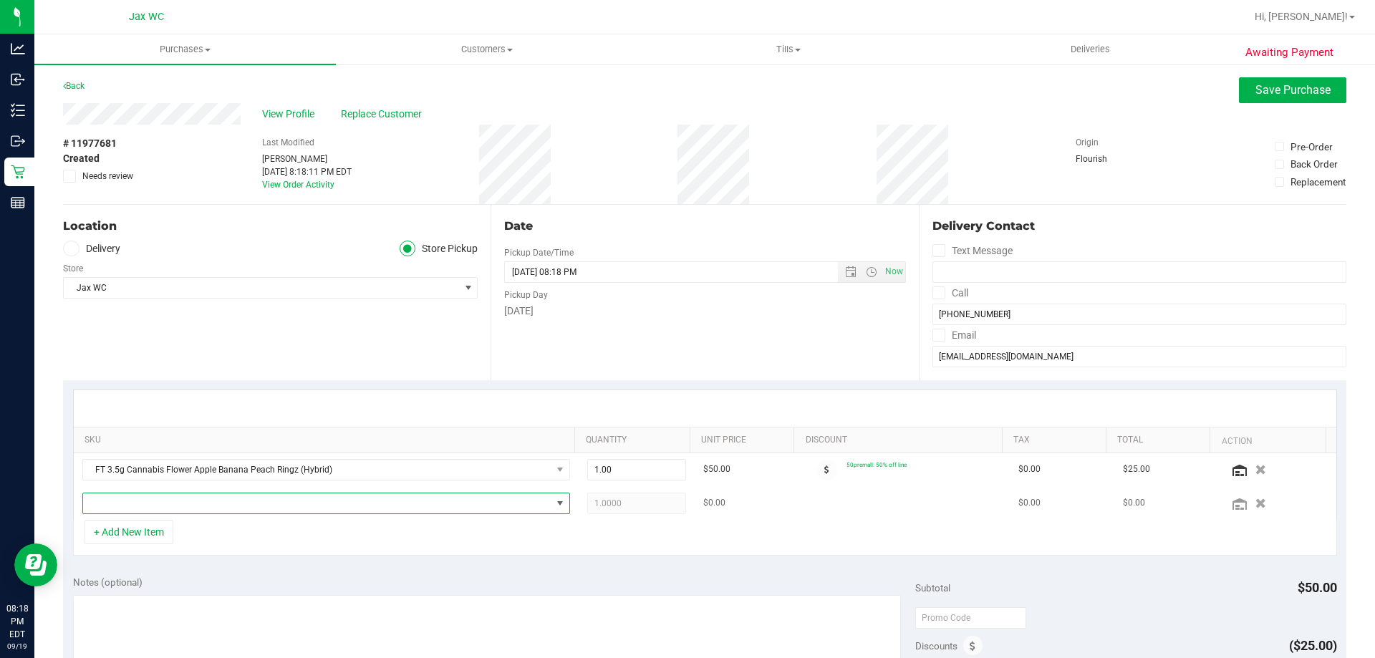
click at [213, 500] on span "NO DATA FOUND" at bounding box center [317, 503] width 468 height 20
click at [180, 506] on span "NO DATA FOUND" at bounding box center [317, 503] width 468 height 20
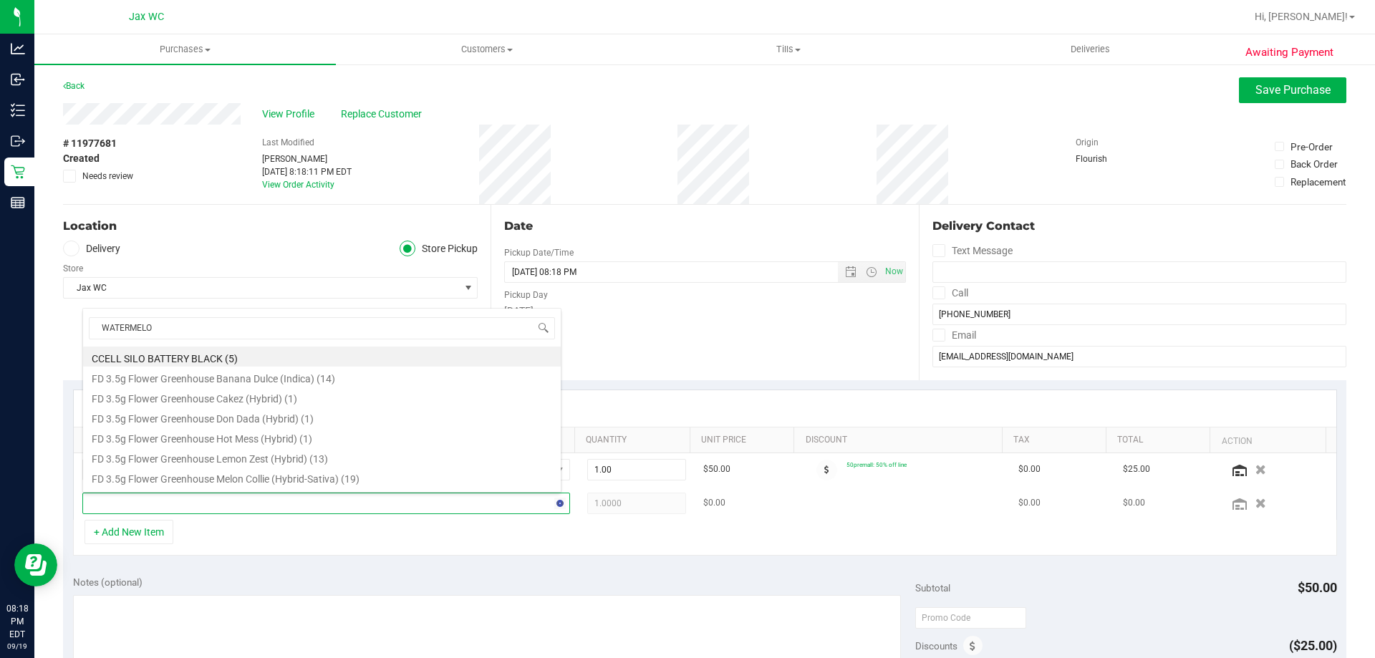
type input "WATERMELON"
click at [225, 481] on li "HT 5mg Watermelon Chews (Hybrid) 20ct (6)" at bounding box center [322, 477] width 478 height 20
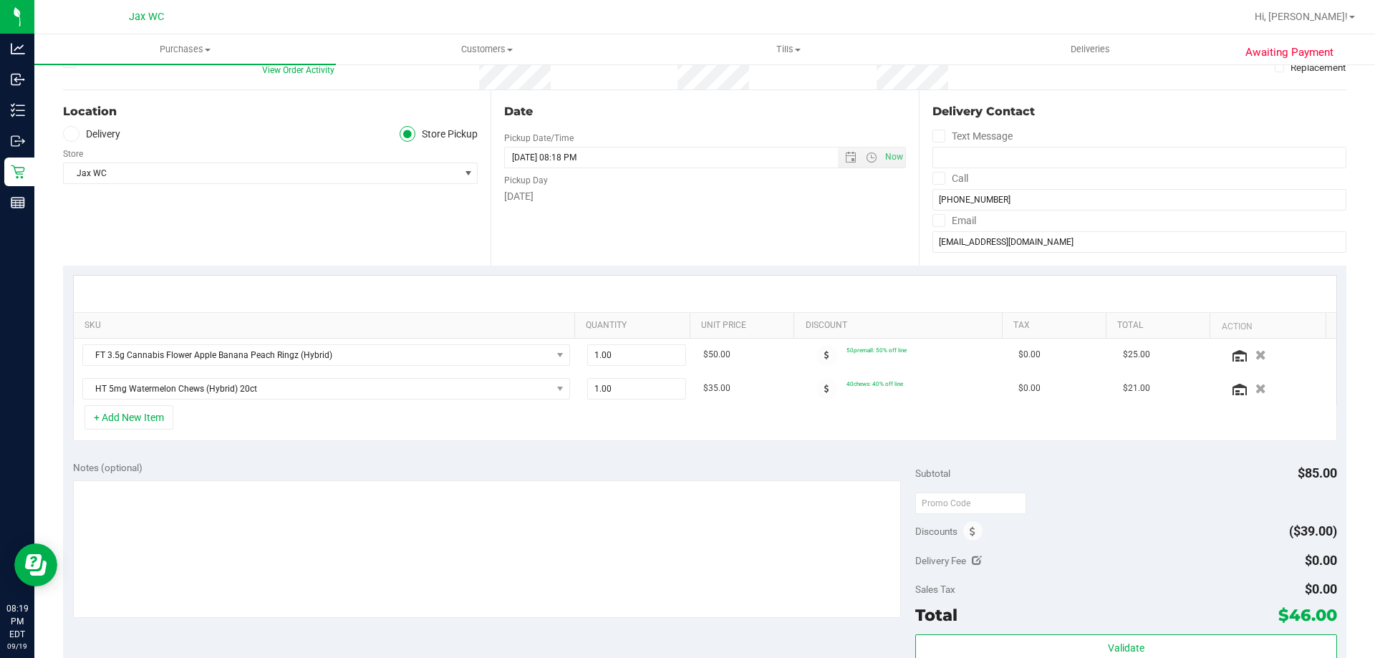
scroll to position [143, 0]
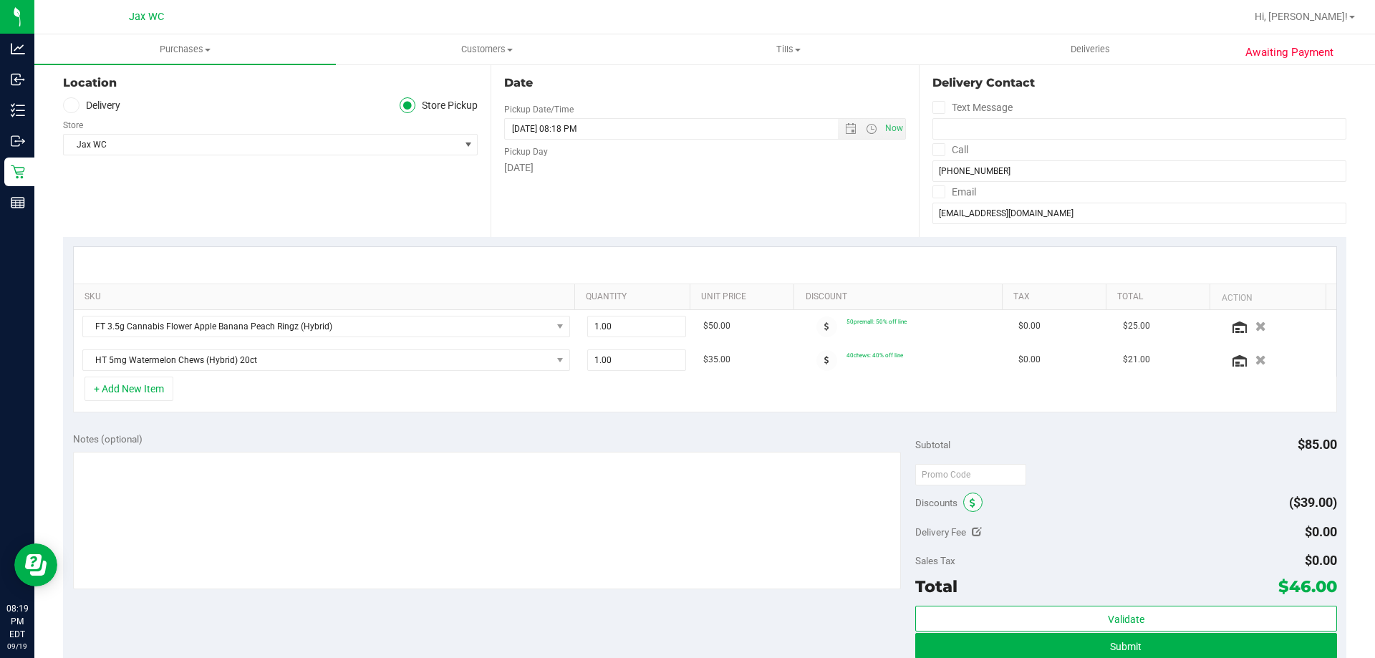
click at [970, 504] on icon at bounding box center [973, 503] width 6 height 10
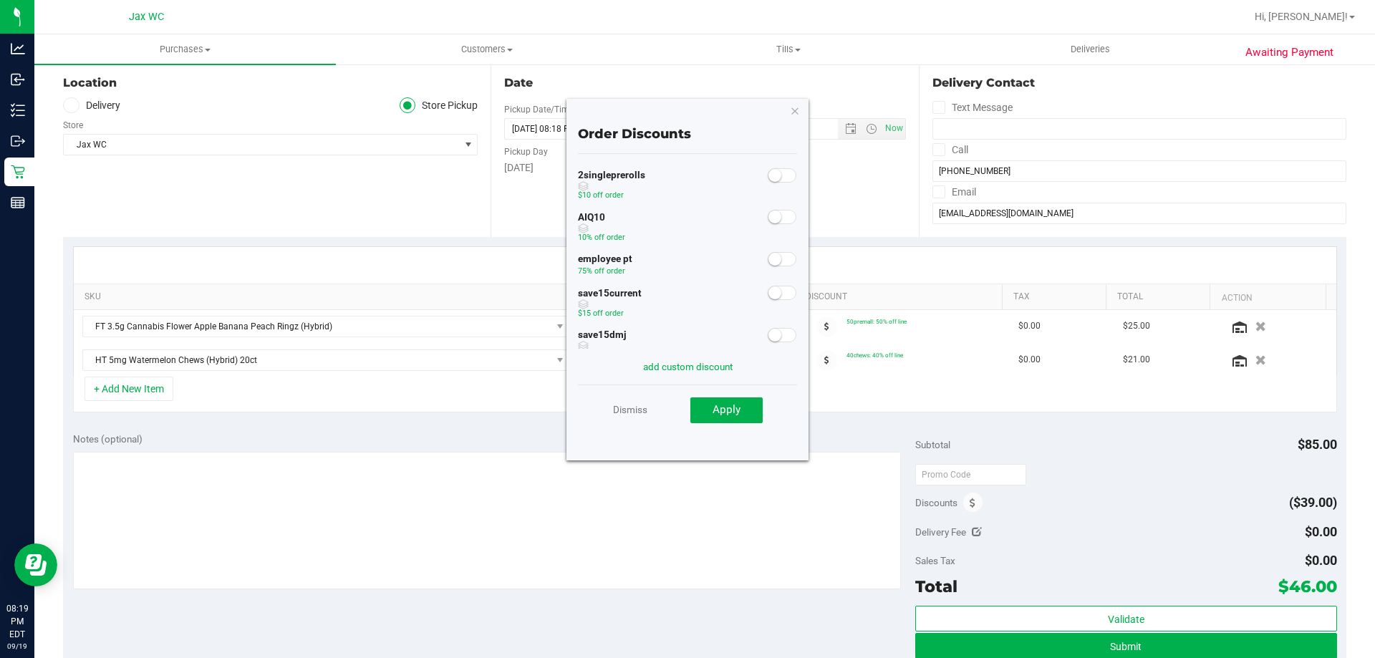
scroll to position [72, 0]
click at [769, 190] on small at bounding box center [775, 187] width 13 height 13
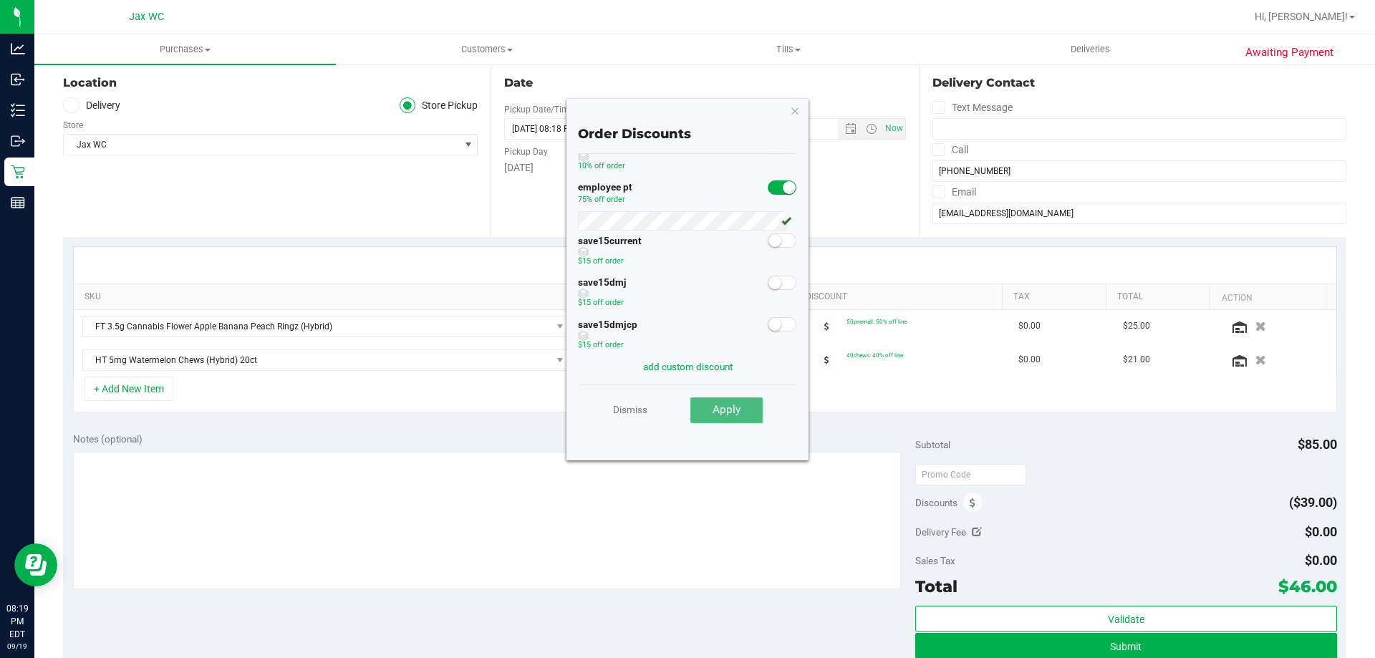
click at [746, 410] on button "Apply" at bounding box center [726, 411] width 72 height 26
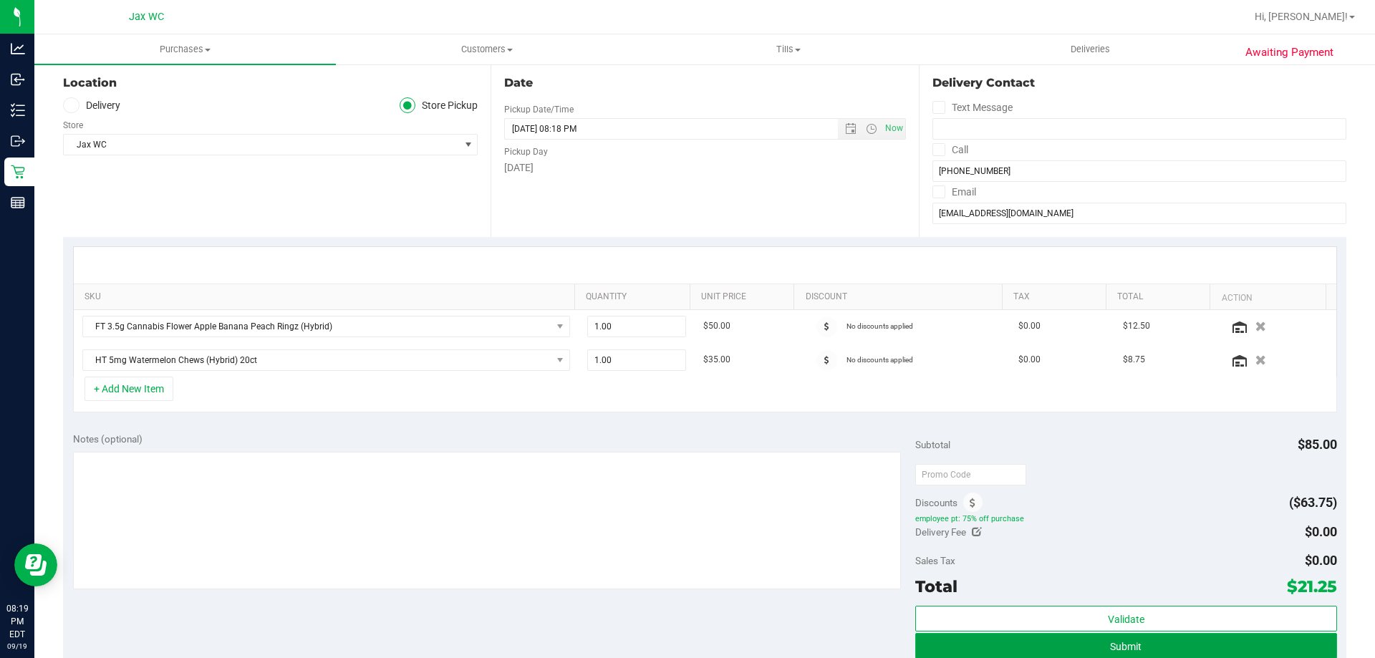
click at [1110, 650] on span "Submit" at bounding box center [1126, 646] width 32 height 11
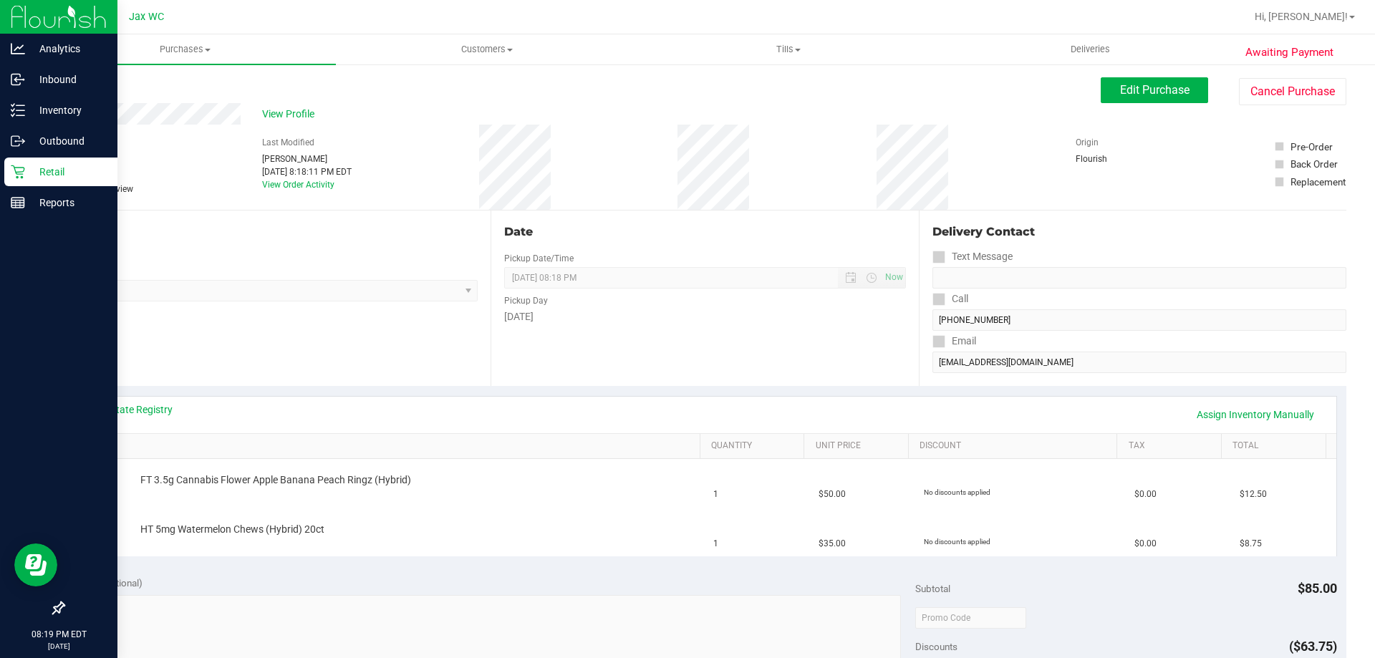
click at [24, 166] on icon at bounding box center [18, 172] width 14 height 14
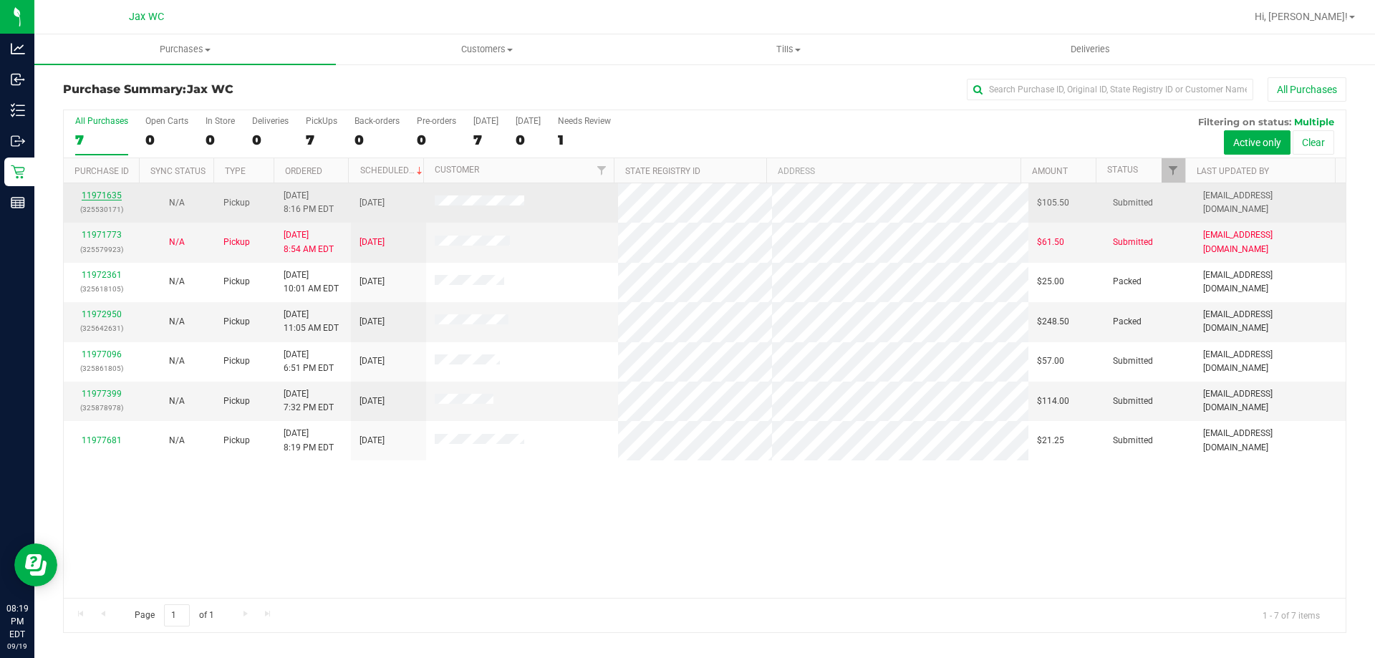
click at [102, 196] on link "11971635" at bounding box center [102, 196] width 40 height 10
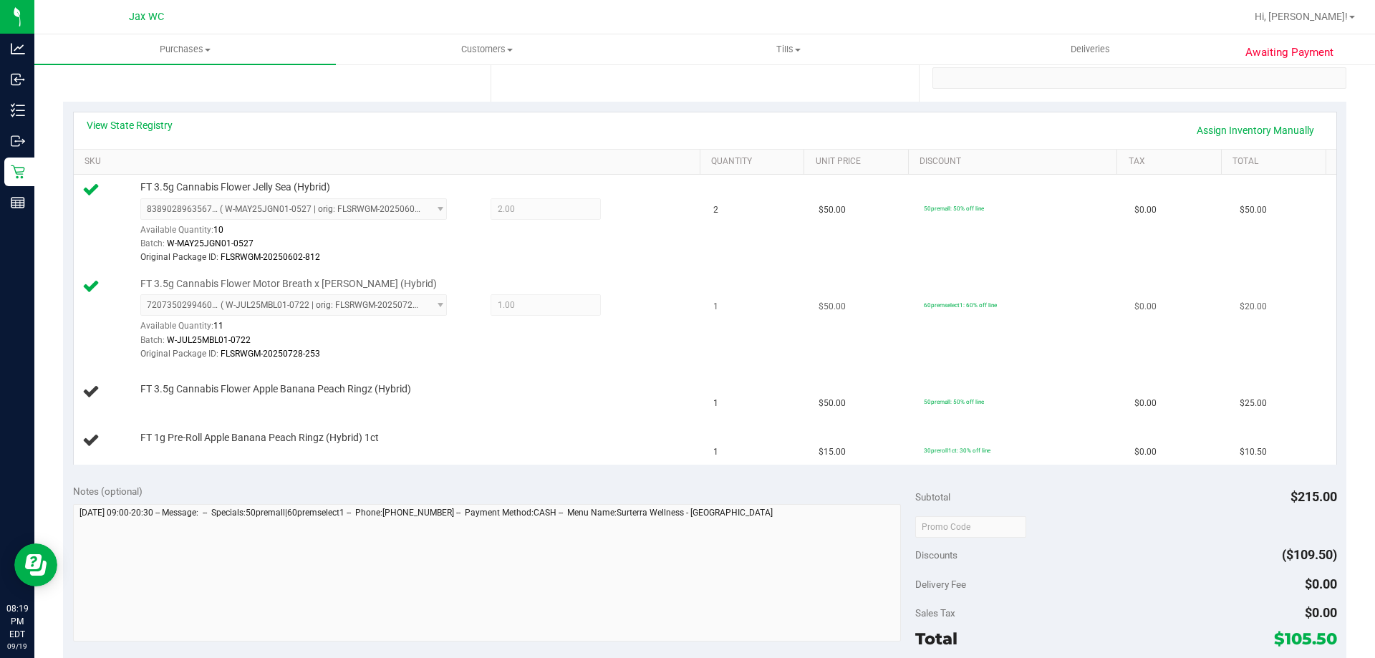
scroll to position [286, 0]
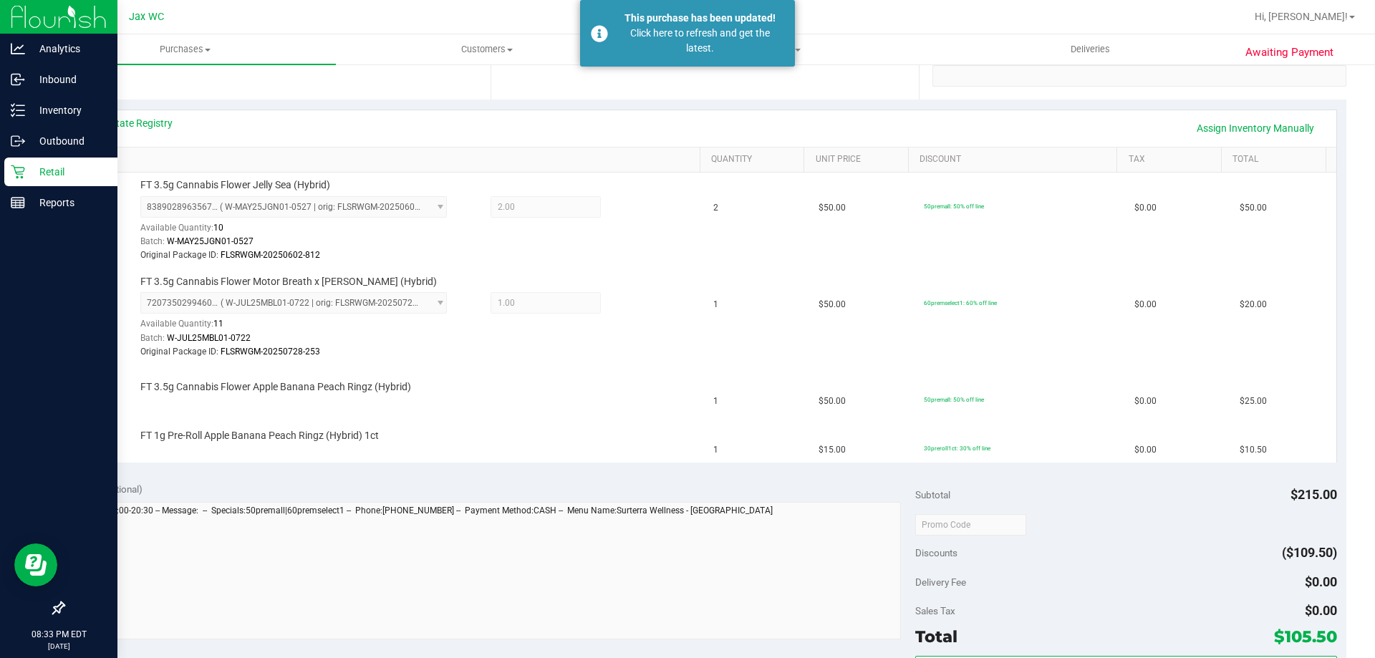
click at [19, 170] on icon at bounding box center [18, 172] width 14 height 14
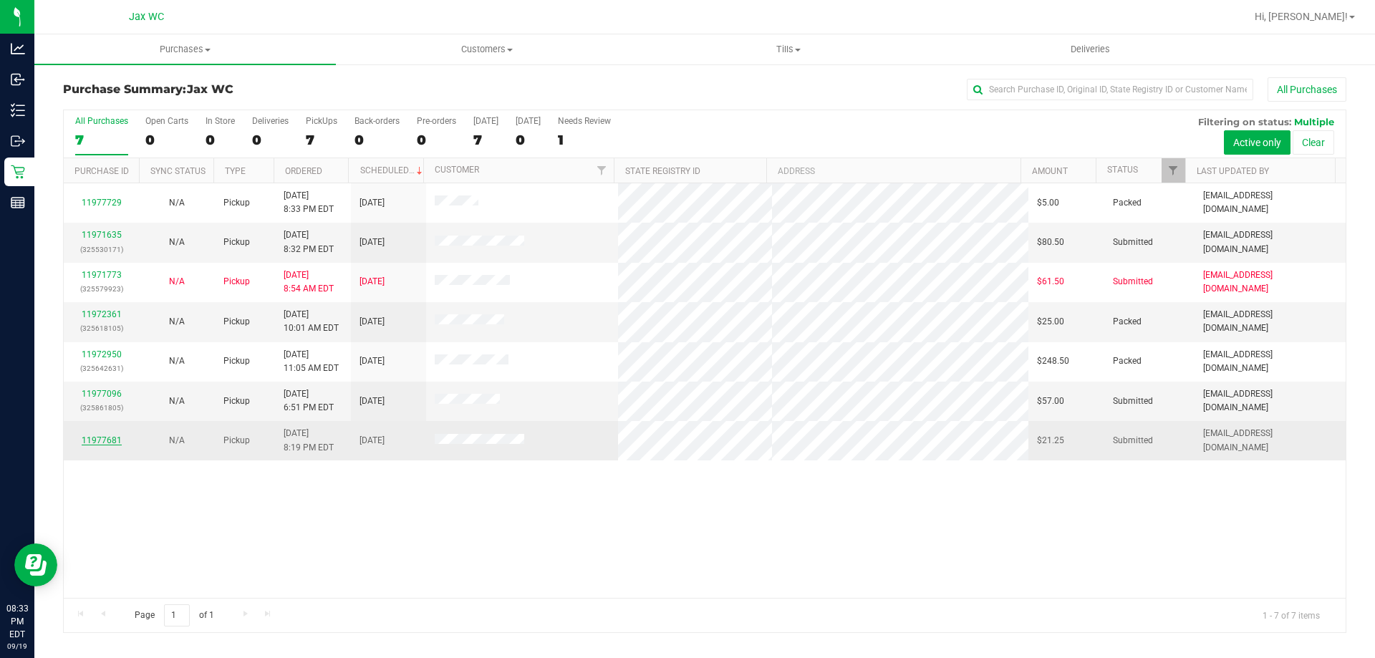
click at [98, 440] on link "11977681" at bounding box center [102, 440] width 40 height 10
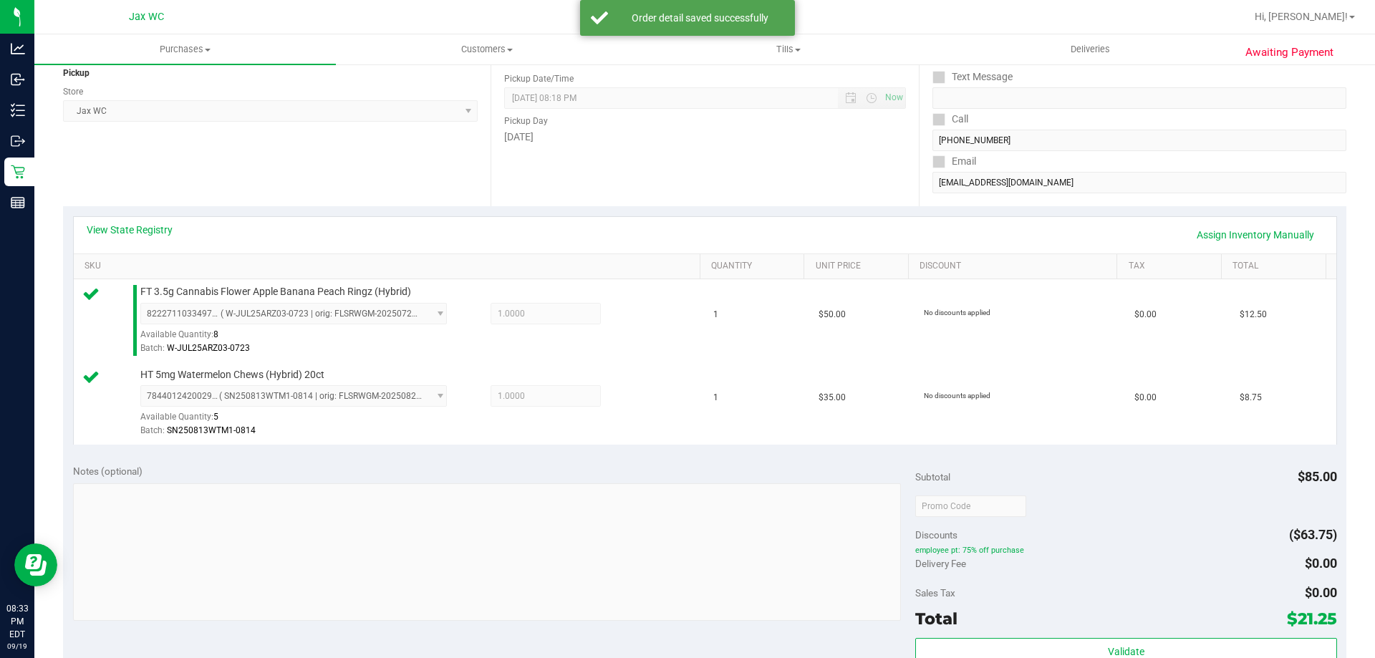
scroll to position [430, 0]
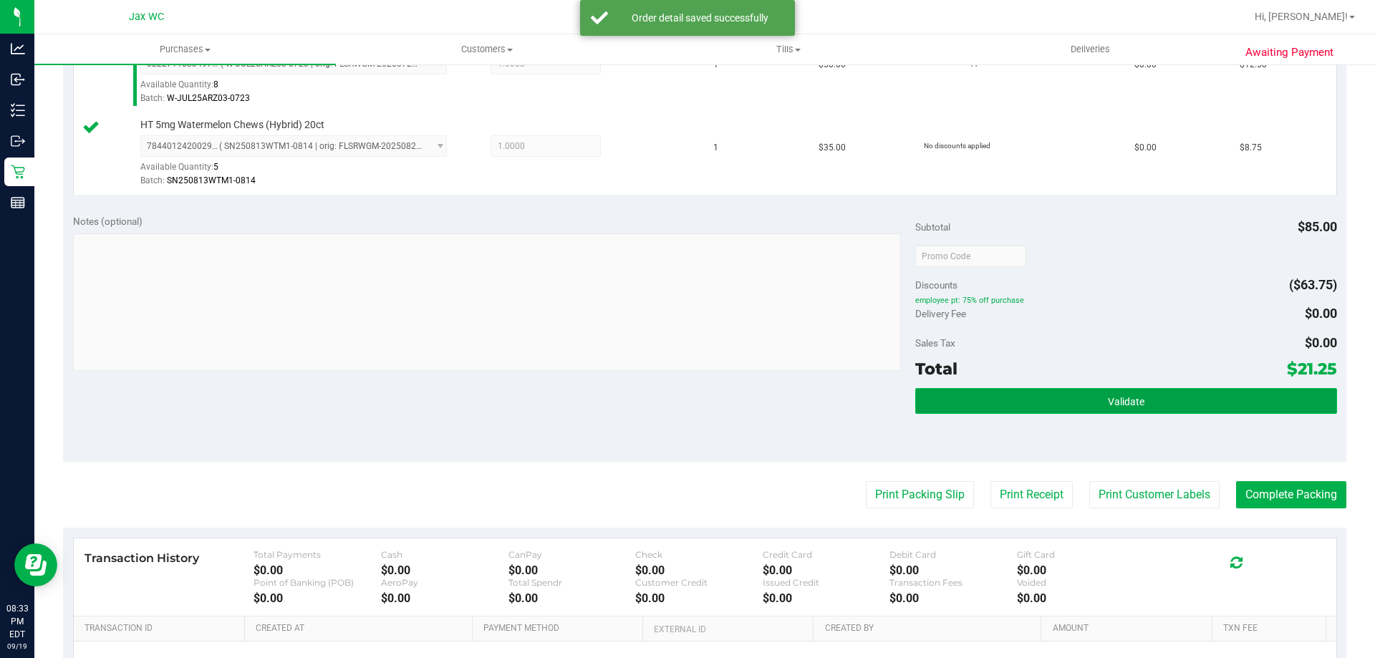
click at [1260, 398] on button "Validate" at bounding box center [1125, 401] width 421 height 26
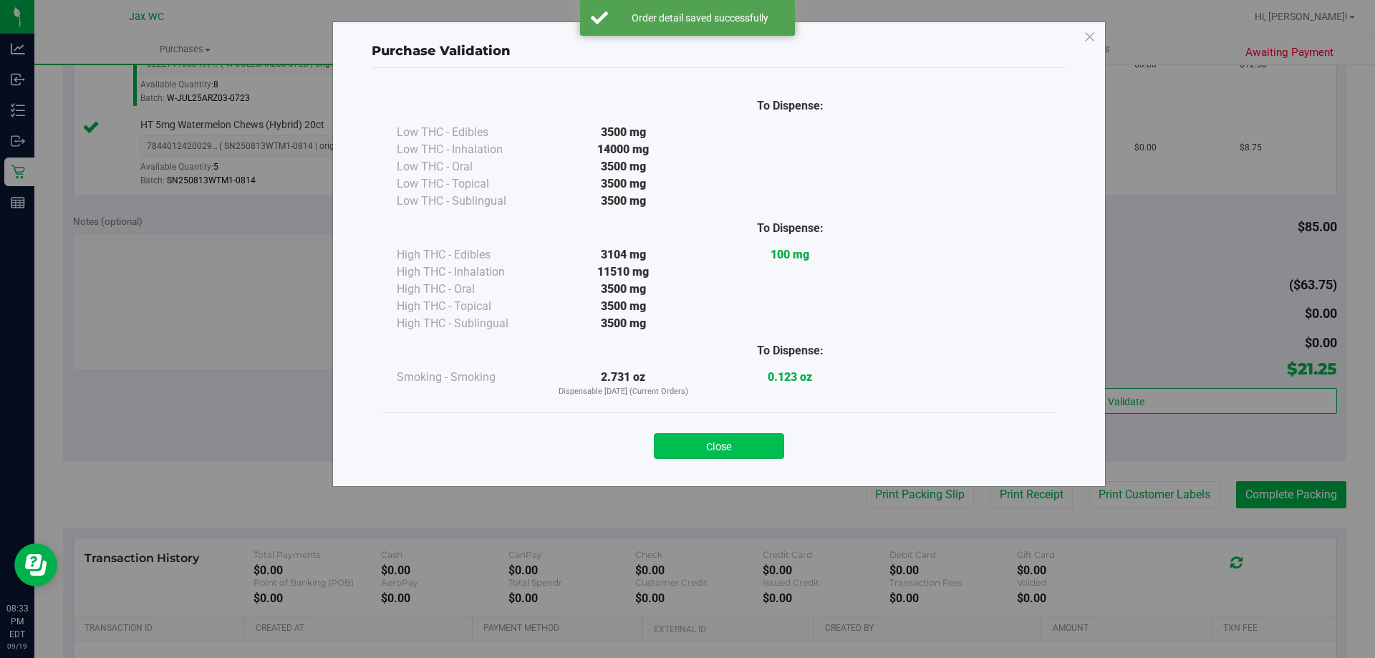
click at [736, 450] on button "Close" at bounding box center [719, 446] width 130 height 26
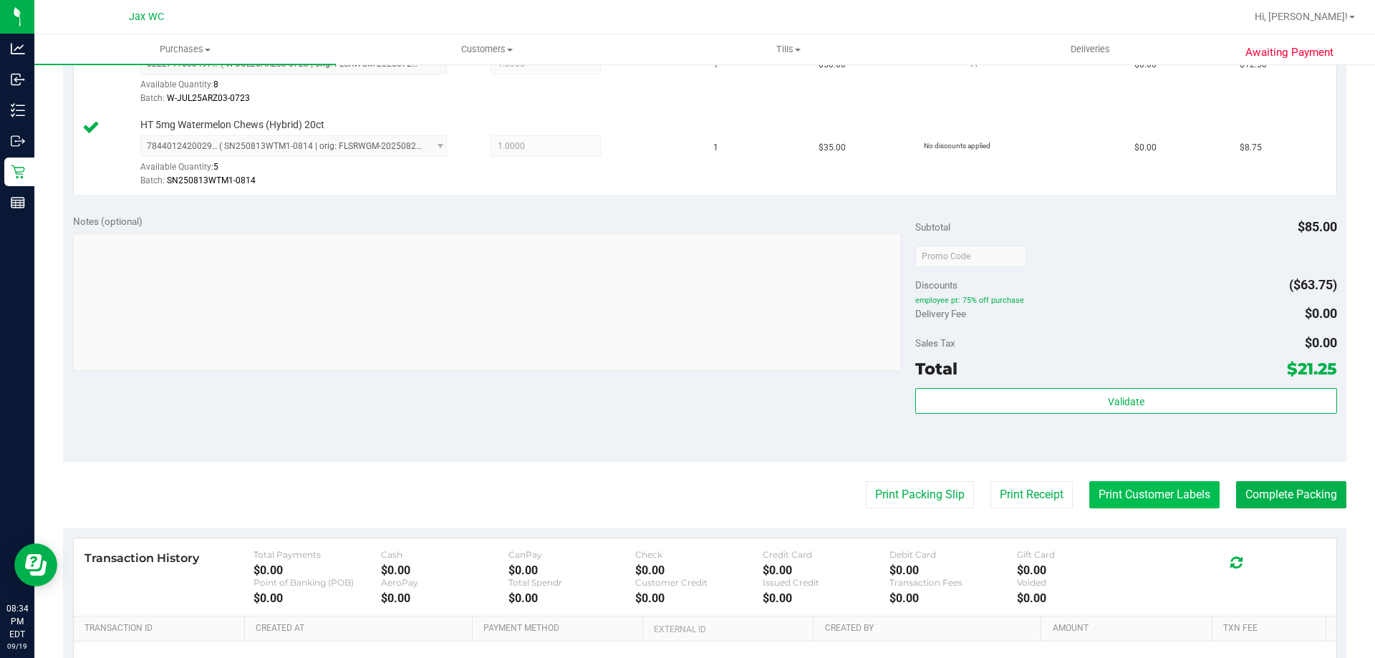
click at [1153, 495] on button "Print Customer Labels" at bounding box center [1154, 494] width 130 height 27
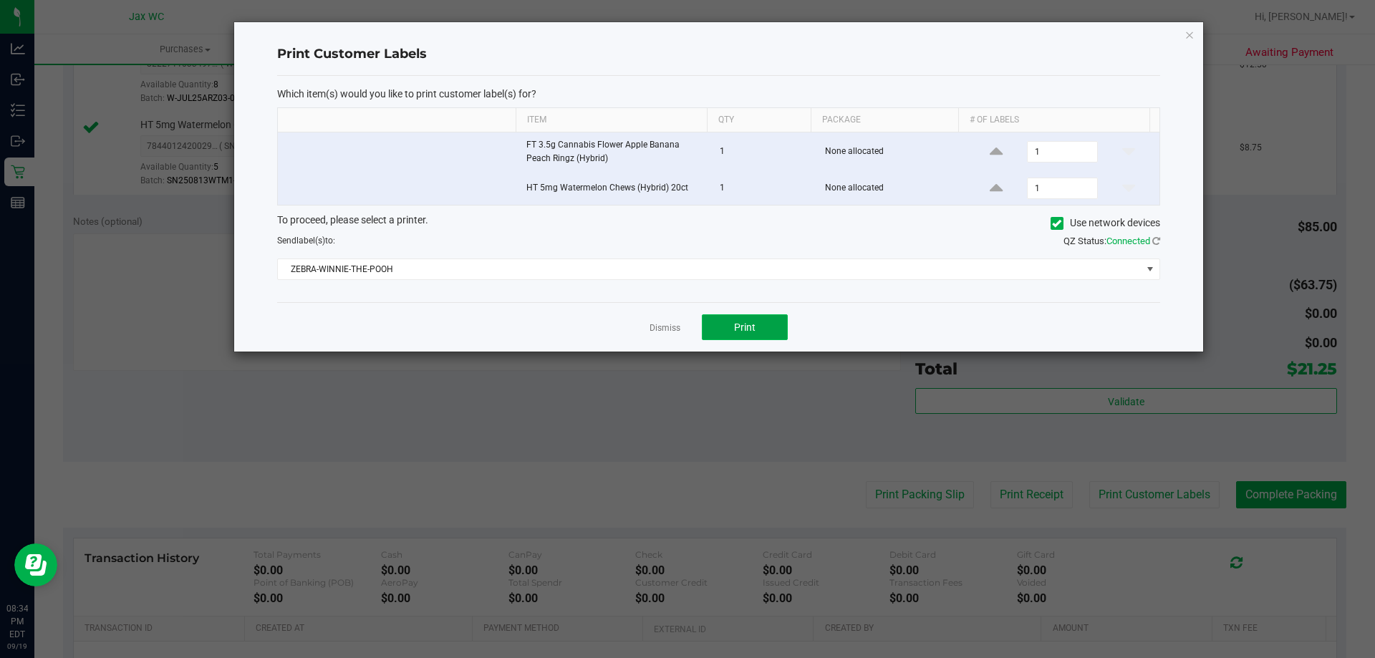
click at [733, 329] on button "Print" at bounding box center [745, 327] width 86 height 26
click at [663, 327] on link "Dismiss" at bounding box center [665, 328] width 31 height 12
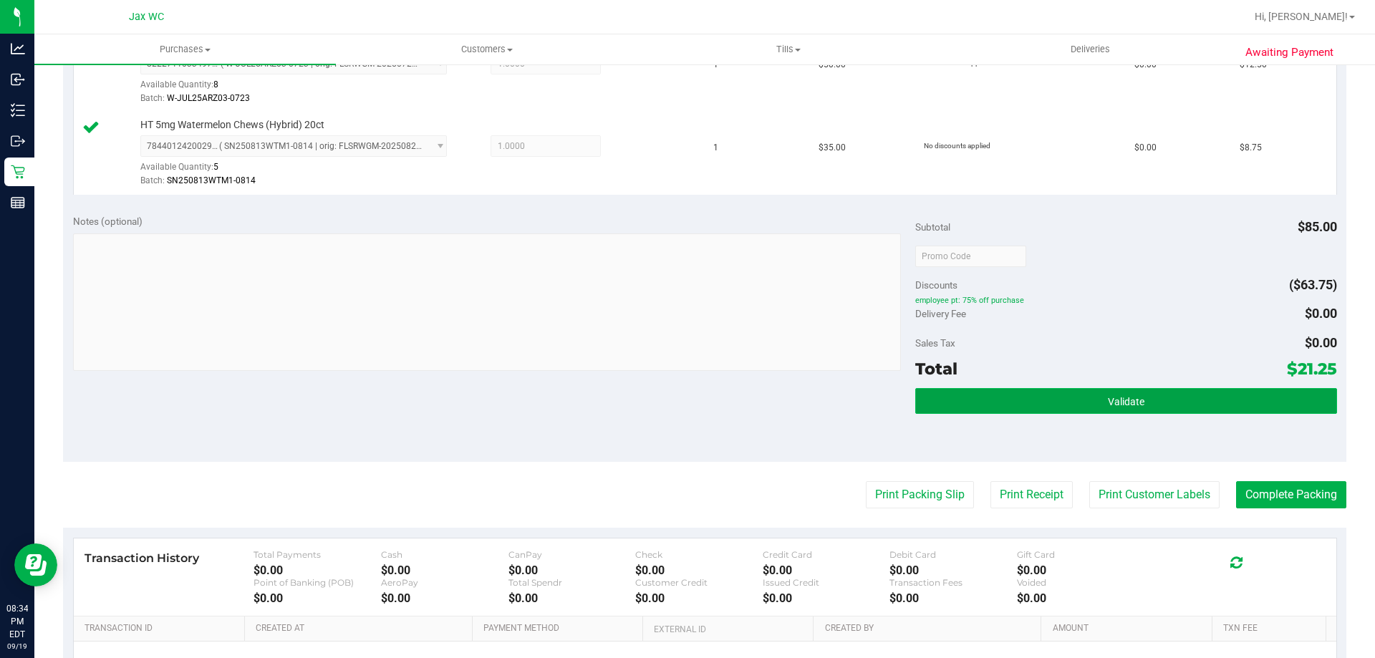
click at [1175, 389] on button "Validate" at bounding box center [1125, 401] width 421 height 26
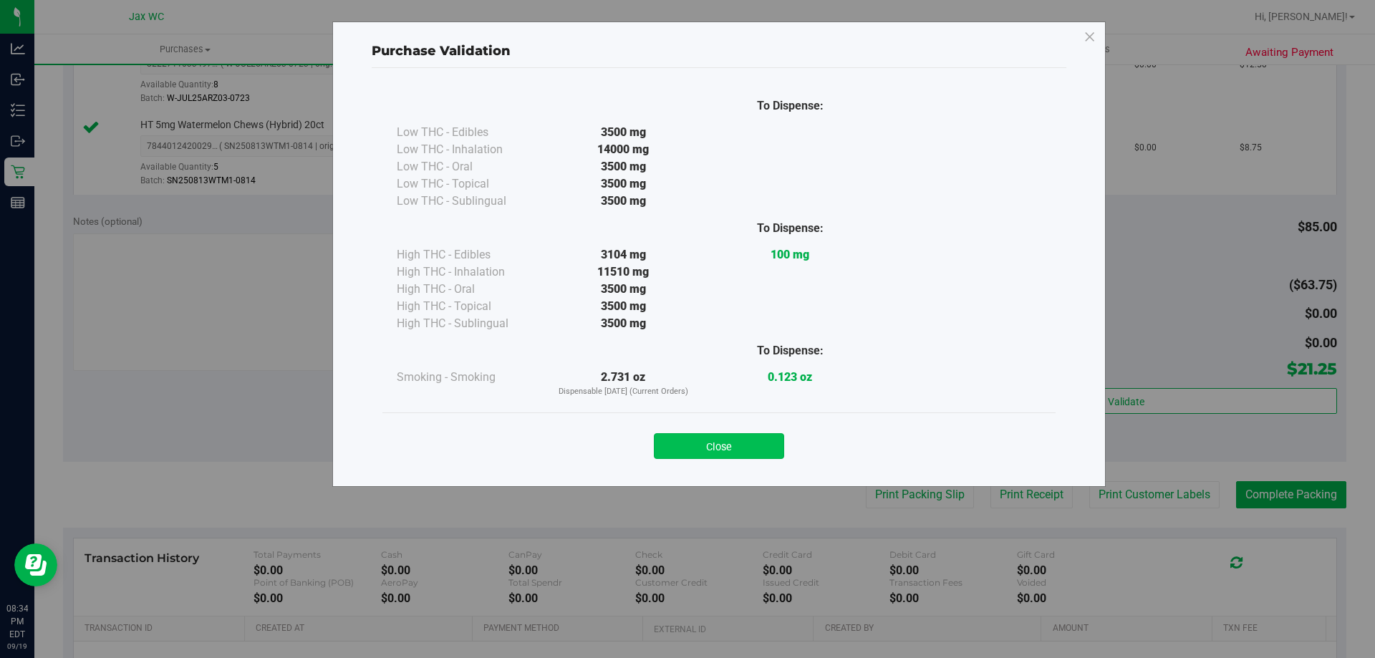
click at [746, 449] on button "Close" at bounding box center [719, 446] width 130 height 26
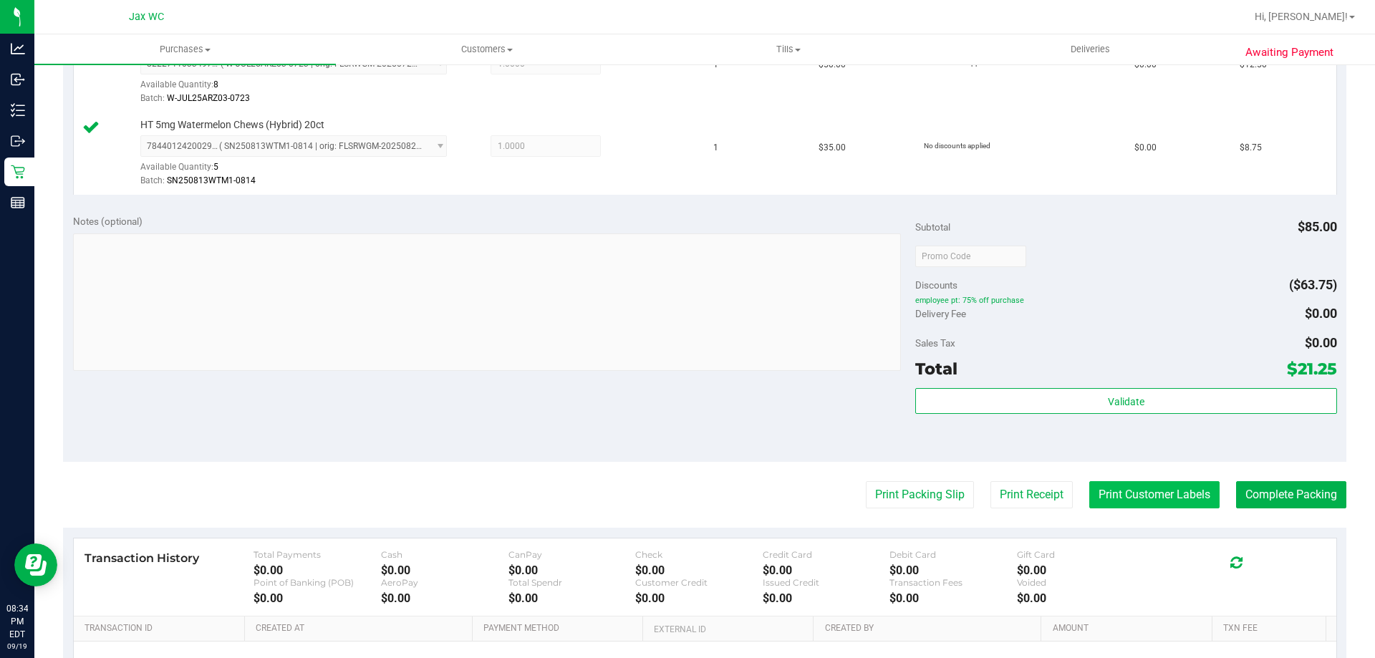
click at [1157, 498] on button "Print Customer Labels" at bounding box center [1154, 494] width 130 height 27
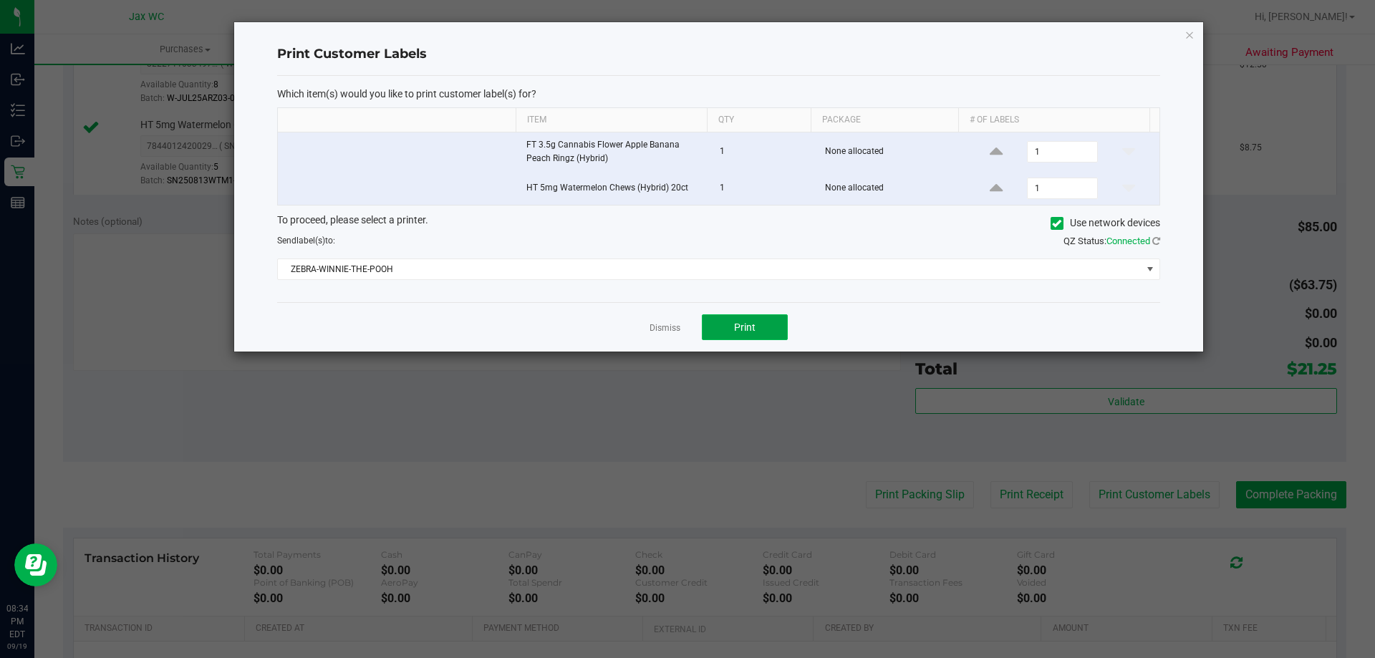
click at [720, 319] on button "Print" at bounding box center [745, 327] width 86 height 26
click at [670, 320] on app-cancel-button "Dismiss" at bounding box center [665, 327] width 31 height 15
click at [671, 321] on app-cancel-button "Dismiss" at bounding box center [665, 327] width 31 height 15
drag, startPoint x: 671, startPoint y: 321, endPoint x: 671, endPoint y: 329, distance: 7.9
click at [671, 329] on app-cancel-button "Dismiss" at bounding box center [665, 327] width 31 height 15
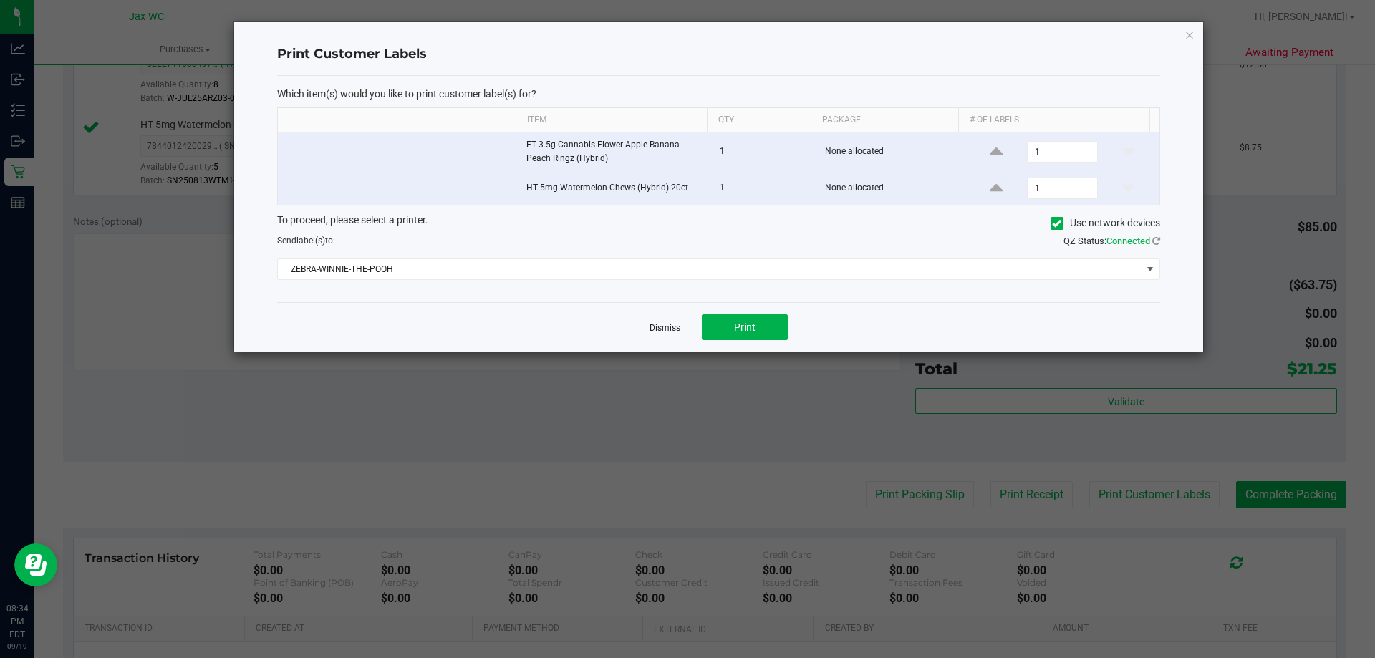
click at [671, 329] on link "Dismiss" at bounding box center [665, 328] width 31 height 12
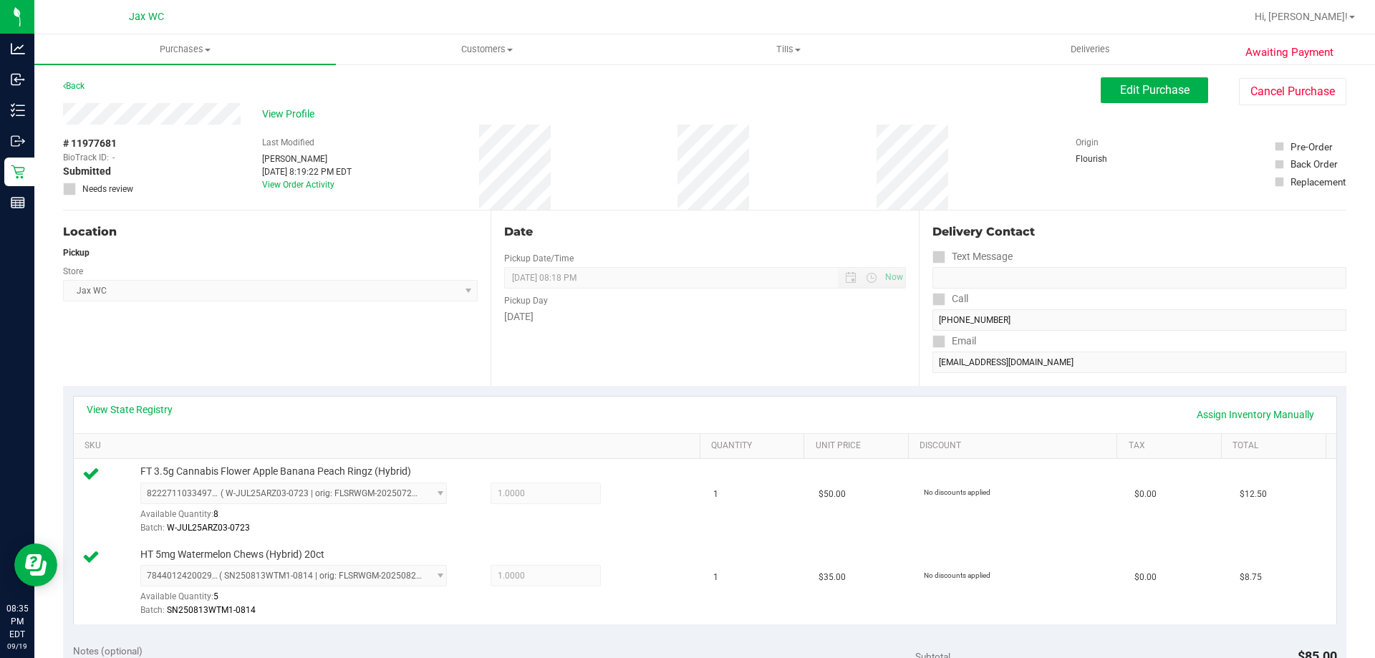
scroll to position [286, 0]
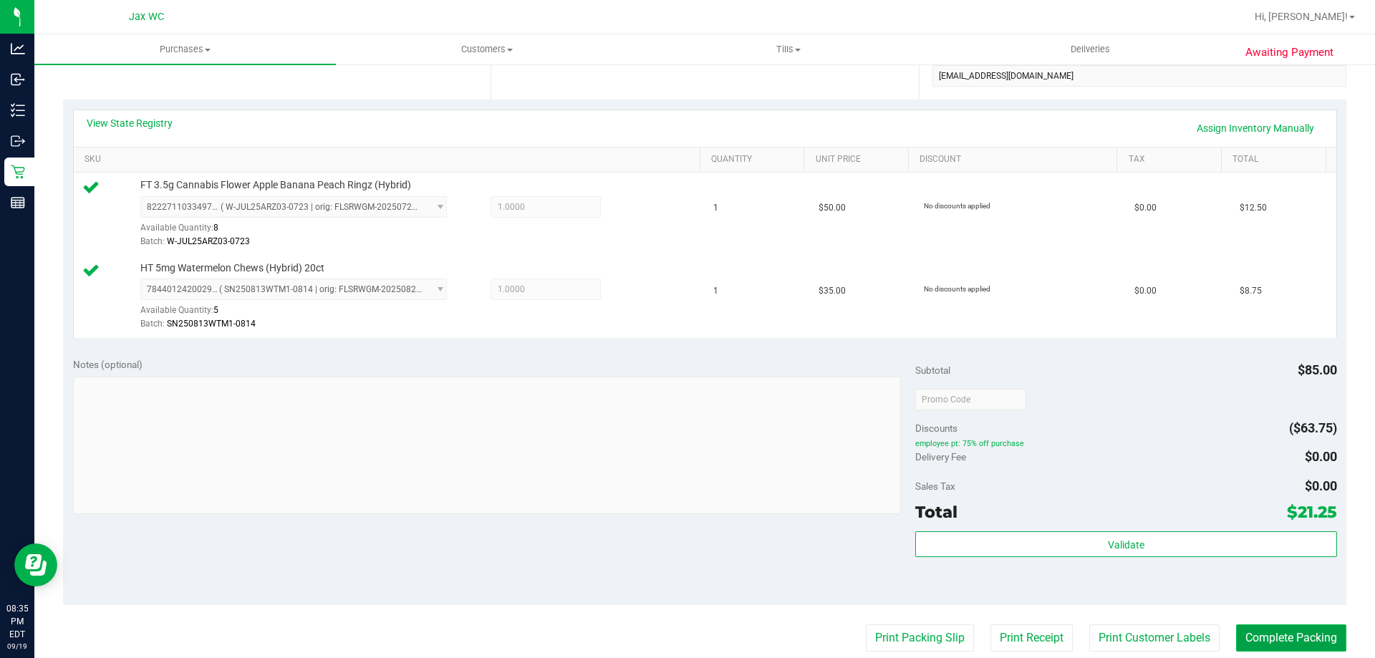
click at [1292, 630] on button "Complete Packing" at bounding box center [1291, 638] width 110 height 27
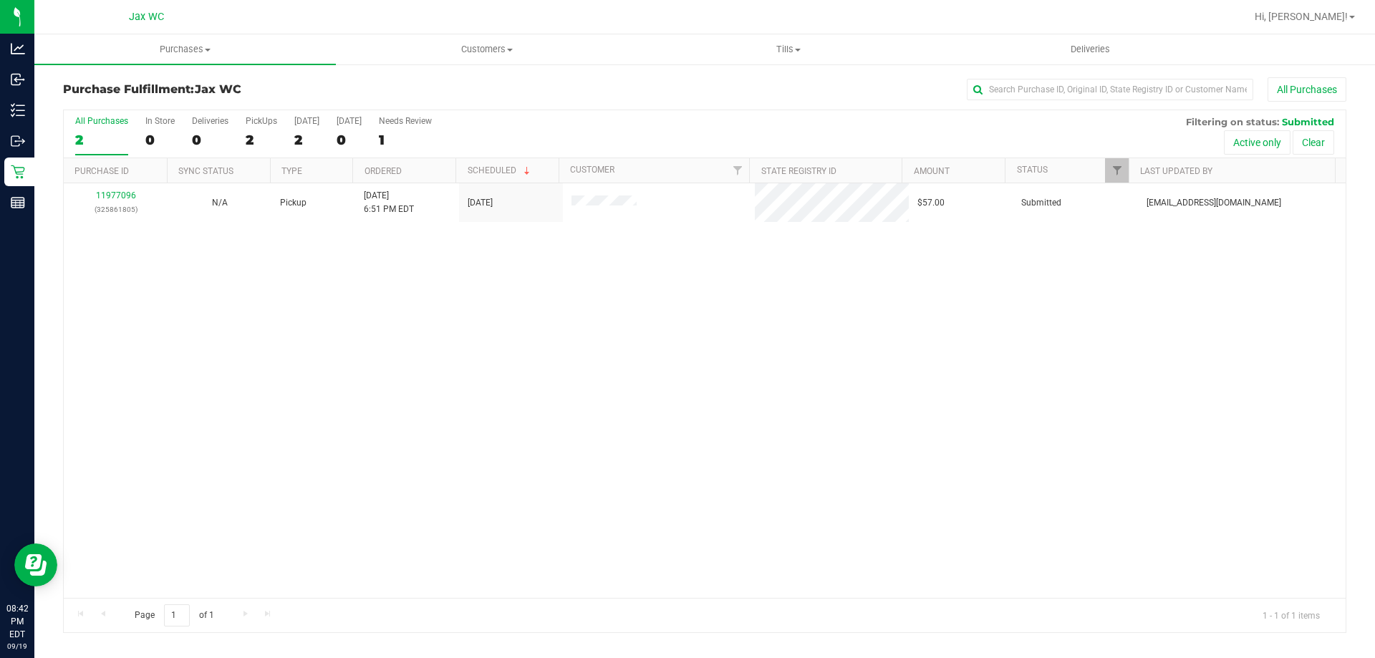
drag, startPoint x: 1374, startPoint y: 17, endPoint x: 1354, endPoint y: 16, distance: 20.1
click at [1372, 17] on nav "Jax WC Hi, Anaya!" at bounding box center [704, 17] width 1341 height 34
click at [1351, 16] on span at bounding box center [1352, 17] width 6 height 3
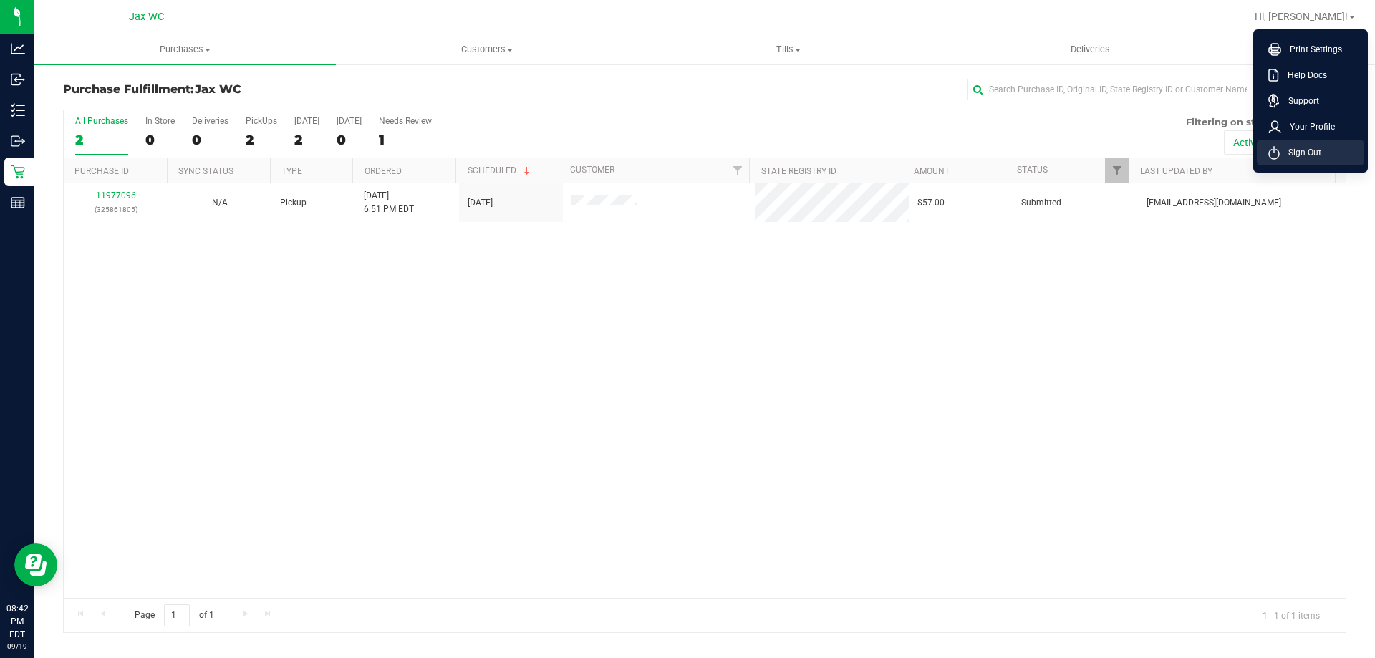
click at [1313, 161] on li "Sign Out" at bounding box center [1310, 153] width 107 height 26
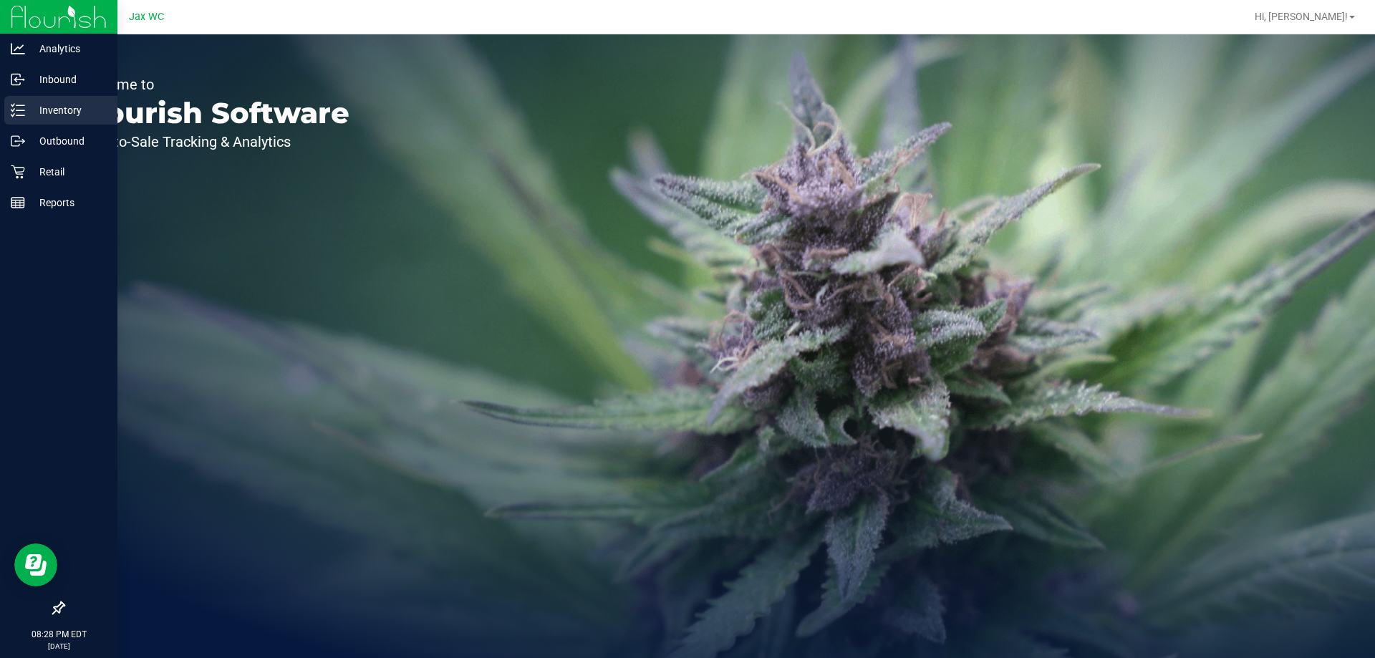
click at [52, 103] on p "Inventory" at bounding box center [68, 110] width 86 height 17
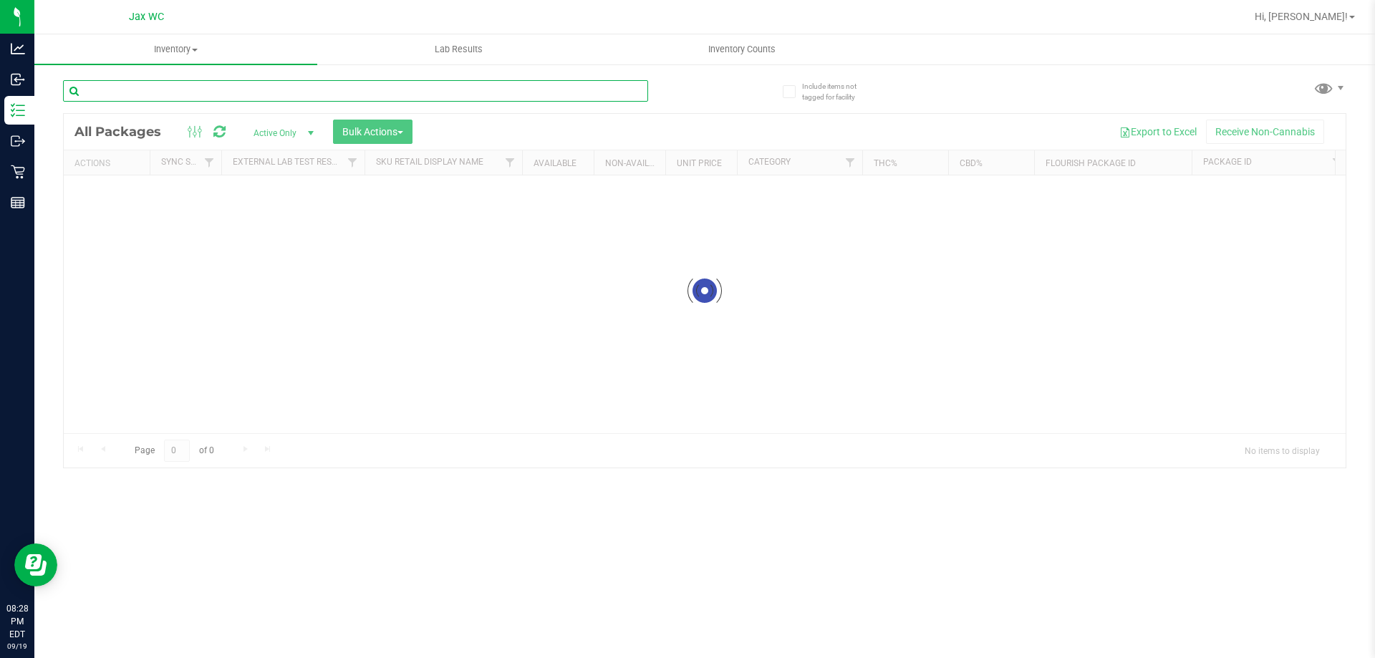
click at [180, 88] on input "text" at bounding box center [355, 90] width 585 height 21
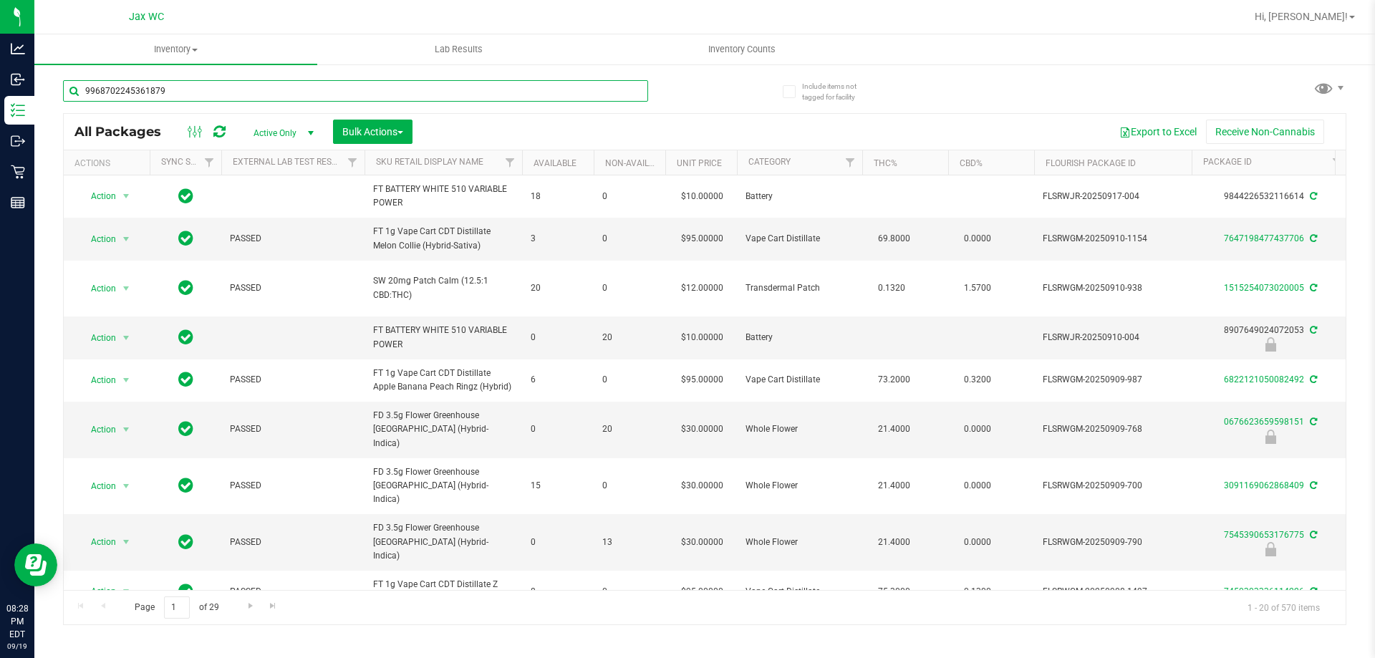
type input "9968702245361879"
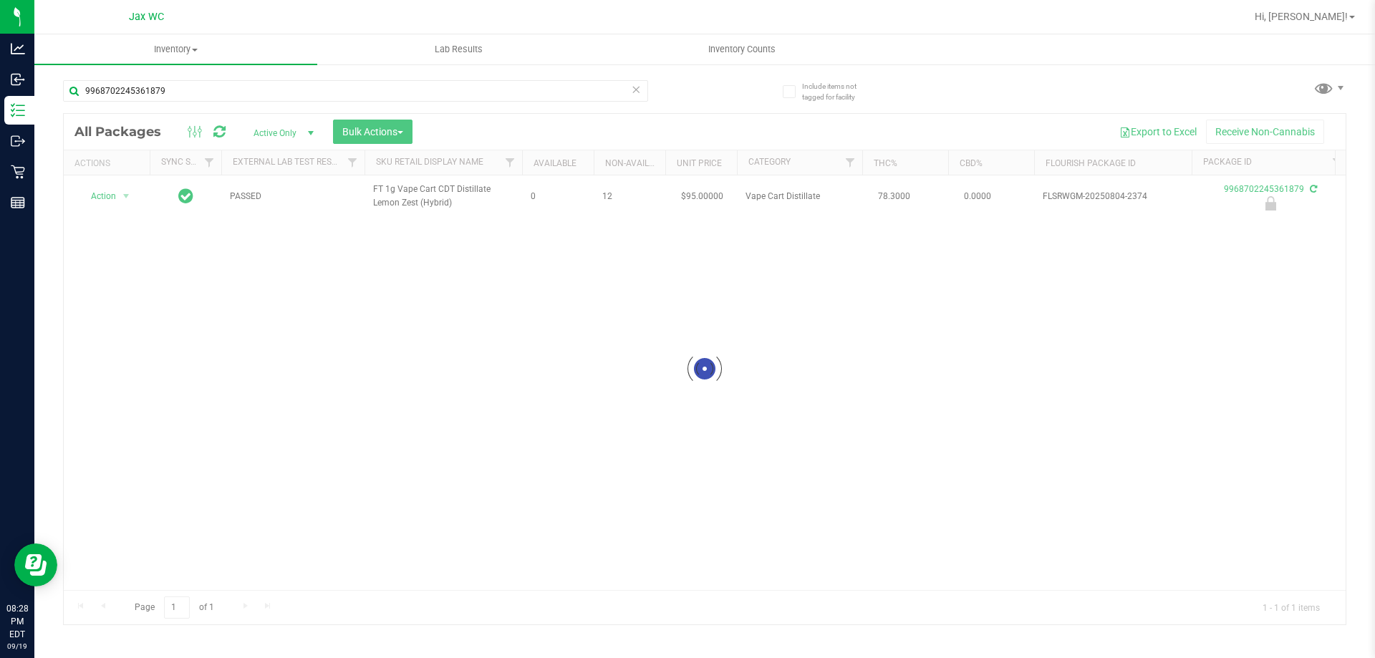
click at [115, 196] on div at bounding box center [705, 369] width 1282 height 511
click at [114, 206] on span "Action" at bounding box center [97, 196] width 39 height 20
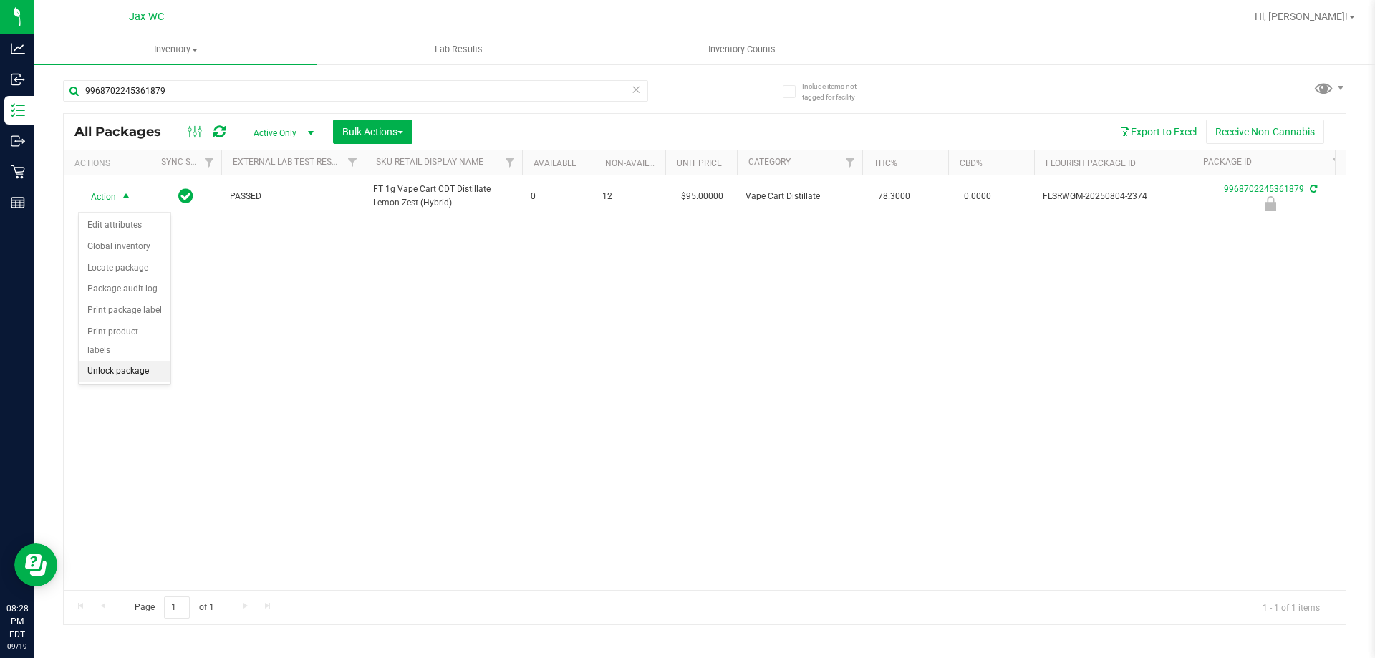
click at [152, 361] on li "Unlock package" at bounding box center [125, 371] width 92 height 21
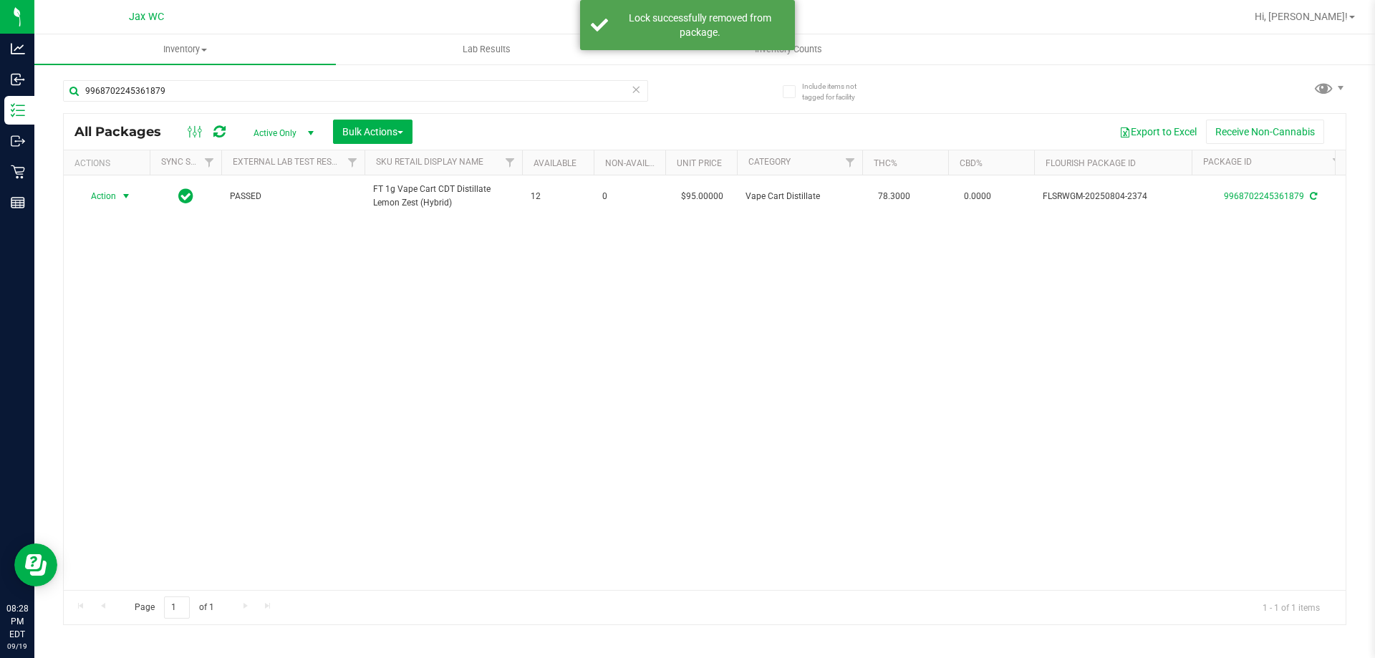
click at [109, 202] on span "Action" at bounding box center [97, 196] width 39 height 20
click at [127, 372] on li "Print package label" at bounding box center [134, 374] width 111 height 21
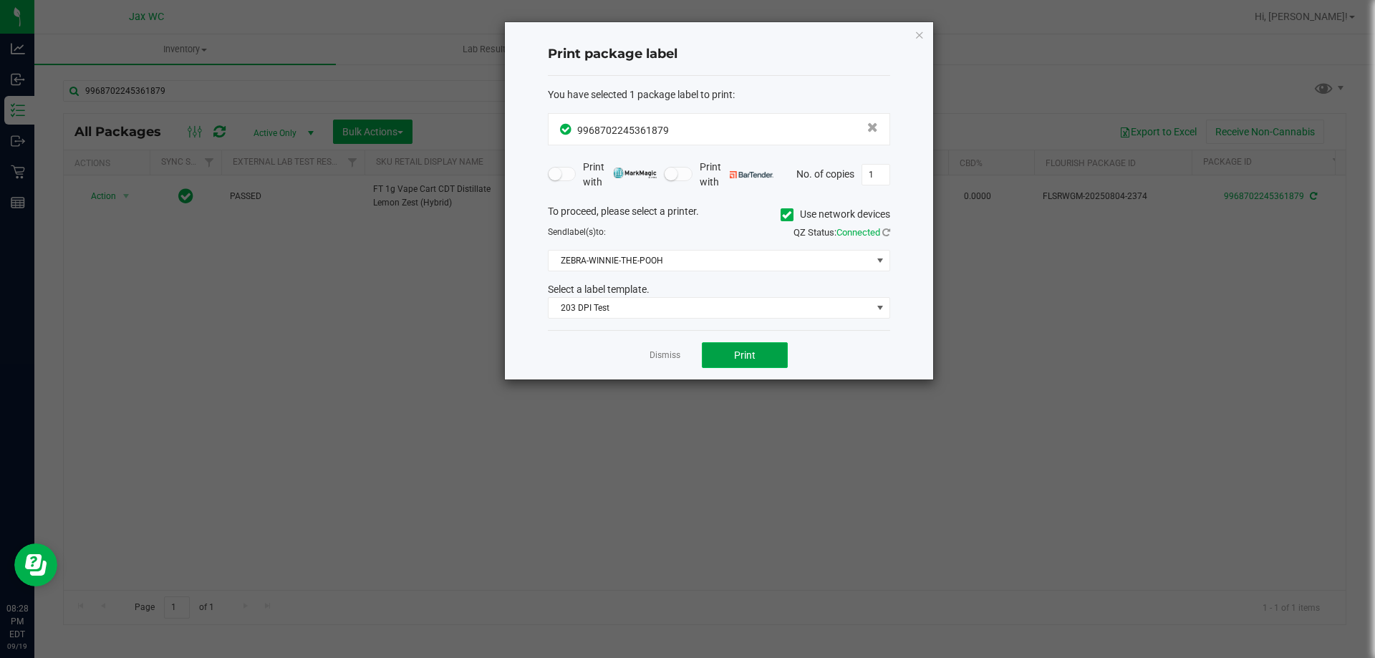
click at [779, 347] on button "Print" at bounding box center [745, 355] width 86 height 26
click at [680, 352] on link "Dismiss" at bounding box center [665, 356] width 31 height 12
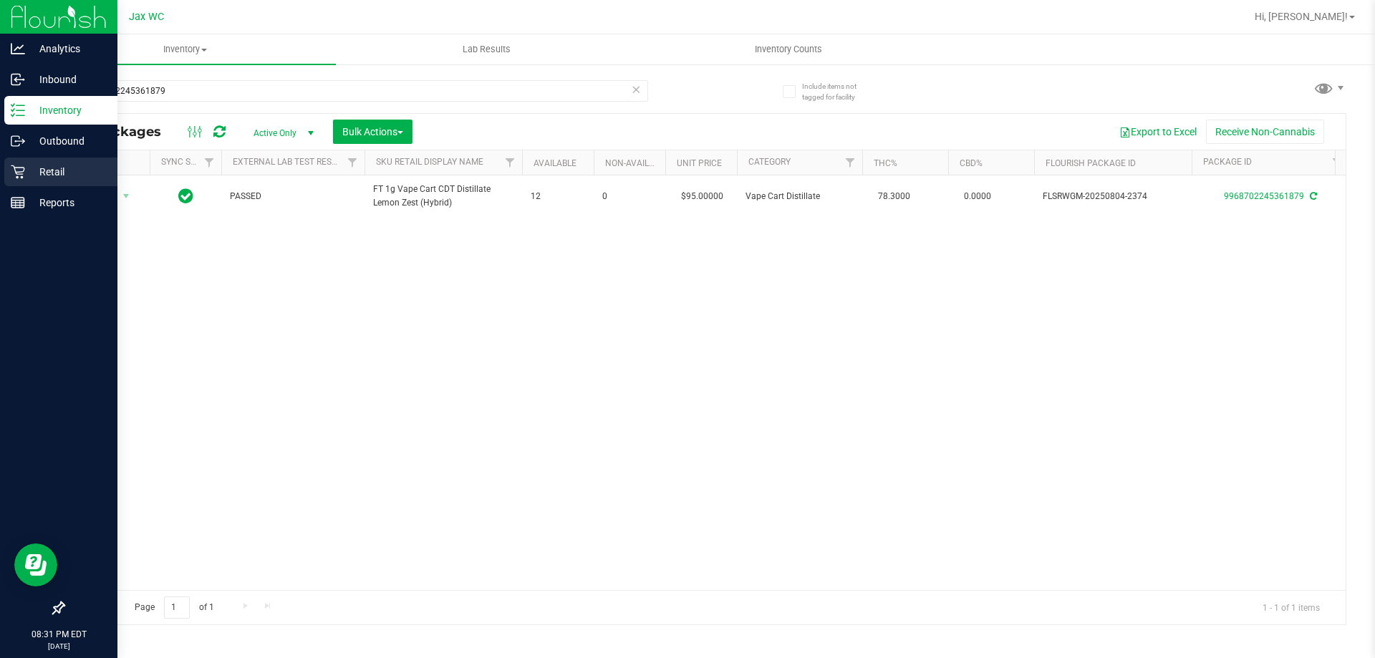
click at [15, 167] on icon at bounding box center [18, 172] width 14 height 14
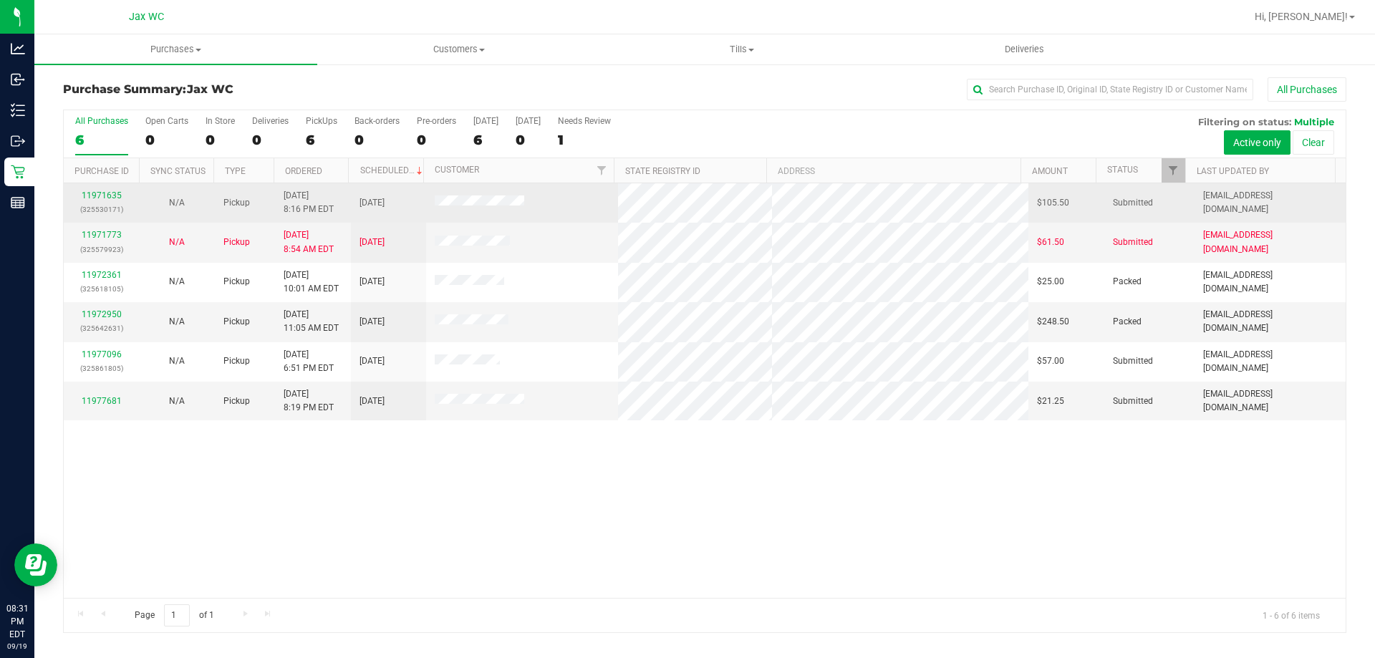
click at [96, 188] on td "11971635 (325530171)" at bounding box center [101, 202] width 75 height 39
click at [96, 198] on link "11971635" at bounding box center [102, 196] width 40 height 10
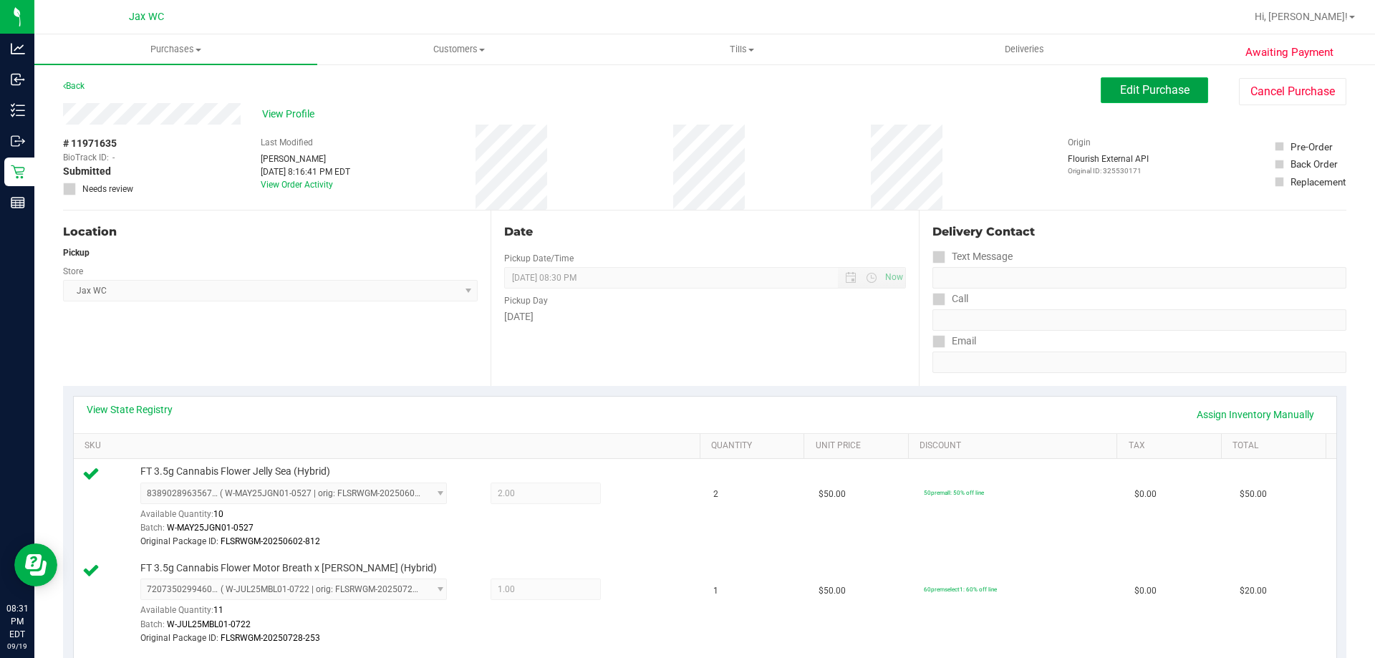
click at [1128, 93] on span "Edit Purchase" at bounding box center [1154, 90] width 69 height 14
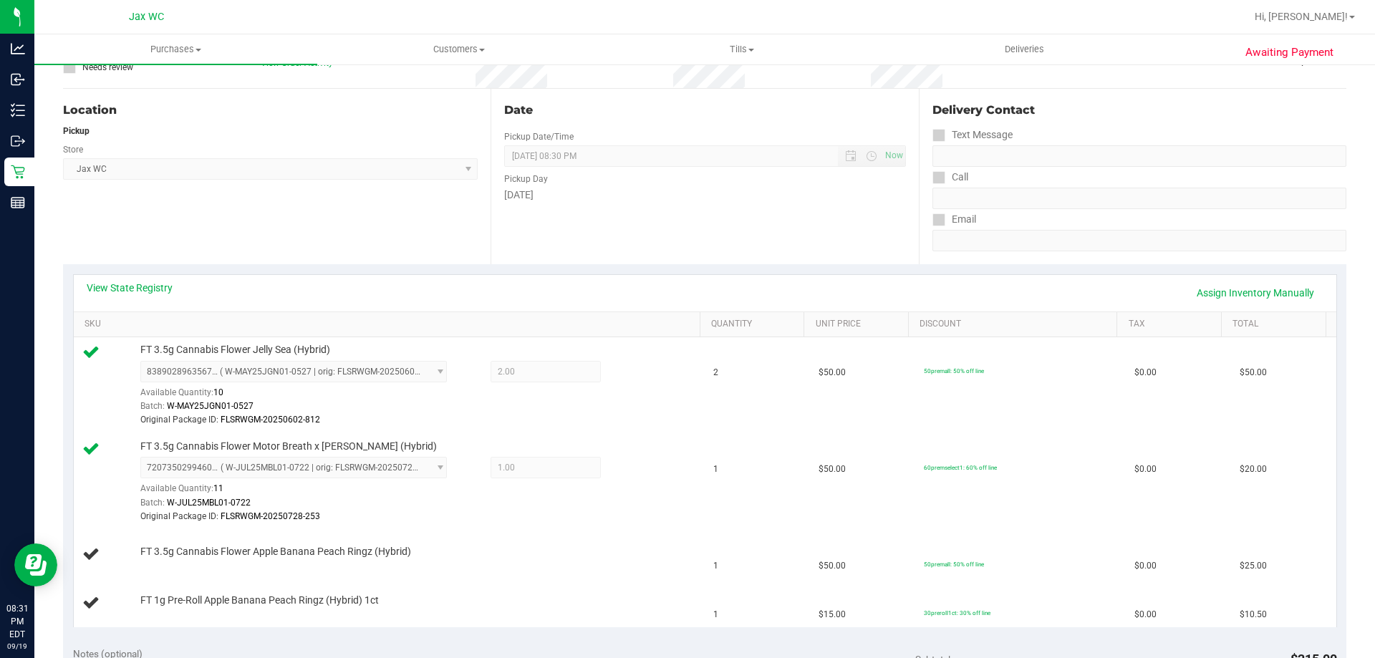
scroll to position [286, 0]
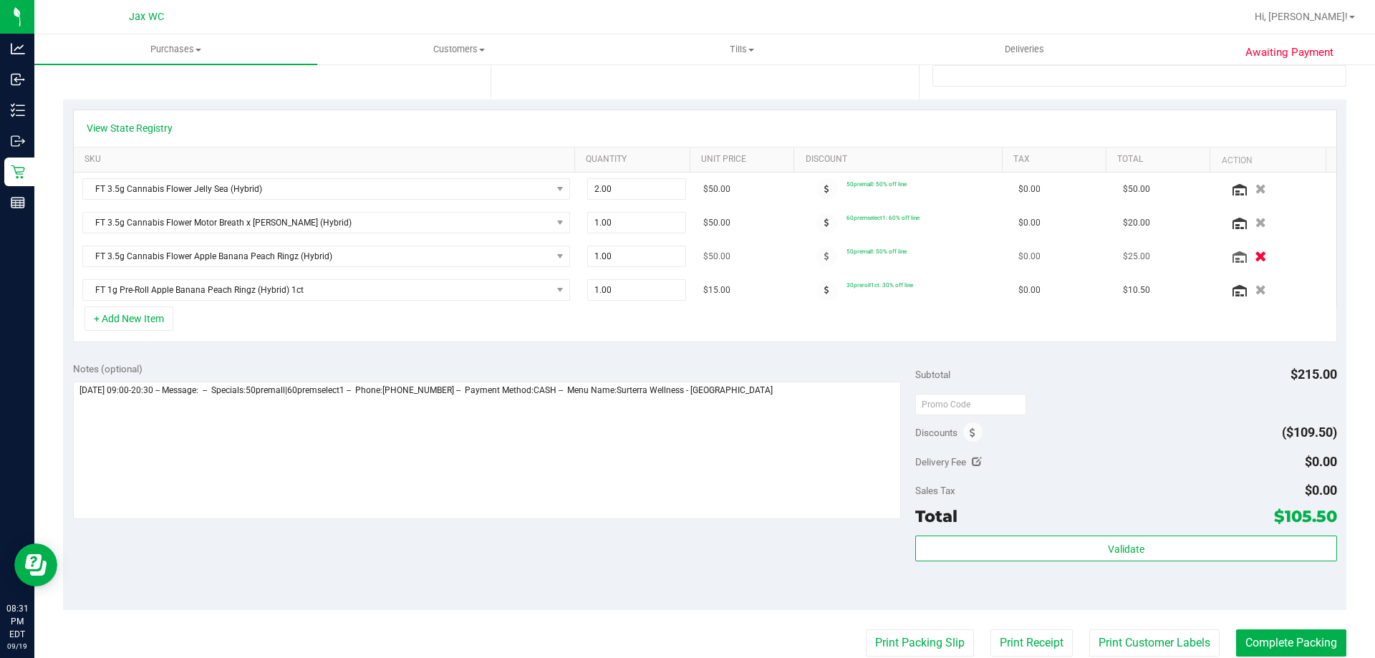
click at [1248, 257] on button "button" at bounding box center [1260, 256] width 24 height 15
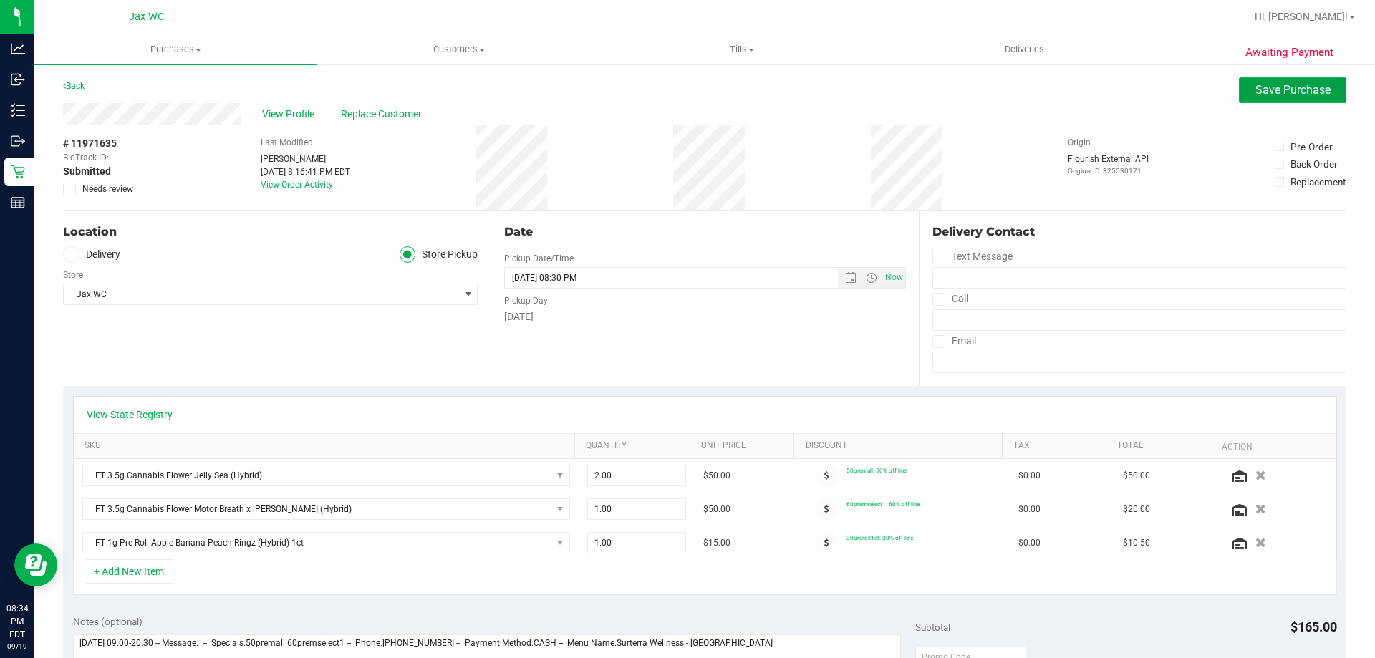
click at [1261, 88] on span "Save Purchase" at bounding box center [1293, 90] width 75 height 14
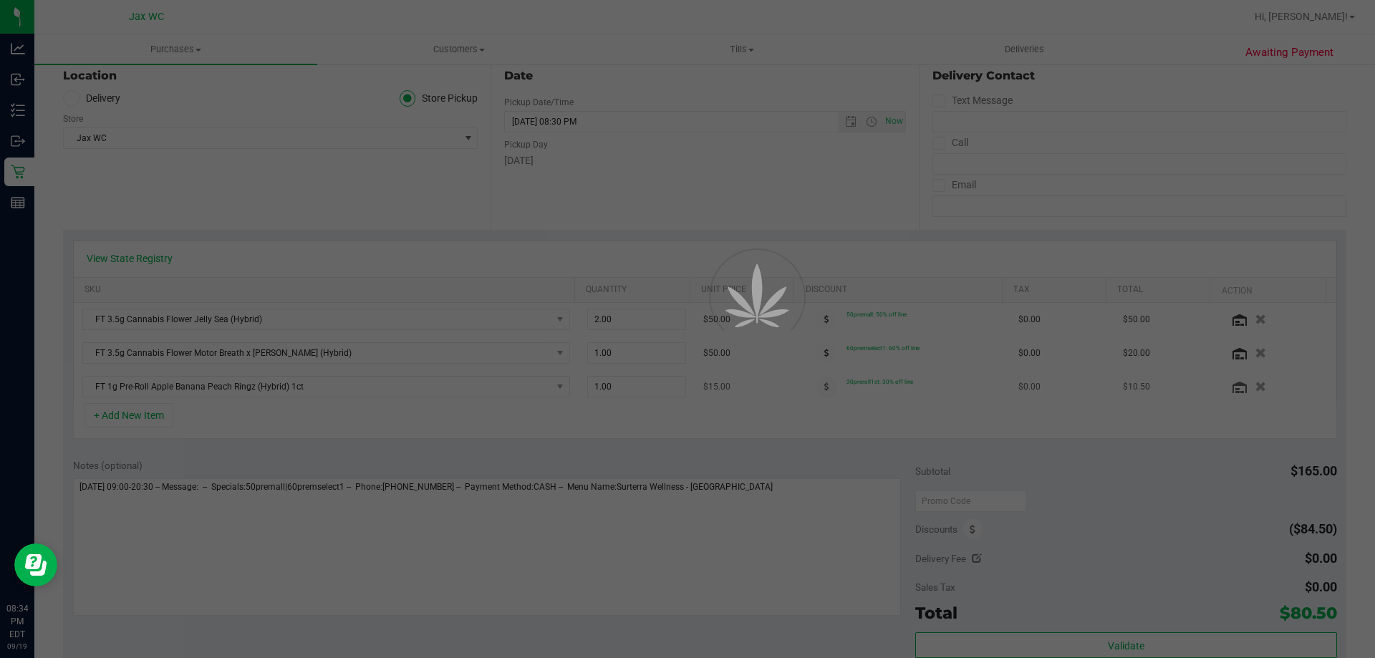
scroll to position [430, 0]
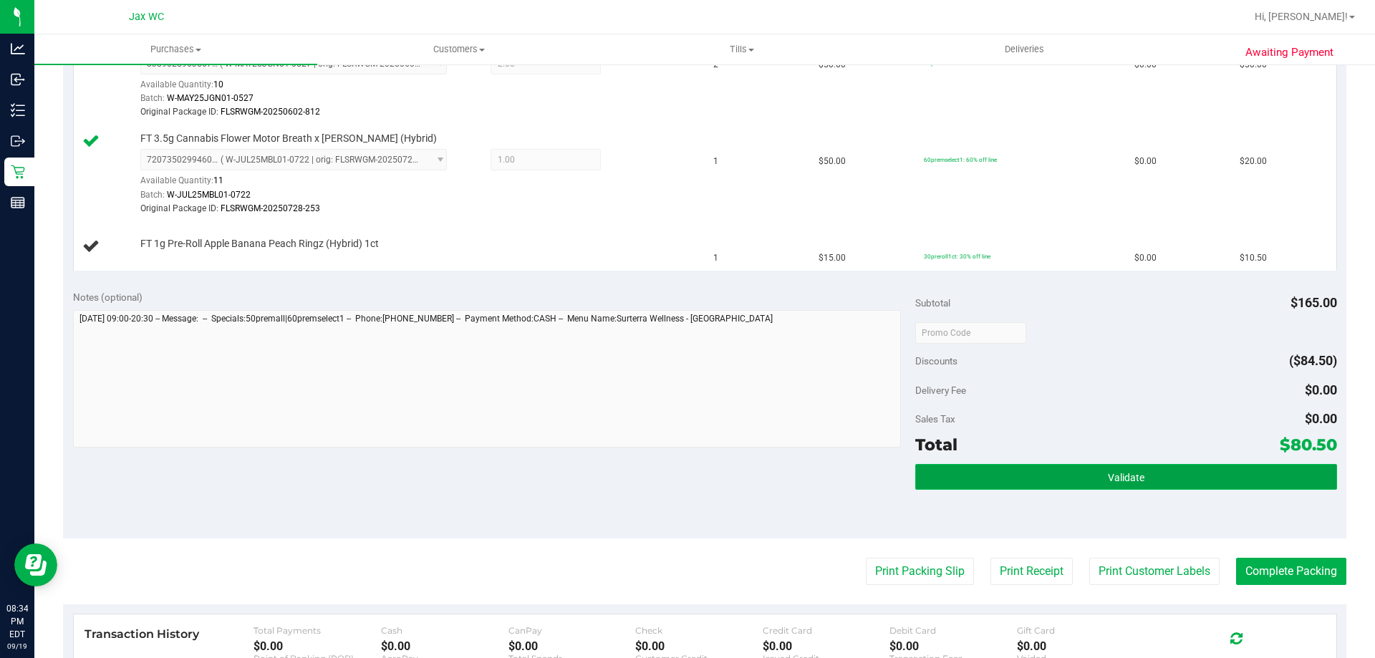
click at [1132, 483] on span "Validate" at bounding box center [1126, 477] width 37 height 11
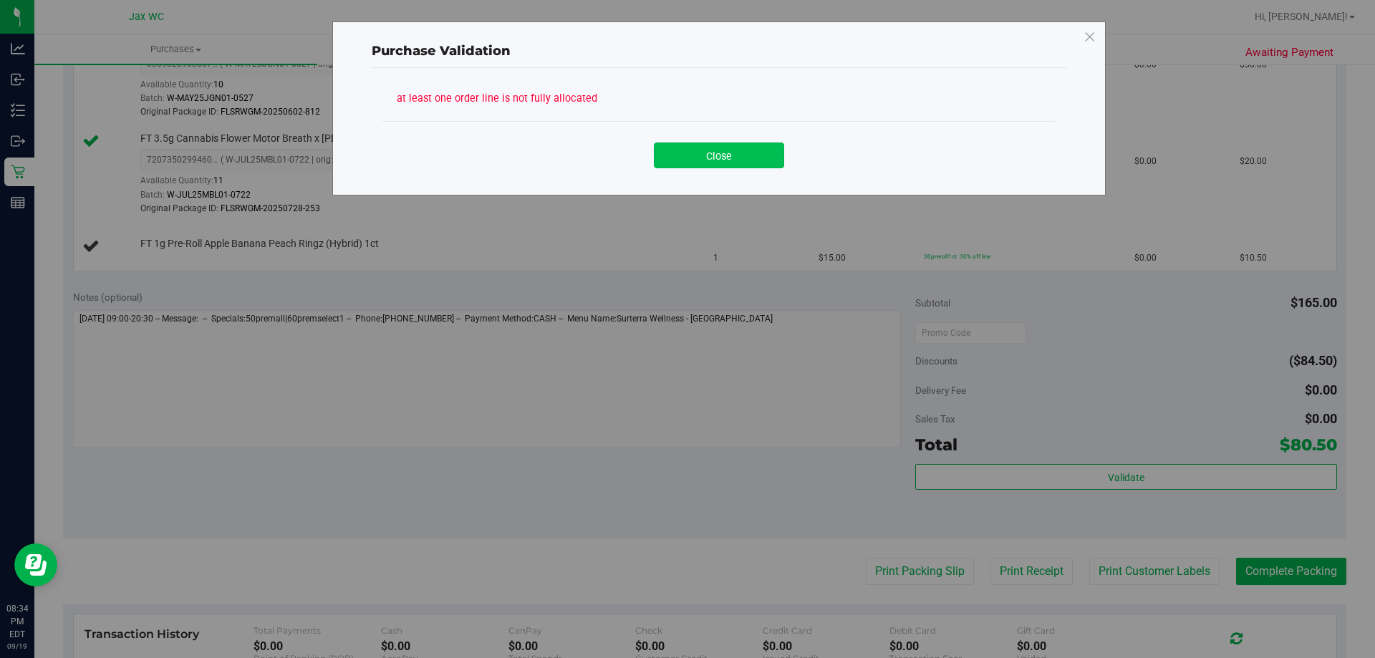
click at [715, 150] on button "Close" at bounding box center [719, 156] width 130 height 26
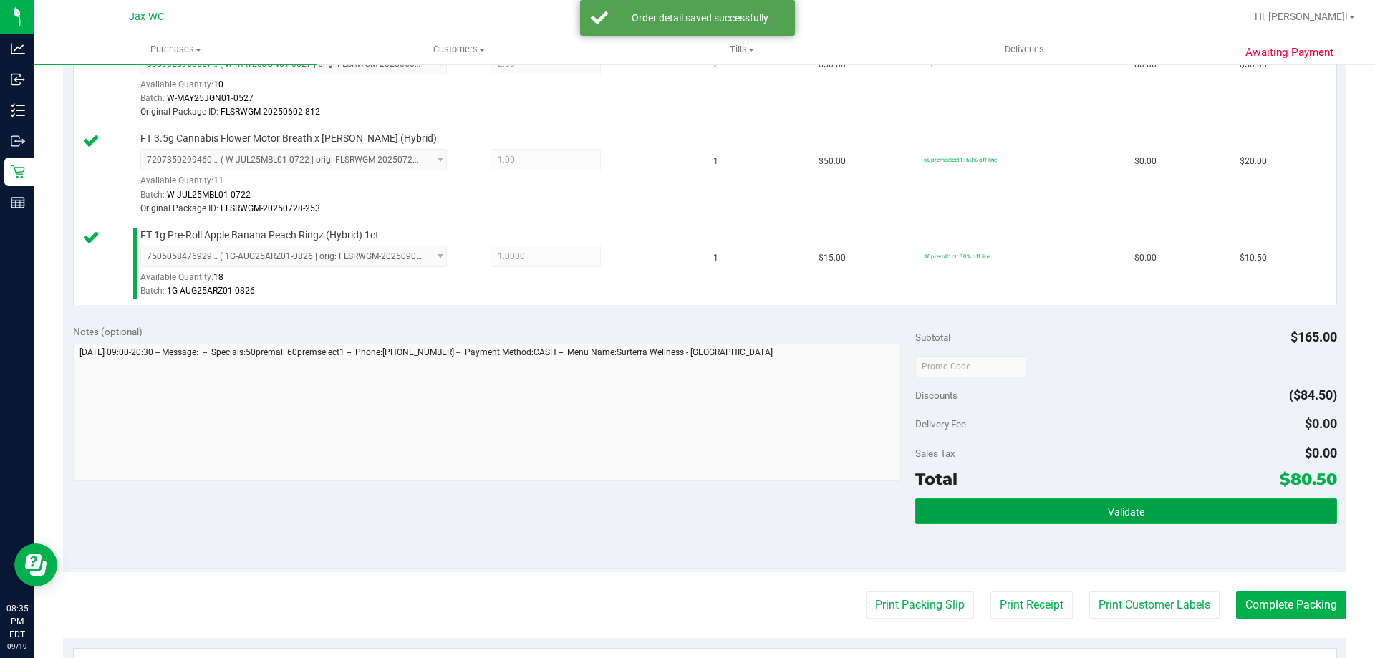
click at [1092, 516] on button "Validate" at bounding box center [1125, 511] width 421 height 26
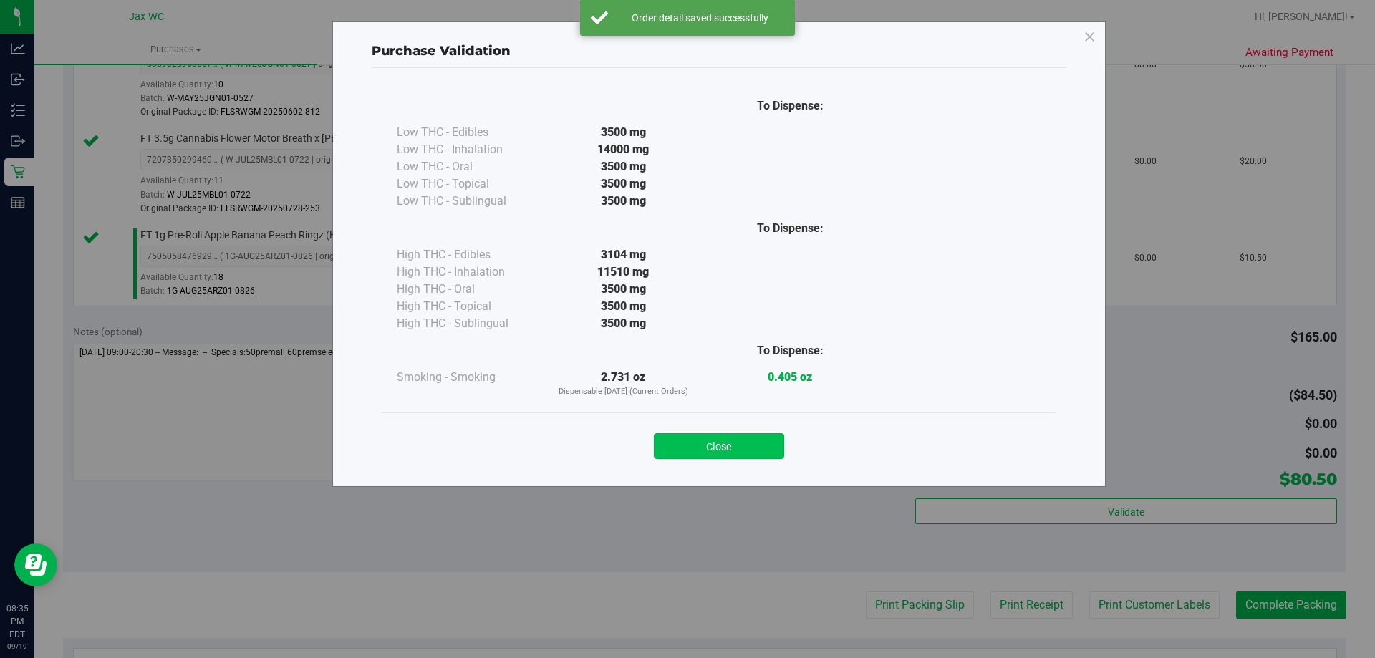
click at [700, 448] on button "Close" at bounding box center [719, 446] width 130 height 26
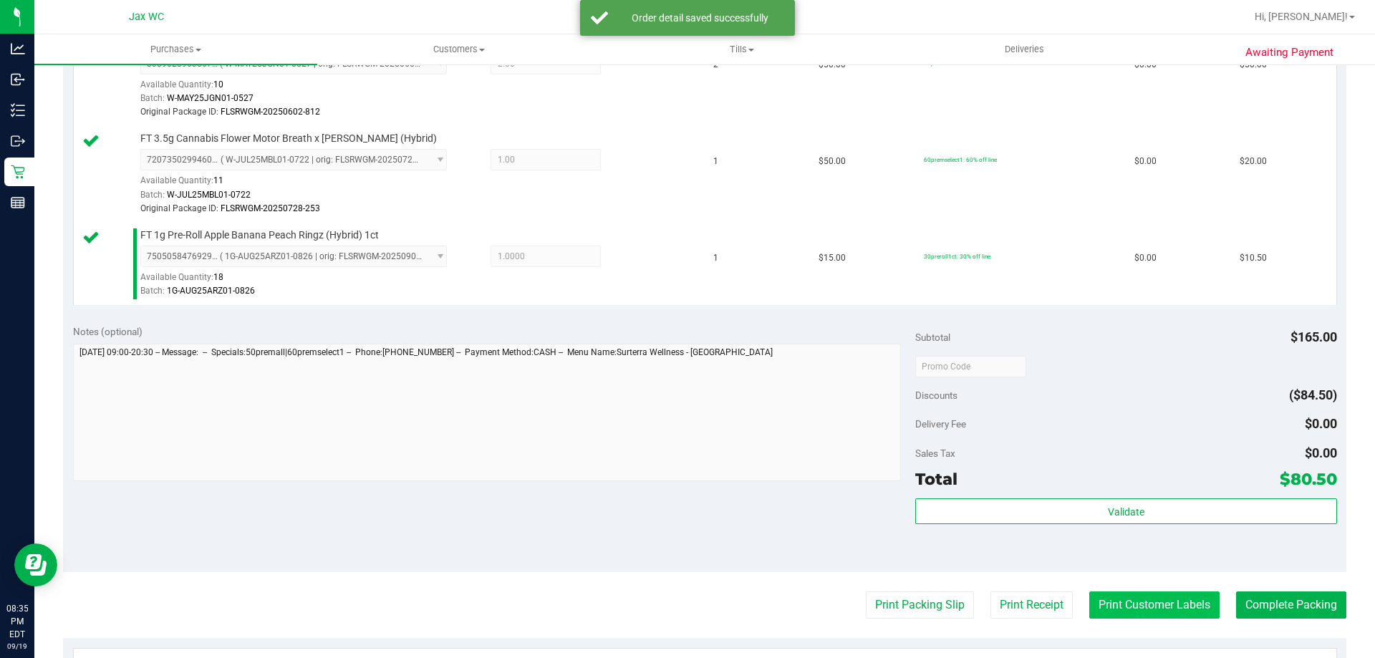
click at [1122, 612] on button "Print Customer Labels" at bounding box center [1154, 605] width 130 height 27
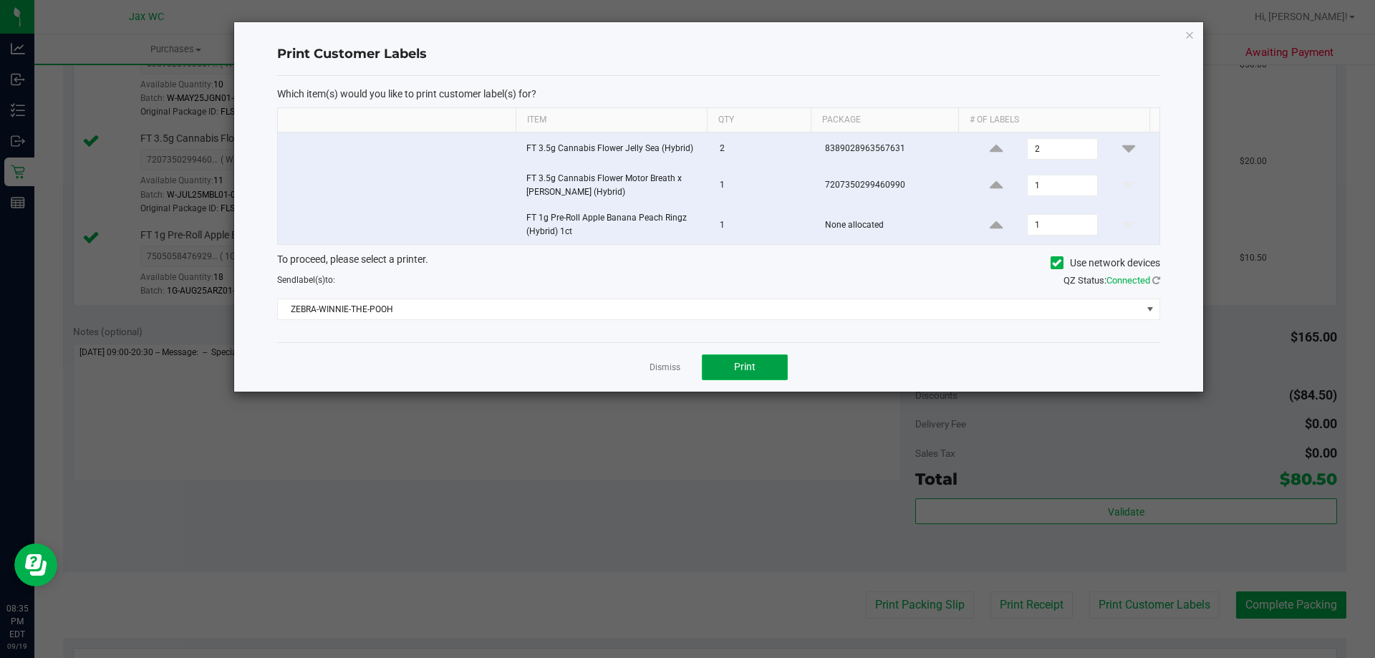
click at [723, 365] on button "Print" at bounding box center [745, 368] width 86 height 26
click at [657, 377] on div "Dismiss Print" at bounding box center [718, 366] width 883 height 49
click at [661, 377] on div "Dismiss Print" at bounding box center [718, 366] width 883 height 49
click at [655, 356] on div "Dismiss Print" at bounding box center [718, 366] width 883 height 49
click at [657, 365] on link "Dismiss" at bounding box center [665, 368] width 31 height 12
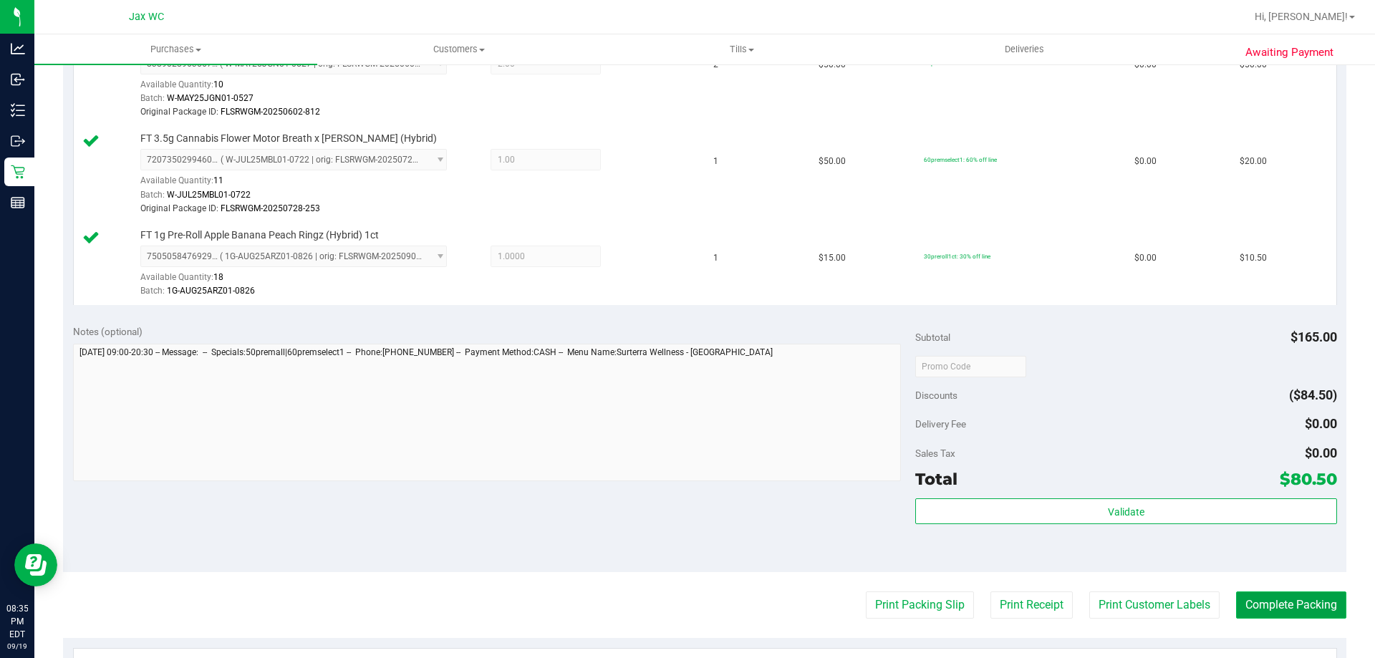
click at [1284, 607] on button "Complete Packing" at bounding box center [1291, 605] width 110 height 27
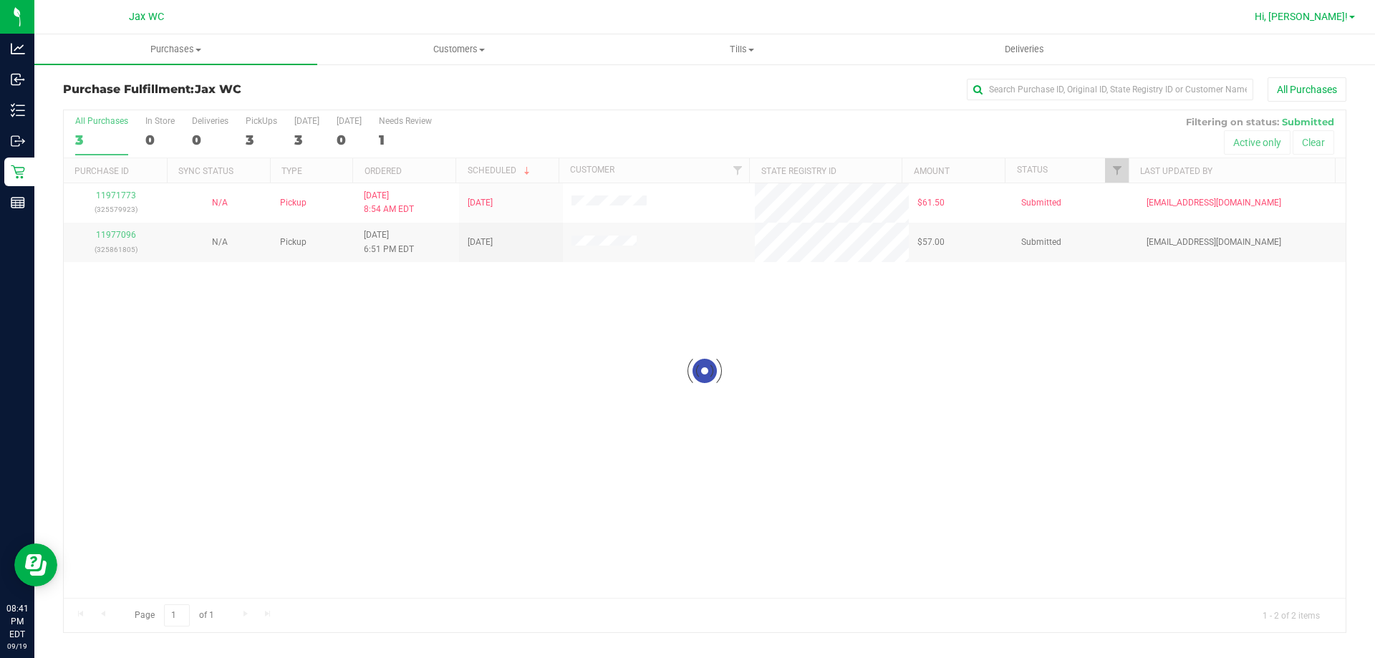
click at [1351, 14] on link "Hi, [PERSON_NAME]!" at bounding box center [1305, 16] width 112 height 15
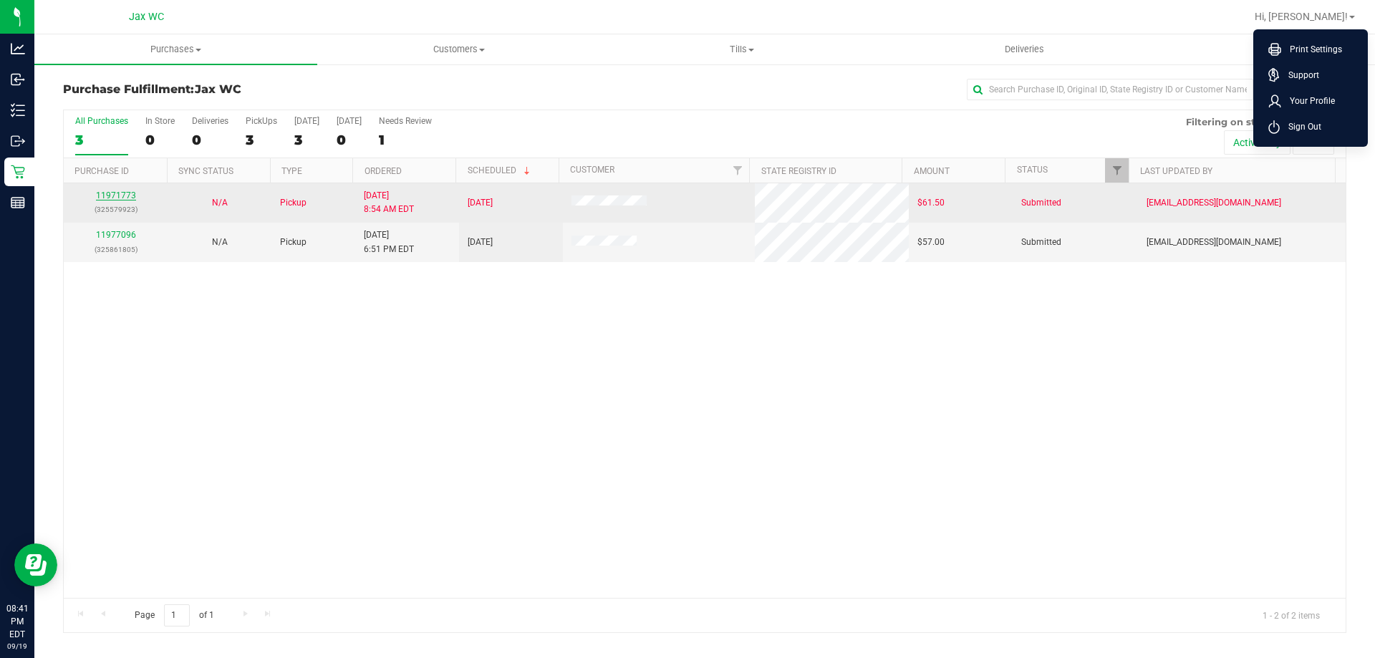
click at [113, 196] on link "11971773" at bounding box center [116, 196] width 40 height 10
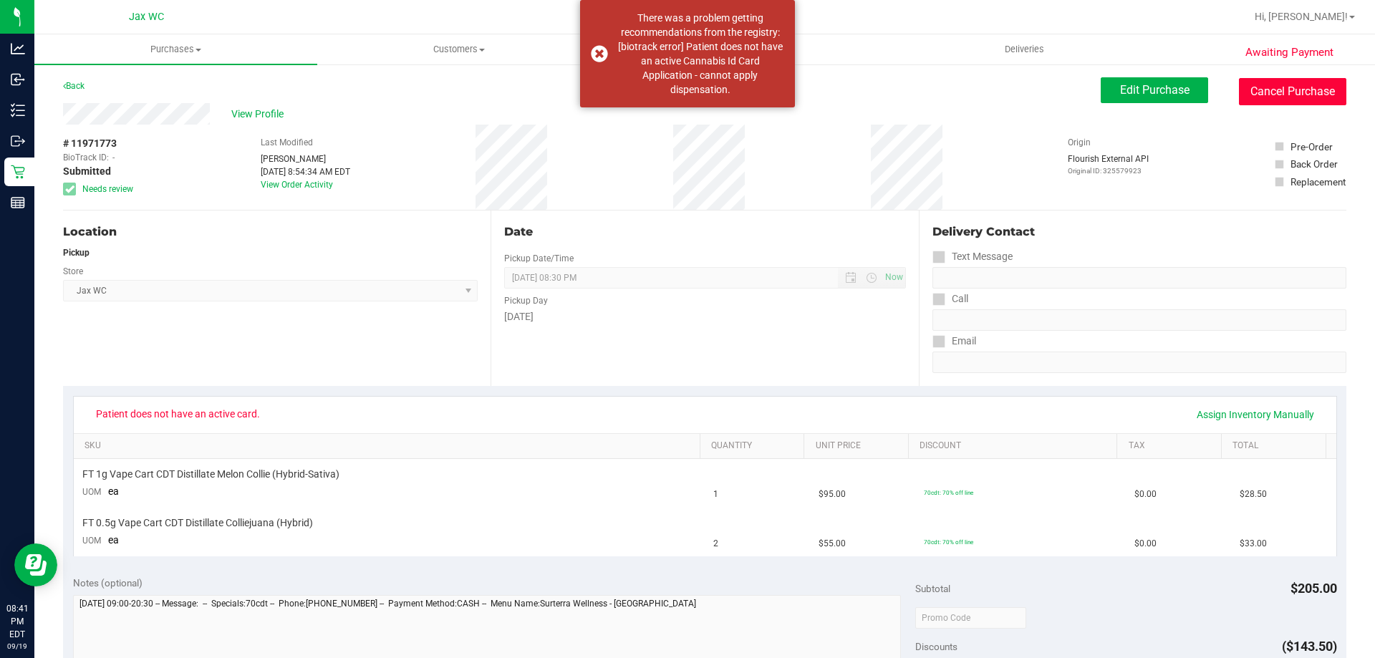
click at [1302, 100] on button "Cancel Purchase" at bounding box center [1292, 91] width 107 height 27
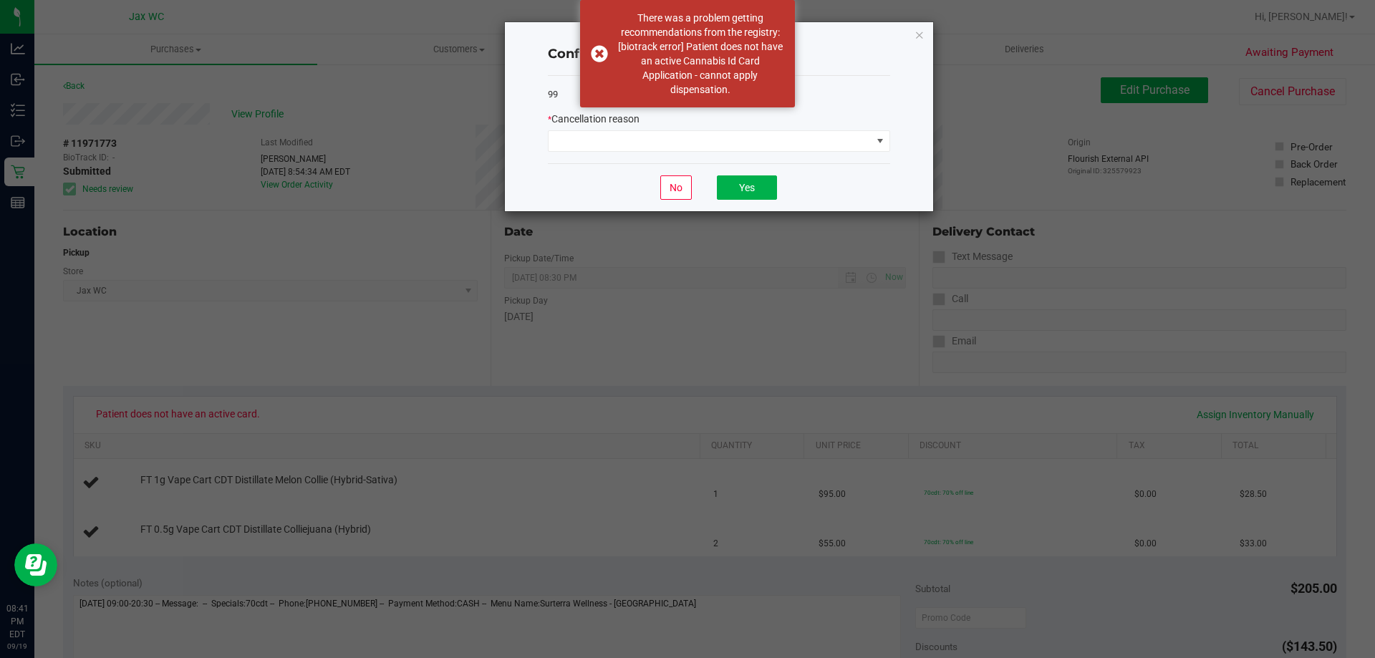
click at [910, 39] on div "Confirm order cancellation 99 * Cancellation reason No Yes" at bounding box center [719, 116] width 428 height 189
click at [926, 37] on div "Confirm order cancellation 99 * Cancellation reason No Yes" at bounding box center [719, 116] width 428 height 189
click at [913, 39] on div "Confirm order cancellation 99 * Cancellation reason No Yes" at bounding box center [719, 116] width 428 height 189
click at [847, 153] on div "99 * Cancellation reason" at bounding box center [719, 120] width 342 height 88
click at [846, 140] on span at bounding box center [710, 141] width 323 height 20
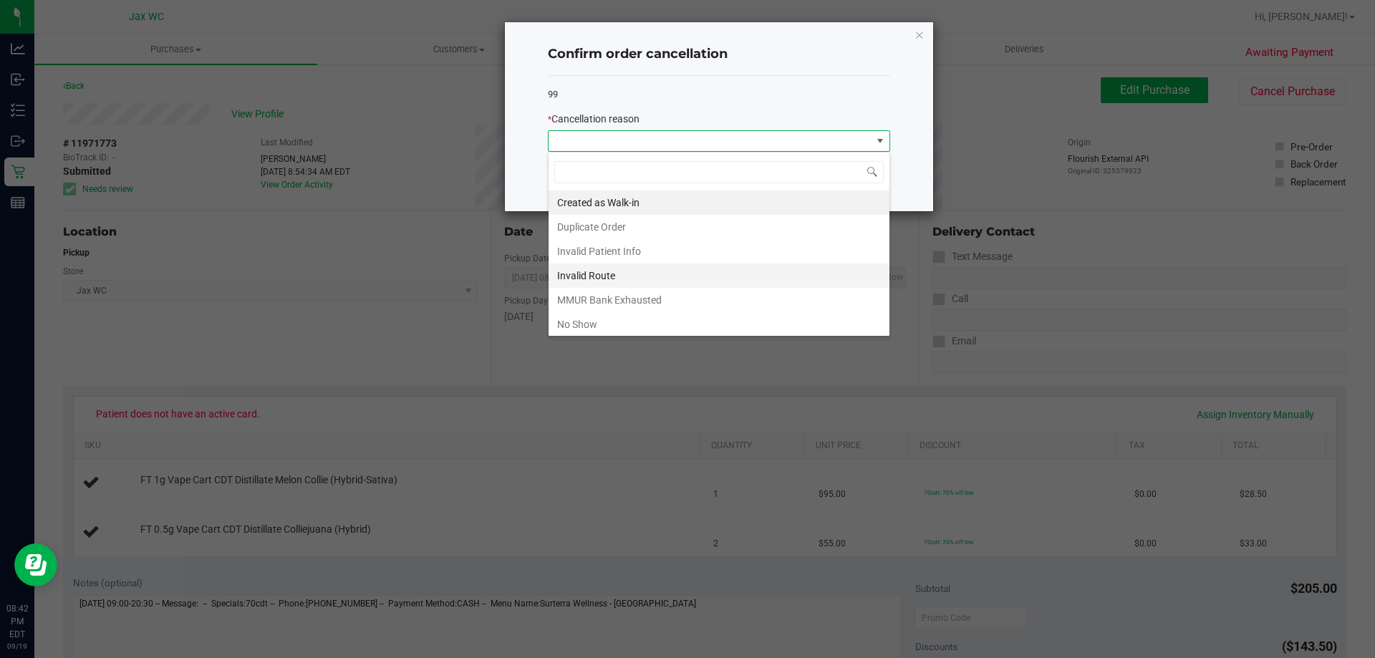
scroll to position [76, 0]
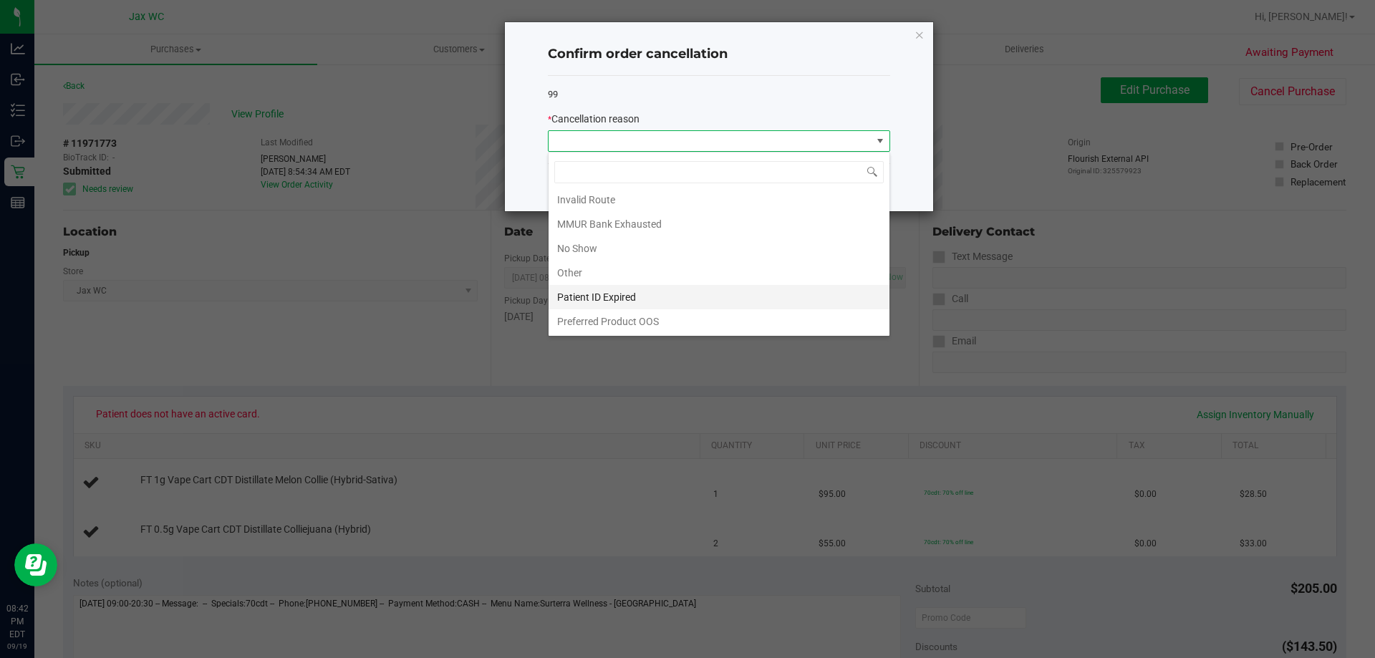
click at [693, 294] on li "Patient ID Expired" at bounding box center [719, 297] width 341 height 24
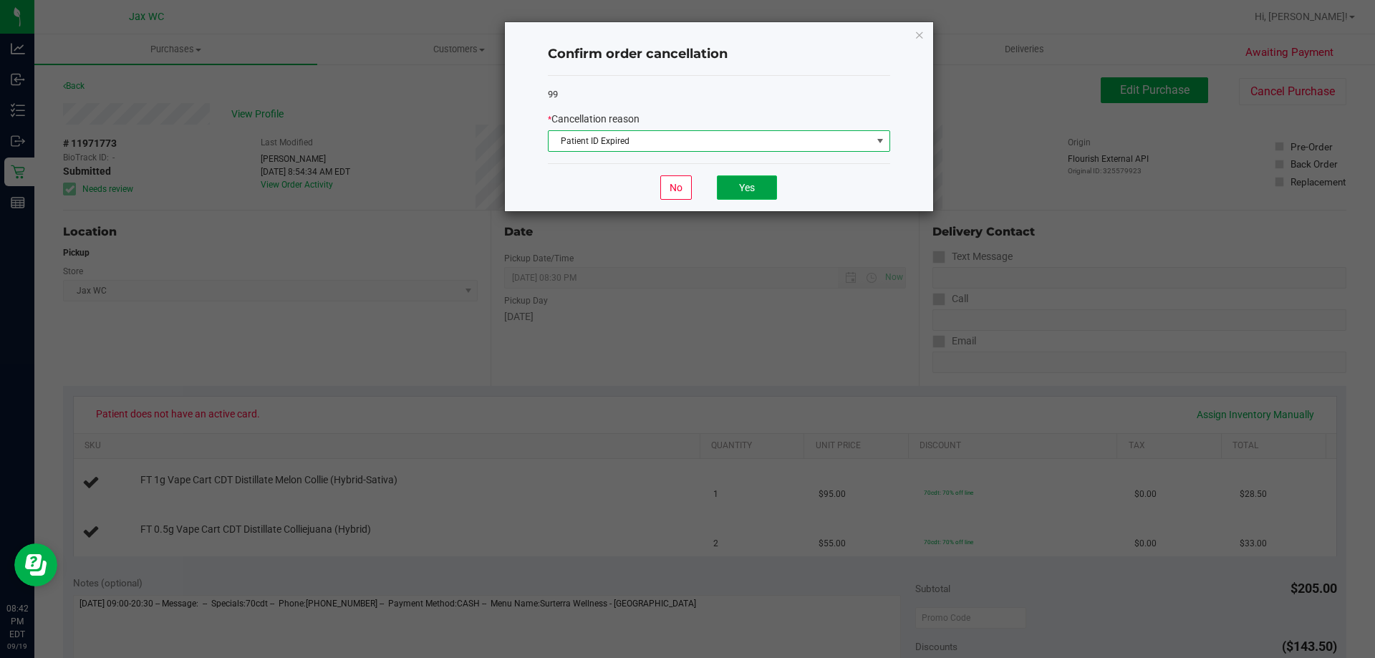
click at [761, 183] on button "Yes" at bounding box center [747, 187] width 60 height 24
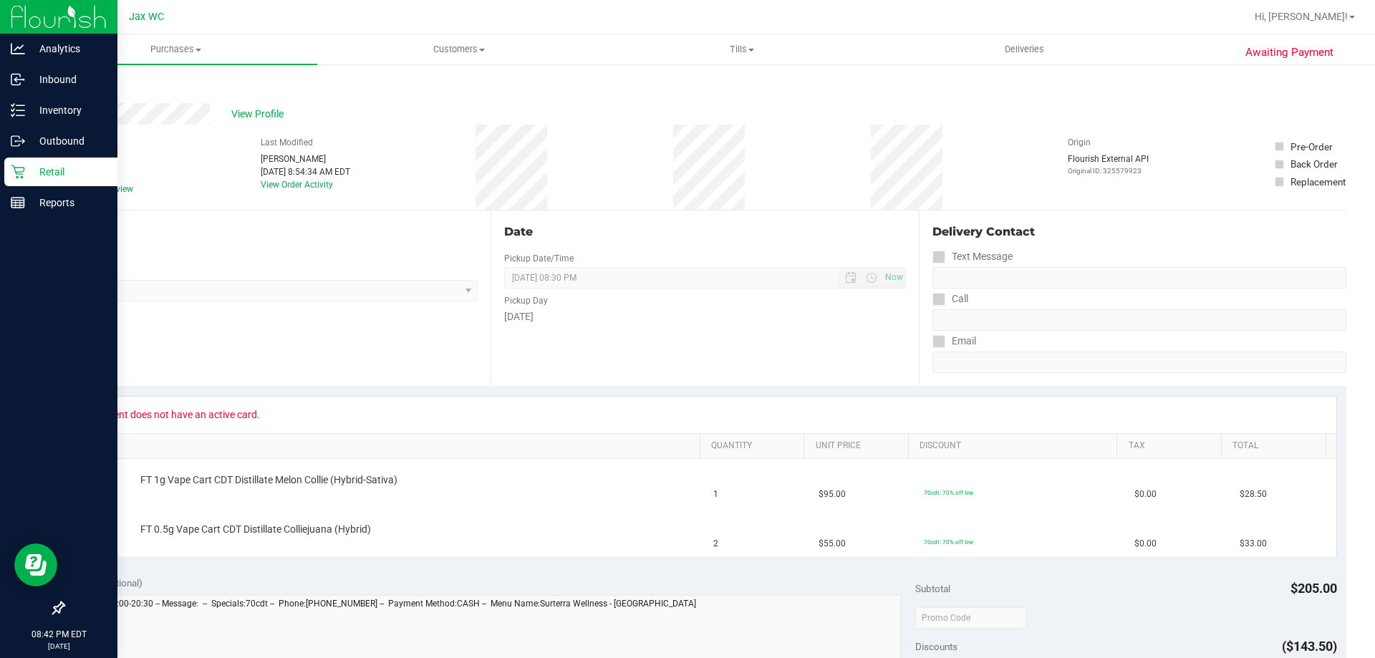
click at [38, 168] on p "Retail" at bounding box center [68, 171] width 86 height 17
